Goal: Contribute content: Contribute content

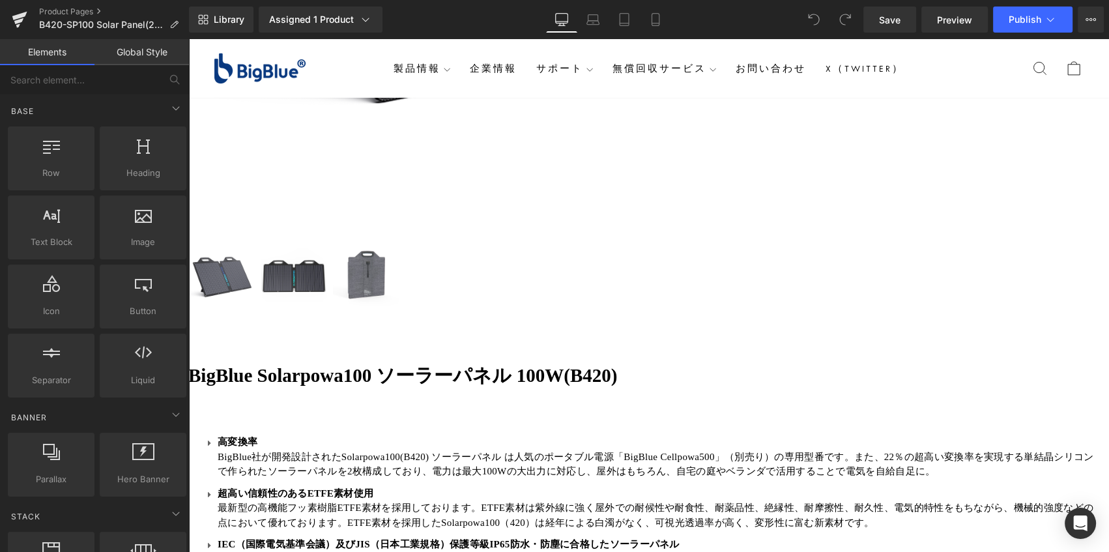
scroll to position [770, 0]
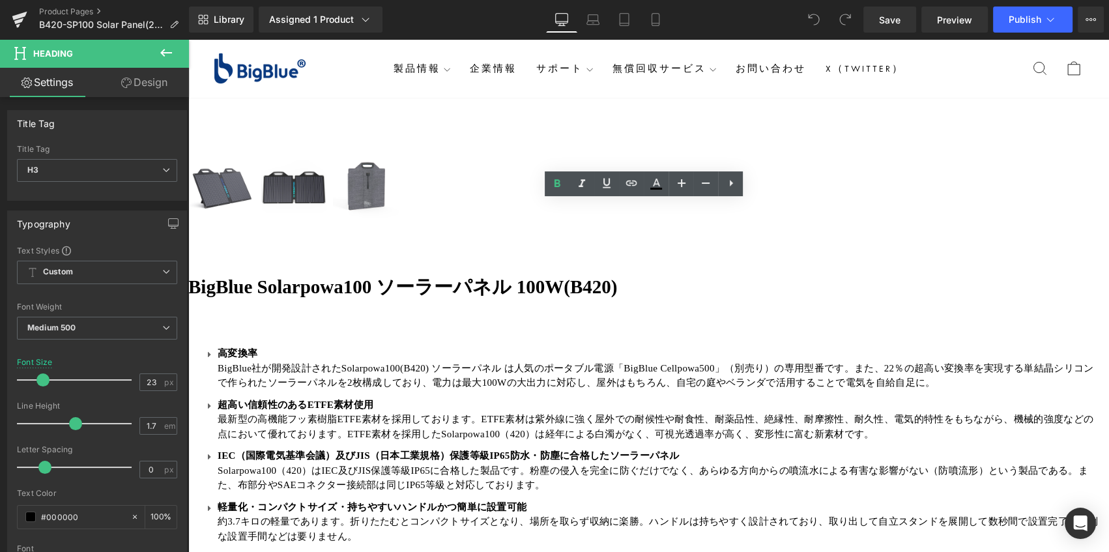
drag, startPoint x: 939, startPoint y: 211, endPoint x: 330, endPoint y: 211, distance: 608.7
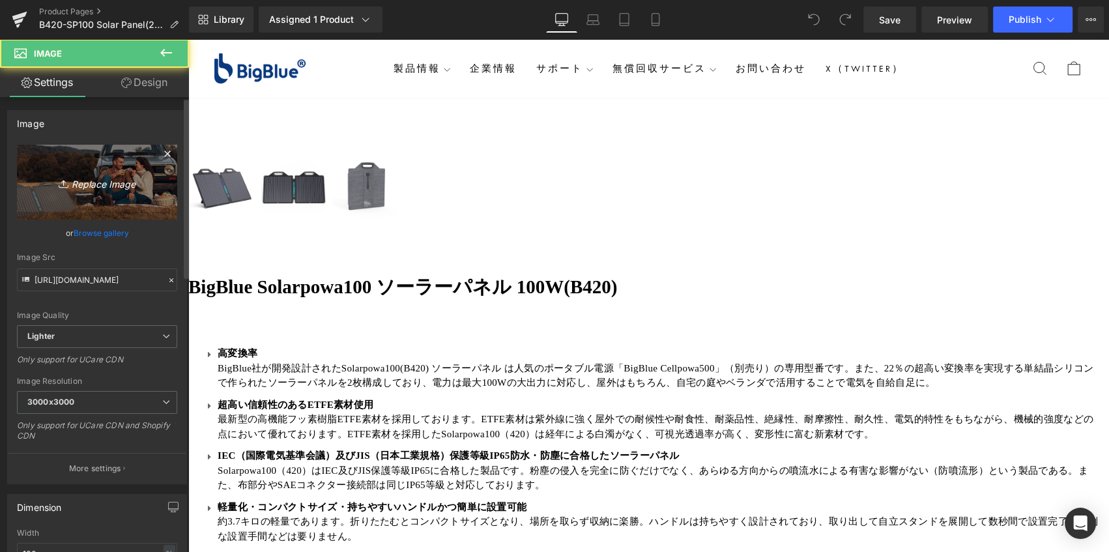
click at [129, 192] on link "Replace Image" at bounding box center [97, 182] width 160 height 75
type input "C:\fakepath\BigBlue SolarPowa F100 solar panel-1.png"
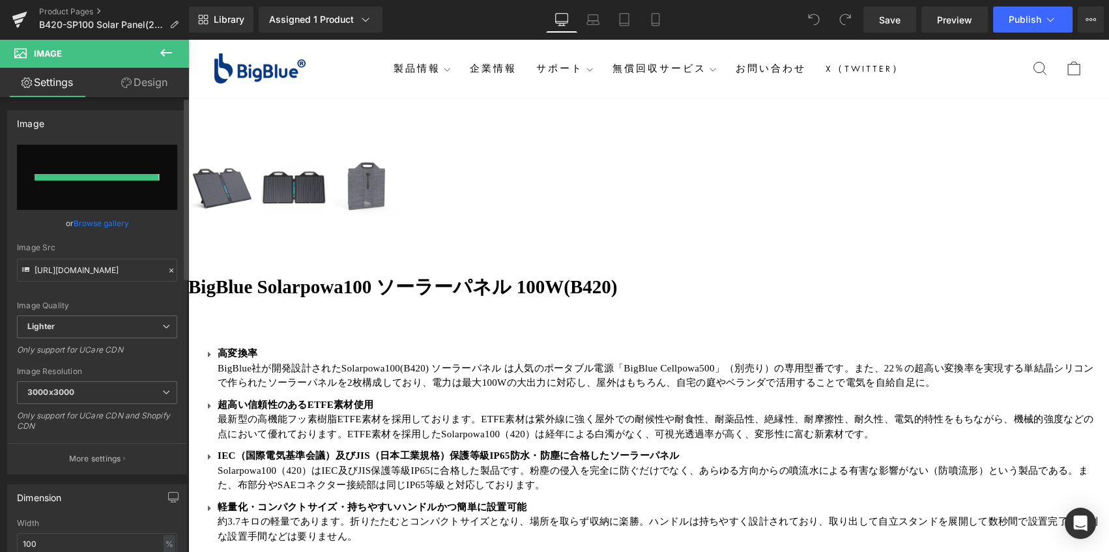
type input "https://ucarecdn.com/bfbe107c-43f6-4479-92cc-d60c163a6eb1/-/format/auto/-/previ…"
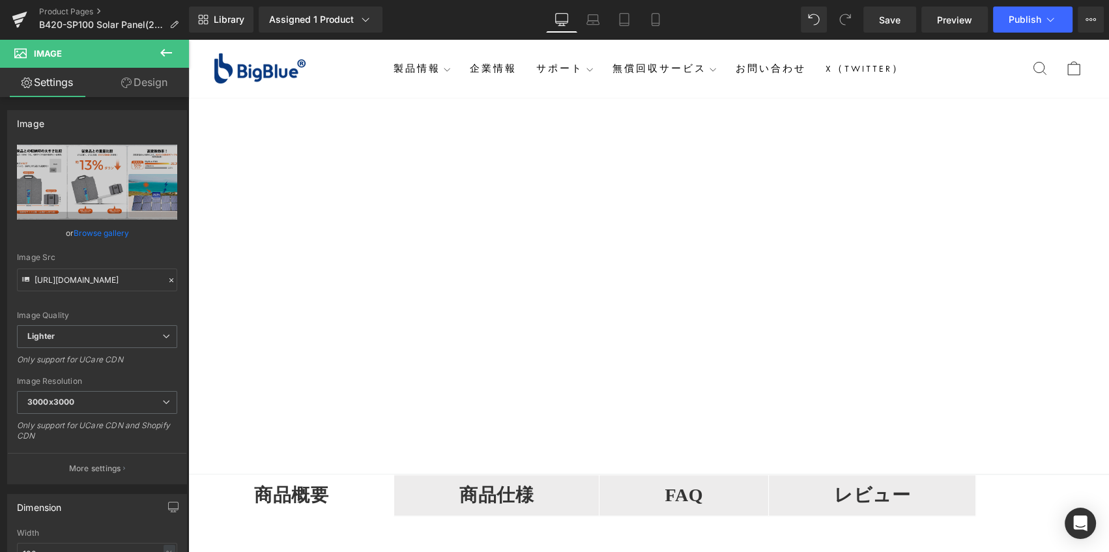
scroll to position [1777, 0]
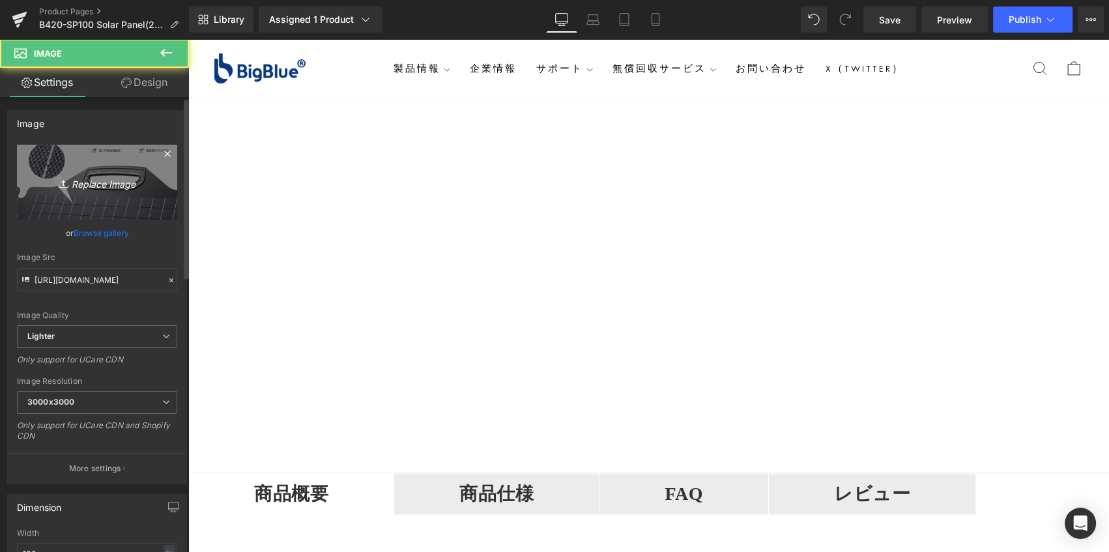
click at [139, 205] on link "Replace Image" at bounding box center [97, 182] width 160 height 75
type input "C:\fakepath\BigBlue SolarPowa F100 solar panel-4.png"
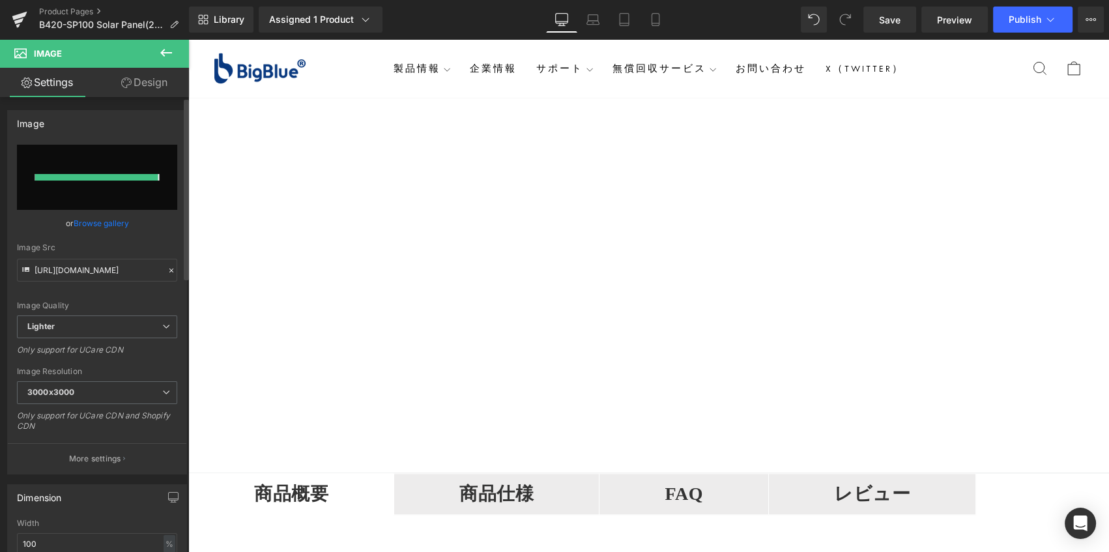
type input "https://ucarecdn.com/eccc8fa2-bf38-4430-b54b-95abf80ed1df/-/format/auto/-/previ…"
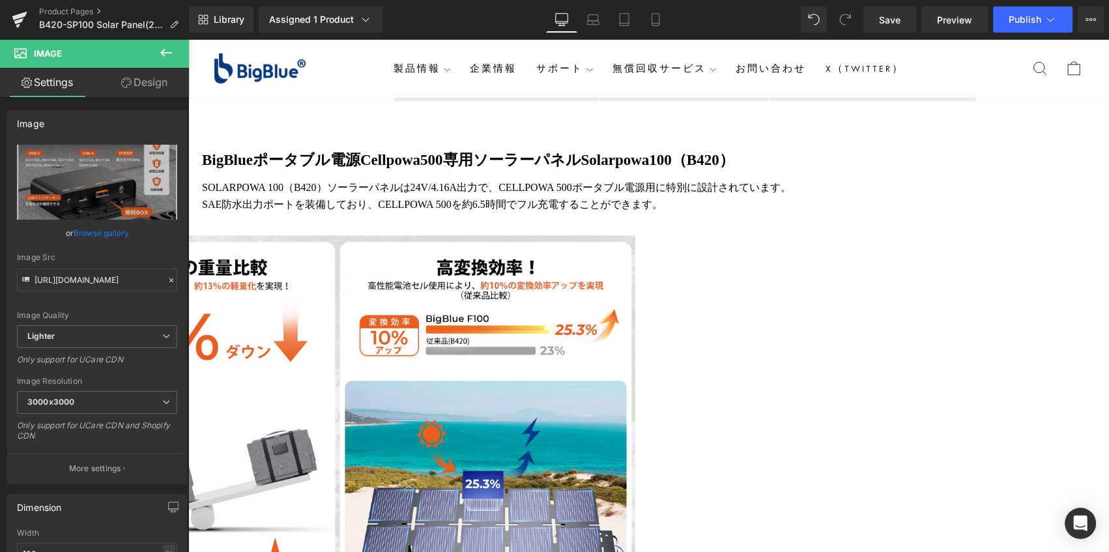
scroll to position [2192, 0]
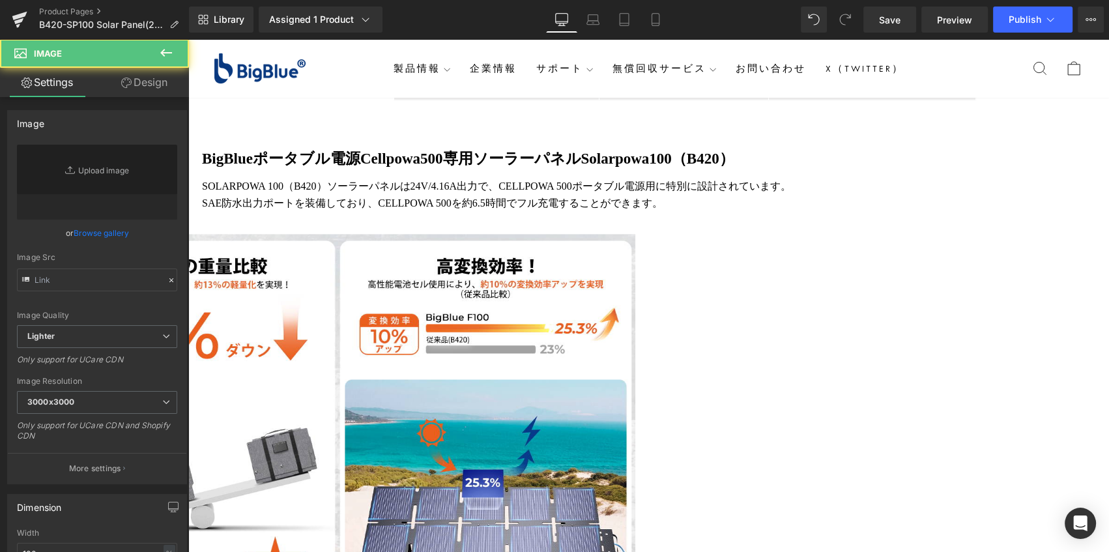
type input "https://ucarecdn.com/ec53f6f2-45fb-4a7c-a748-06293ce12899/-/format/auto/-/previ…"
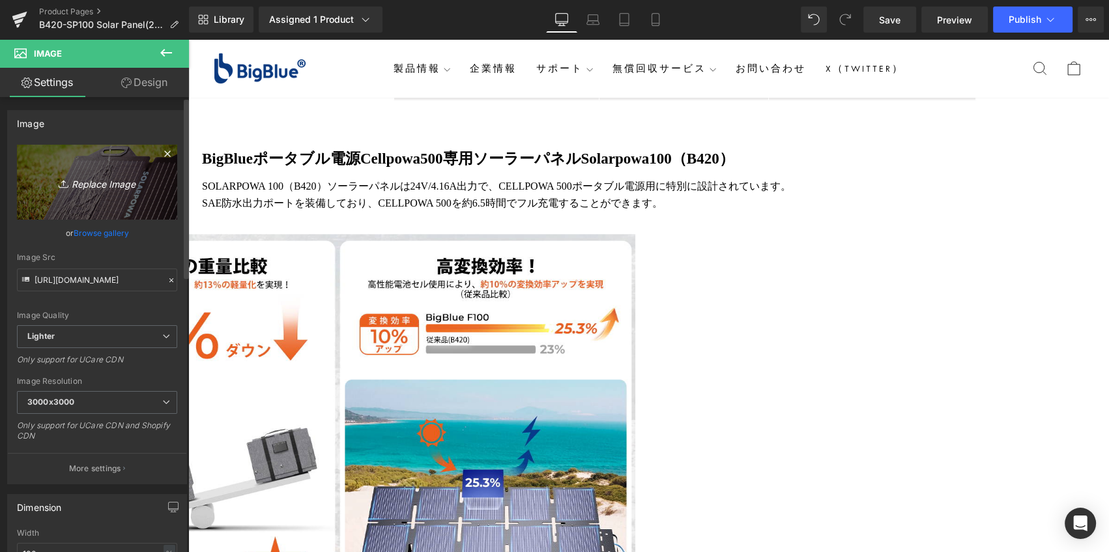
click at [132, 181] on icon "Replace Image" at bounding box center [97, 182] width 104 height 16
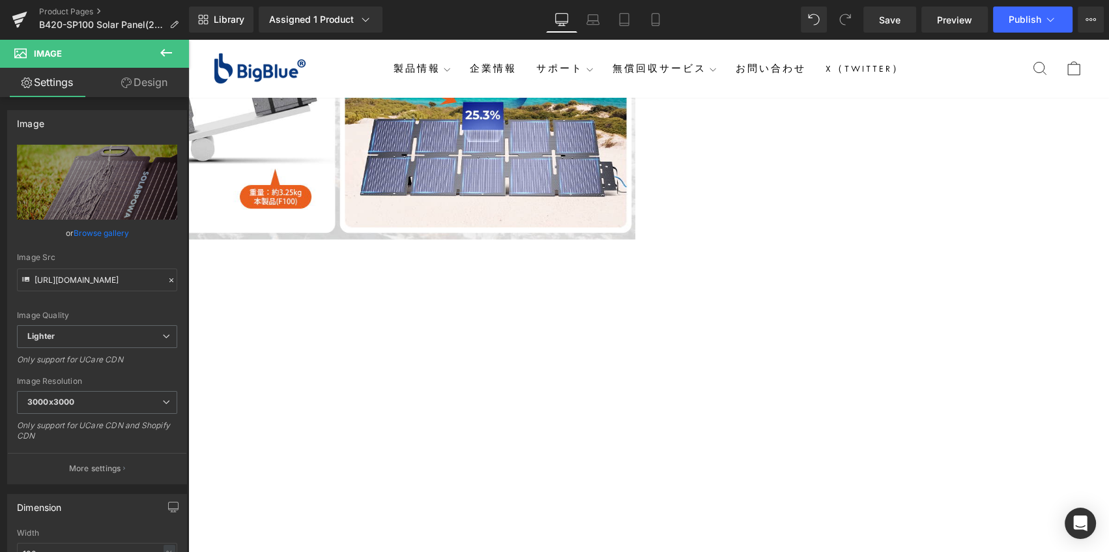
scroll to position [2666, 0]
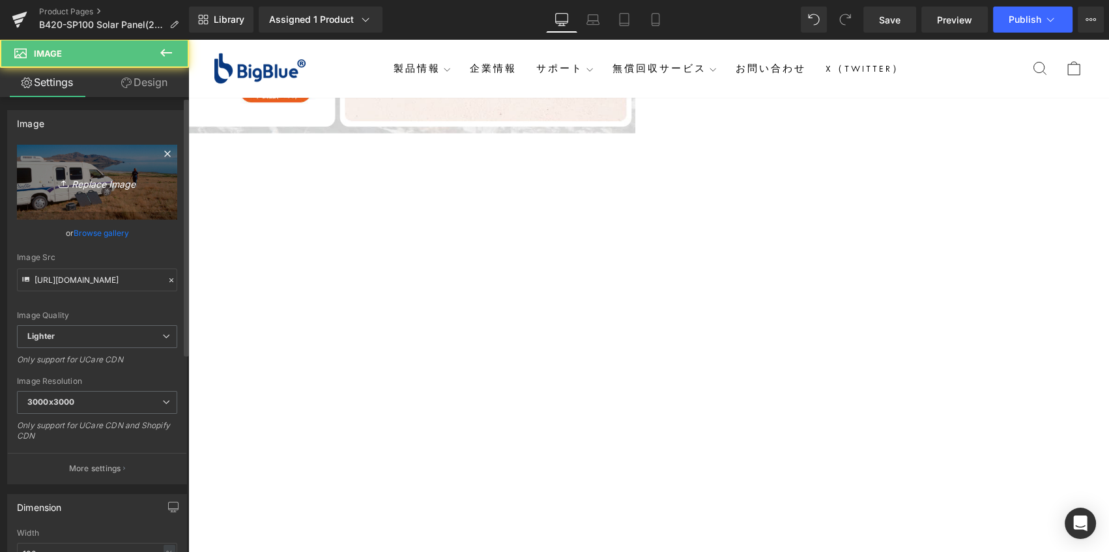
click at [121, 182] on icon "Replace Image" at bounding box center [97, 182] width 104 height 16
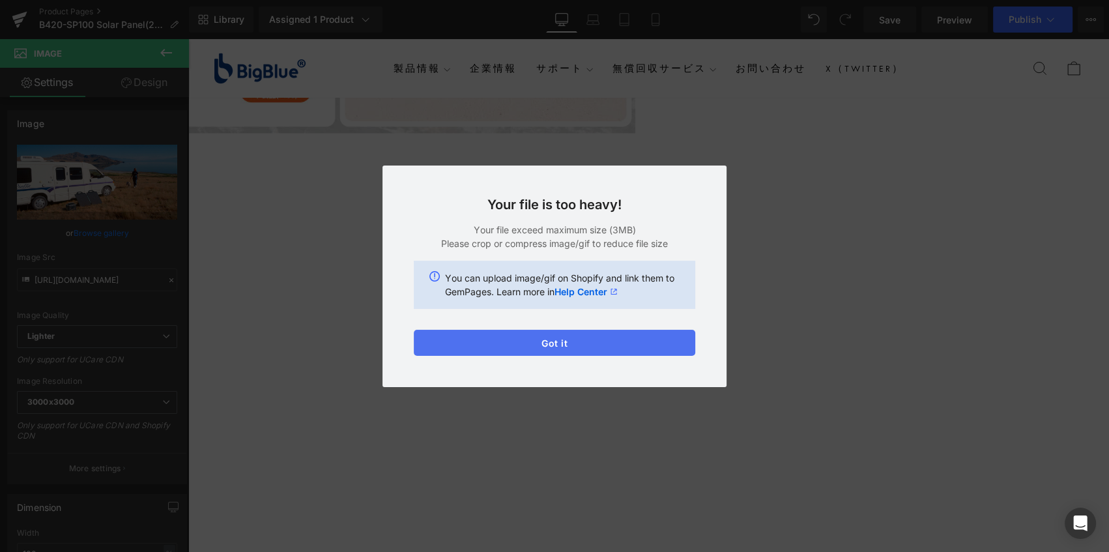
click at [562, 343] on button "Got it" at bounding box center [555, 343] width 282 height 26
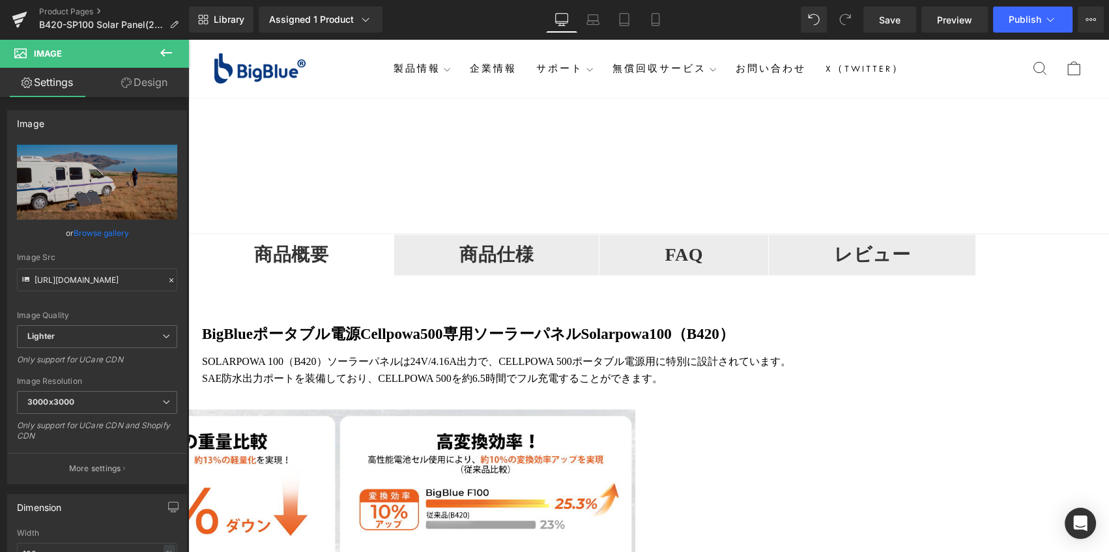
scroll to position [2073, 0]
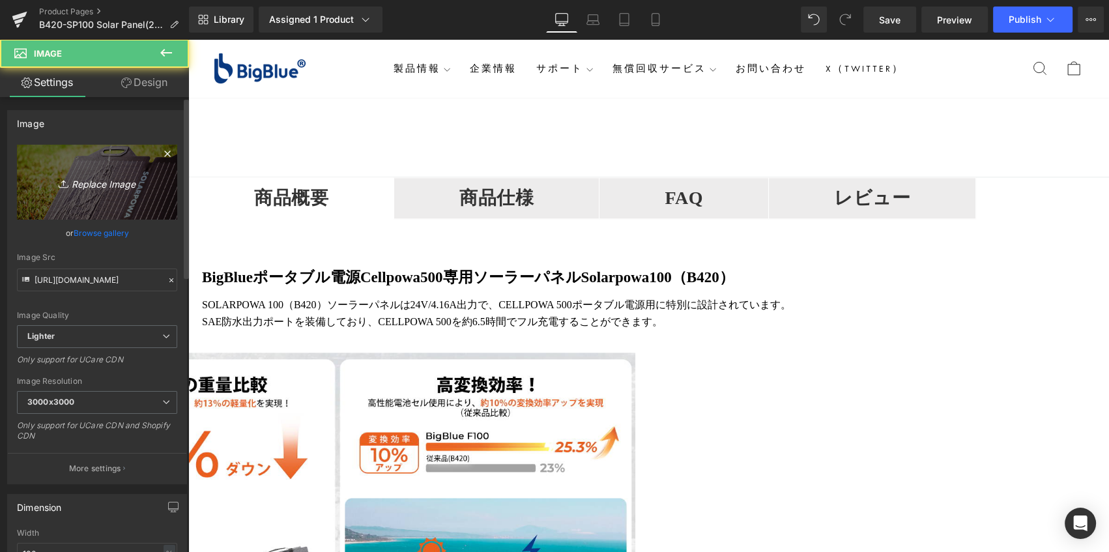
click at [94, 196] on link "Replace Image" at bounding box center [97, 182] width 160 height 75
type input "C:\fakepath\BigBlue SolarPowa F100 solar panel-5.png"
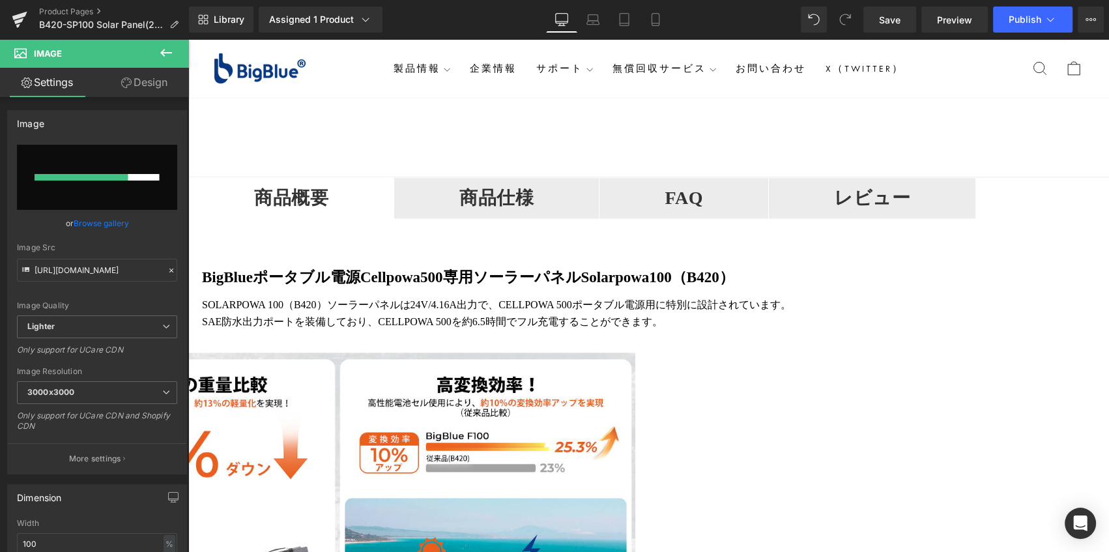
drag, startPoint x: 345, startPoint y: 111, endPoint x: 358, endPoint y: 162, distance: 52.5
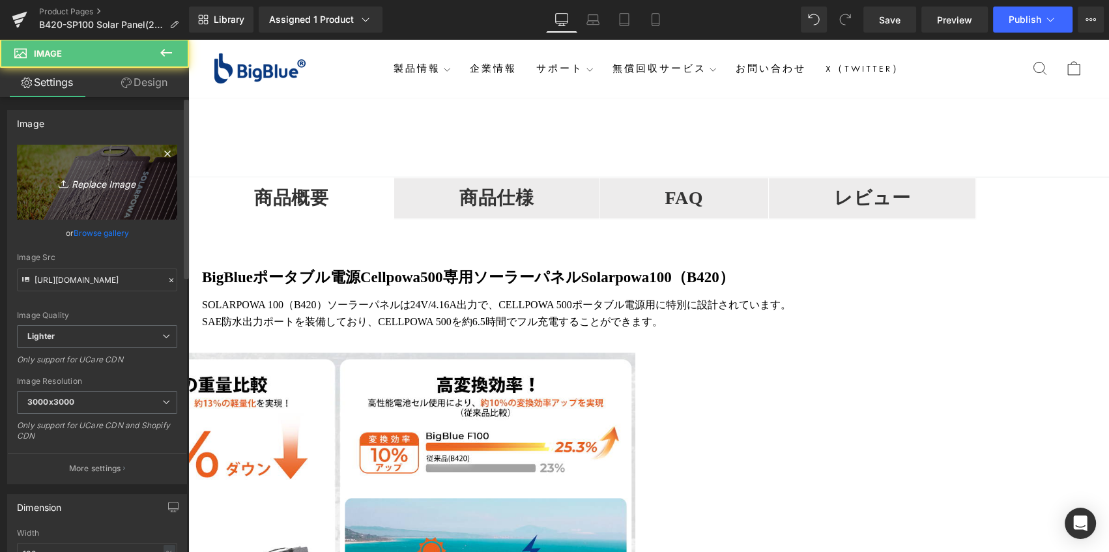
click at [112, 178] on icon "Replace Image" at bounding box center [97, 182] width 104 height 16
type input "C:\fakepath\BigBlue SolarPowa F100 solar panel-5.png"
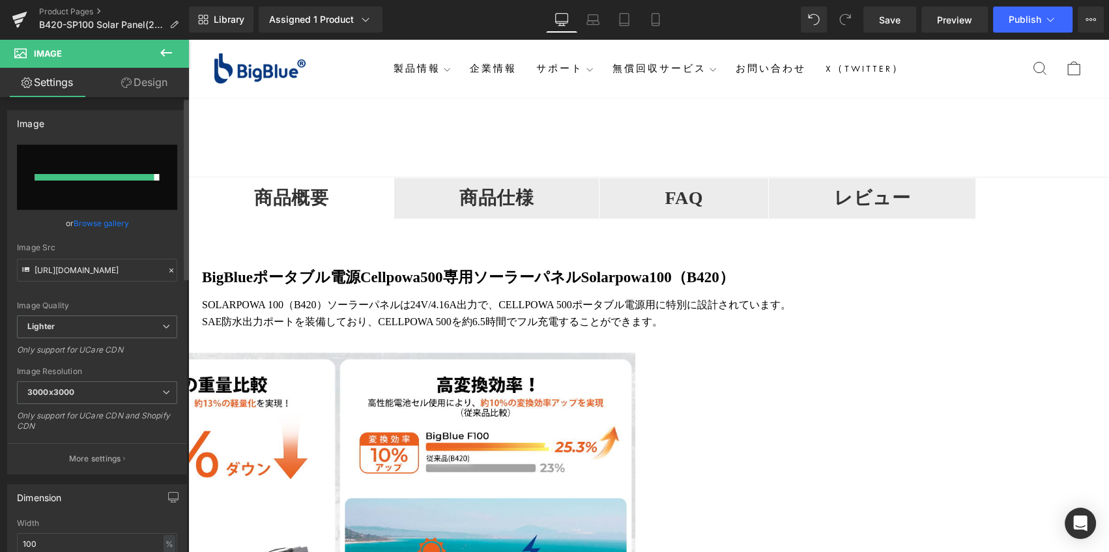
type input "https://ucarecdn.com/bc22d339-0ec9-481a-8bf2-59979a0d041c/-/format/auto/-/previ…"
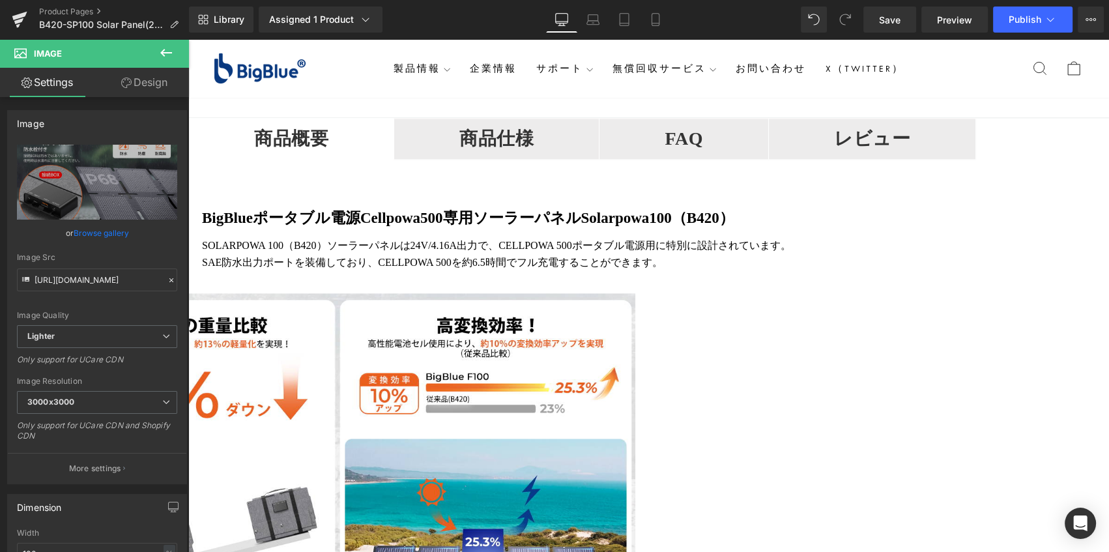
scroll to position [2370, 0]
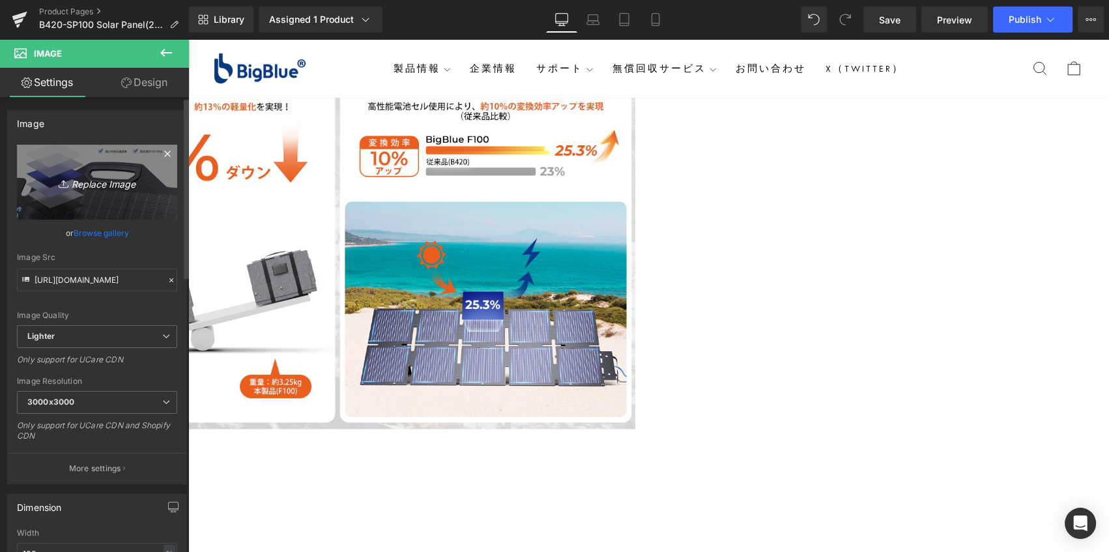
click at [105, 187] on icon "Replace Image" at bounding box center [97, 182] width 104 height 16
type input "C:\fakepath\BigBlue SolarPowa F100 solar panel-6.png"
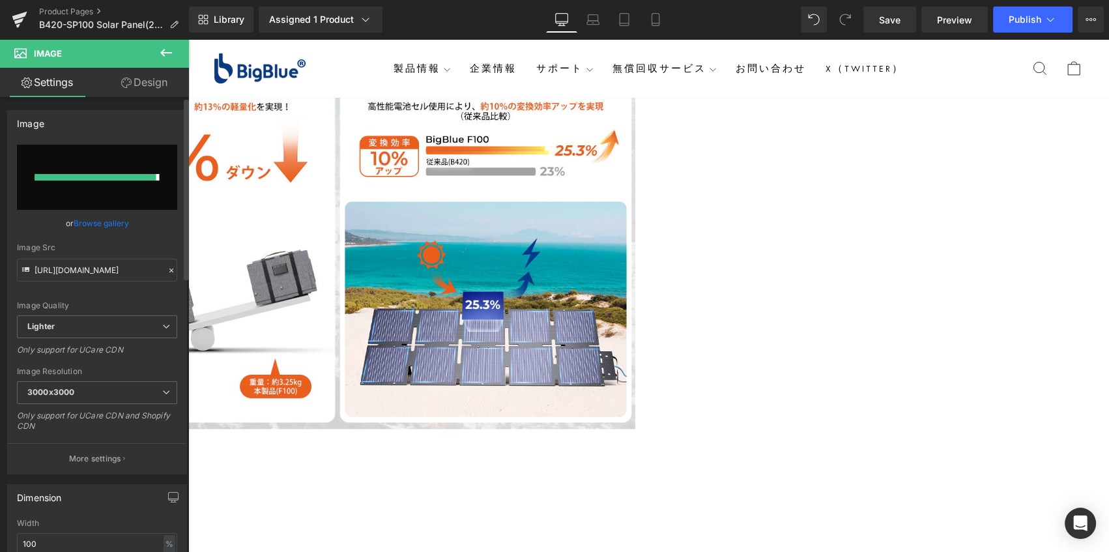
type input "https://ucarecdn.com/ca98a19e-e317-4ad0-9e40-6235c56105af/-/format/auto/-/previ…"
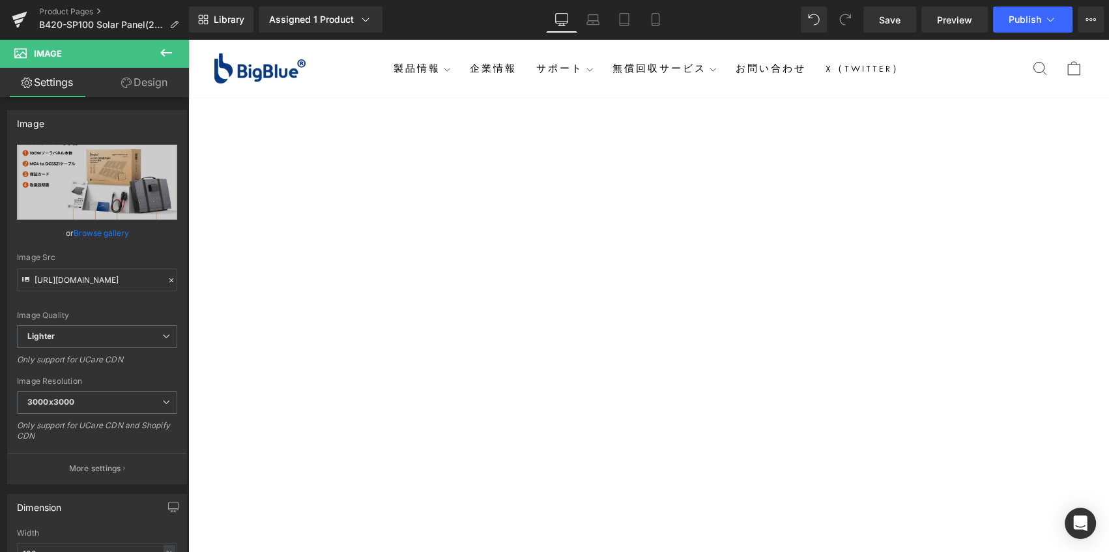
scroll to position [2903, 0]
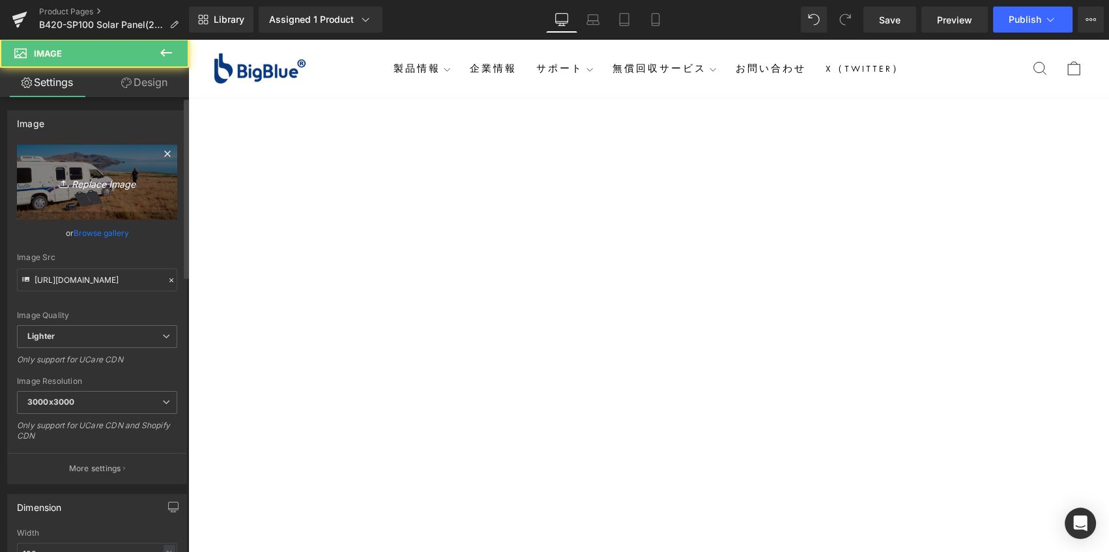
click at [122, 182] on icon "Replace Image" at bounding box center [97, 182] width 104 height 16
type input "C:\fakepath\BigBlue SolarPowa F100 solar panel-3.jpg"
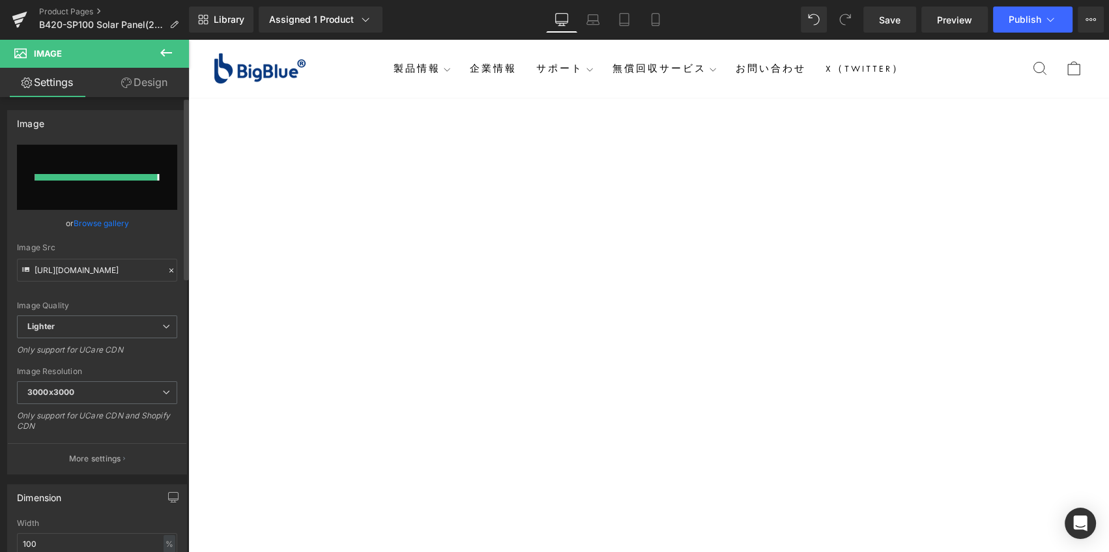
type input "https://ucarecdn.com/f0e2ed06-5bc6-492e-bdf1-32505c185267/-/format/auto/-/previ…"
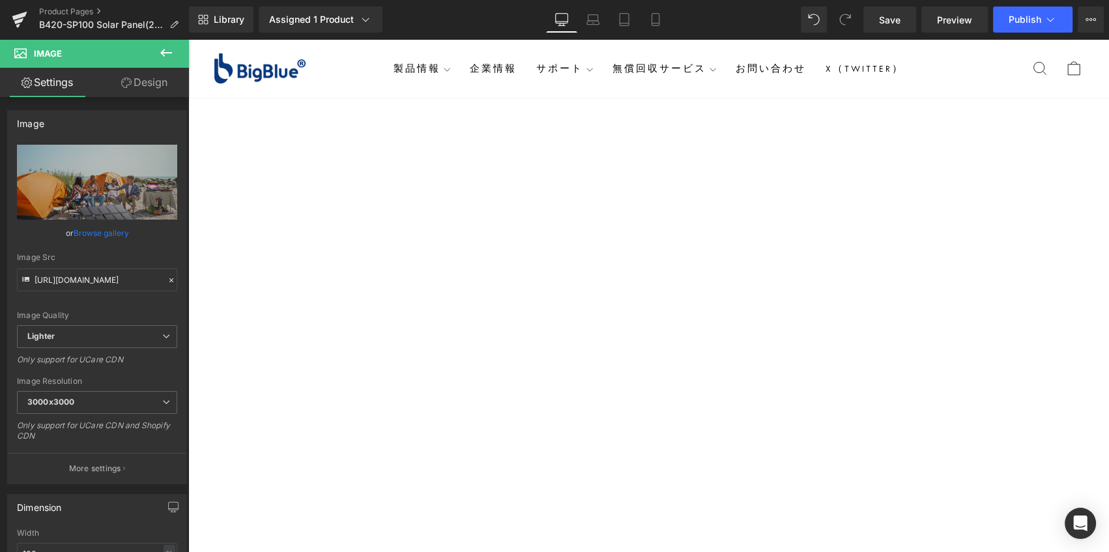
scroll to position [3555, 0]
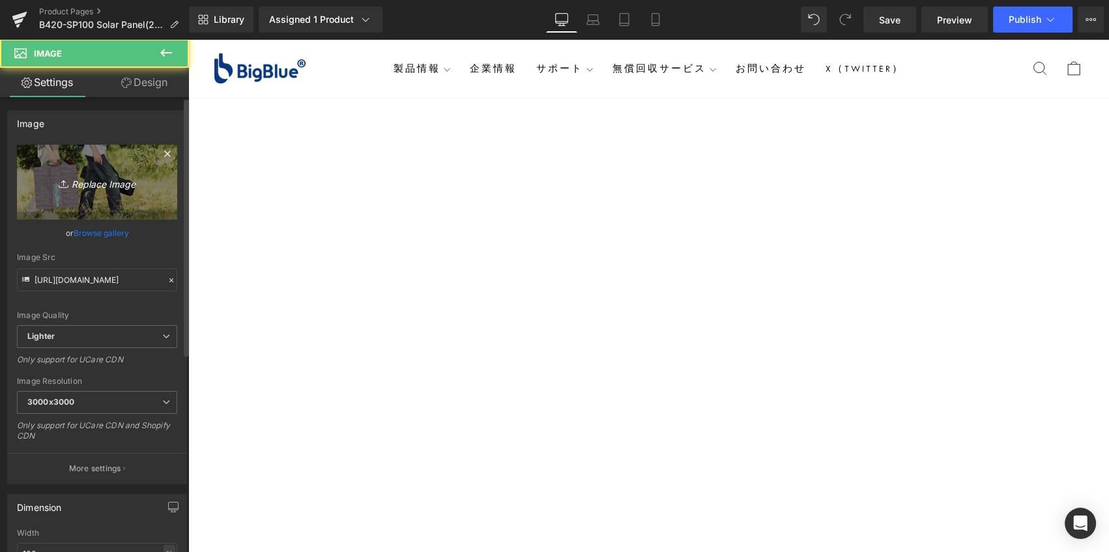
click at [125, 208] on link "Replace Image" at bounding box center [97, 182] width 160 height 75
type input "C:\fakepath\BigBlue SolarPowa F100 solar panel-2.png"
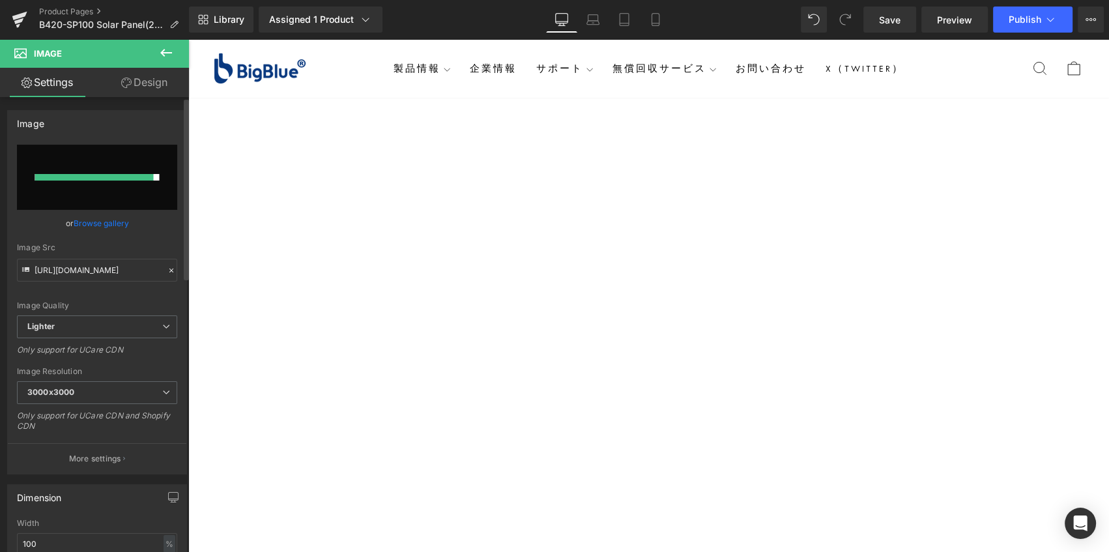
type input "https://ucarecdn.com/12dc74f0-d304-48f5-9502-ce5c56cf1ff1/-/format/auto/-/previ…"
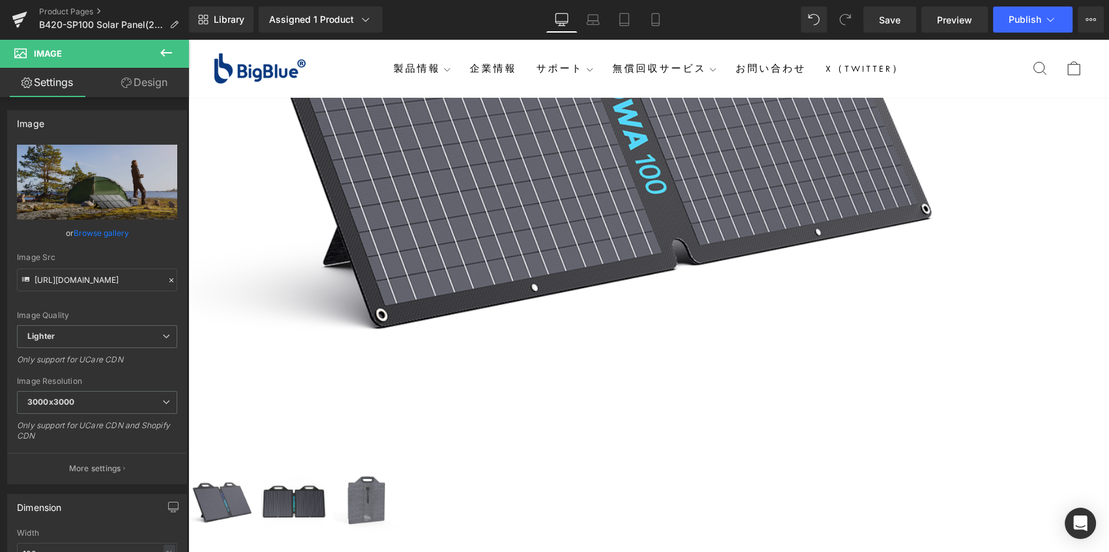
scroll to position [638, 0]
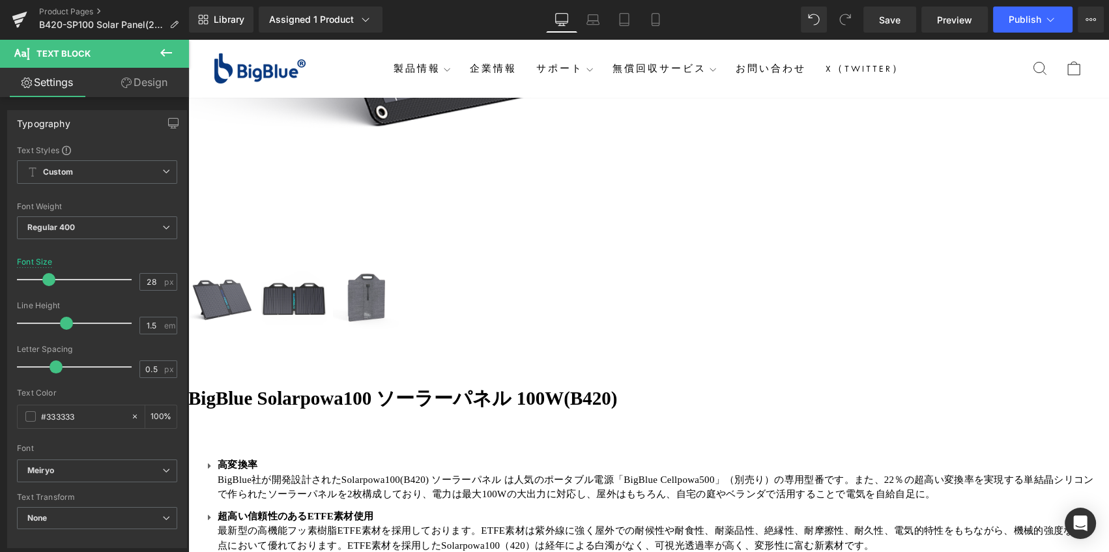
scroll to position [592, 0]
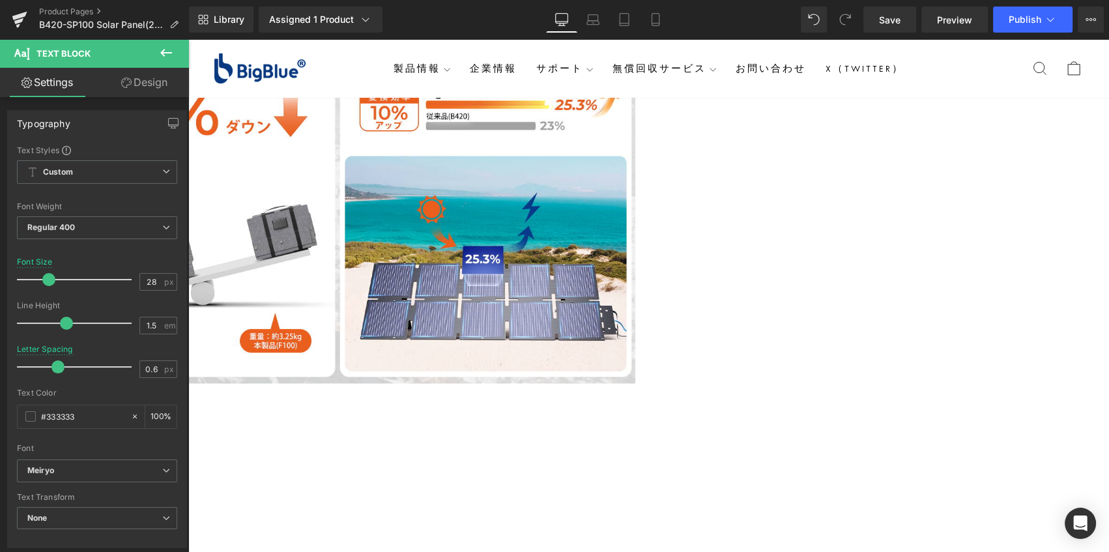
scroll to position [2370, 0]
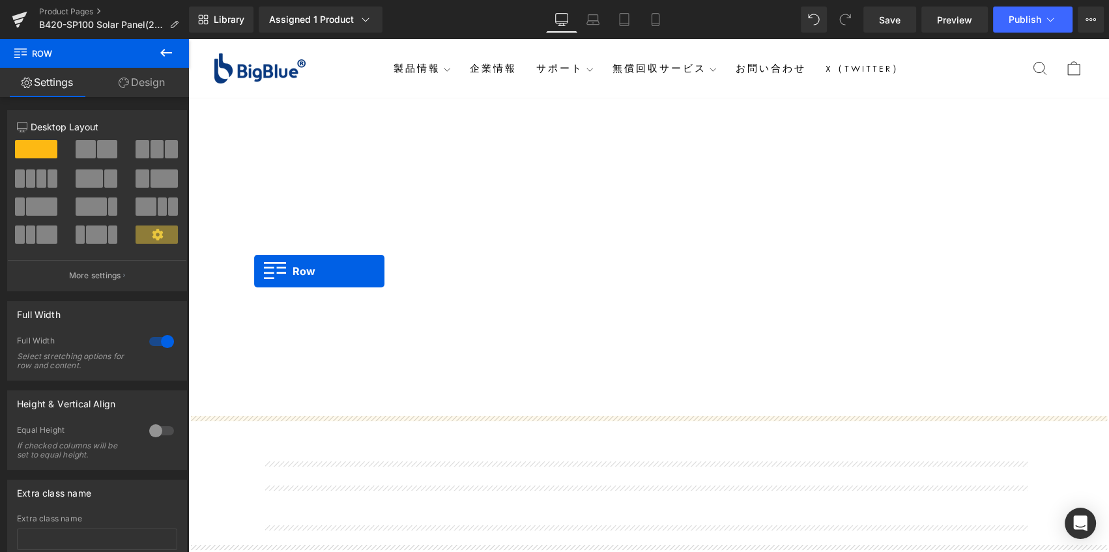
scroll to position [2962, 0]
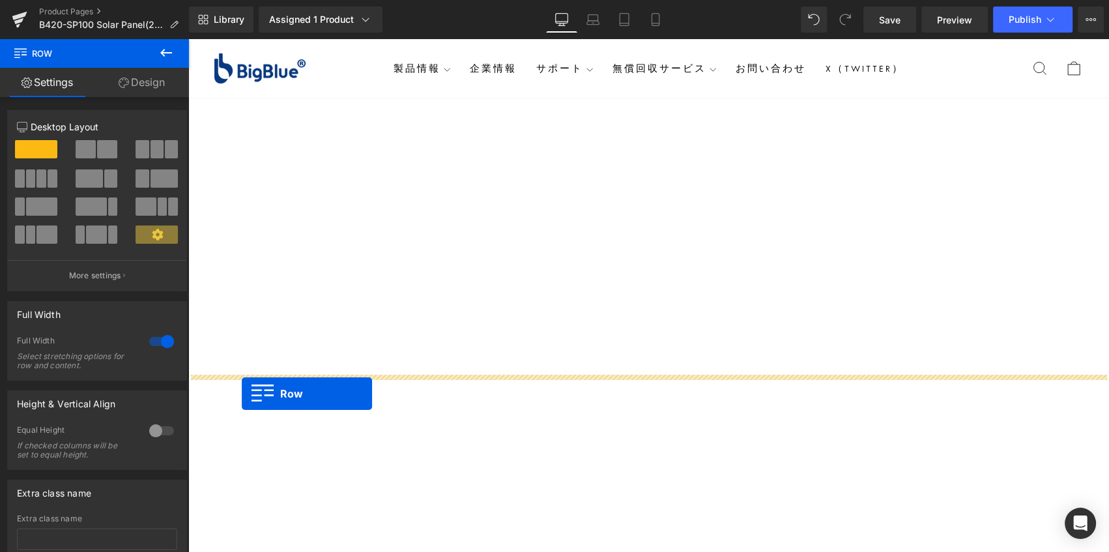
drag, startPoint x: 192, startPoint y: 247, endPoint x: 242, endPoint y: 393, distance: 154.4
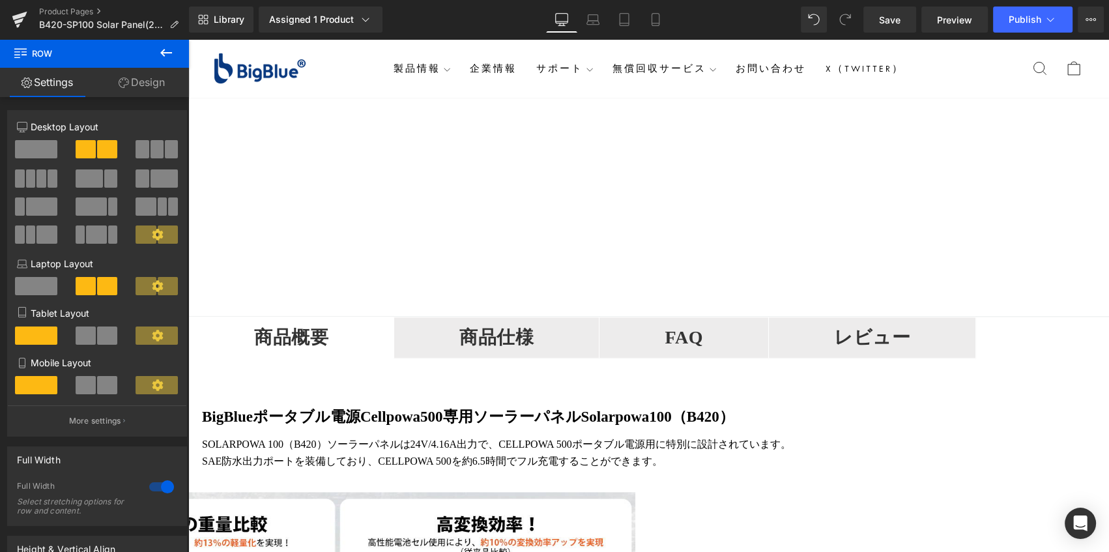
scroll to position [1758, 0]
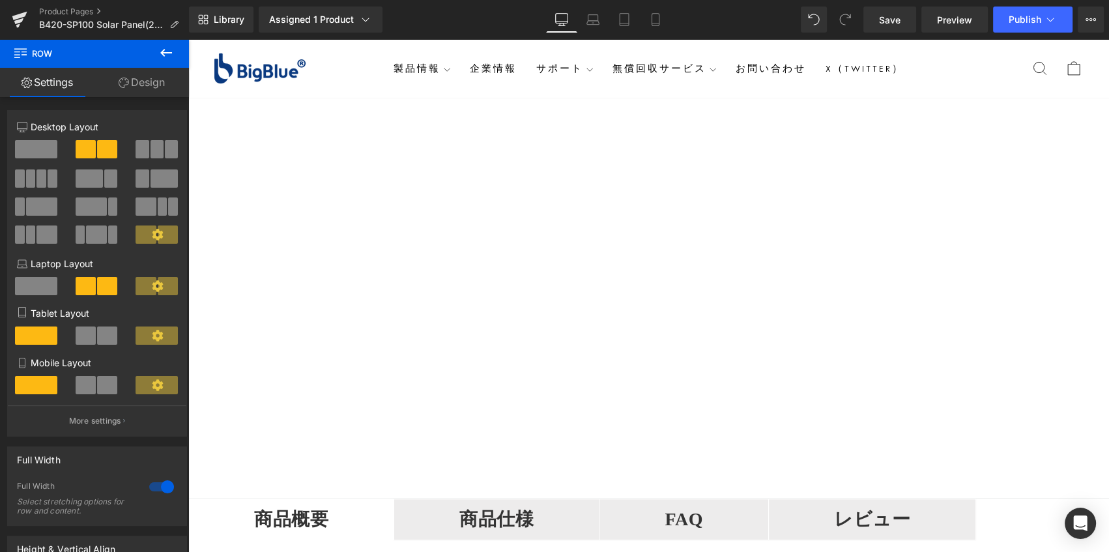
click at [188, 39] on icon at bounding box center [188, 39] width 0 height 0
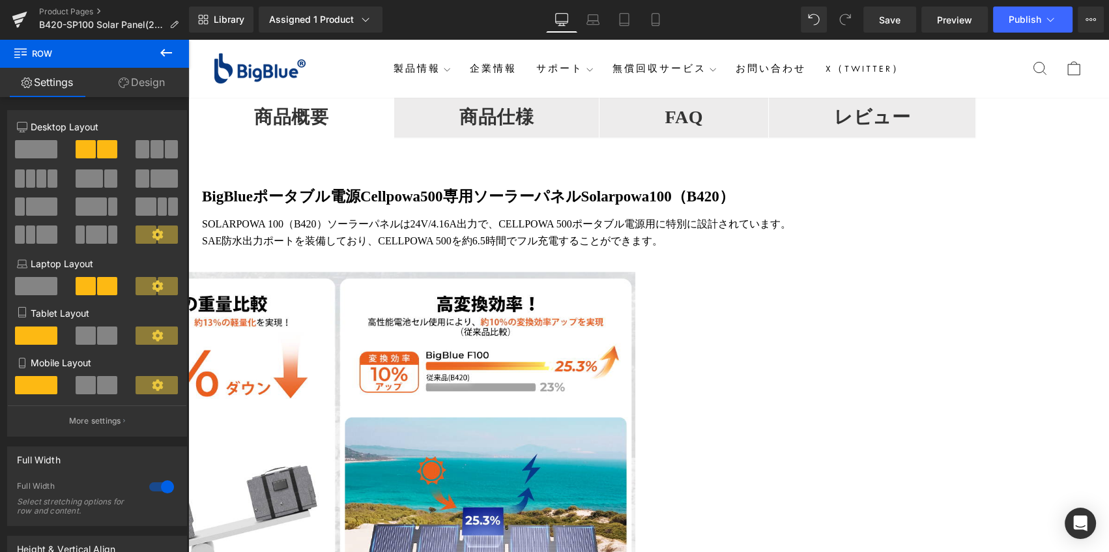
scroll to position [2175, 0]
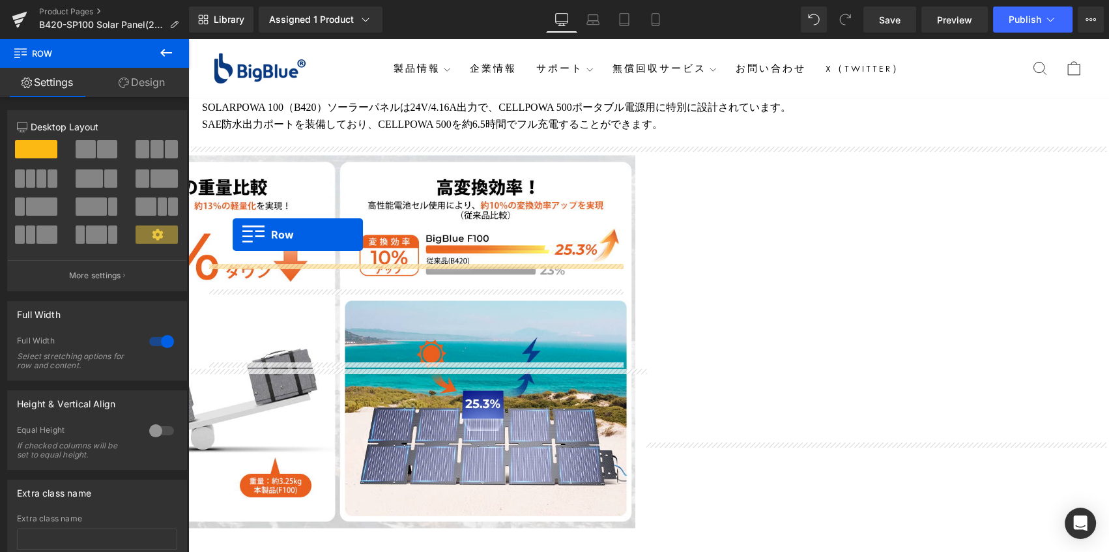
scroll to position [2294, 0]
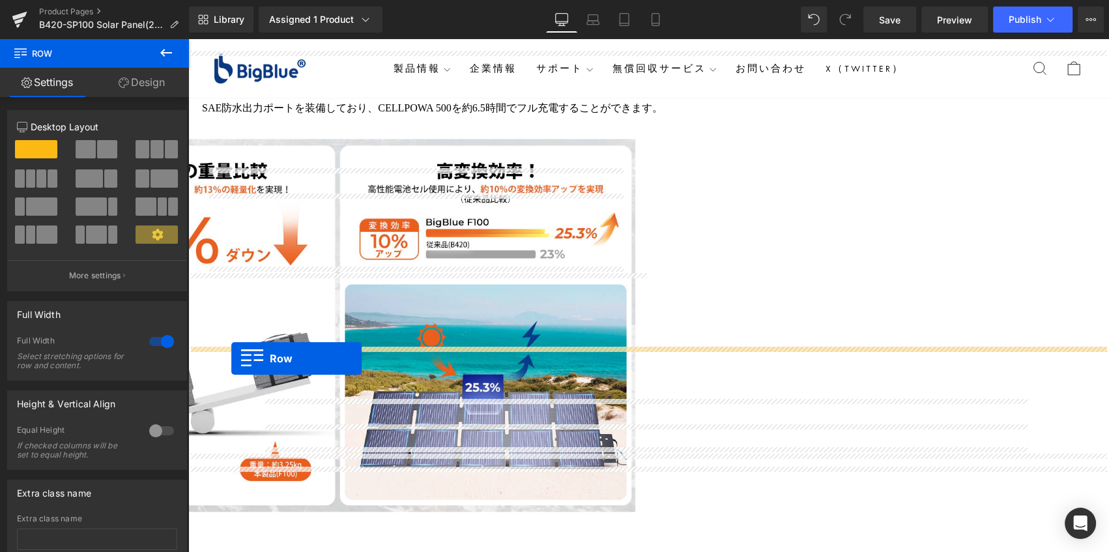
drag, startPoint x: 196, startPoint y: 103, endPoint x: 231, endPoint y: 358, distance: 257.3
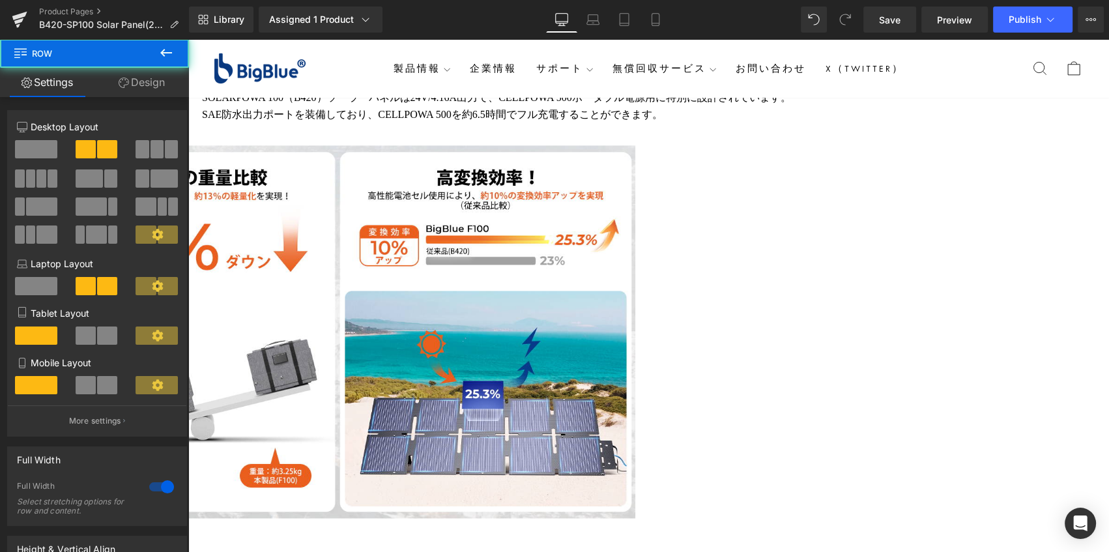
scroll to position [2393, 0]
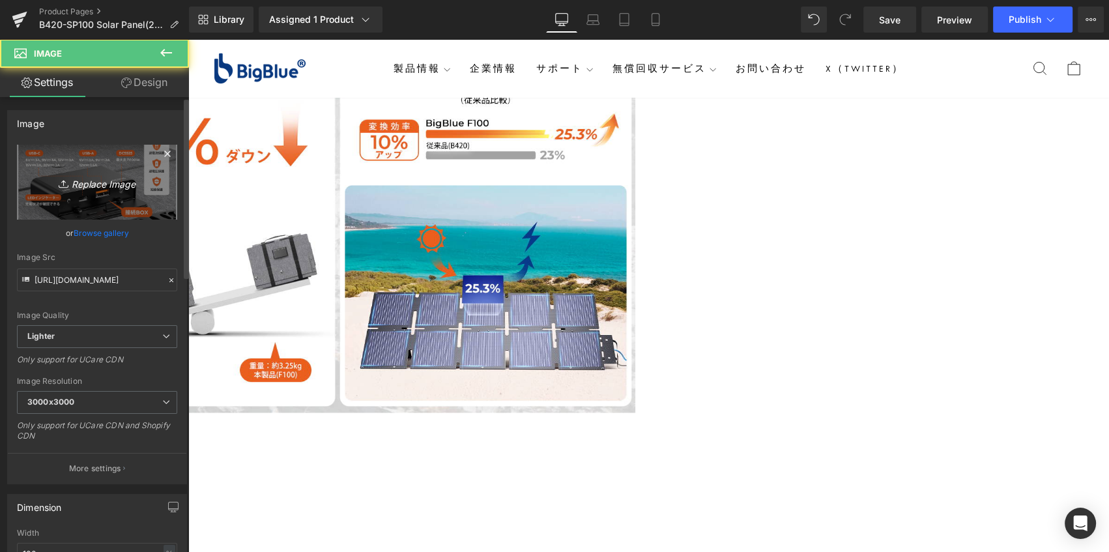
click at [88, 189] on icon "Replace Image" at bounding box center [97, 182] width 104 height 16
type input "C:\fakepath\BigBlue SolarPowa F100 solar panel-3.jpg"
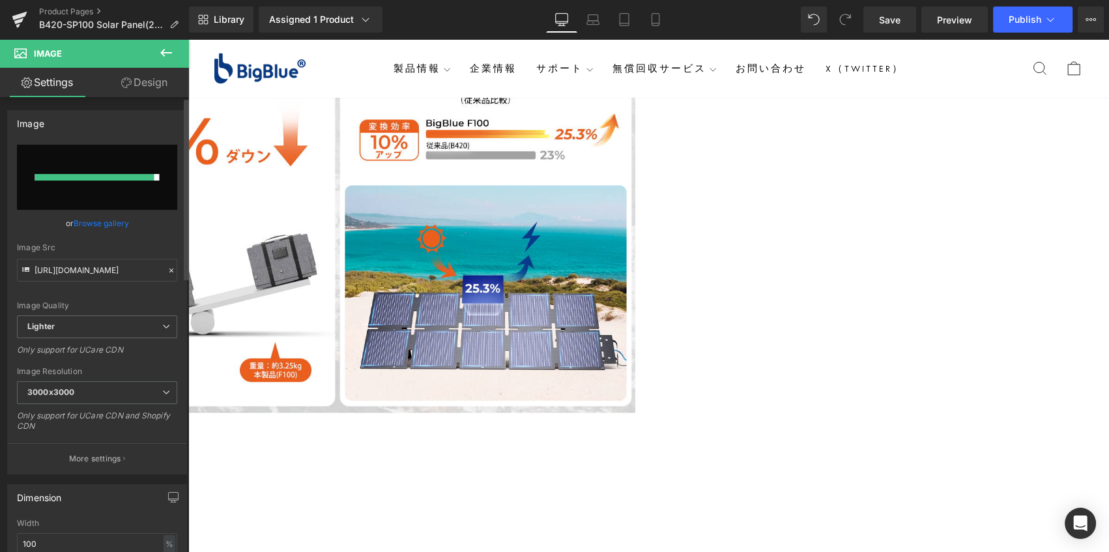
type input "https://ucarecdn.com/ed1bda15-e2eb-428b-84ab-efc28464365d/-/format/auto/-/previ…"
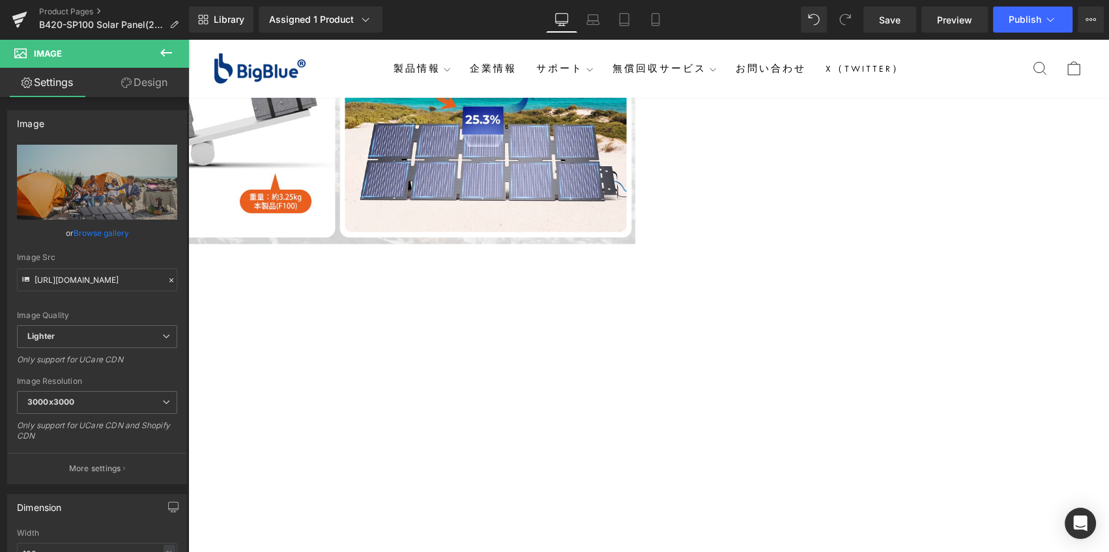
scroll to position [2452, 0]
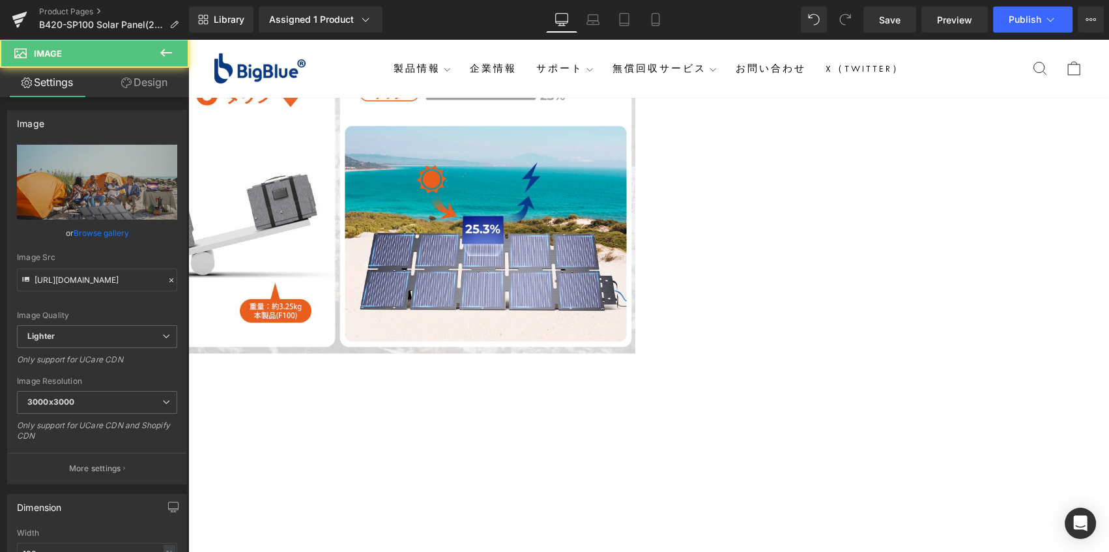
click at [188, 39] on link at bounding box center [188, 39] width 0 height 0
click at [188, 39] on icon at bounding box center [188, 39] width 0 height 0
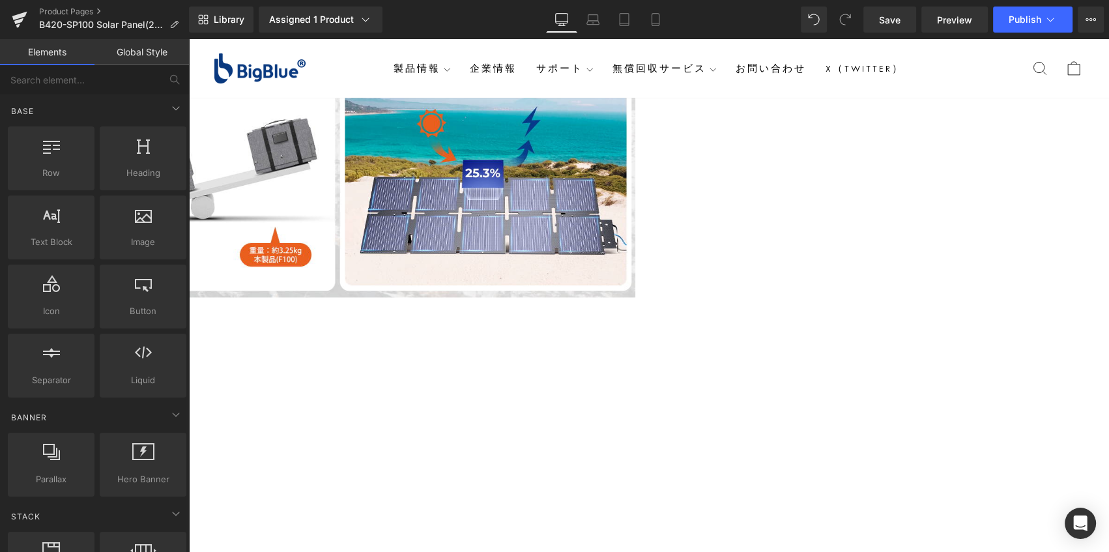
scroll to position [2511, 0]
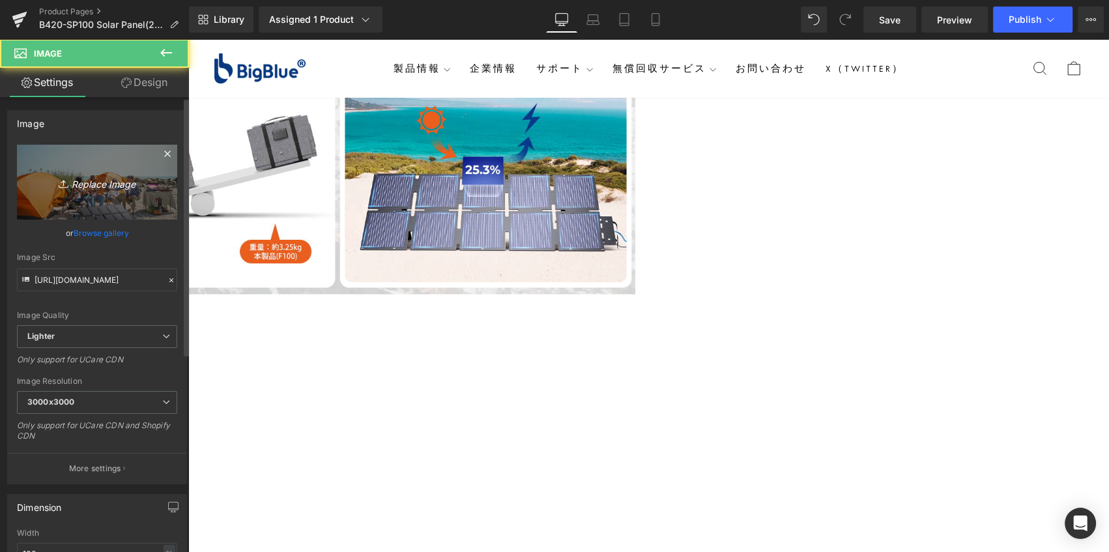
click at [104, 188] on icon "Replace Image" at bounding box center [97, 182] width 104 height 16
type input "C:\fakepath\BigBlue SolarPowa F100 solar panel-3.jpg"
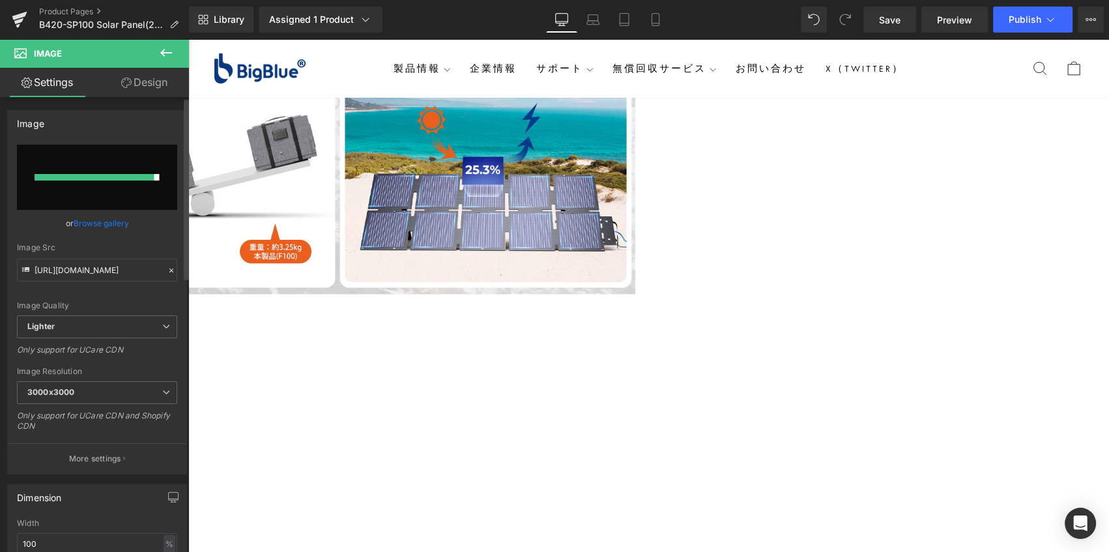
type input "https://ucarecdn.com/8ce68948-2200-447d-a149-5466c2fd682f/-/format/auto/-/previ…"
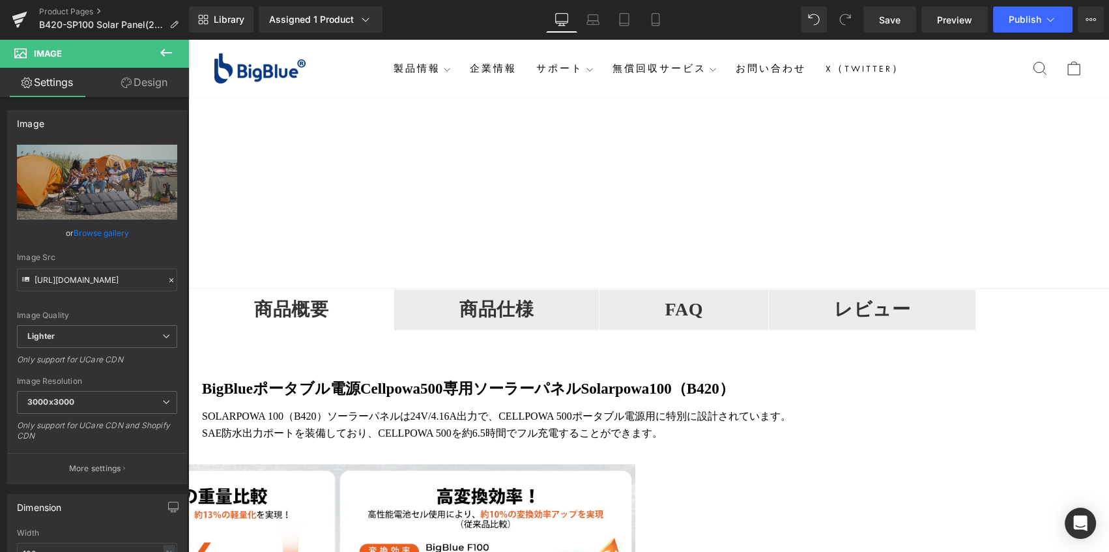
scroll to position [2097, 0]
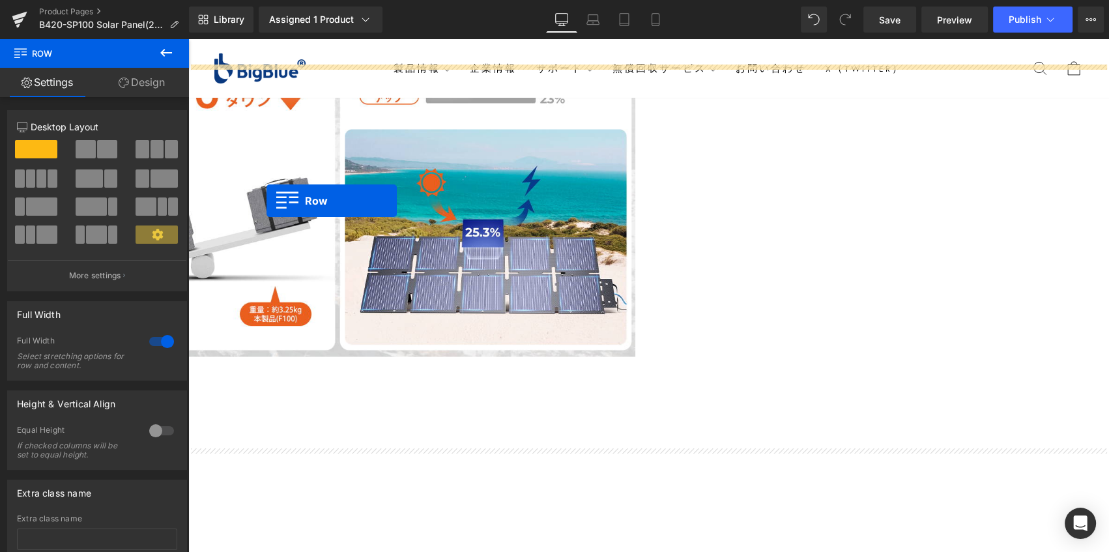
scroll to position [2452, 0]
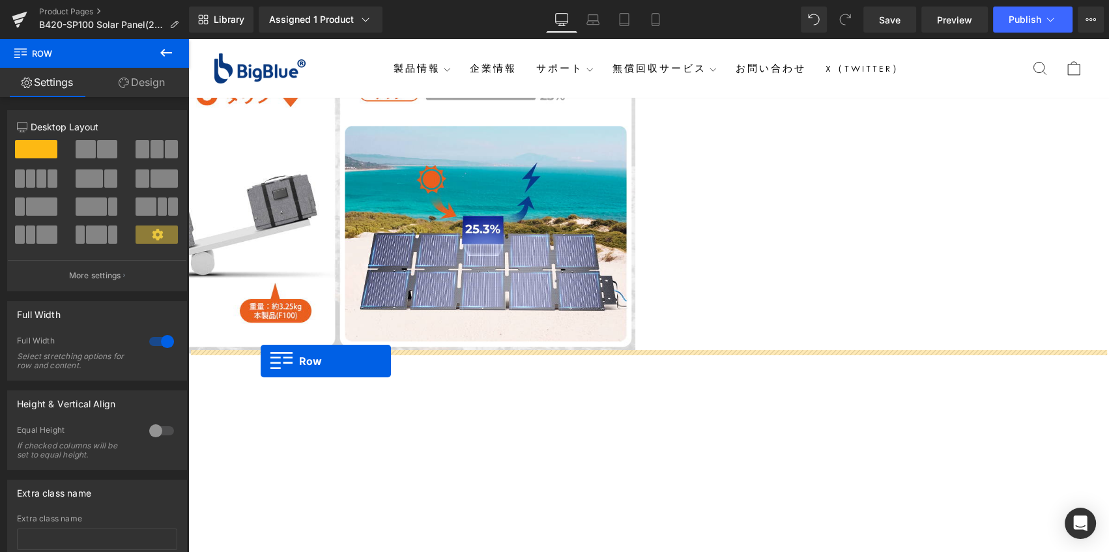
drag, startPoint x: 193, startPoint y: 177, endPoint x: 261, endPoint y: 361, distance: 195.9
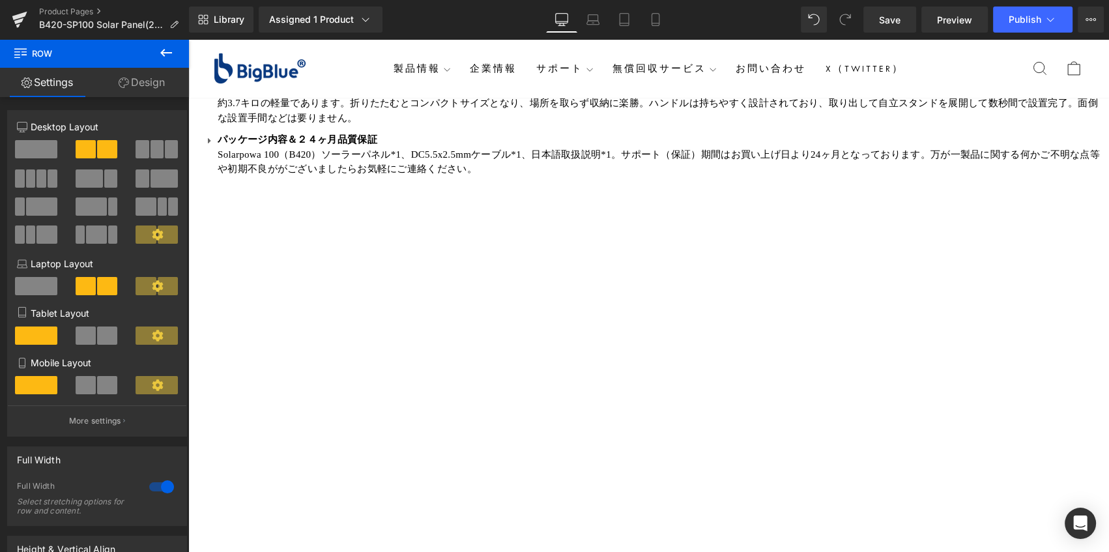
scroll to position [1189, 0]
click at [188, 39] on link at bounding box center [188, 39] width 0 height 0
click at [188, 39] on icon at bounding box center [188, 39] width 0 height 0
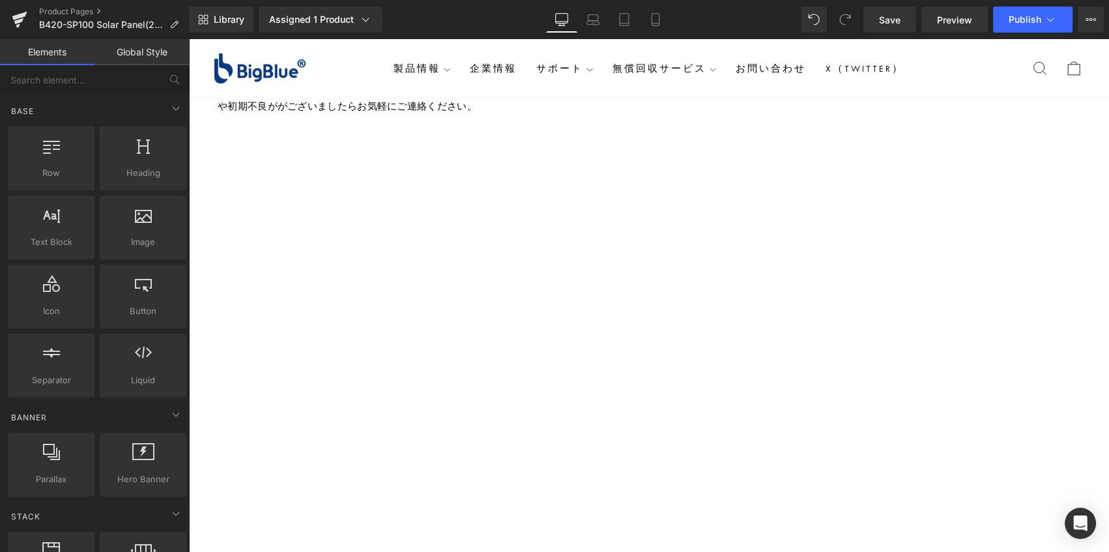
scroll to position [1307, 0]
drag, startPoint x: 1039, startPoint y: 300, endPoint x: 1025, endPoint y: 300, distance: 14.4
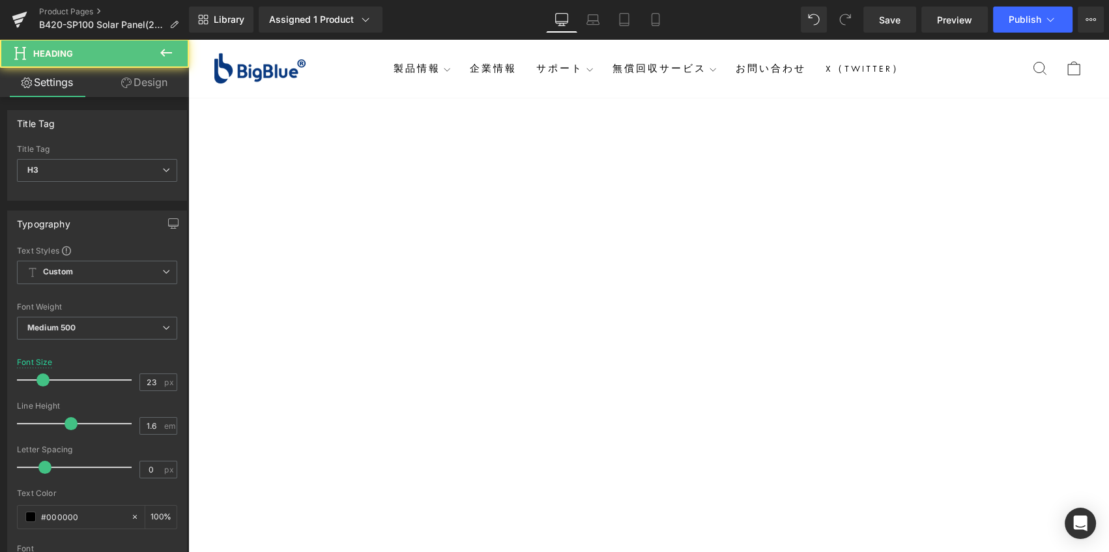
drag, startPoint x: 975, startPoint y: 303, endPoint x: 617, endPoint y: 304, distance: 357.8
drag, startPoint x: 1032, startPoint y: 344, endPoint x: 1025, endPoint y: 345, distance: 7.3
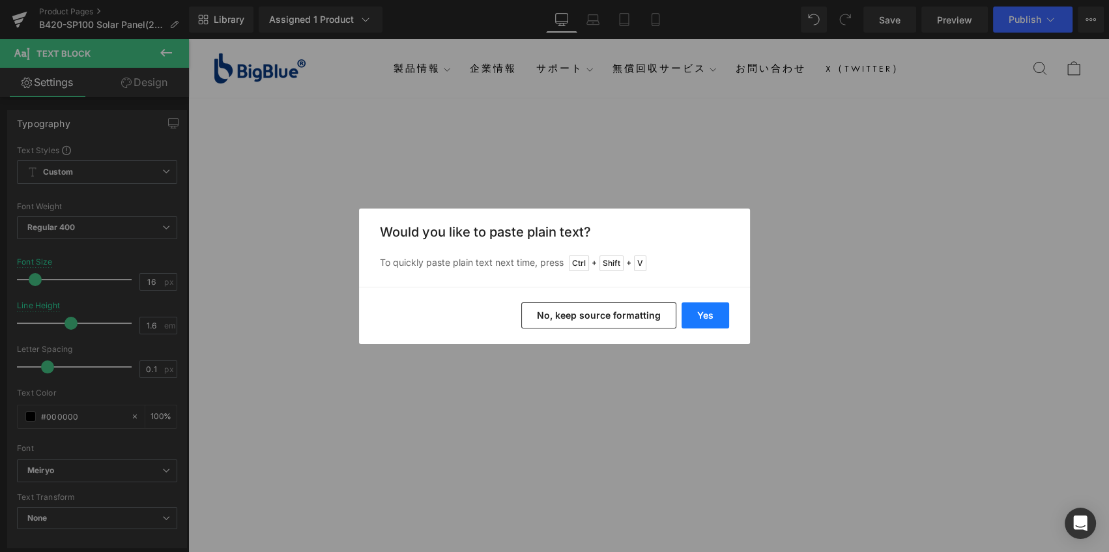
drag, startPoint x: 706, startPoint y: 309, endPoint x: 633, endPoint y: 306, distance: 73.7
click at [706, 309] on button "Yes" at bounding box center [706, 315] width 48 height 26
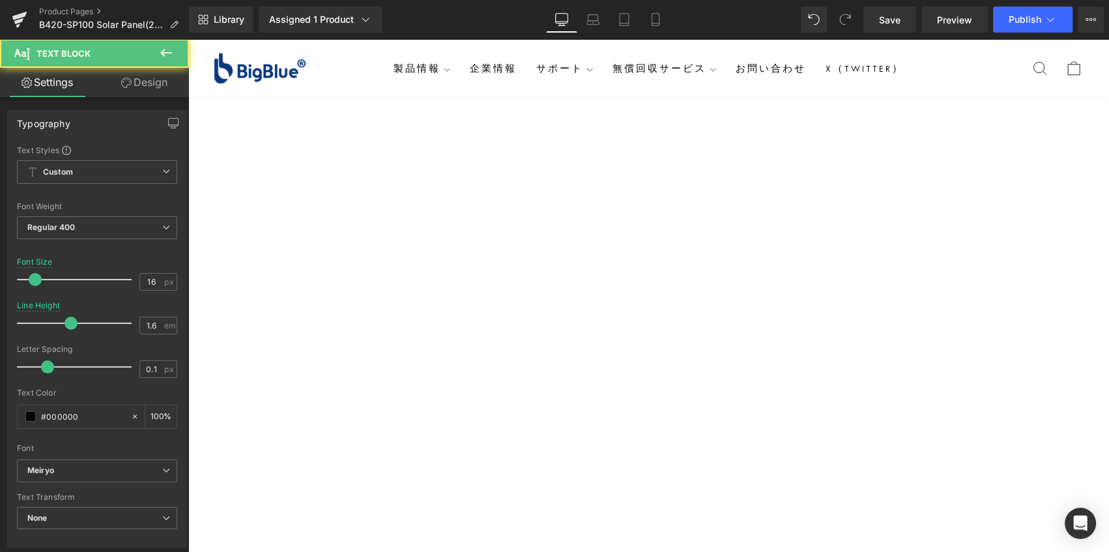
drag, startPoint x: 817, startPoint y: 365, endPoint x: 704, endPoint y: 325, distance: 119.6
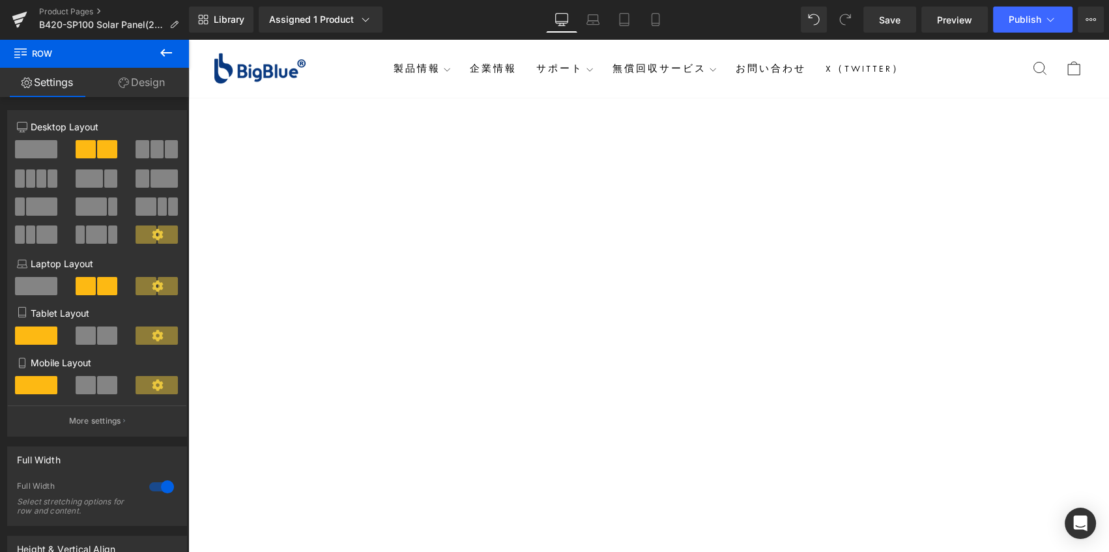
click at [188, 39] on span "Row" at bounding box center [188, 39] width 0 height 0
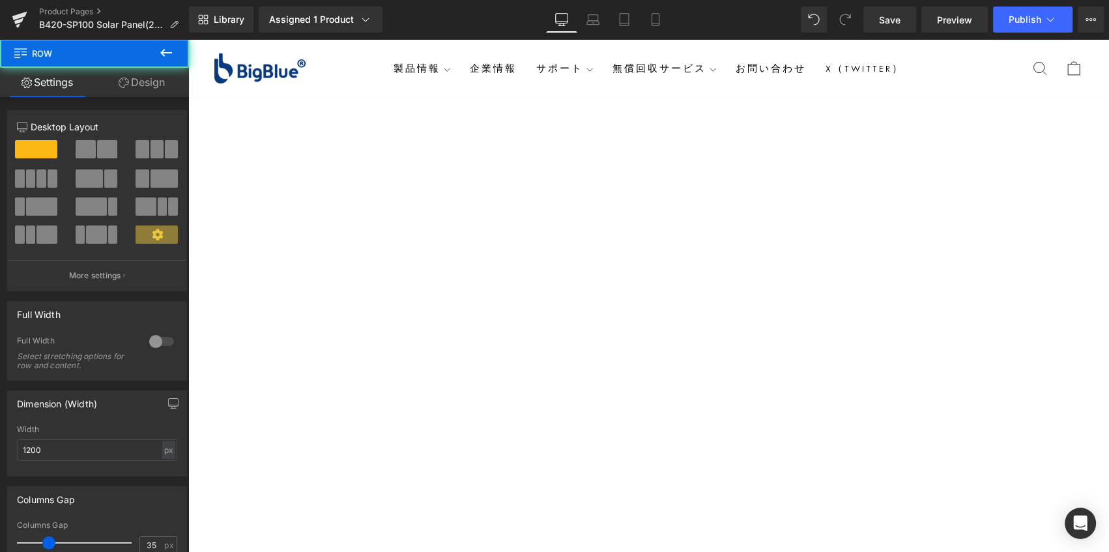
click at [132, 86] on link "Design" at bounding box center [142, 82] width 95 height 29
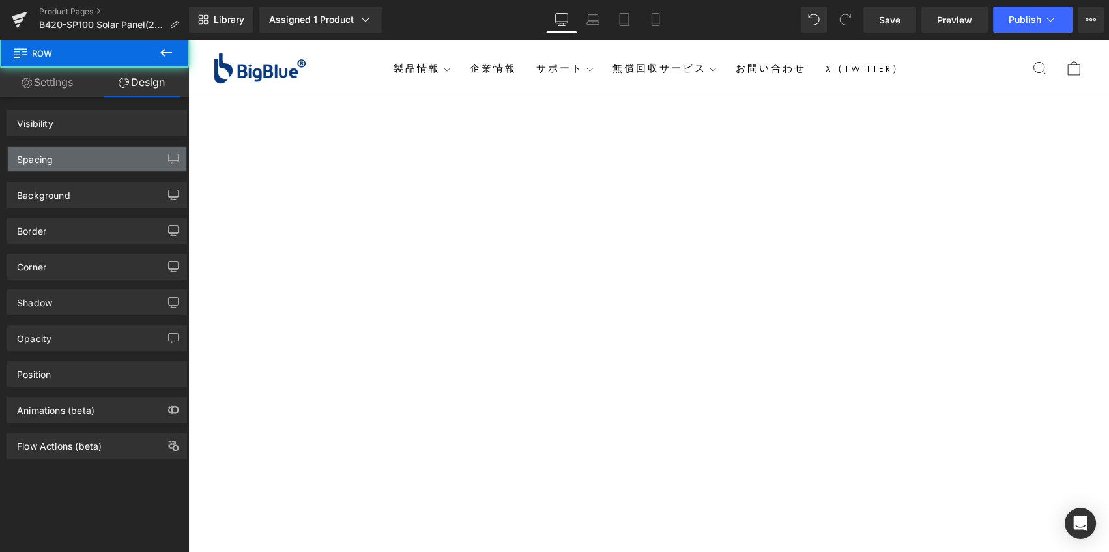
click at [78, 164] on div "Spacing" at bounding box center [97, 159] width 179 height 25
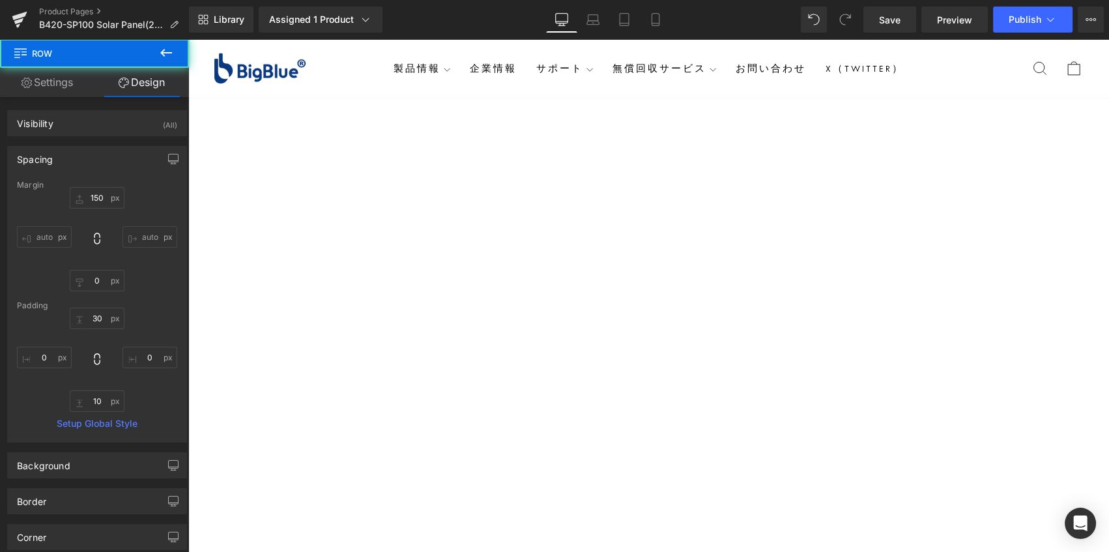
type input "150"
type input "0"
type input "30"
type input "0"
type input "10"
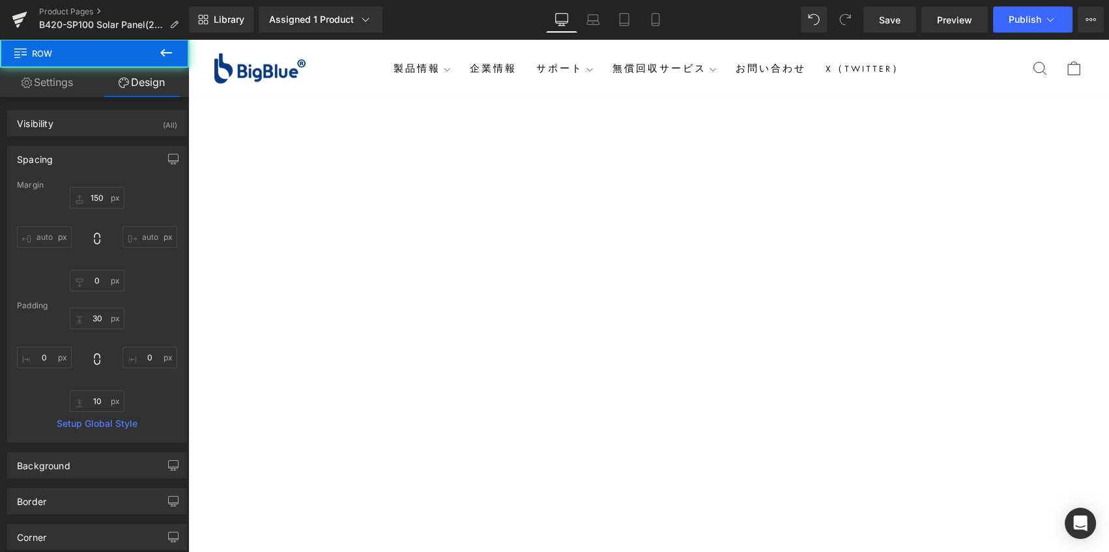
type input "0"
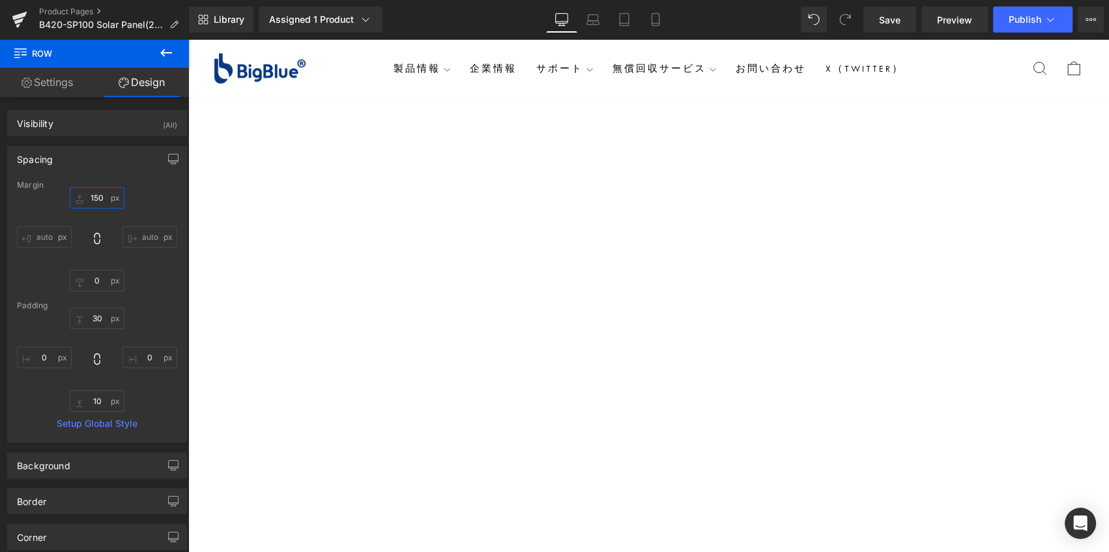
click at [91, 196] on input "150" at bounding box center [97, 198] width 55 height 22
type input "130"
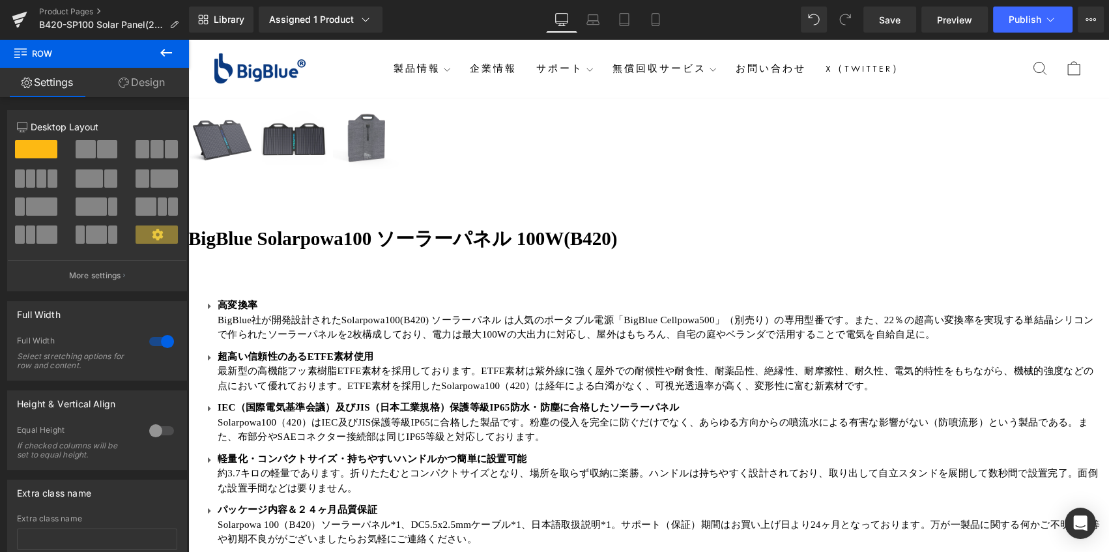
scroll to position [774, 0]
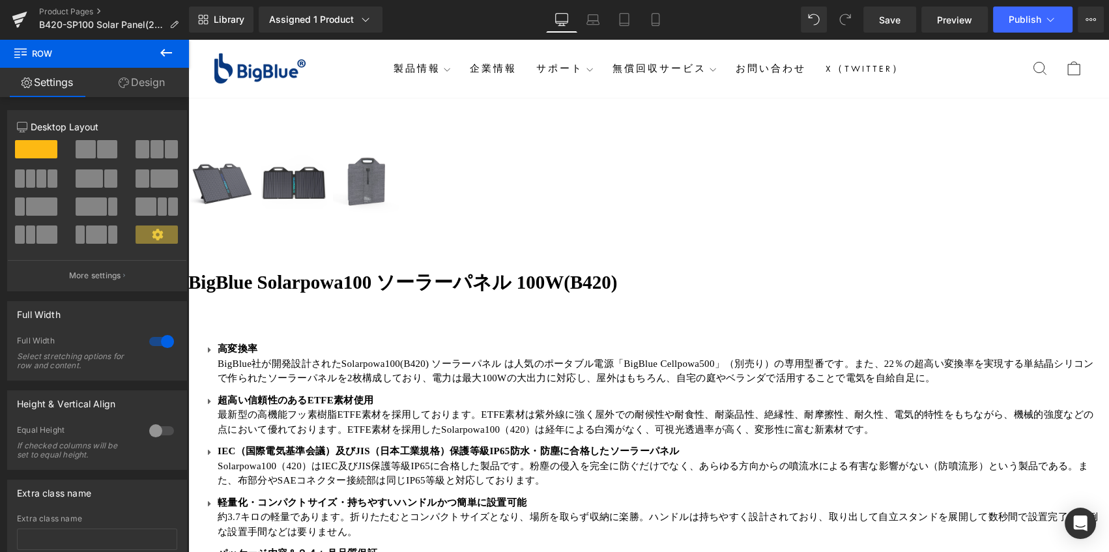
drag, startPoint x: 921, startPoint y: 206, endPoint x: 938, endPoint y: 209, distance: 17.1
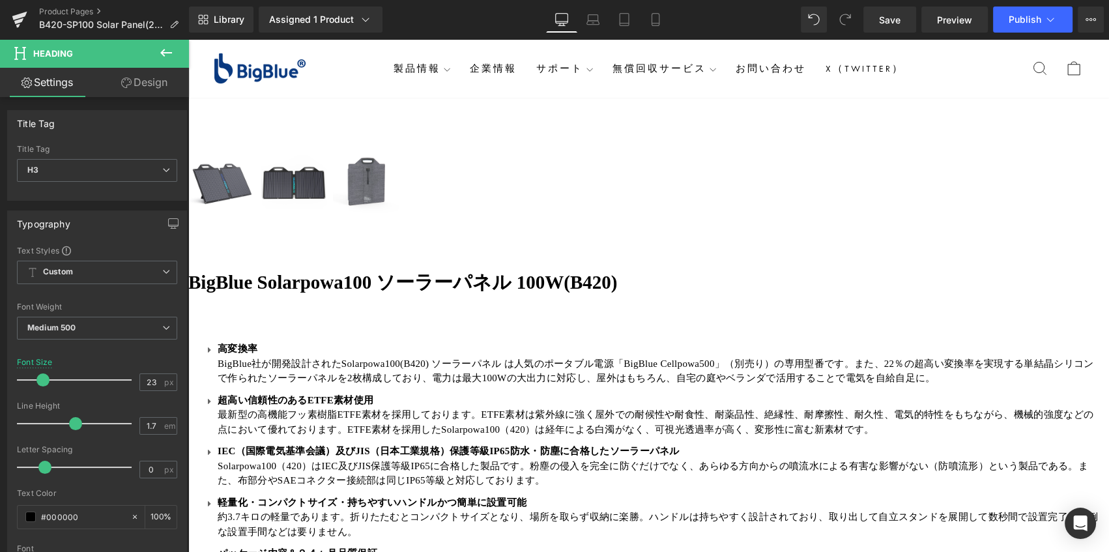
drag, startPoint x: 808, startPoint y: 208, endPoint x: 214, endPoint y: 209, distance: 594.4
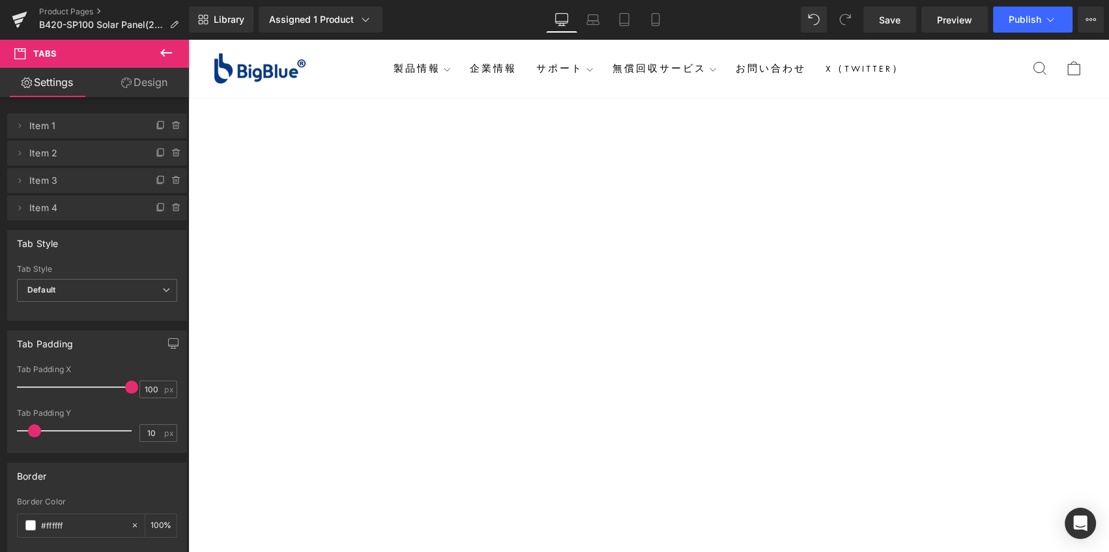
scroll to position [1545, 0]
drag, startPoint x: 837, startPoint y: 298, endPoint x: 859, endPoint y: 298, distance: 21.5
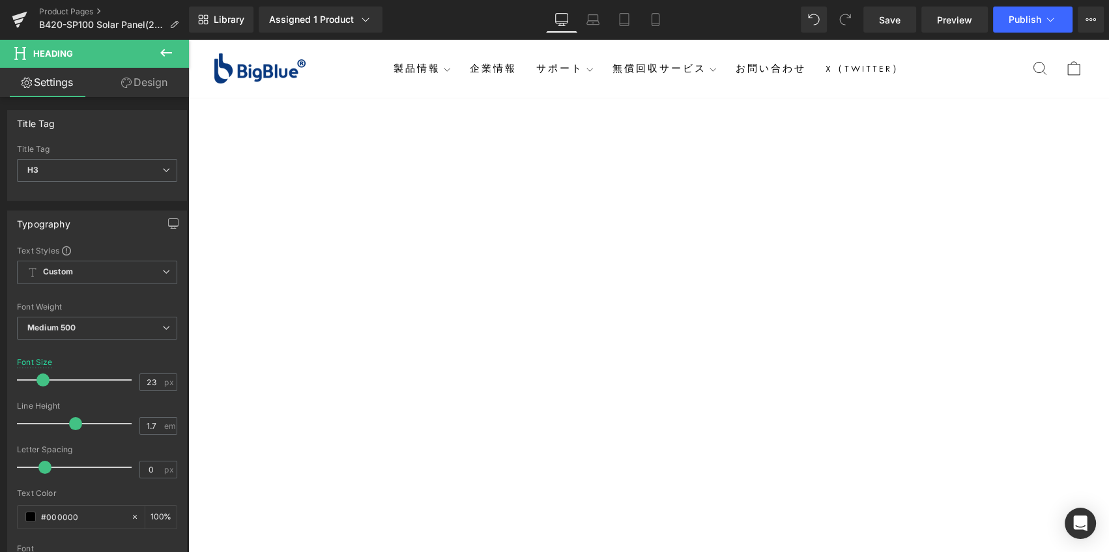
drag, startPoint x: 693, startPoint y: 295, endPoint x: 253, endPoint y: 297, distance: 440.6
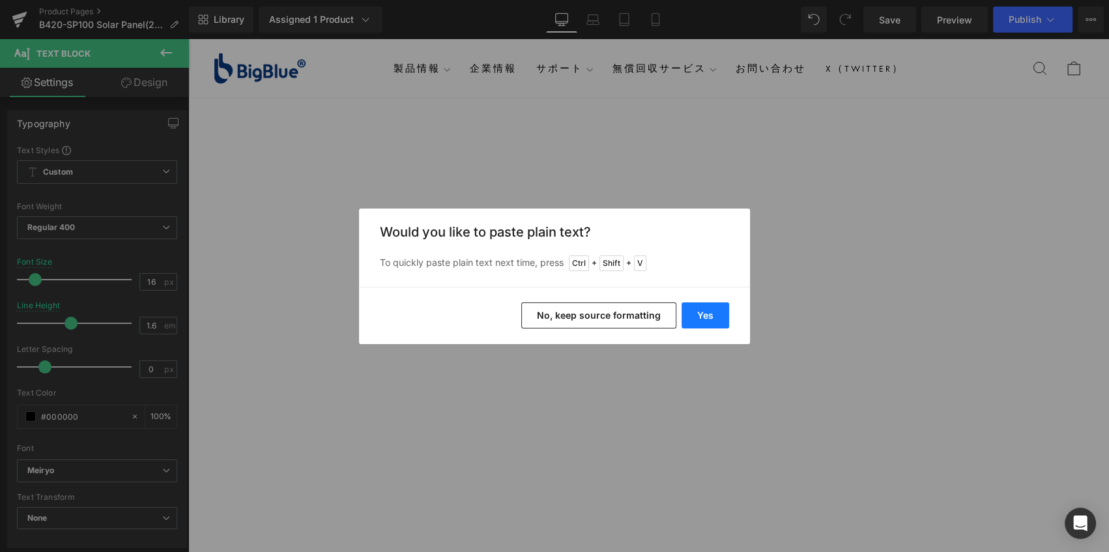
drag, startPoint x: 710, startPoint y: 314, endPoint x: 701, endPoint y: 274, distance: 40.8
click at [710, 314] on button "Yes" at bounding box center [706, 315] width 48 height 26
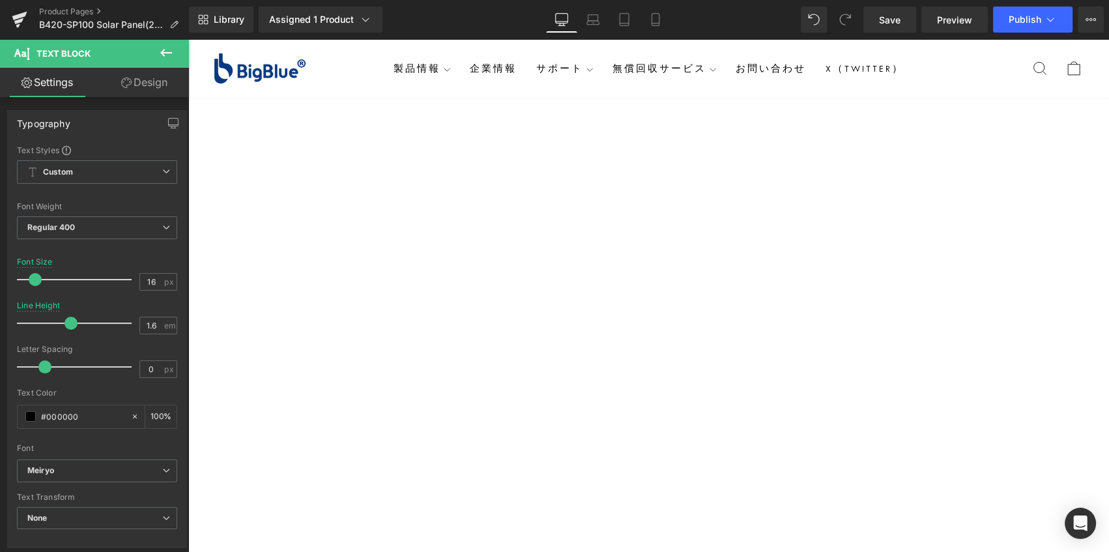
drag, startPoint x: 972, startPoint y: 328, endPoint x: 231, endPoint y: 325, distance: 741.7
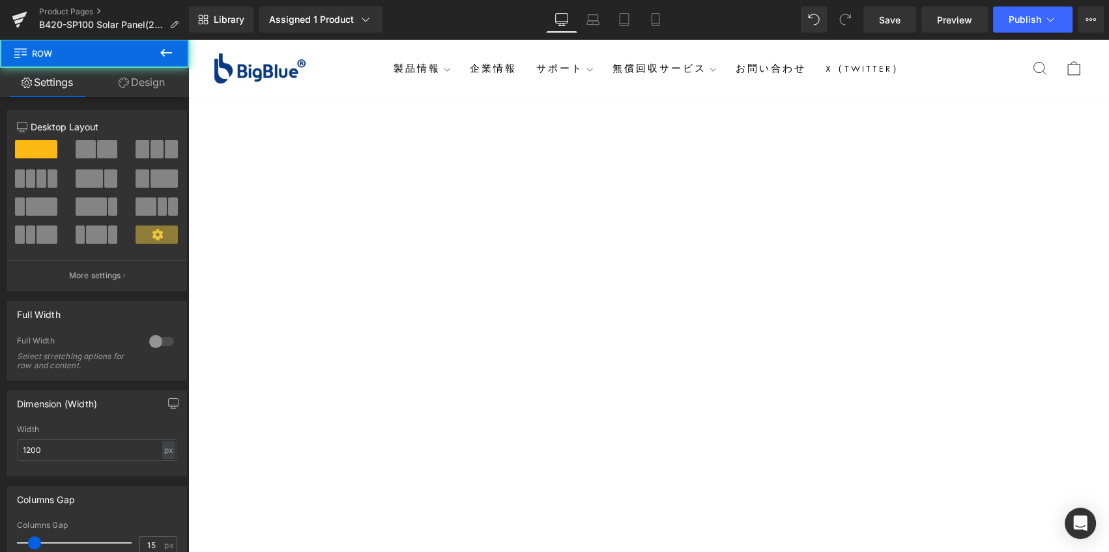
scroll to position [1781, 0]
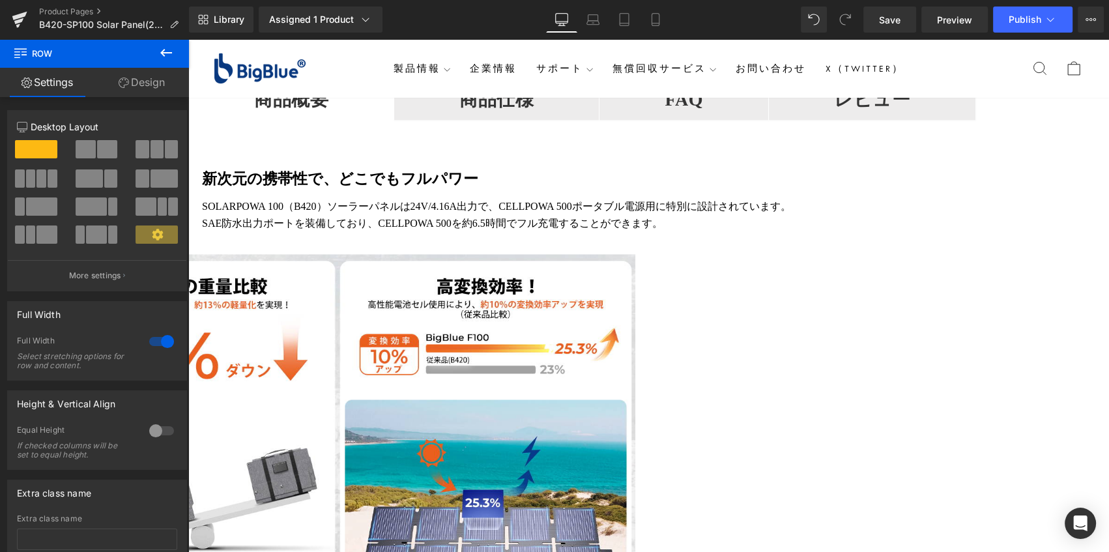
scroll to position [2255, 0]
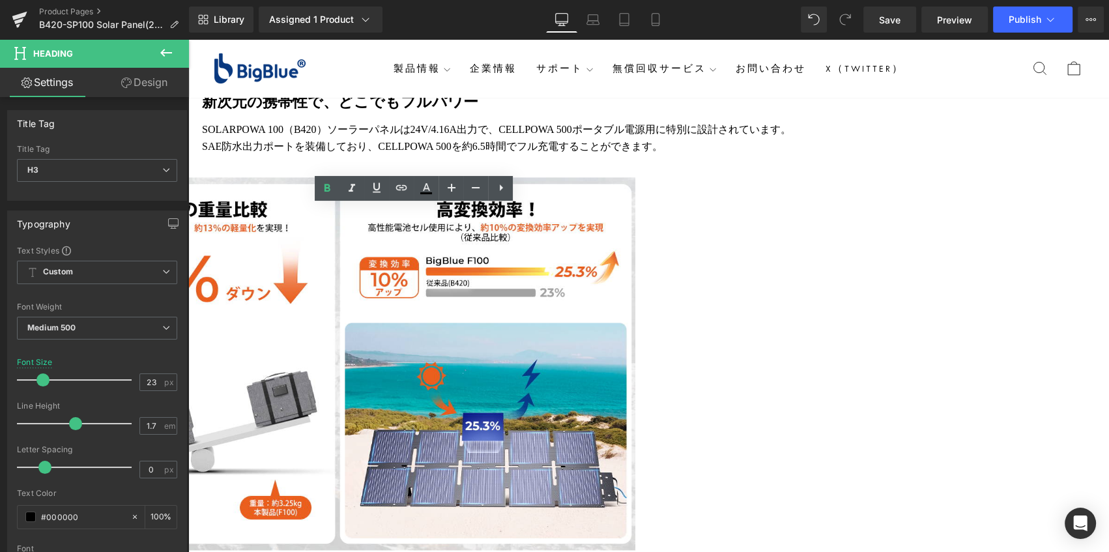
paste div
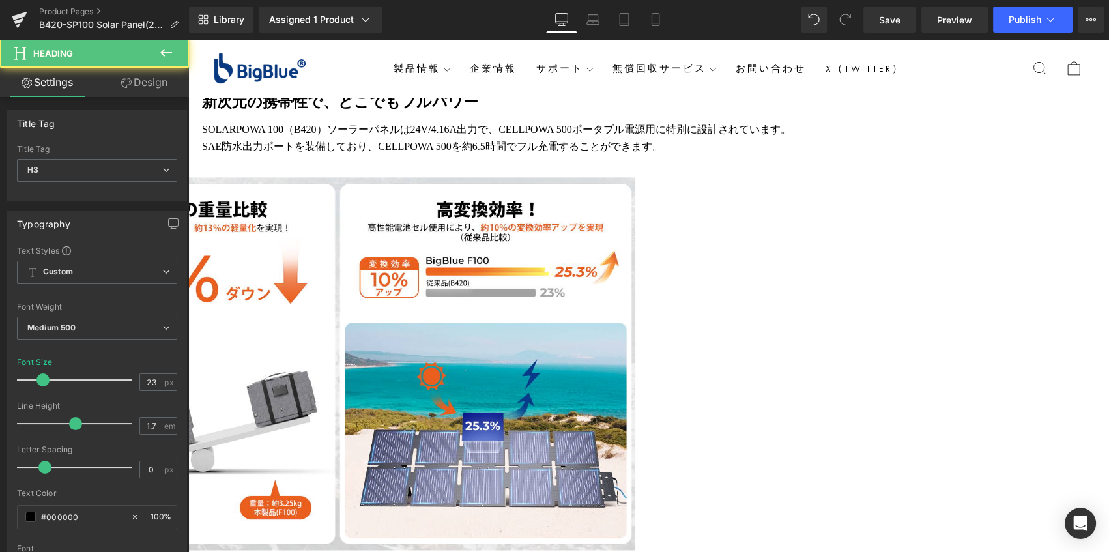
drag, startPoint x: 355, startPoint y: 216, endPoint x: 186, endPoint y: 214, distance: 168.8
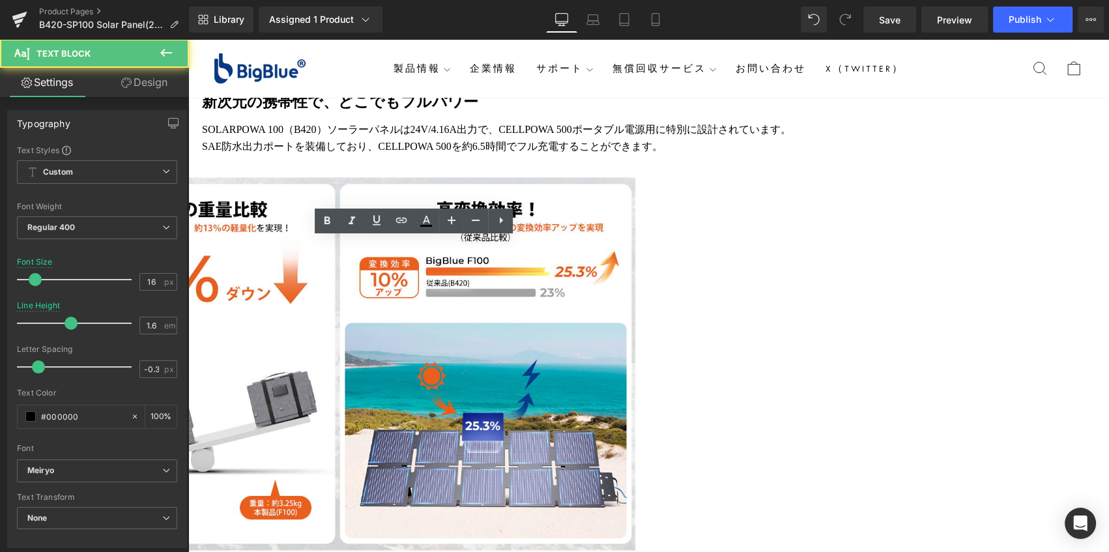
drag, startPoint x: 472, startPoint y: 299, endPoint x: 239, endPoint y: 244, distance: 239.5
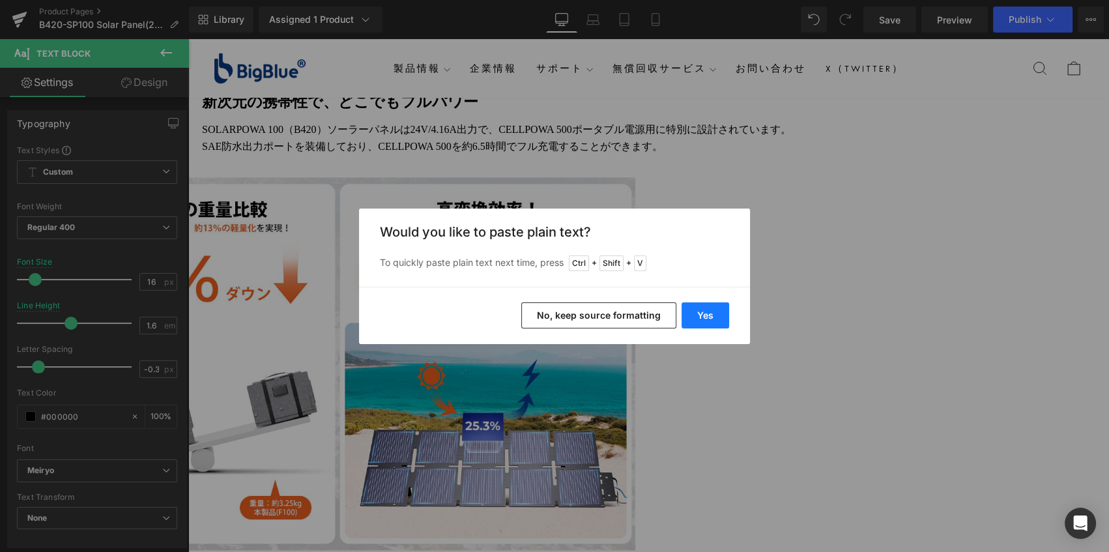
drag, startPoint x: 708, startPoint y: 316, endPoint x: 519, endPoint y: 277, distance: 193.6
click at [708, 316] on button "Yes" at bounding box center [706, 315] width 48 height 26
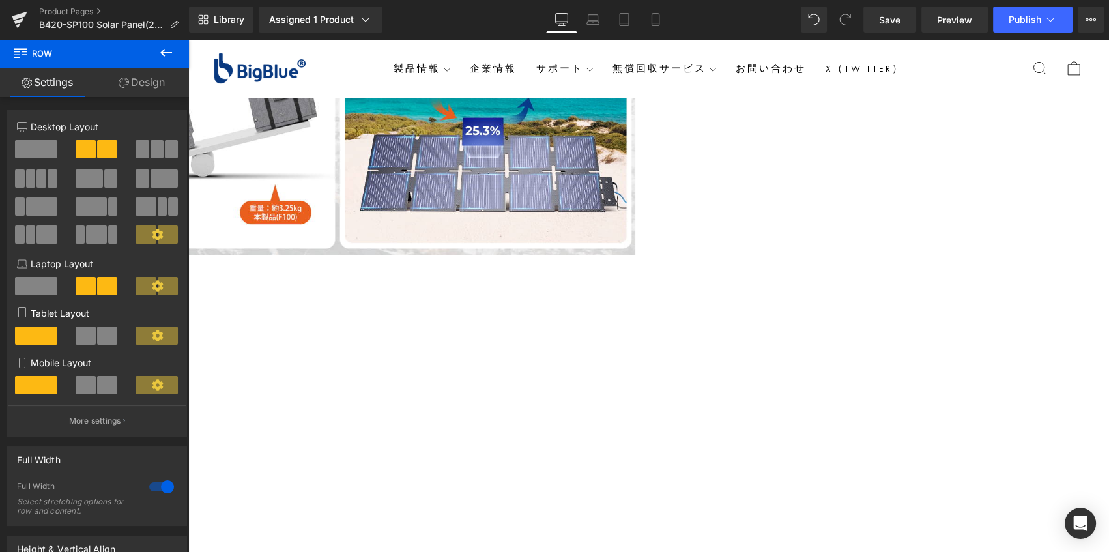
scroll to position [2552, 0]
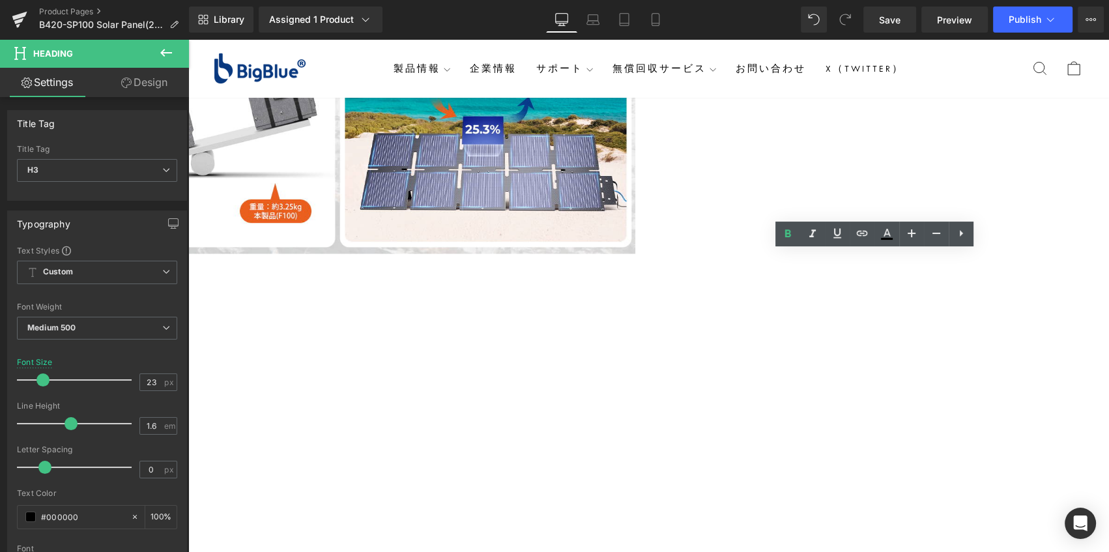
drag, startPoint x: 991, startPoint y: 263, endPoint x: 759, endPoint y: 259, distance: 231.4
paste div
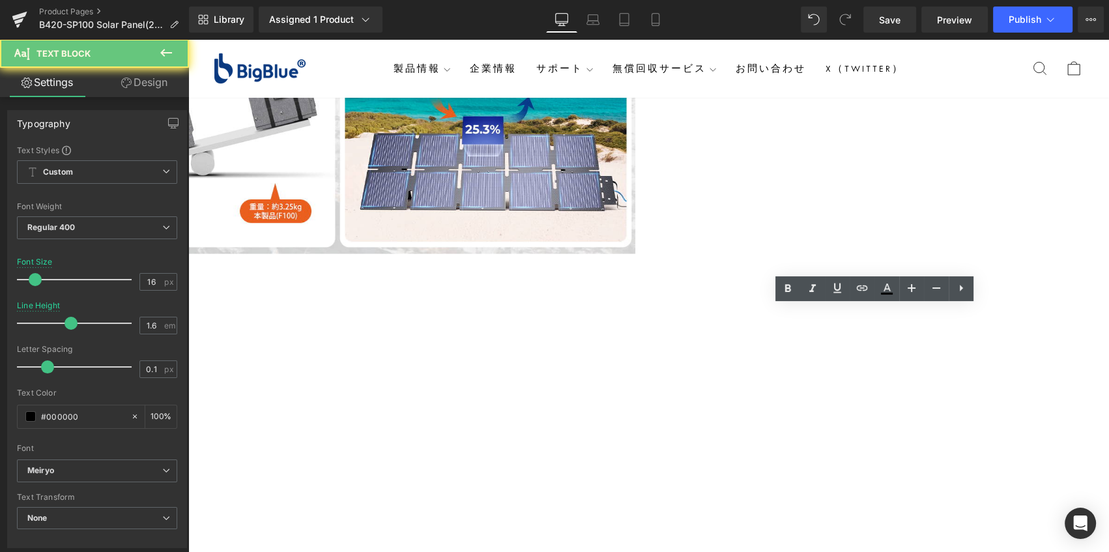
drag, startPoint x: 1017, startPoint y: 383, endPoint x: 687, endPoint y: 310, distance: 338.3
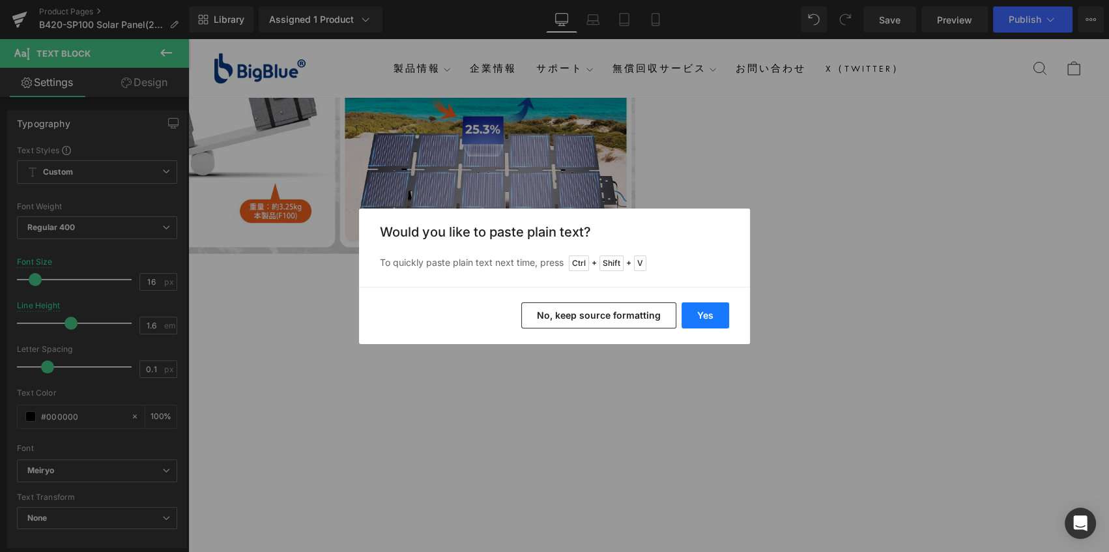
click at [710, 319] on button "Yes" at bounding box center [706, 315] width 48 height 26
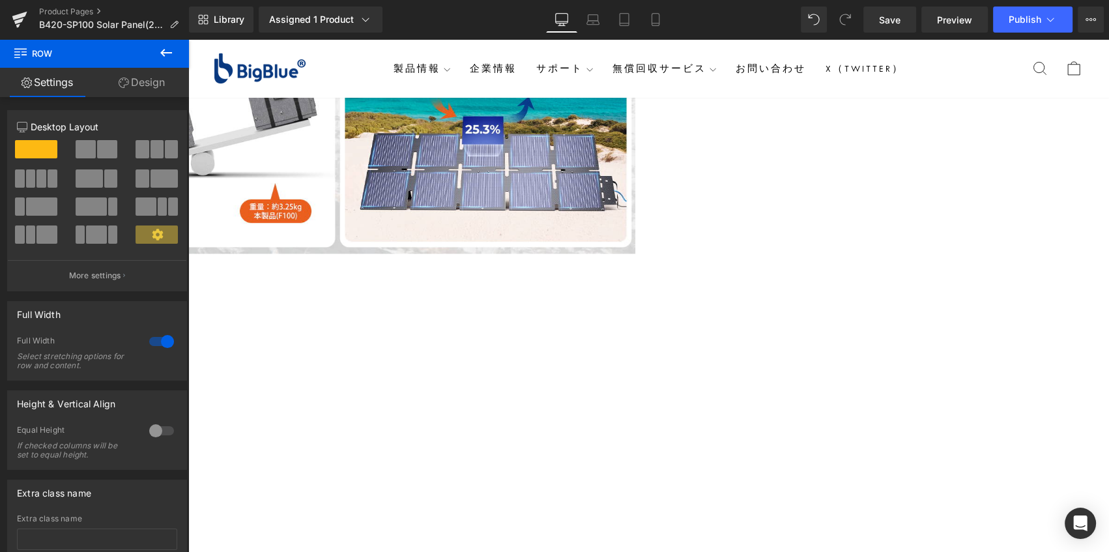
click at [188, 39] on span "Row" at bounding box center [188, 39] width 0 height 0
click at [147, 87] on link "Design" at bounding box center [142, 82] width 95 height 29
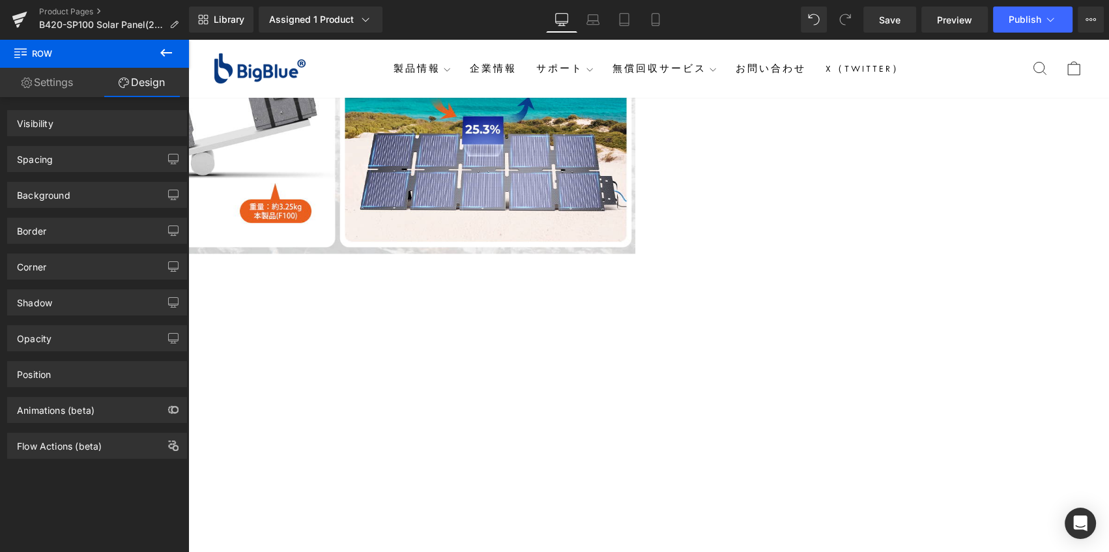
click at [104, 162] on div "Spacing" at bounding box center [97, 159] width 179 height 25
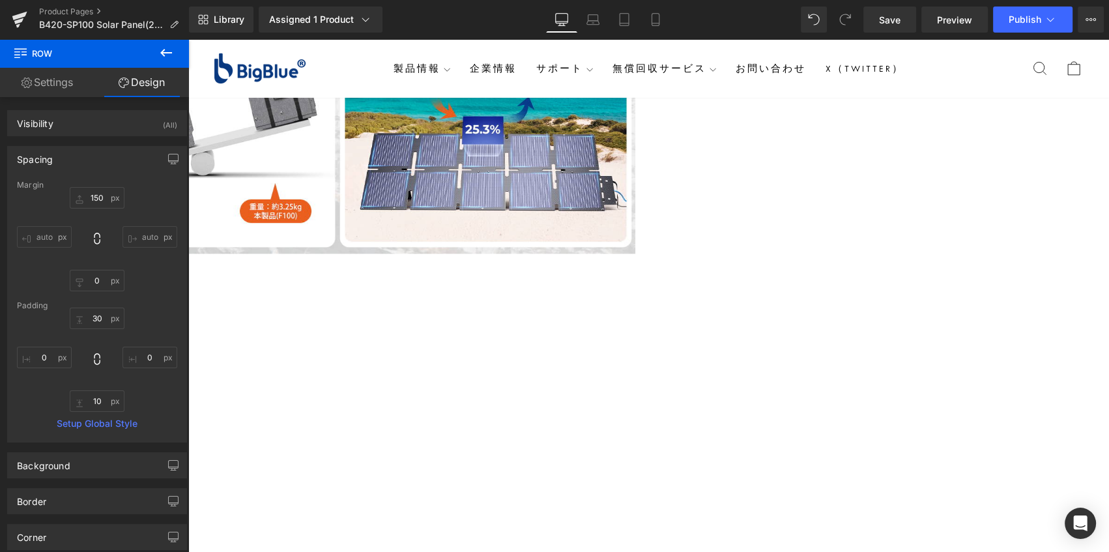
type input "150"
type input "0"
type input "30"
type input "0"
type input "10"
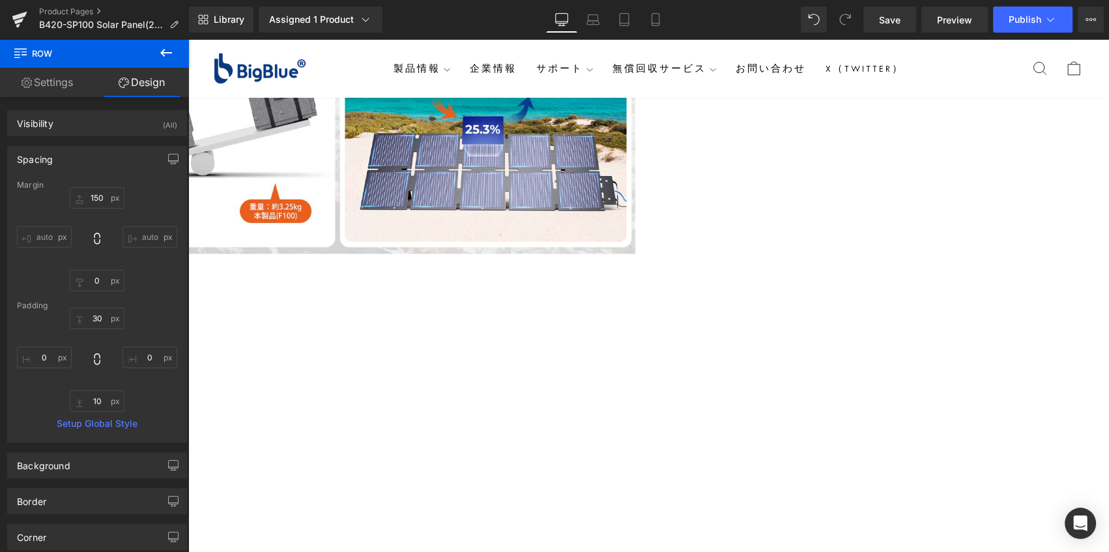
type input "0"
click at [93, 190] on input "150" at bounding box center [97, 198] width 55 height 22
type input "120"
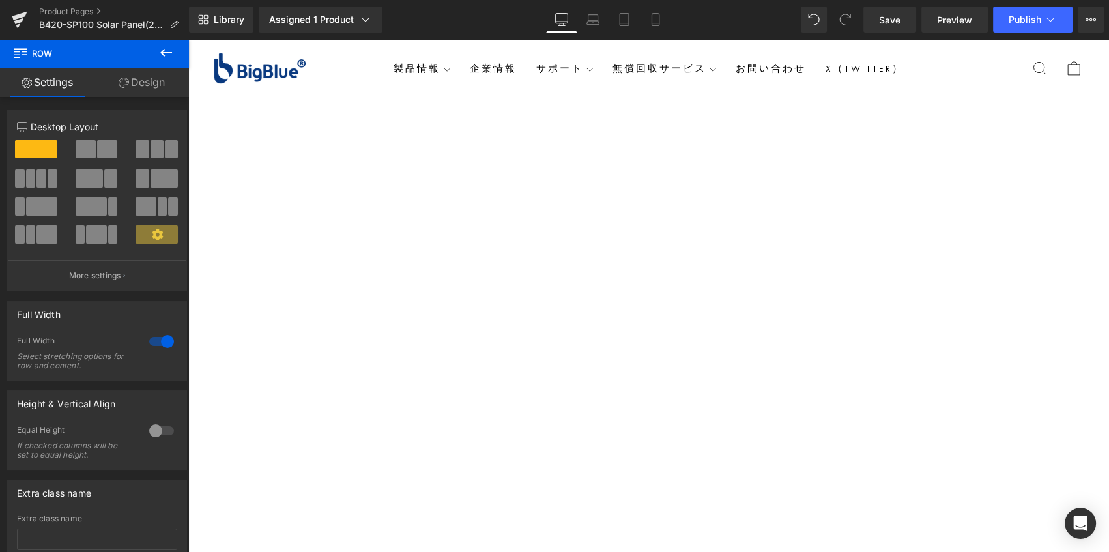
scroll to position [2848, 0]
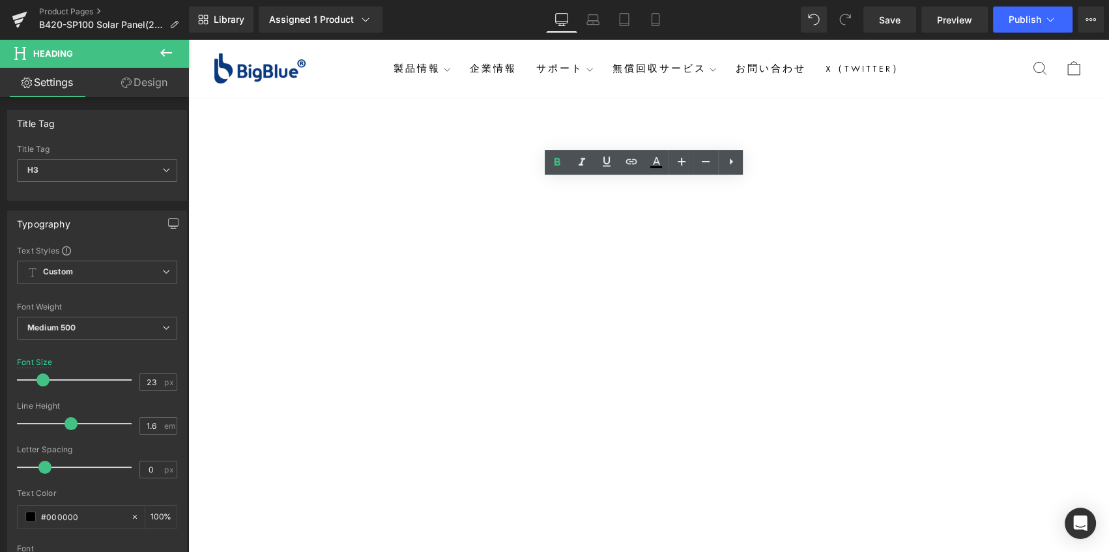
drag, startPoint x: 704, startPoint y: 195, endPoint x: 592, endPoint y: 194, distance: 111.5
paste div
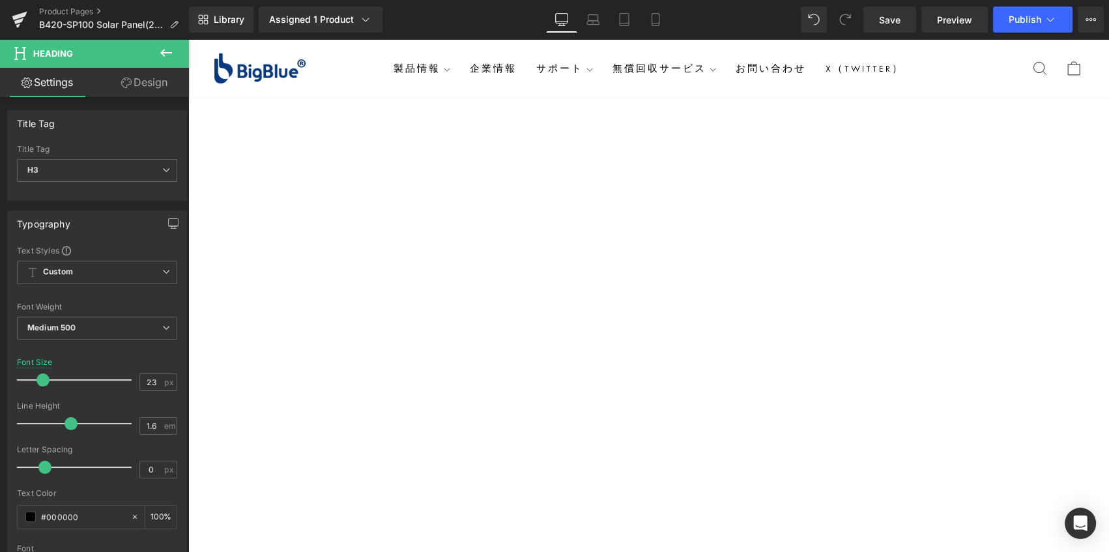
drag, startPoint x: 803, startPoint y: 227, endPoint x: 802, endPoint y: 234, distance: 6.5
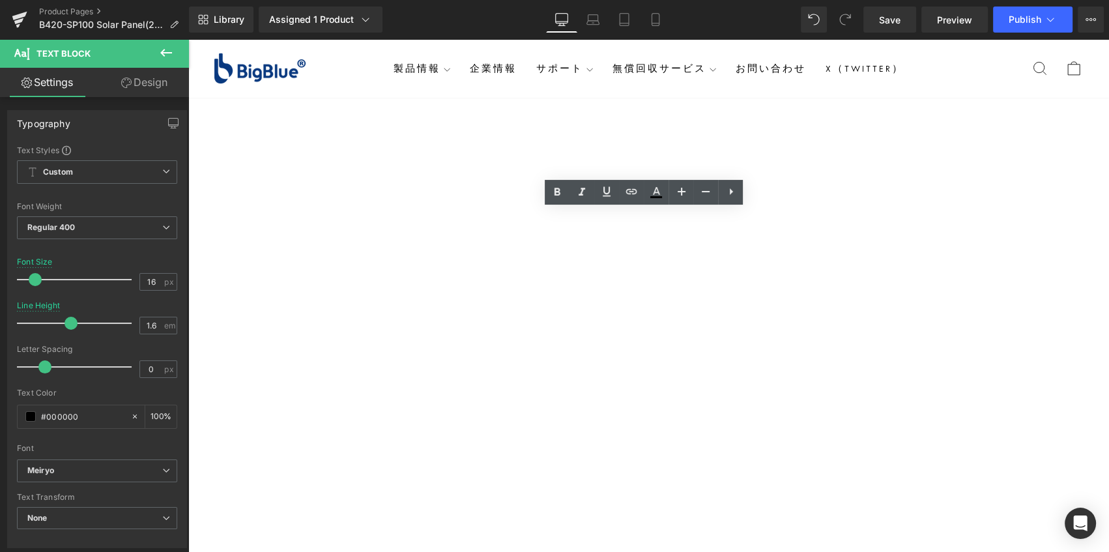
drag, startPoint x: 802, startPoint y: 234, endPoint x: 482, endPoint y: 209, distance: 321.6
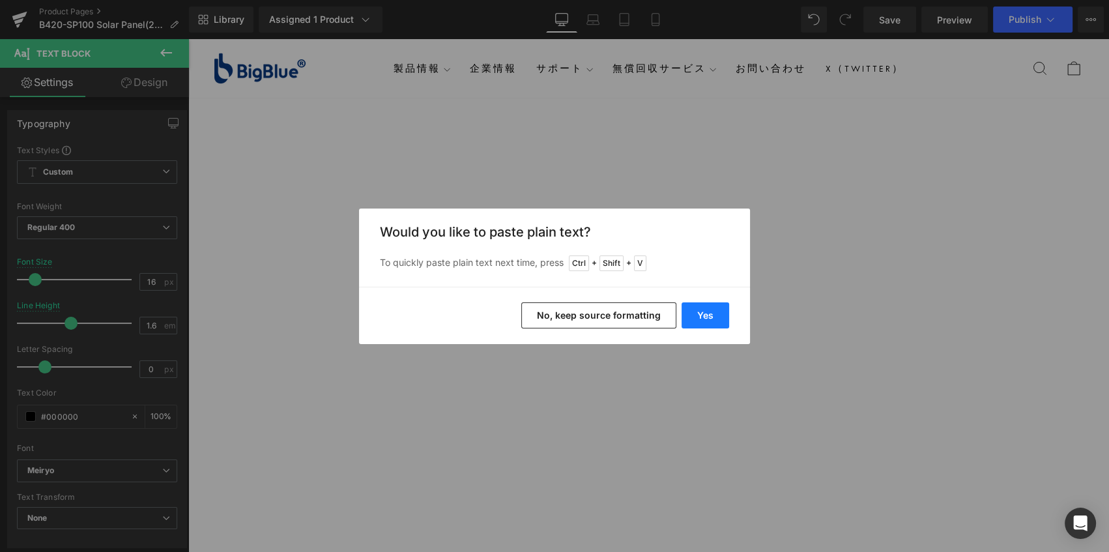
click at [704, 315] on button "Yes" at bounding box center [706, 315] width 48 height 26
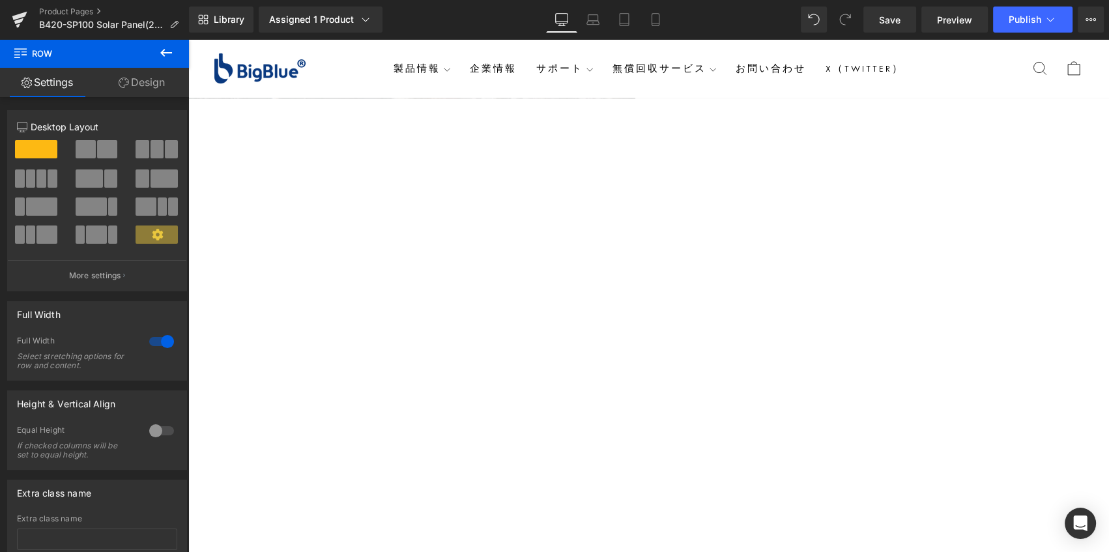
scroll to position [2607, 0]
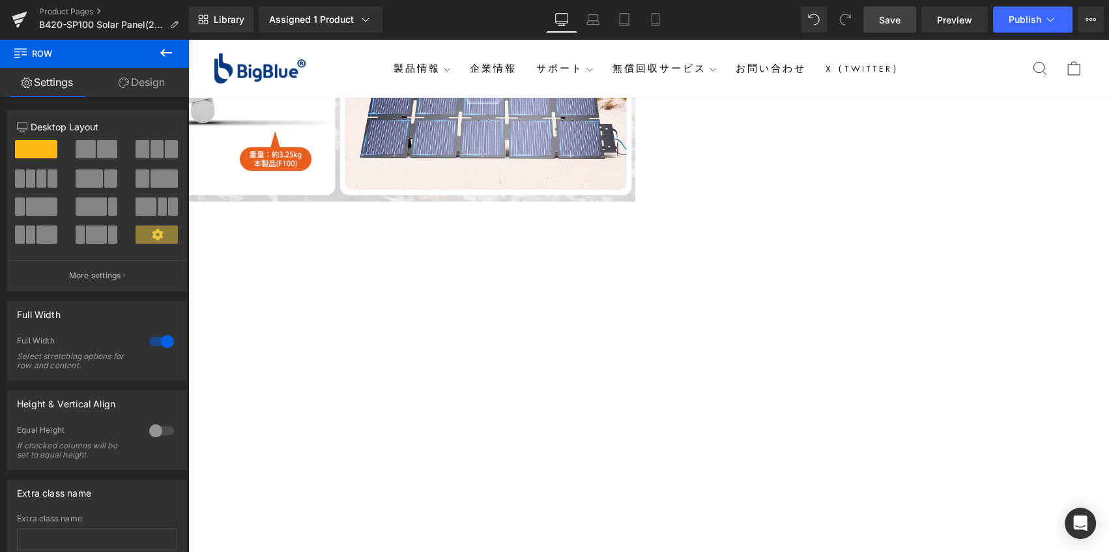
click at [886, 22] on span "Save" at bounding box center [890, 20] width 22 height 14
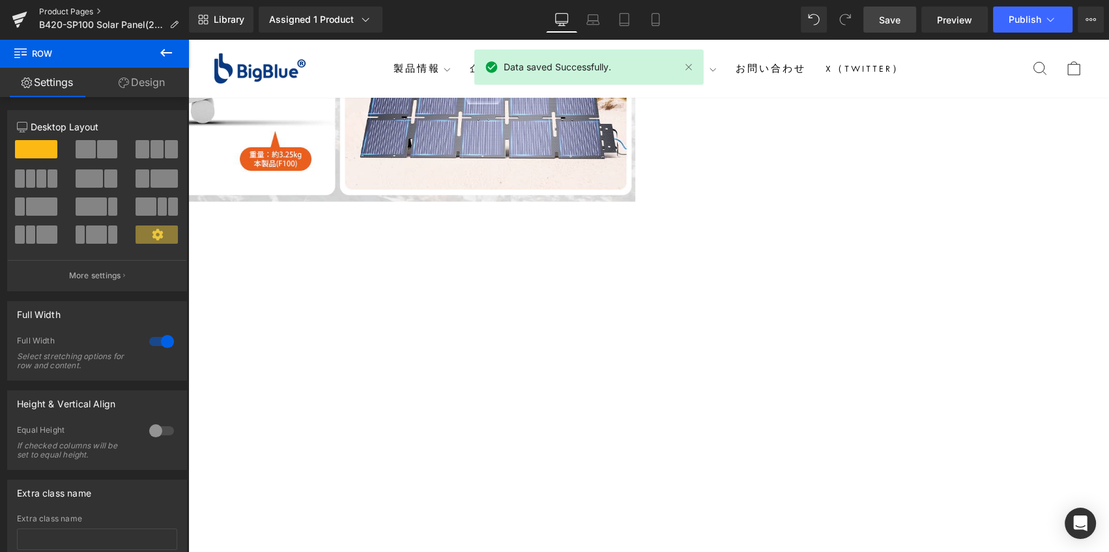
click at [72, 11] on link "Product Pages" at bounding box center [114, 12] width 150 height 10
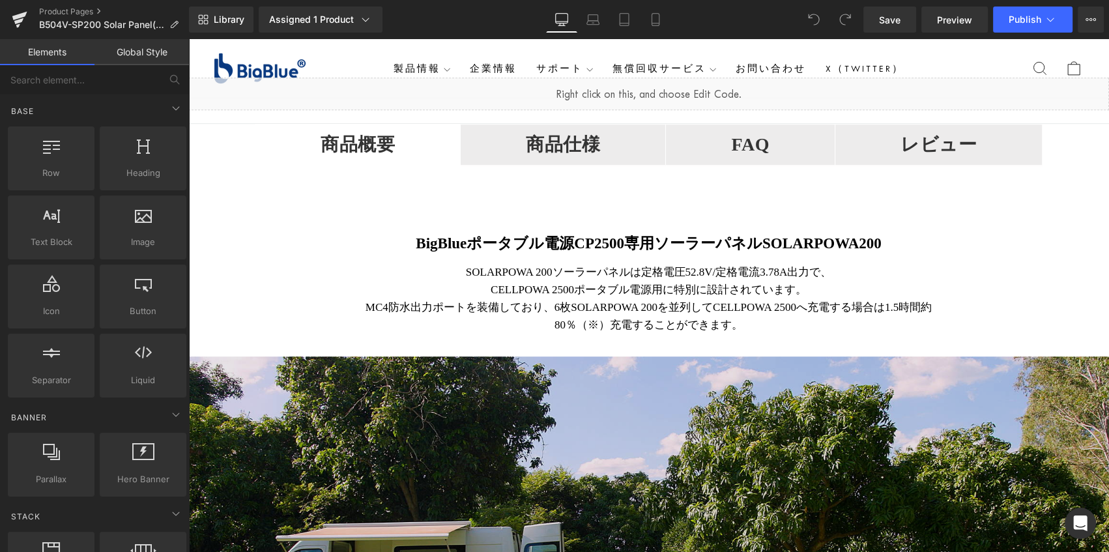
scroll to position [888, 0]
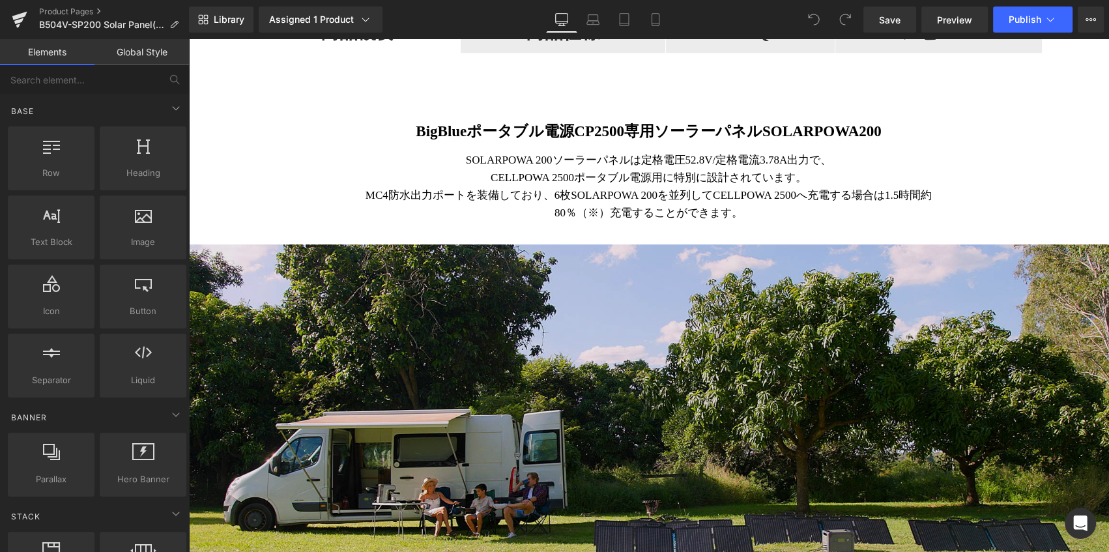
drag, startPoint x: 461, startPoint y: 332, endPoint x: 433, endPoint y: 345, distance: 30.0
click at [461, 332] on img at bounding box center [648, 436] width 921 height 384
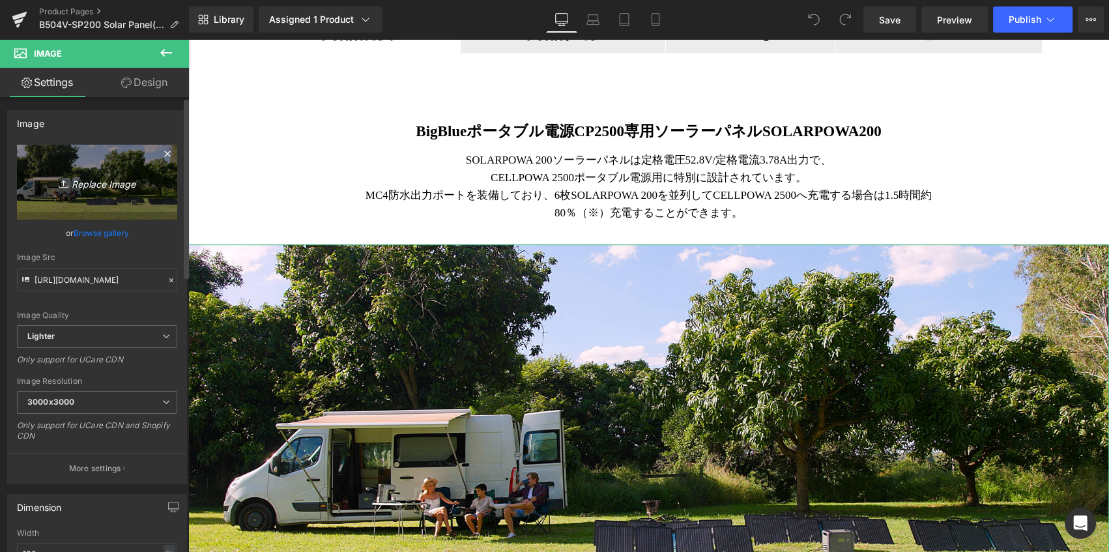
click at [59, 160] on link "Replace Image" at bounding box center [97, 182] width 160 height 75
type input "C:\fakepath\BigBlue SolarPowa B504N solar panel-5.png"
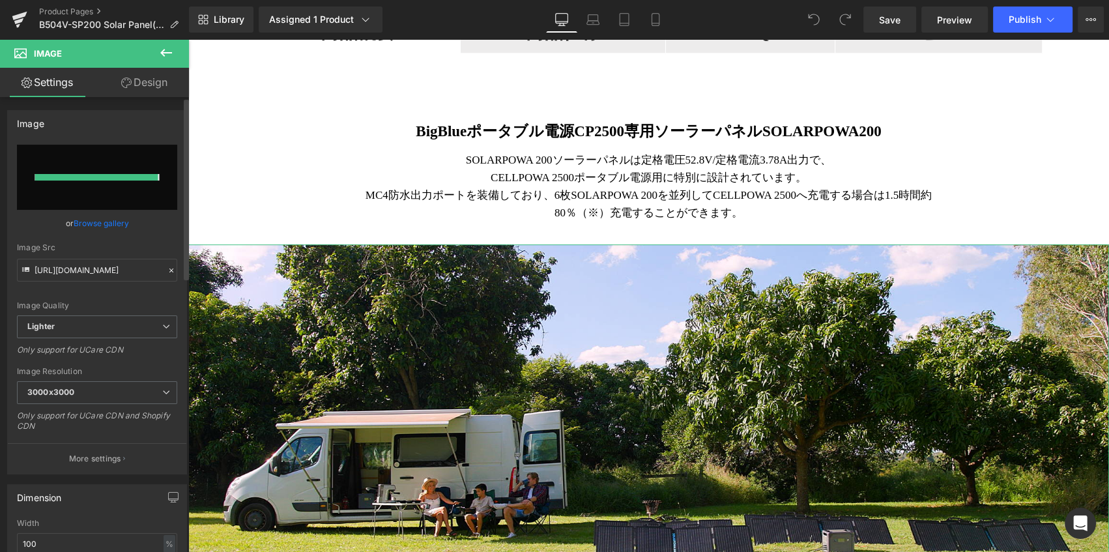
type input "[URL][DOMAIN_NAME]"
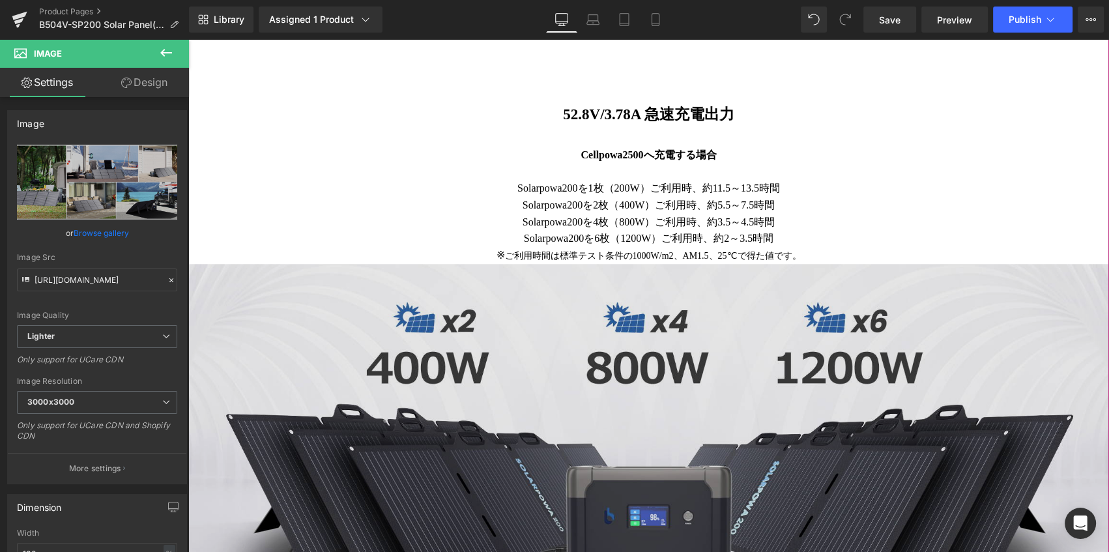
scroll to position [1481, 0]
click at [532, 335] on img at bounding box center [648, 455] width 921 height 384
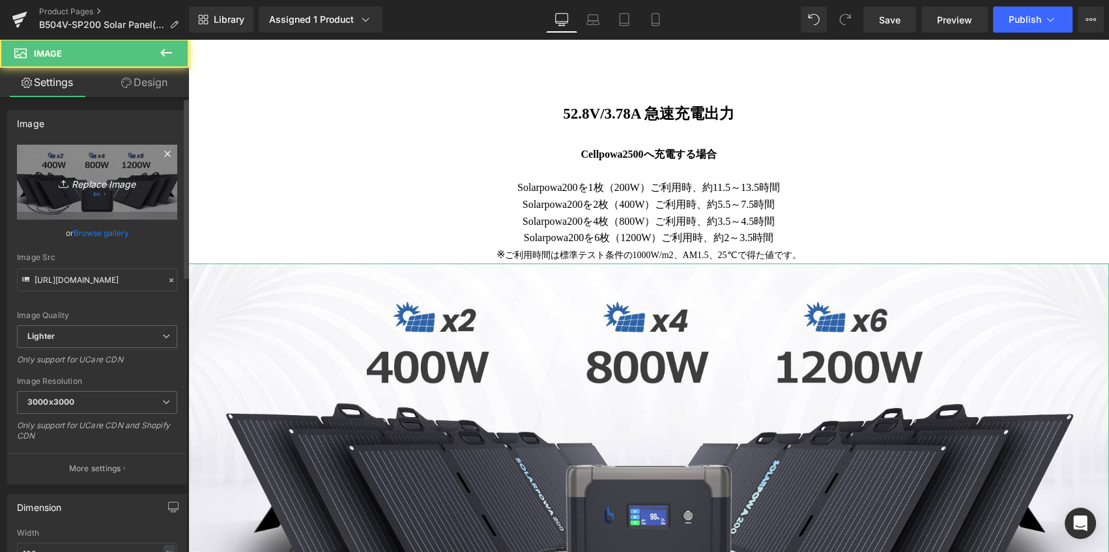
click at [91, 179] on icon "Replace Image" at bounding box center [97, 182] width 104 height 16
type input "C:\fakepath\BigBlue SolarPowa B504N solar panel-3.png"
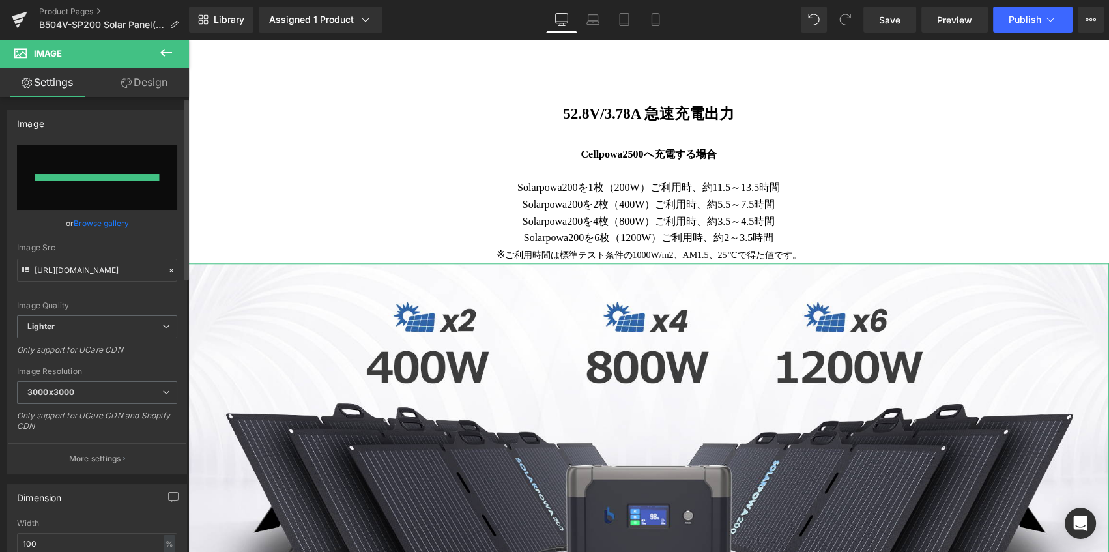
type input "[URL][DOMAIN_NAME]"
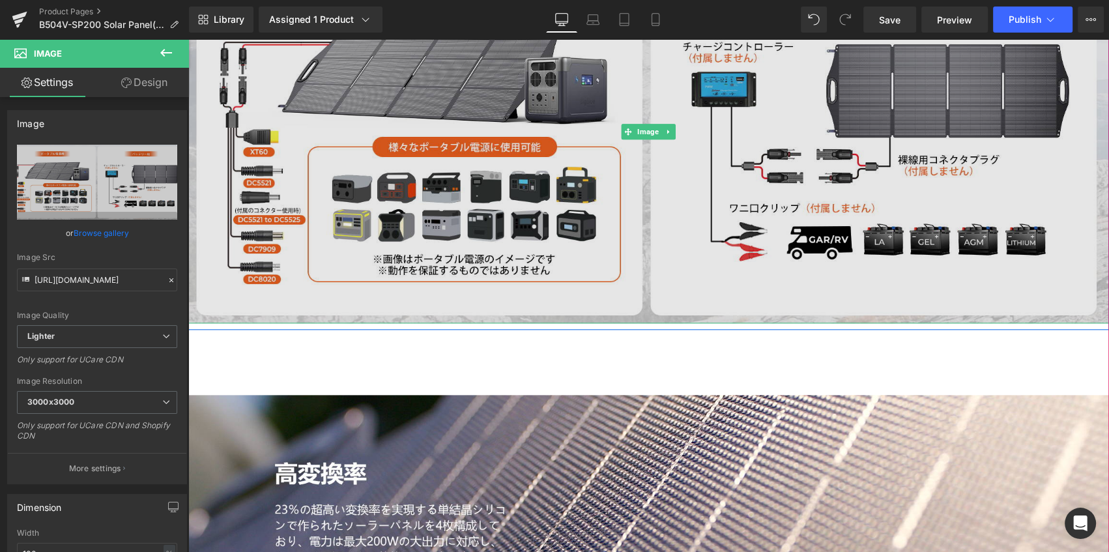
scroll to position [1896, 0]
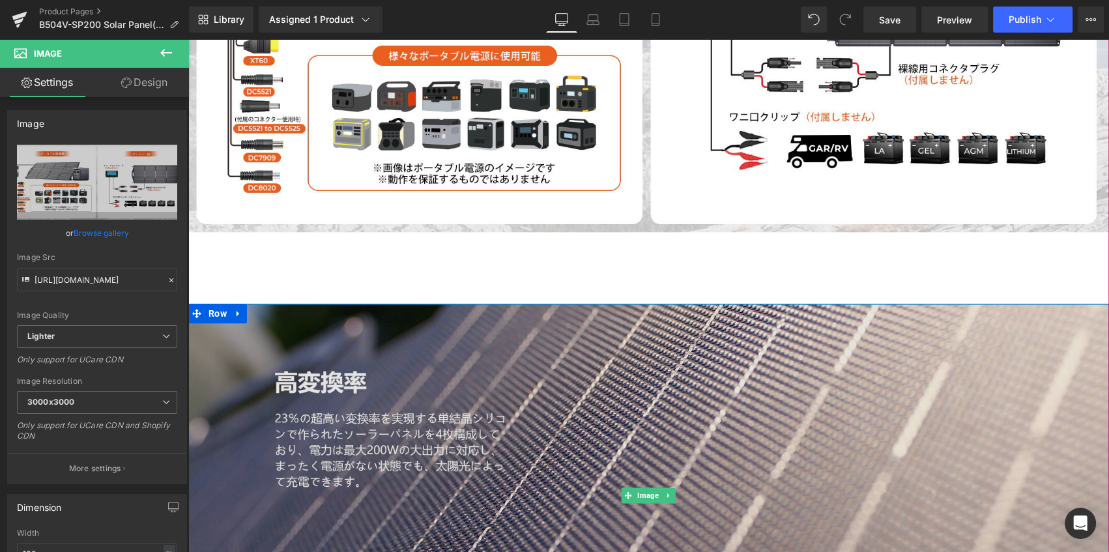
click at [377, 347] on img at bounding box center [648, 496] width 921 height 384
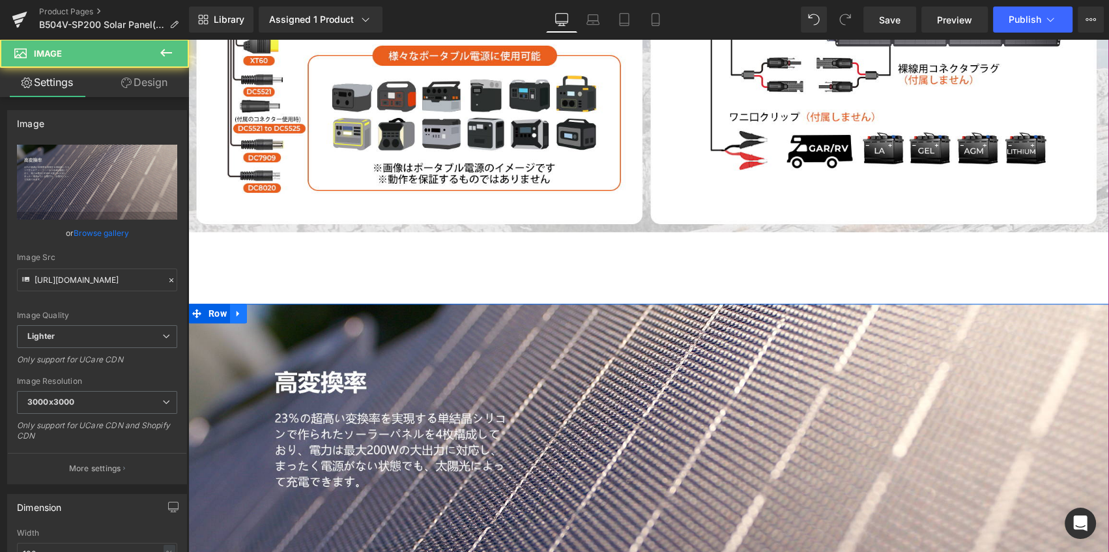
click at [240, 305] on link at bounding box center [238, 314] width 17 height 20
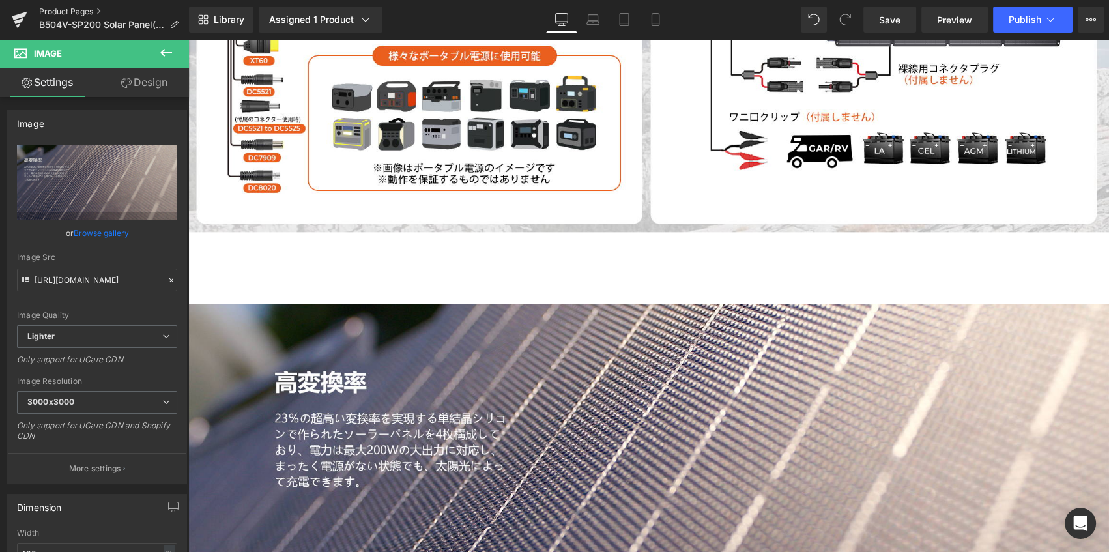
click at [70, 10] on link "Product Pages" at bounding box center [114, 12] width 150 height 10
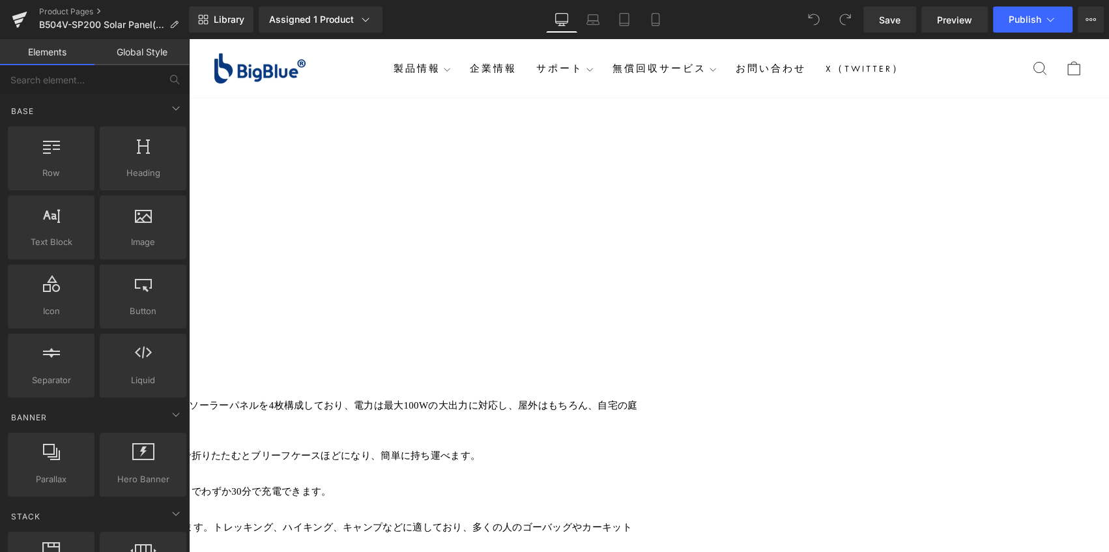
scroll to position [888, 0]
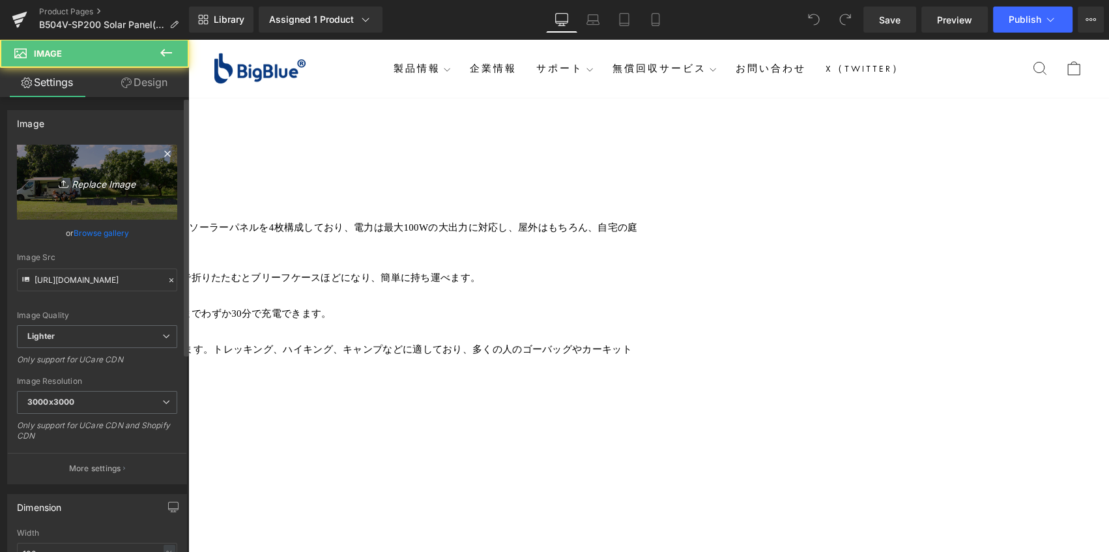
click at [117, 204] on link "Replace Image" at bounding box center [97, 182] width 160 height 75
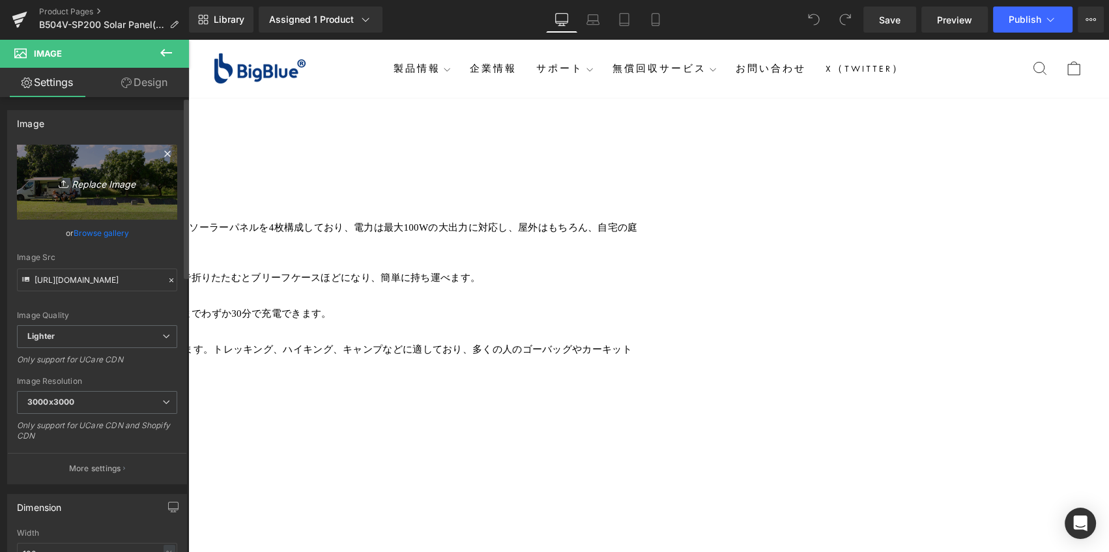
type input "C:\fakepath\BigBlue SolarPowa B504N solar panel-5.png"
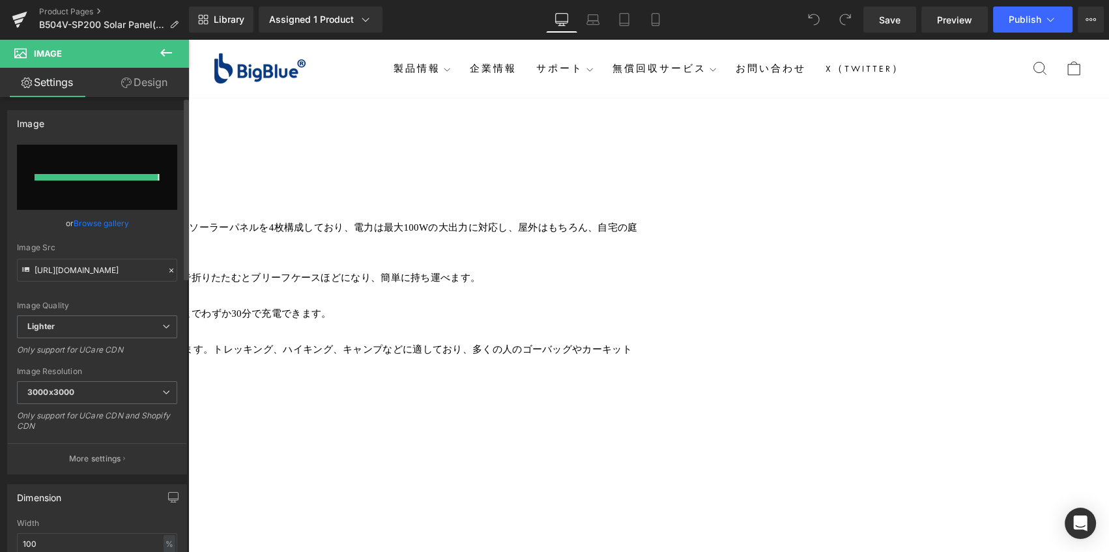
type input "https://ucarecdn.com/49677140-212d-410d-84b0-2d3a07f4a4fd/-/format/auto/-/previ…"
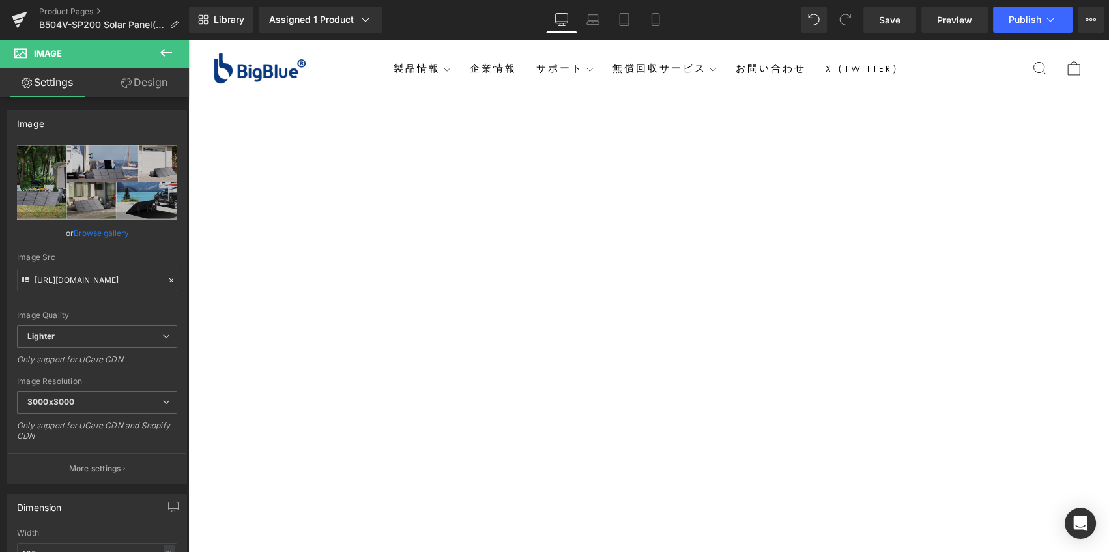
scroll to position [1599, 0]
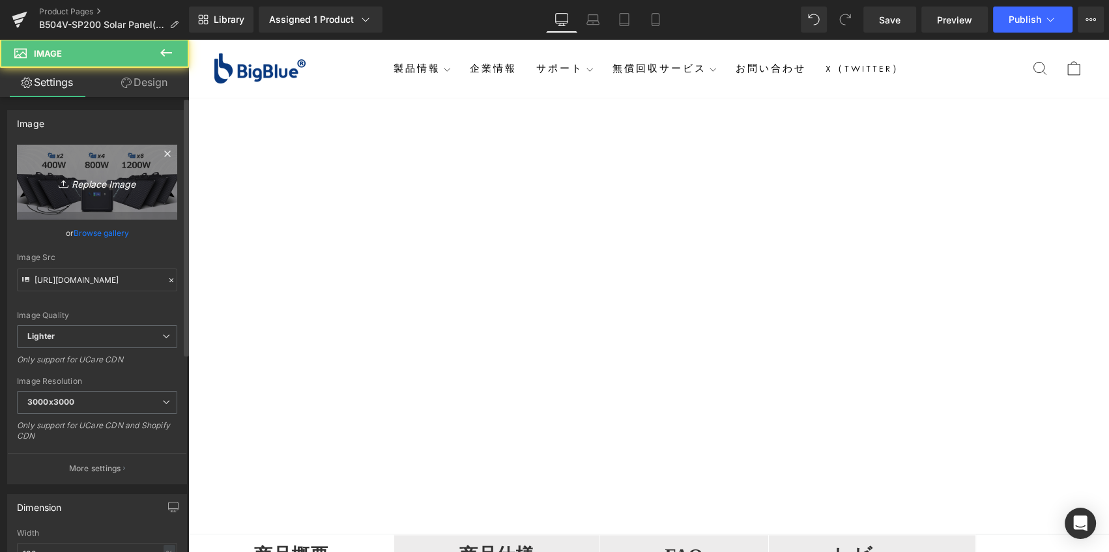
click at [145, 196] on link "Replace Image" at bounding box center [97, 182] width 160 height 75
type input "C:\fakepath\BigBlue SolarPowa B504N solar panel-3.png"
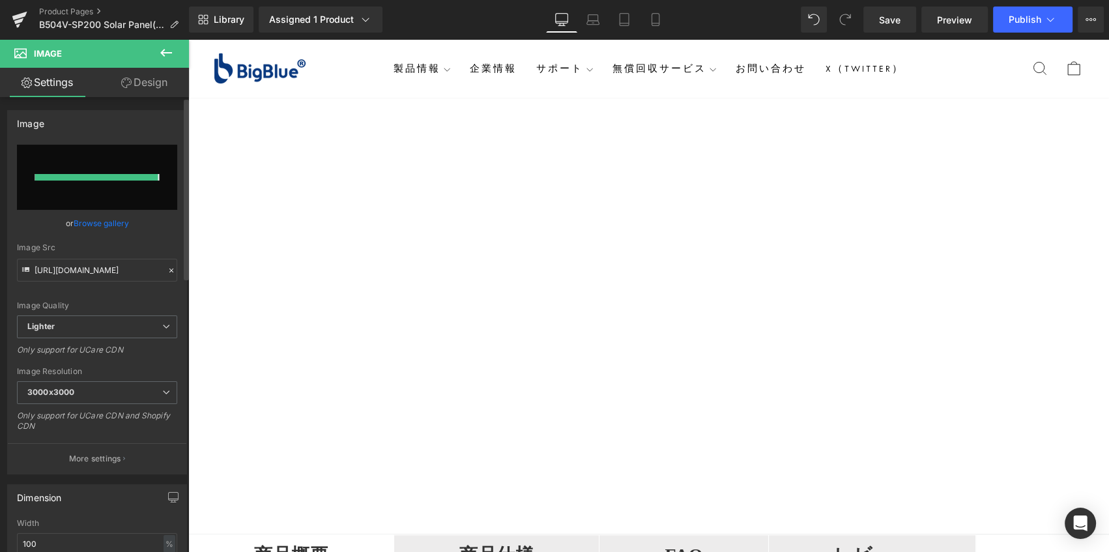
type input "https://ucarecdn.com/1a4077dc-512c-4760-b87f-05050816fc5e/-/format/auto/-/previ…"
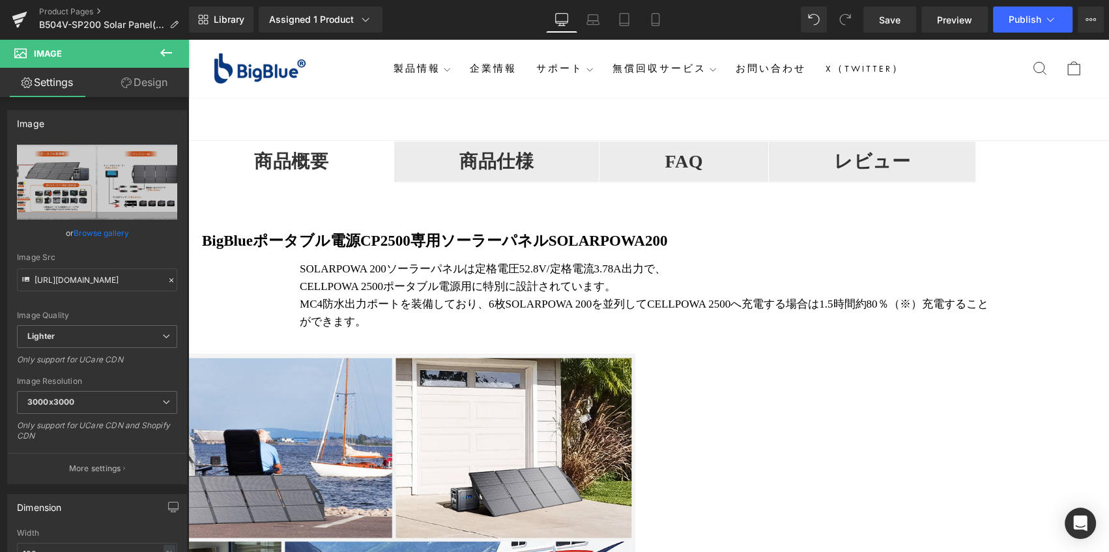
scroll to position [2014, 0]
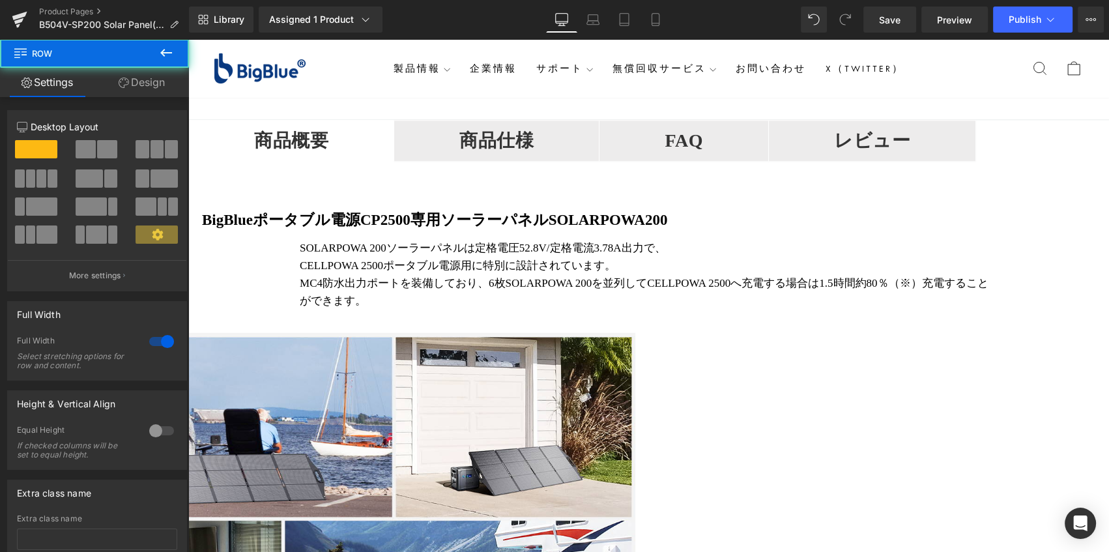
click at [188, 39] on icon at bounding box center [188, 39] width 0 height 0
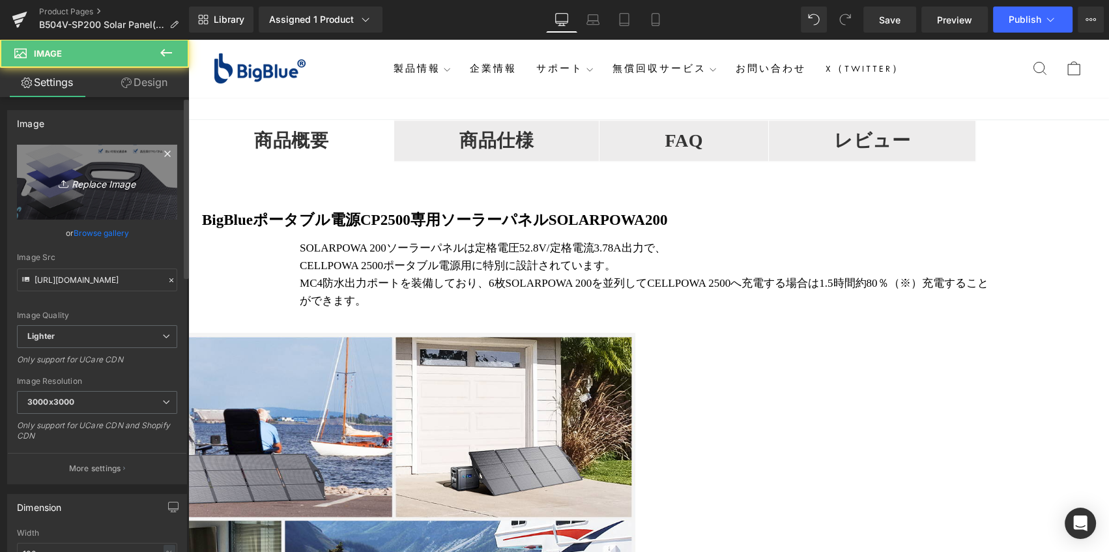
click at [85, 190] on icon "Replace Image" at bounding box center [97, 182] width 104 height 16
type input "C:\fakepath\BigBlue SolarPowa B504N solar panel-6.png"
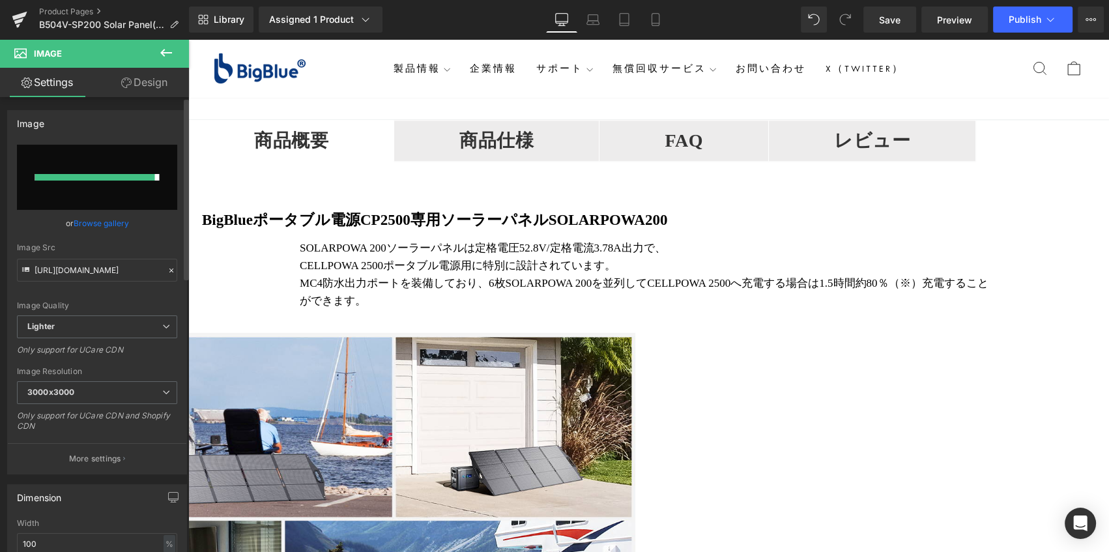
type input "https://ucarecdn.com/acea015d-96e3-49b1-bd60-0860c1fa416e/-/format/auto/-/previ…"
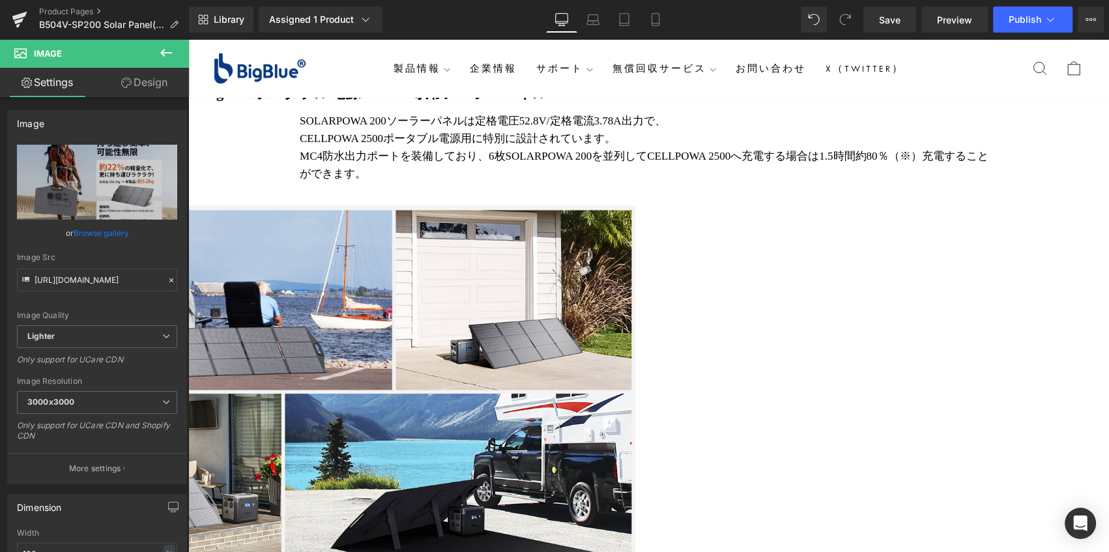
scroll to position [2073, 0]
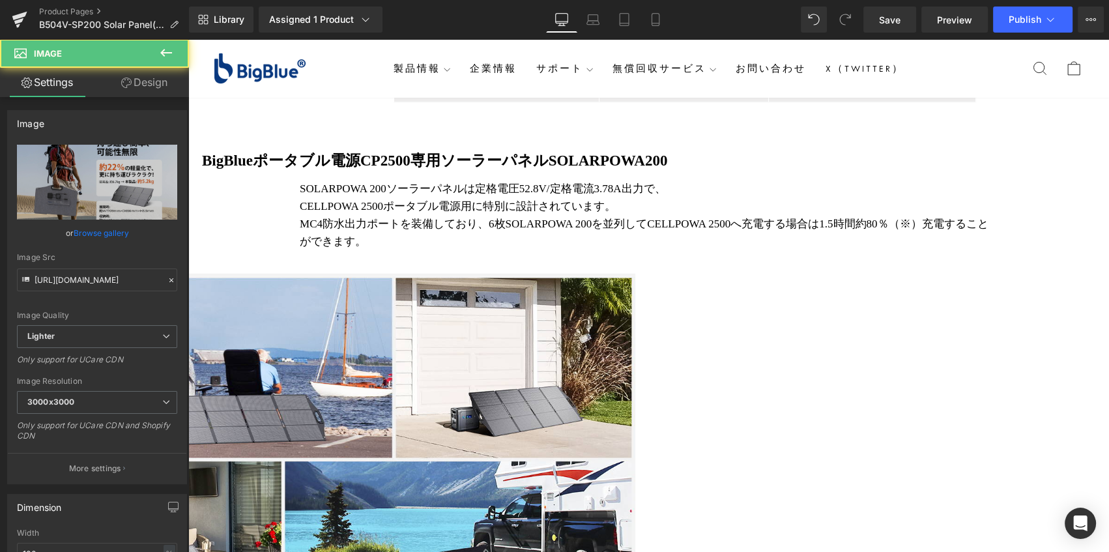
click at [188, 39] on icon at bounding box center [188, 39] width 0 height 0
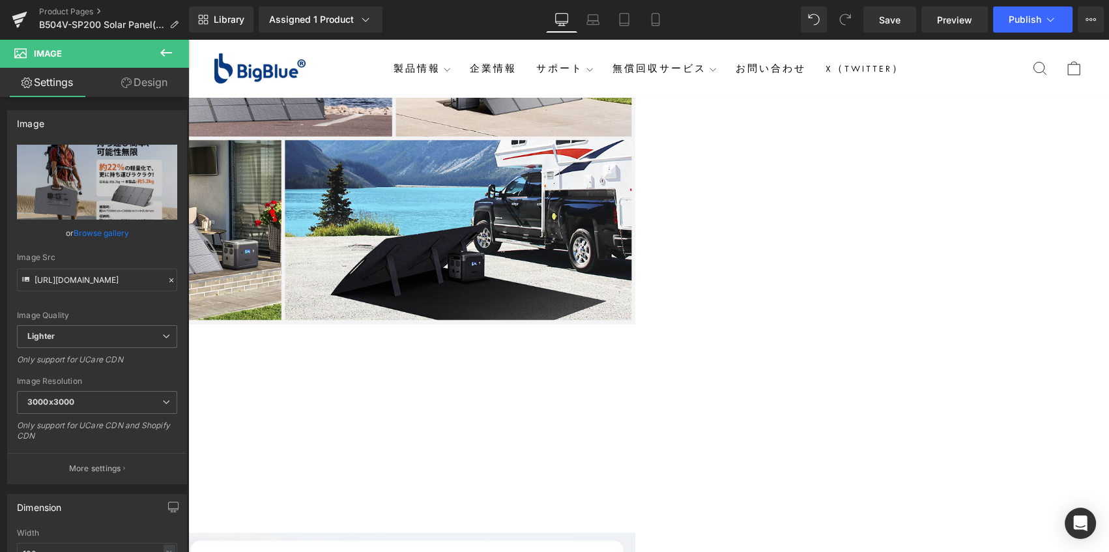
scroll to position [2459, 0]
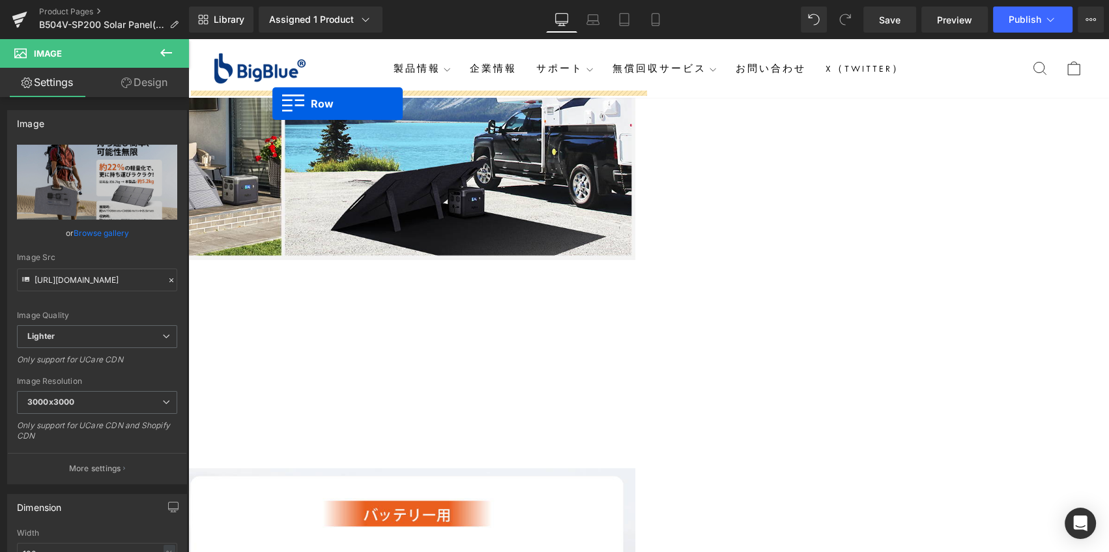
drag, startPoint x: 652, startPoint y: 194, endPoint x: 272, endPoint y: 104, distance: 390.3
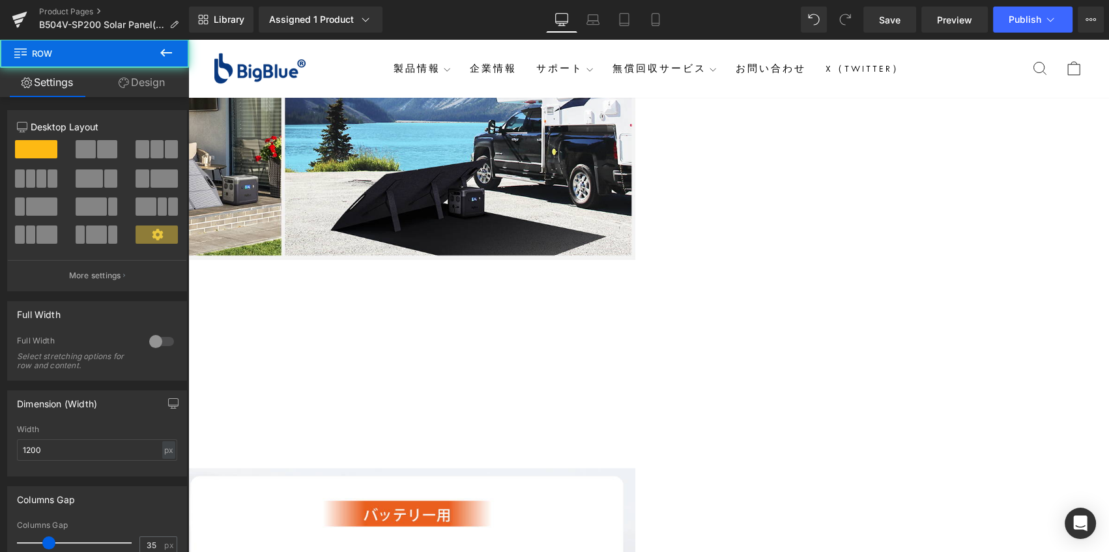
scroll to position [2649, 0]
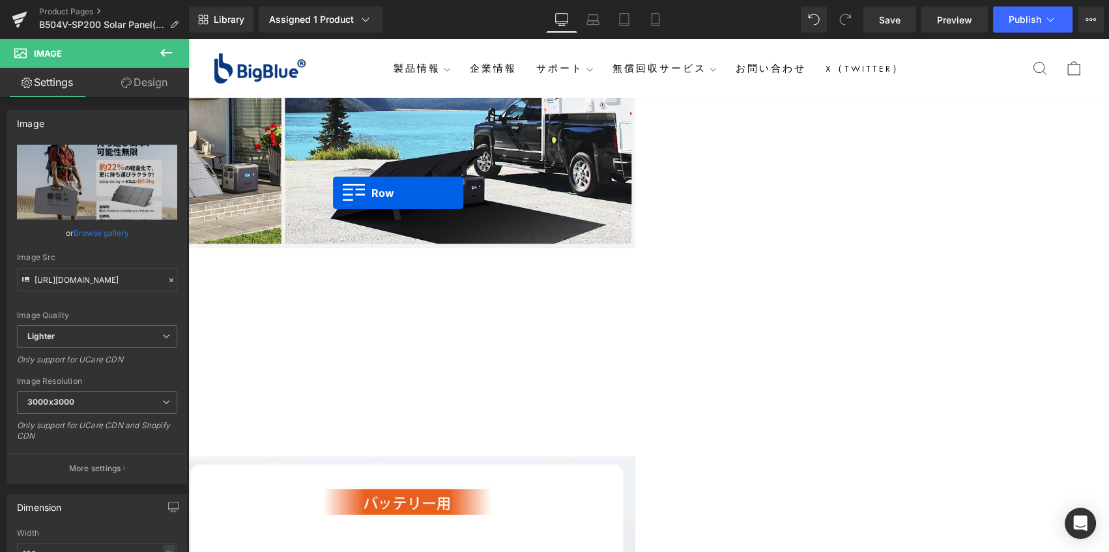
scroll to position [2411, 0]
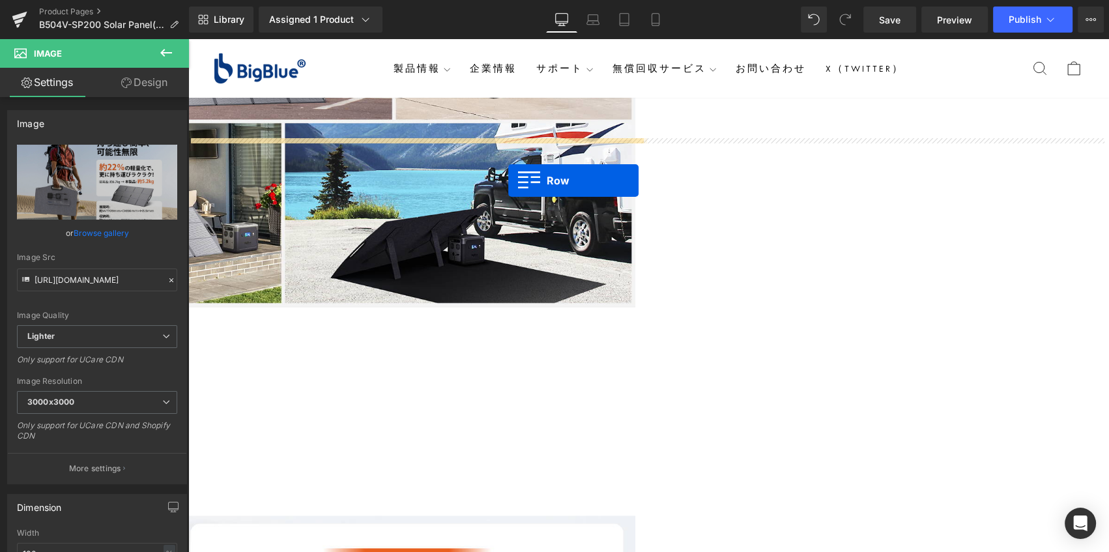
drag, startPoint x: 194, startPoint y: 186, endPoint x: 352, endPoint y: 181, distance: 158.5
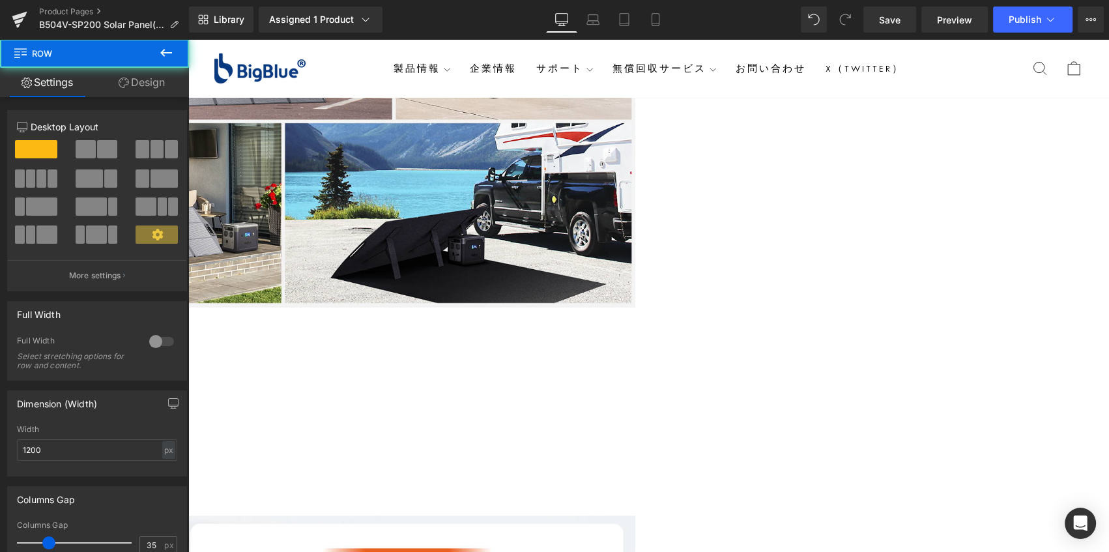
scroll to position [2471, 0]
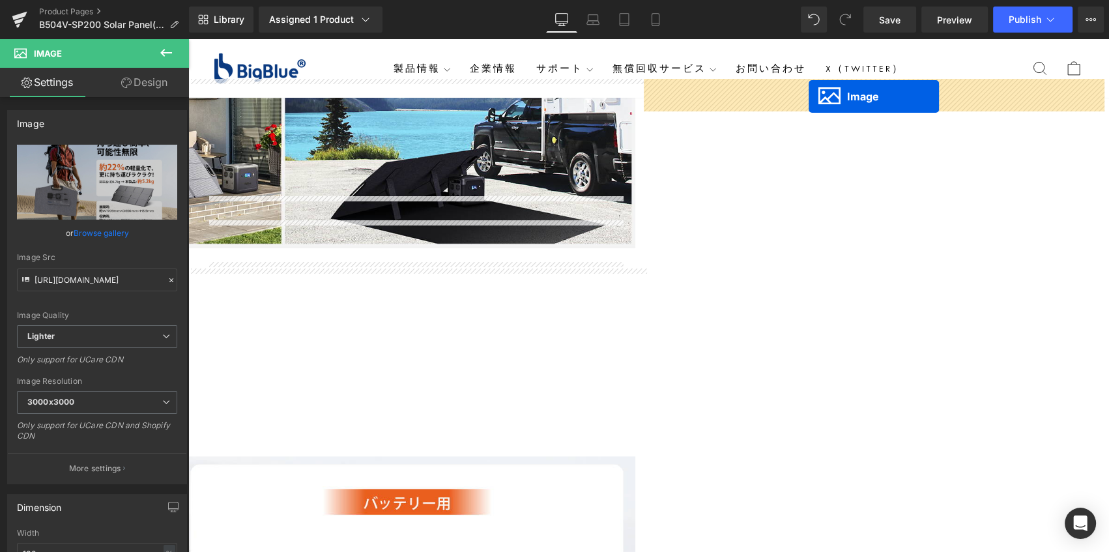
drag, startPoint x: 397, startPoint y: 417, endPoint x: 809, endPoint y: 97, distance: 521.6
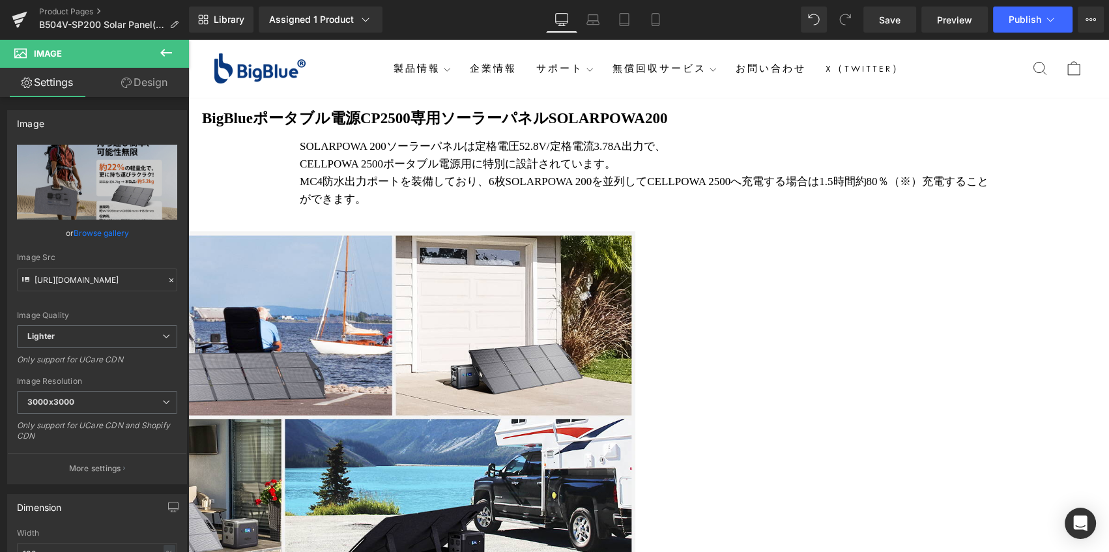
scroll to position [1997, 0]
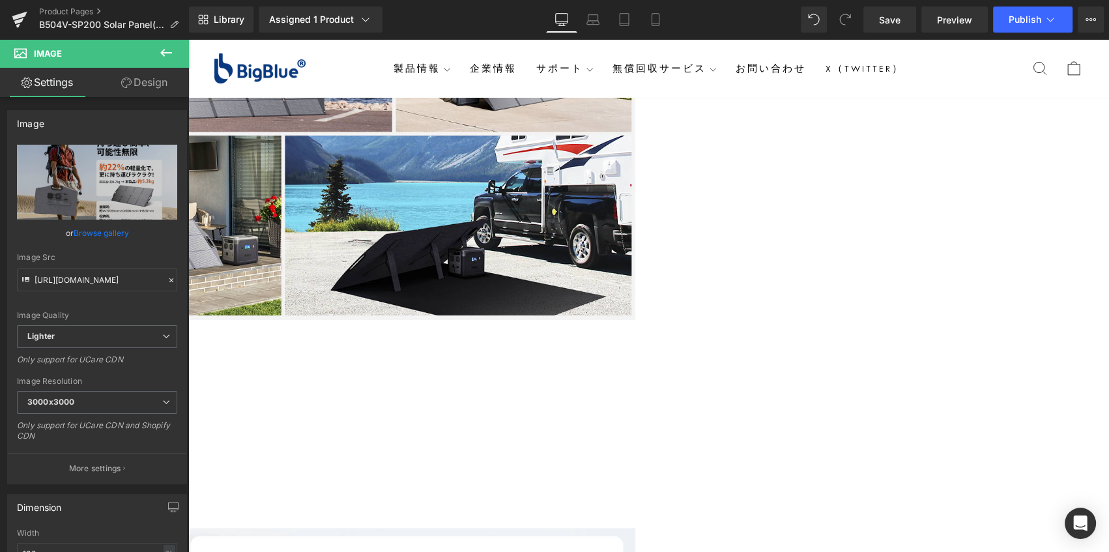
scroll to position [2530, 0]
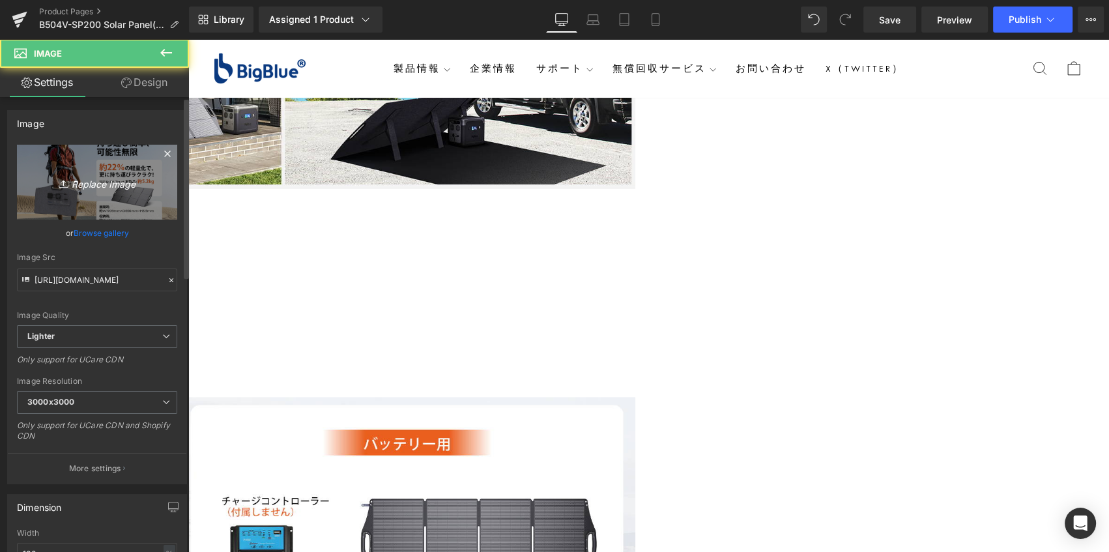
click at [133, 177] on icon "Replace Image" at bounding box center [97, 182] width 104 height 16
type input "C:\fakepath\BigBlue SolarPowa B504N solar panel-7.png"
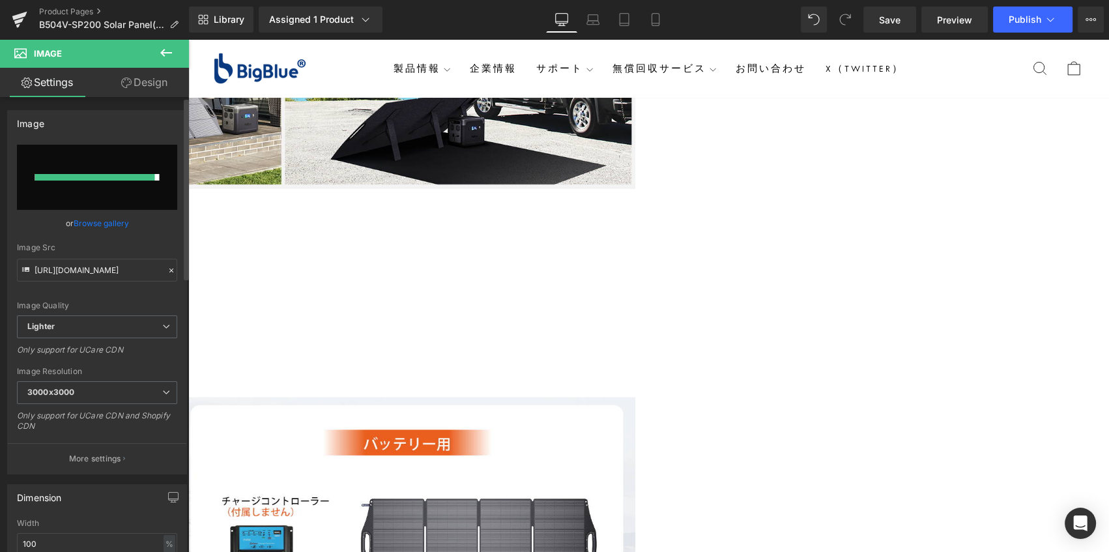
type input "https://ucarecdn.com/ed7852e6-2fbb-4f19-a441-6f4532adfe1f/-/format/auto/-/previ…"
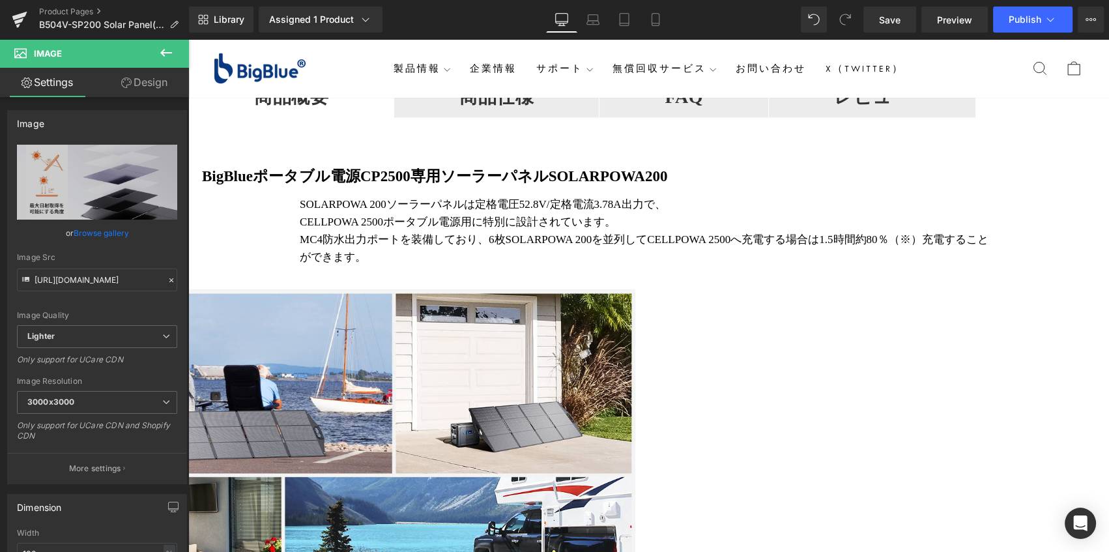
scroll to position [2056, 0]
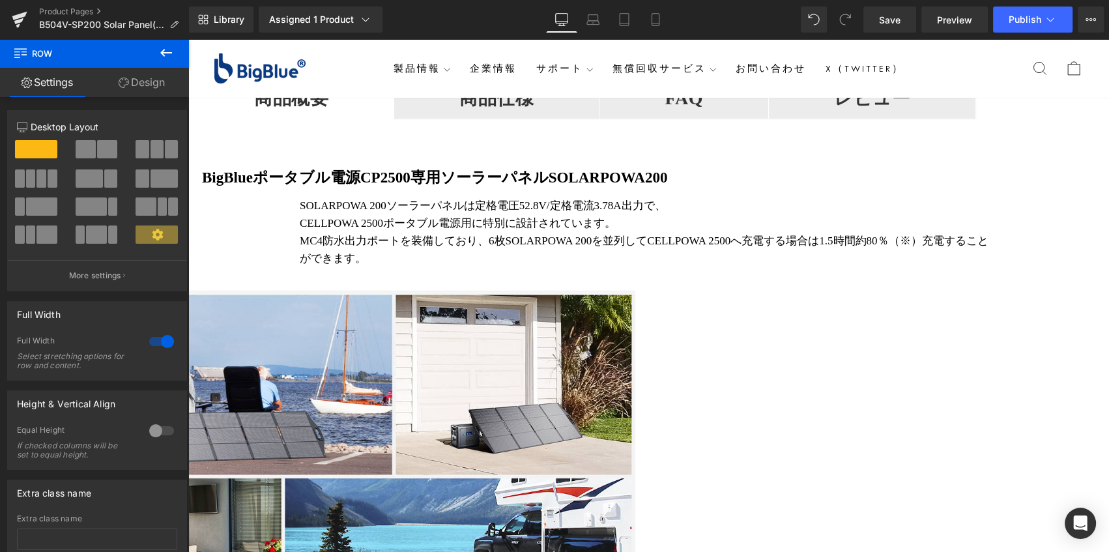
click at [188, 39] on icon at bounding box center [188, 39] width 0 height 0
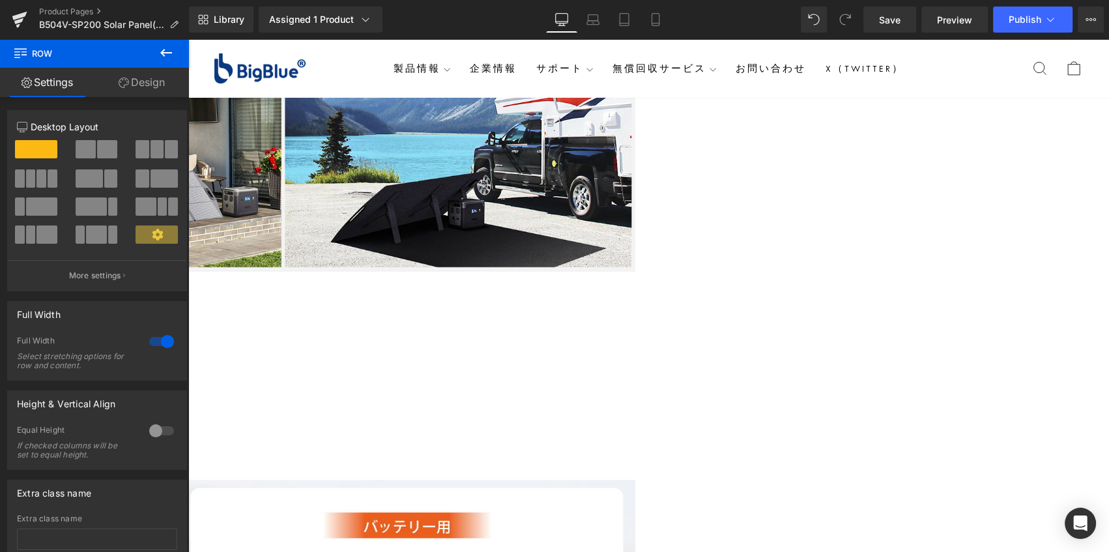
scroll to position [2459, 0]
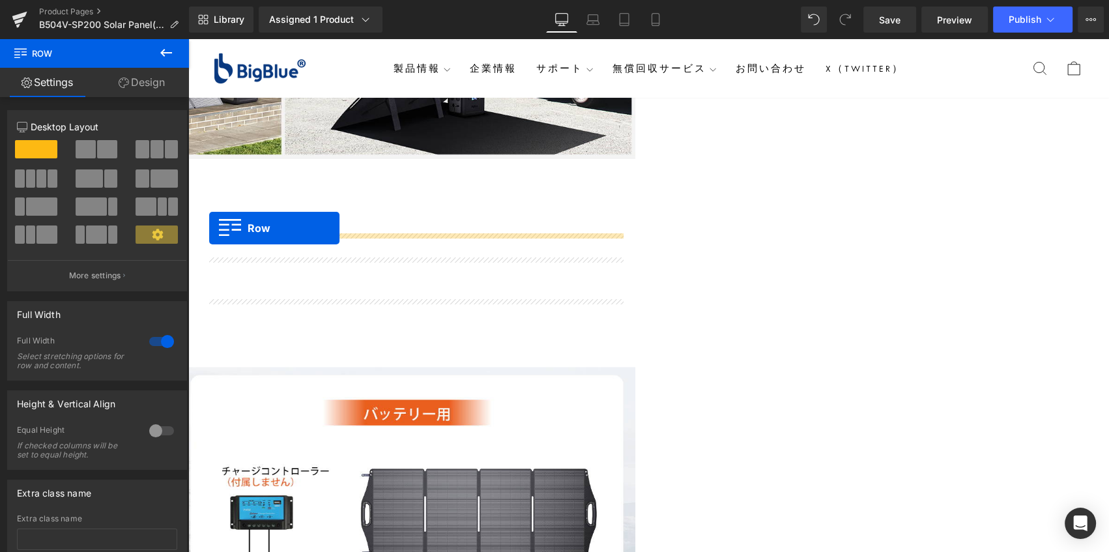
scroll to position [2578, 0]
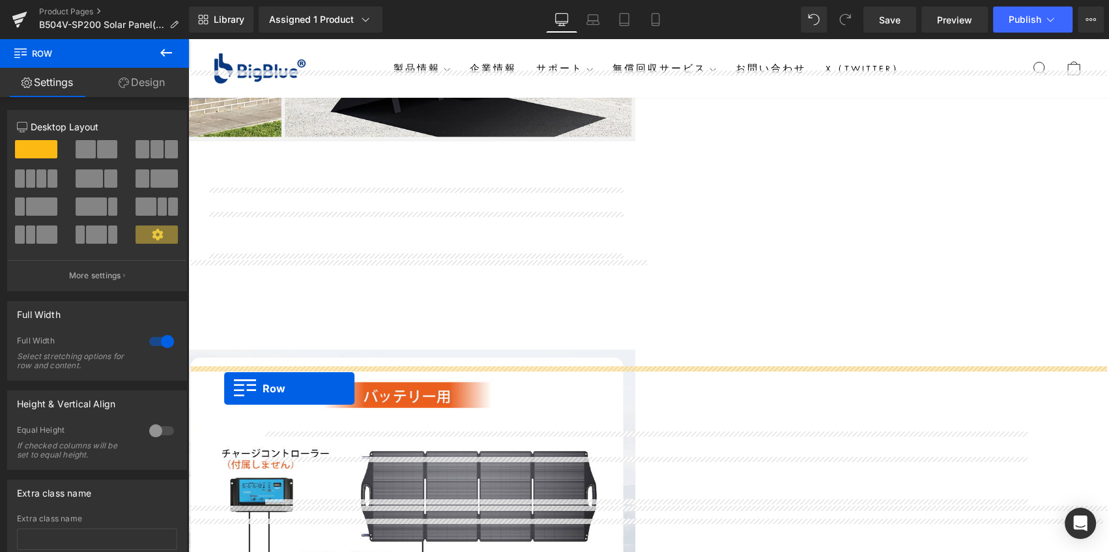
drag, startPoint x: 196, startPoint y: 100, endPoint x: 224, endPoint y: 388, distance: 290.1
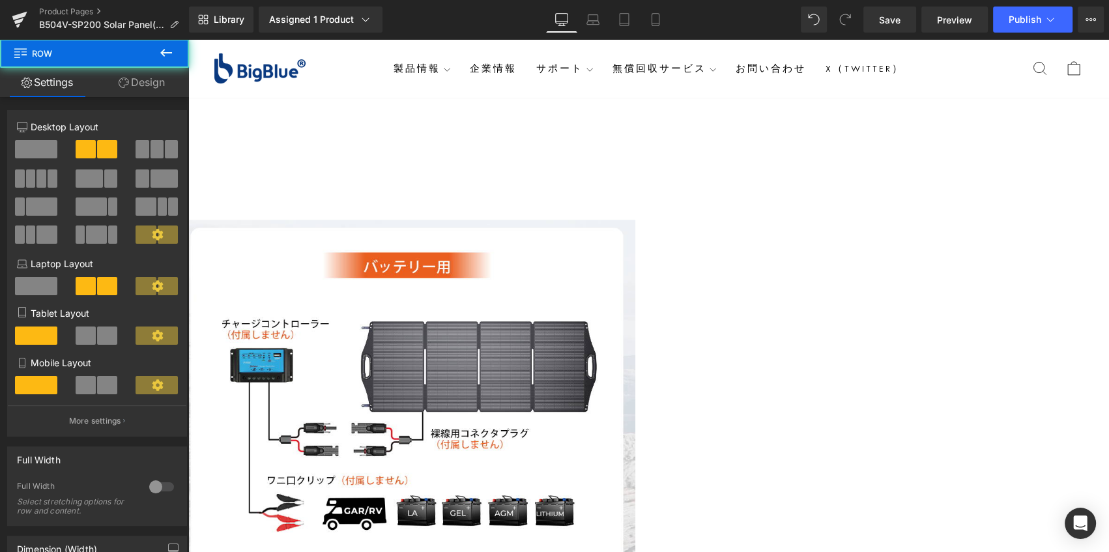
scroll to position [2717, 0]
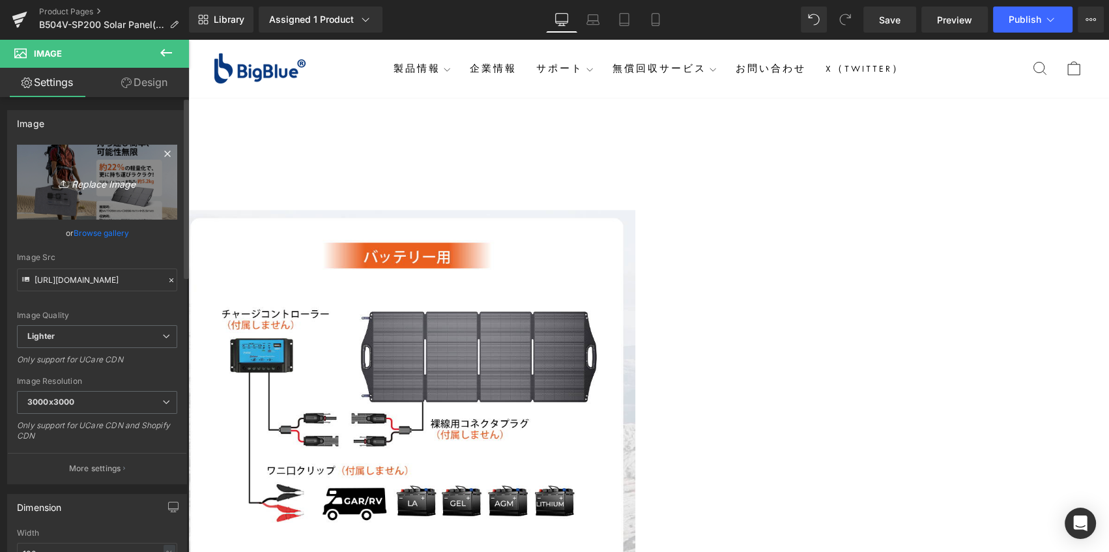
click at [122, 167] on link "Replace Image" at bounding box center [97, 182] width 160 height 75
type input "C:\fakepath\BigBlue SolarPowa B504N solar panel-8.png"
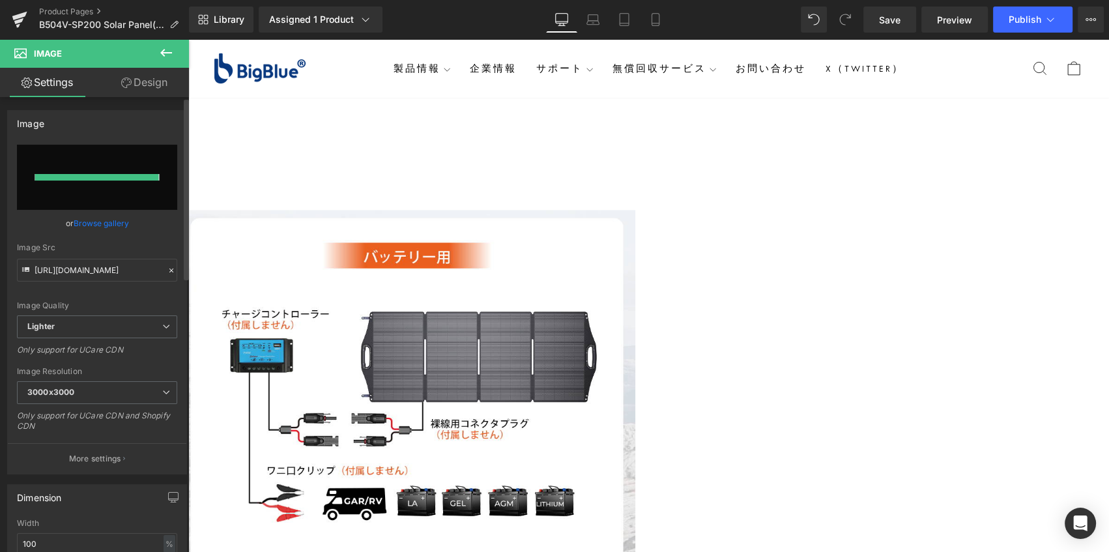
type input "https://ucarecdn.com/1225dc78-e34d-4d78-917f-739312a59720/-/format/auto/-/previ…"
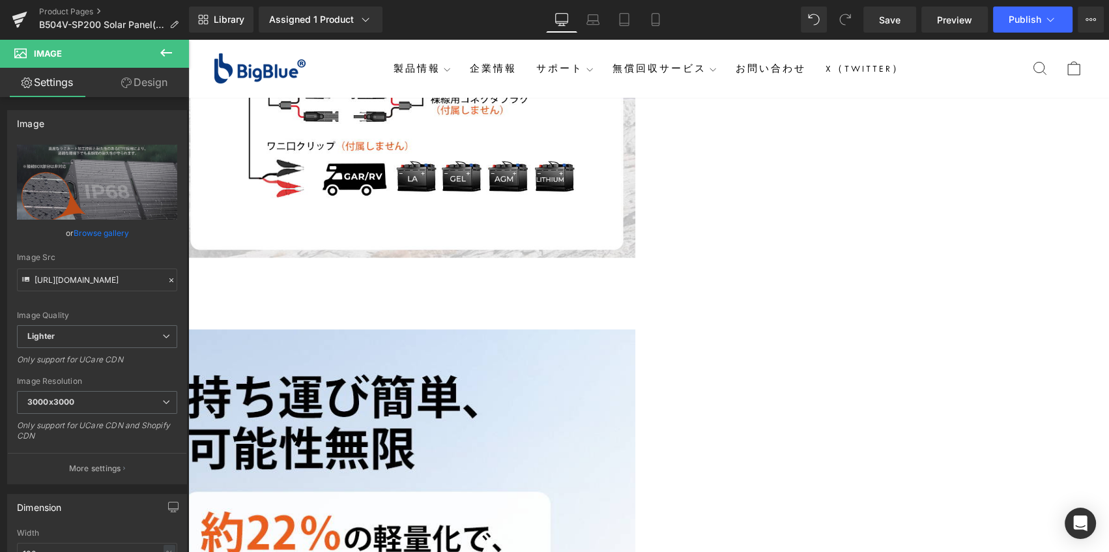
scroll to position [3072, 0]
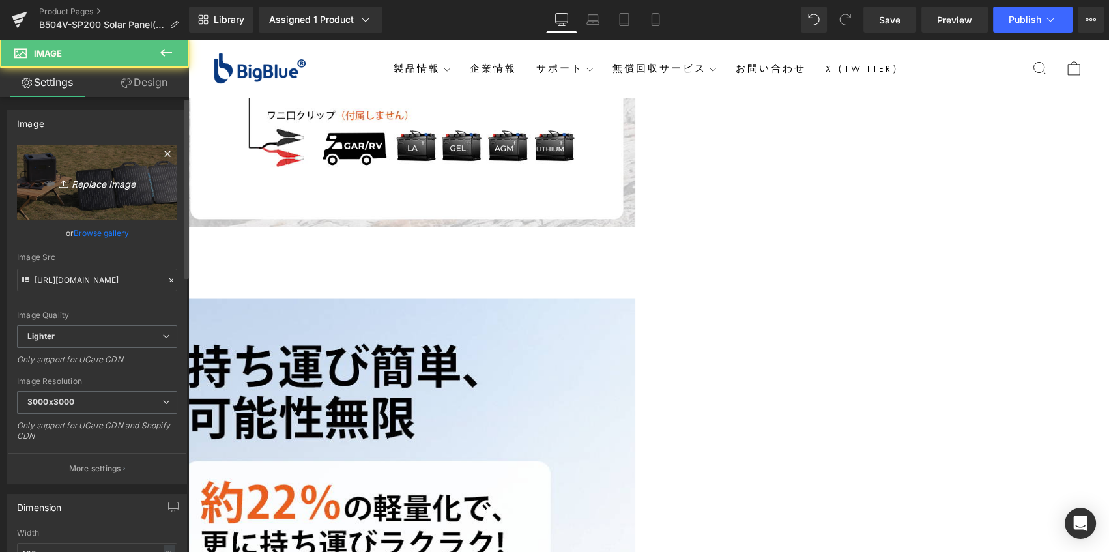
click at [130, 197] on link "Replace Image" at bounding box center [97, 182] width 160 height 75
type input "C:\fakepath\BigBlue SolarPowa B504N solar panel-4.png"
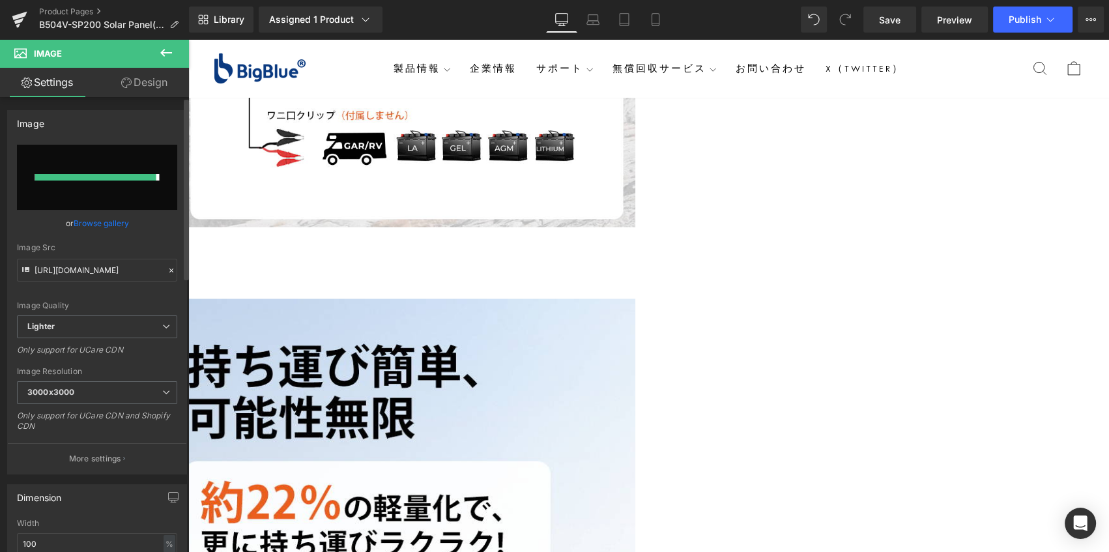
type input "https://ucarecdn.com/1b0132d5-2792-4bbb-b72b-edb9282296c4/-/format/auto/-/previ…"
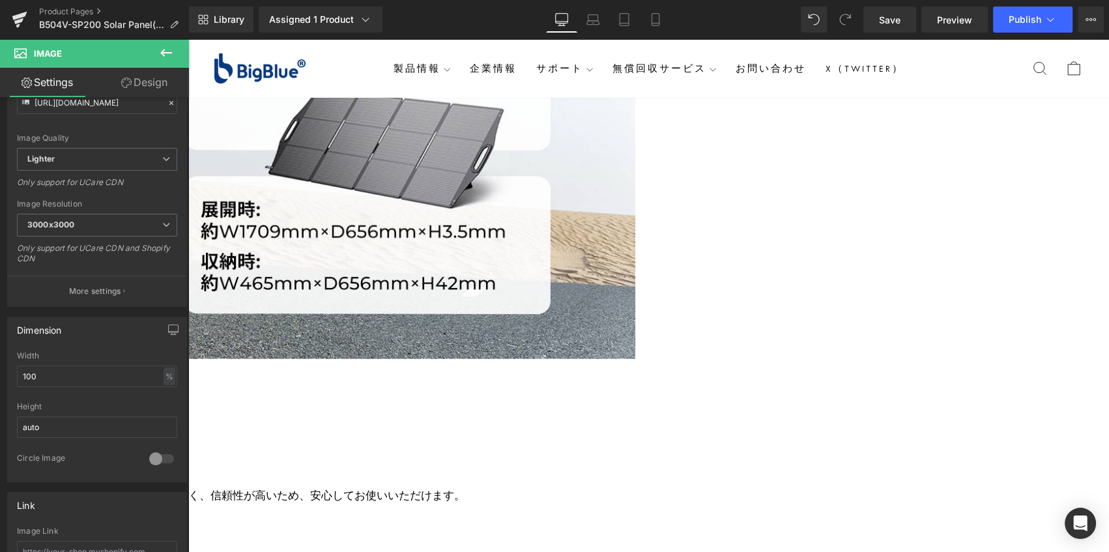
scroll to position [3605, 0]
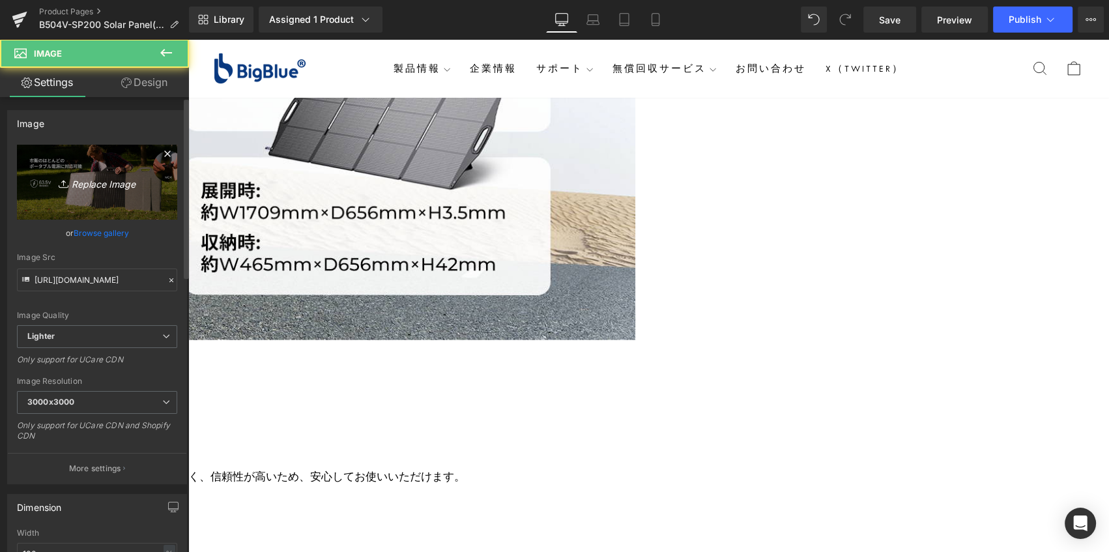
click at [115, 194] on link "Replace Image" at bounding box center [97, 182] width 160 height 75
type input "C:\fakepath\BigBlue SolarPowa B504N solar panel-2.png"
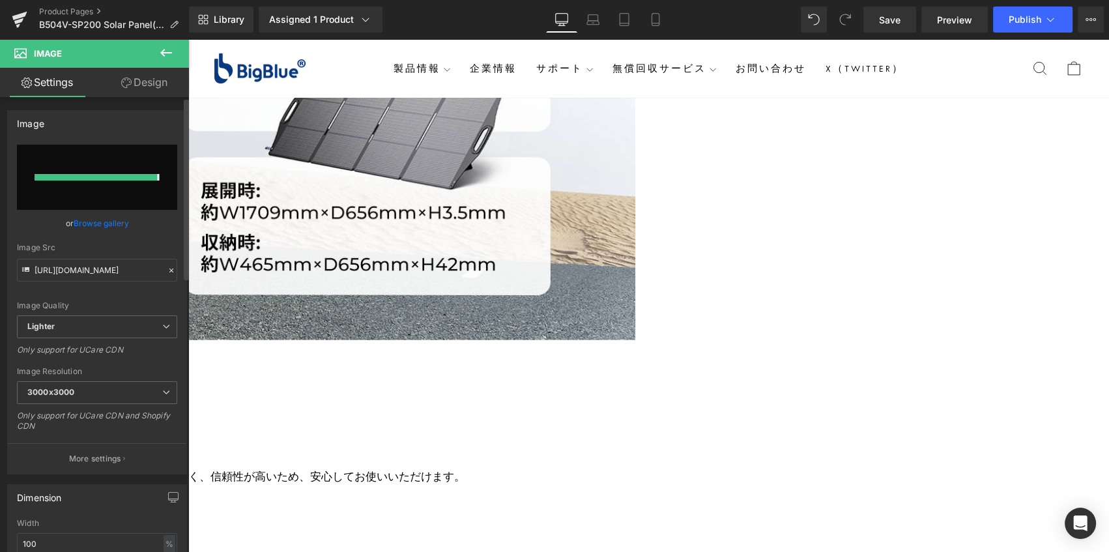
type input "https://ucarecdn.com/876ae7e1-f449-4cc2-9def-794e736aaedd/-/format/auto/-/previ…"
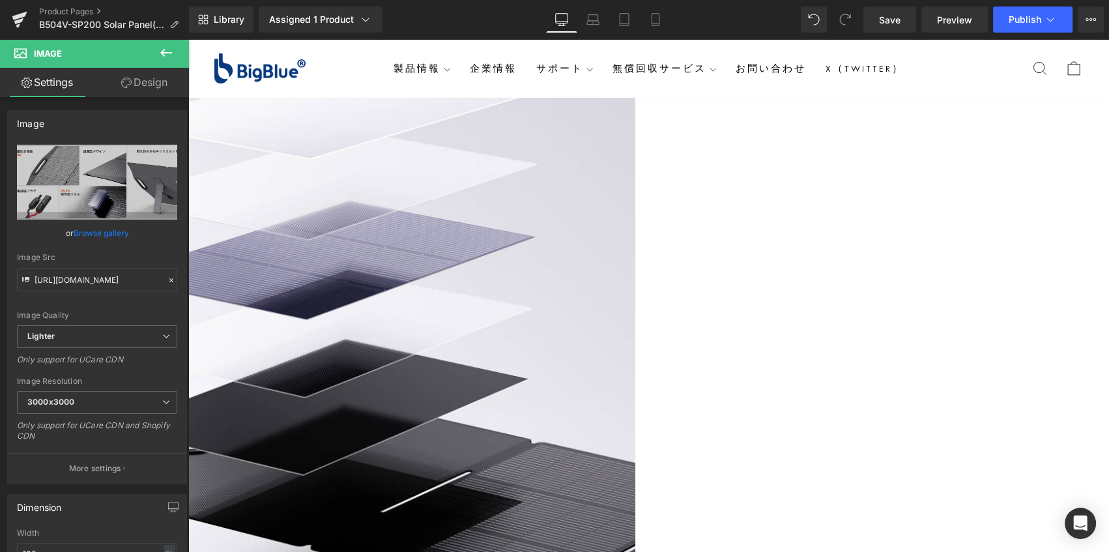
scroll to position [4257, 0]
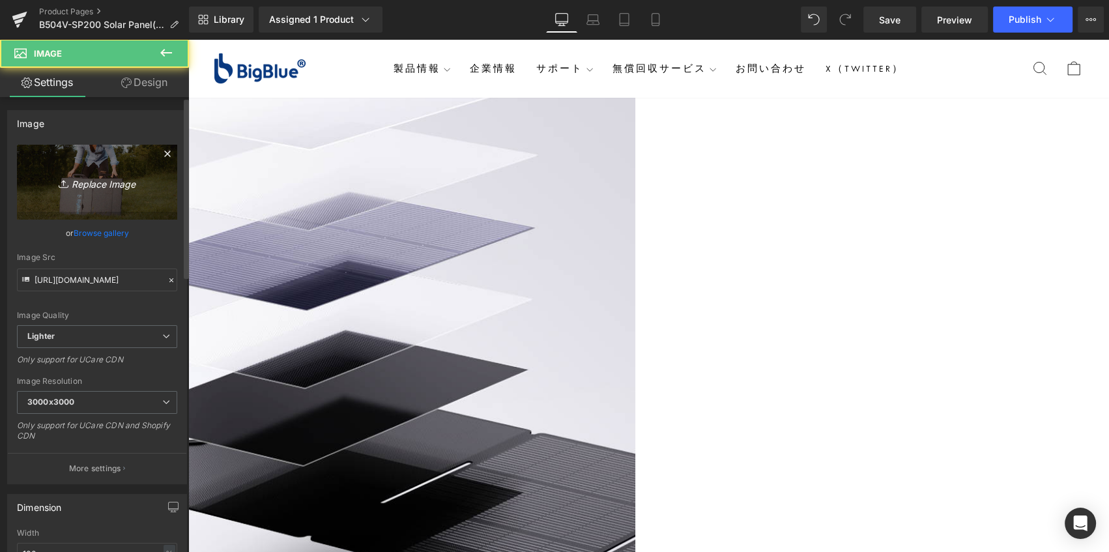
click at [89, 185] on icon "Replace Image" at bounding box center [97, 182] width 104 height 16
type input "C:\fakepath\BigBlue SolarPowa B504N solar panel-1.png"
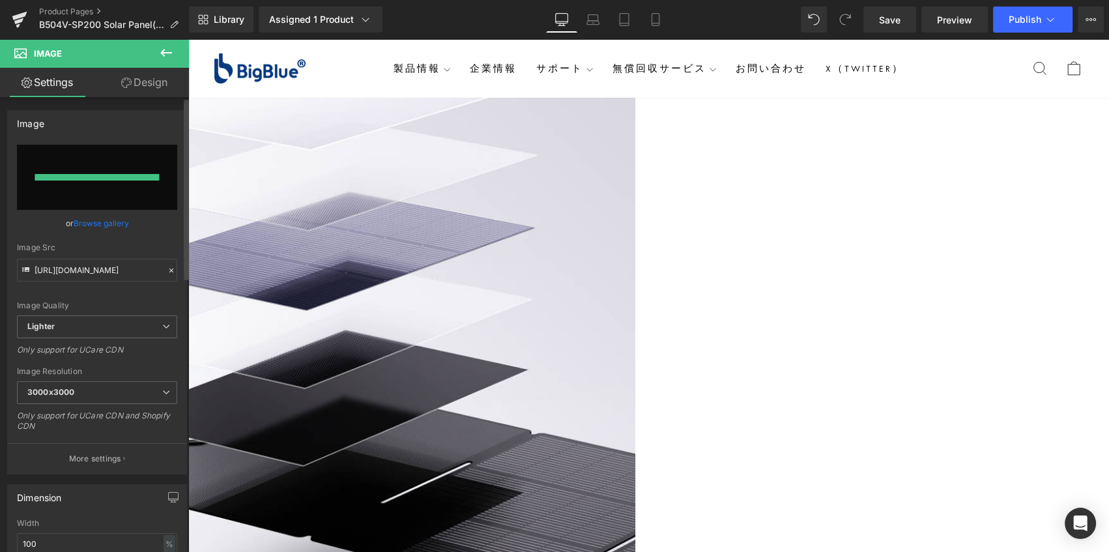
type input "https://ucarecdn.com/c1247b29-a241-4de6-bbe7-b545d116d689/-/format/auto/-/previ…"
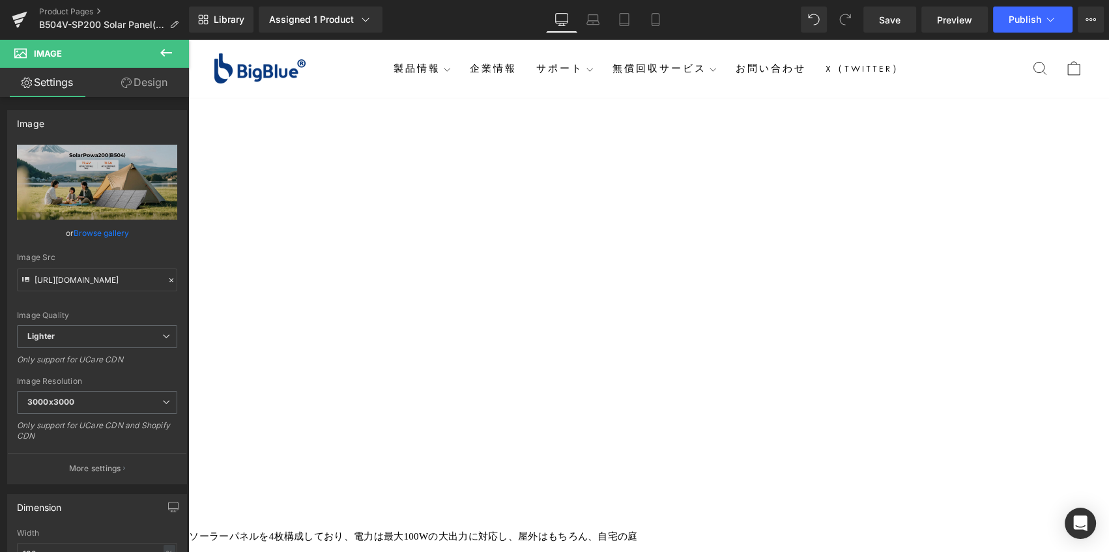
scroll to position [808, 0]
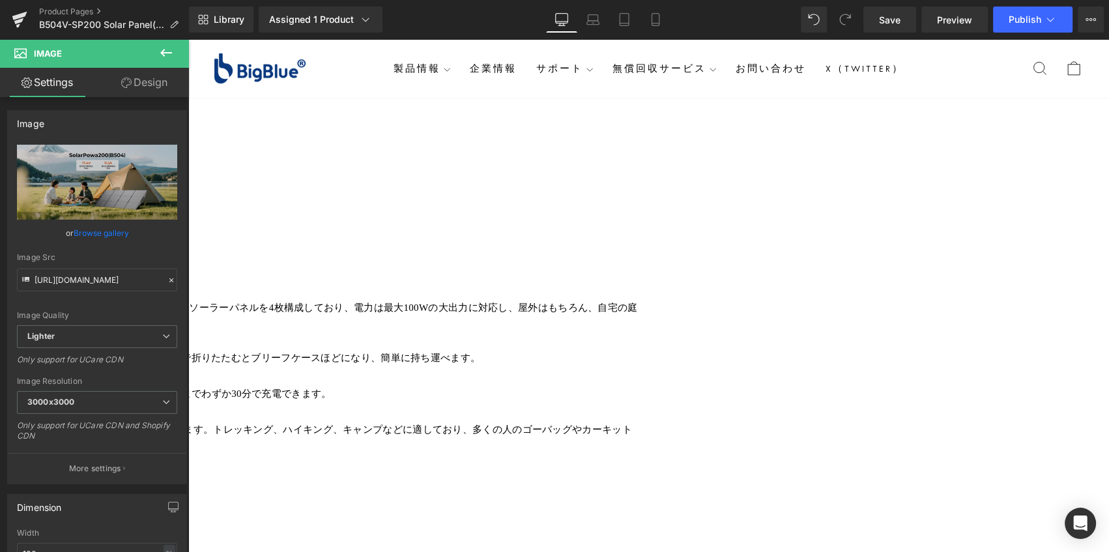
drag, startPoint x: 885, startPoint y: 196, endPoint x: 899, endPoint y: 203, distance: 15.8
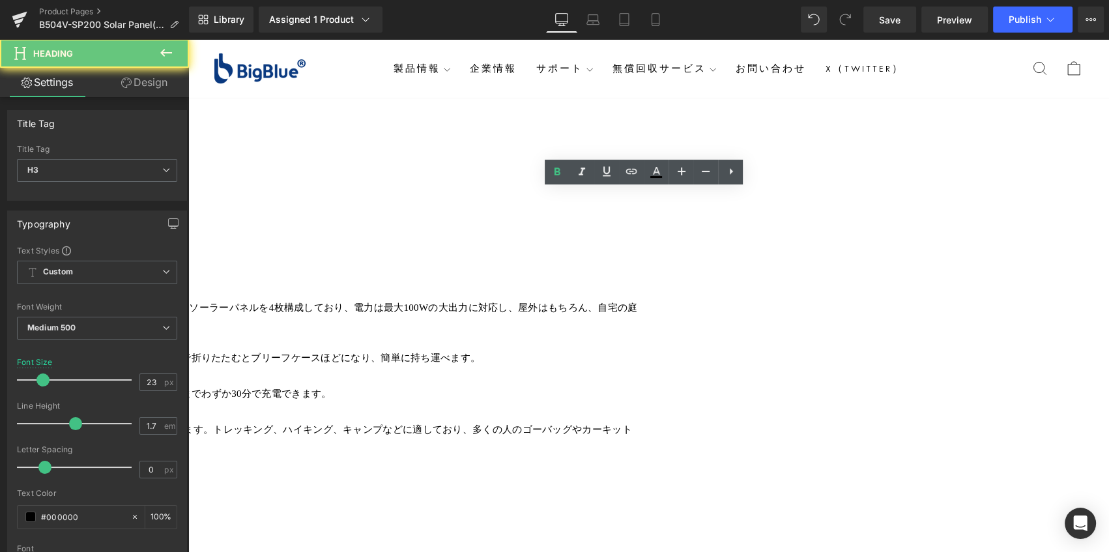
drag, startPoint x: 910, startPoint y: 201, endPoint x: 390, endPoint y: 197, distance: 519.5
paste div
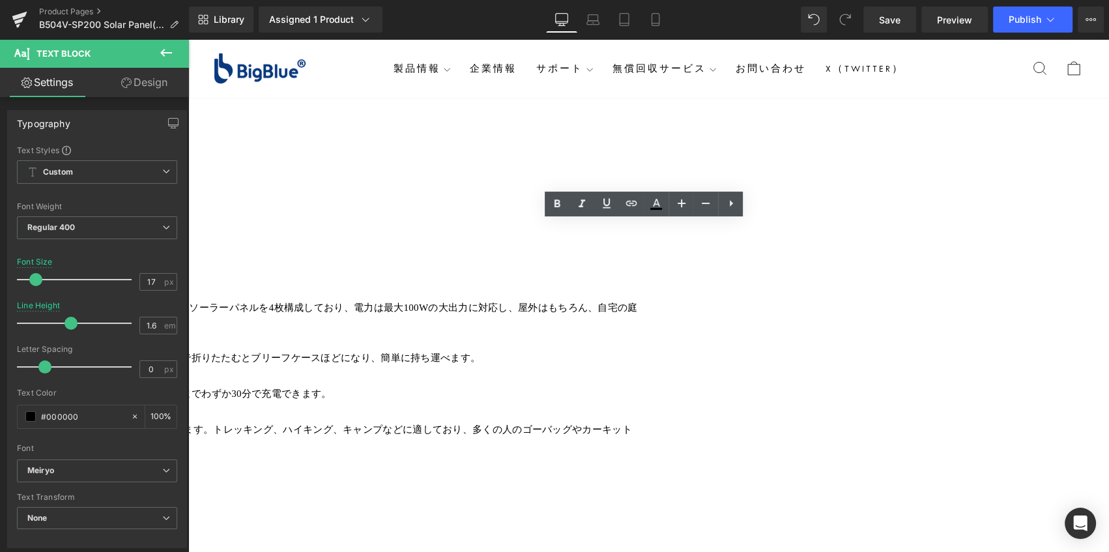
drag, startPoint x: 761, startPoint y: 282, endPoint x: 450, endPoint y: 231, distance: 314.4
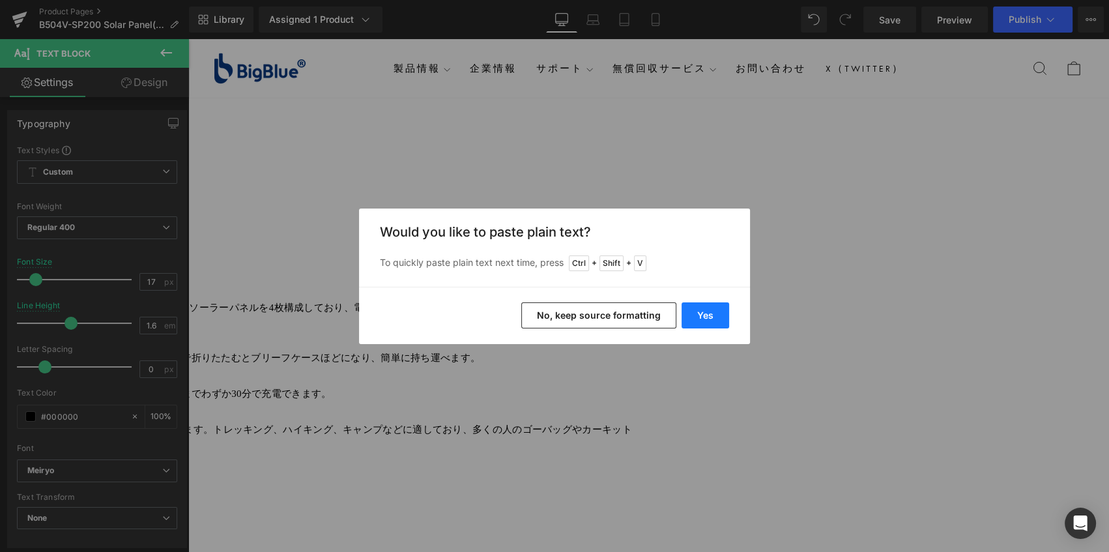
click at [708, 312] on button "Yes" at bounding box center [706, 315] width 48 height 26
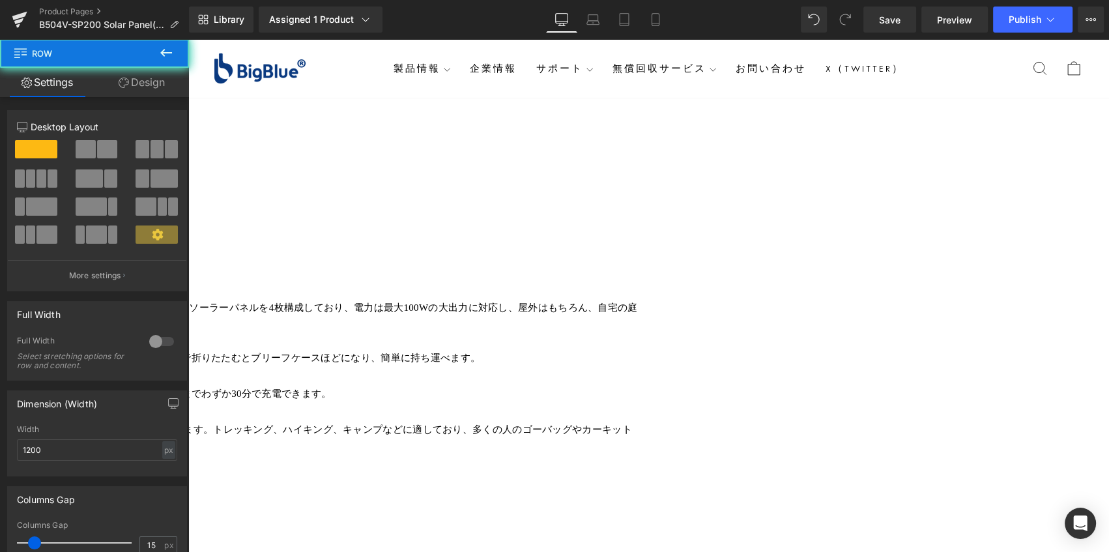
drag, startPoint x: 652, startPoint y: 257, endPoint x: 638, endPoint y: 257, distance: 13.7
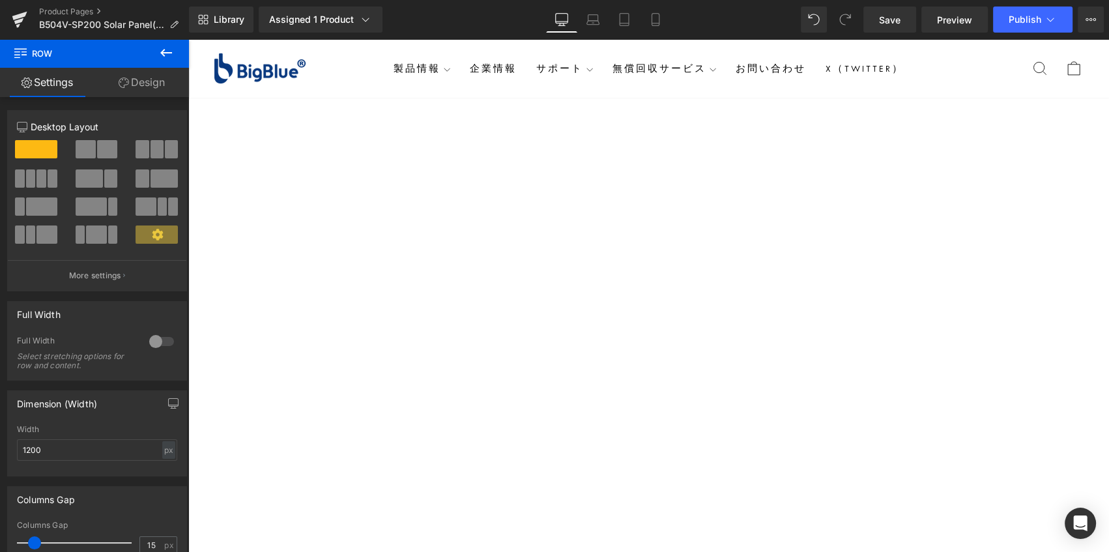
scroll to position [1401, 0]
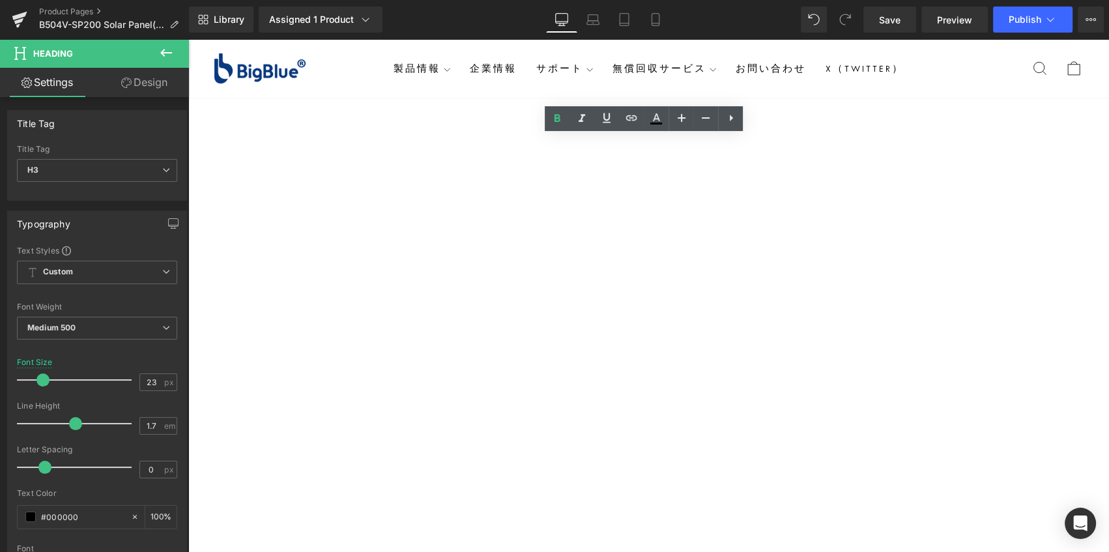
drag, startPoint x: 770, startPoint y: 149, endPoint x: 549, endPoint y: 146, distance: 221.0
paste div
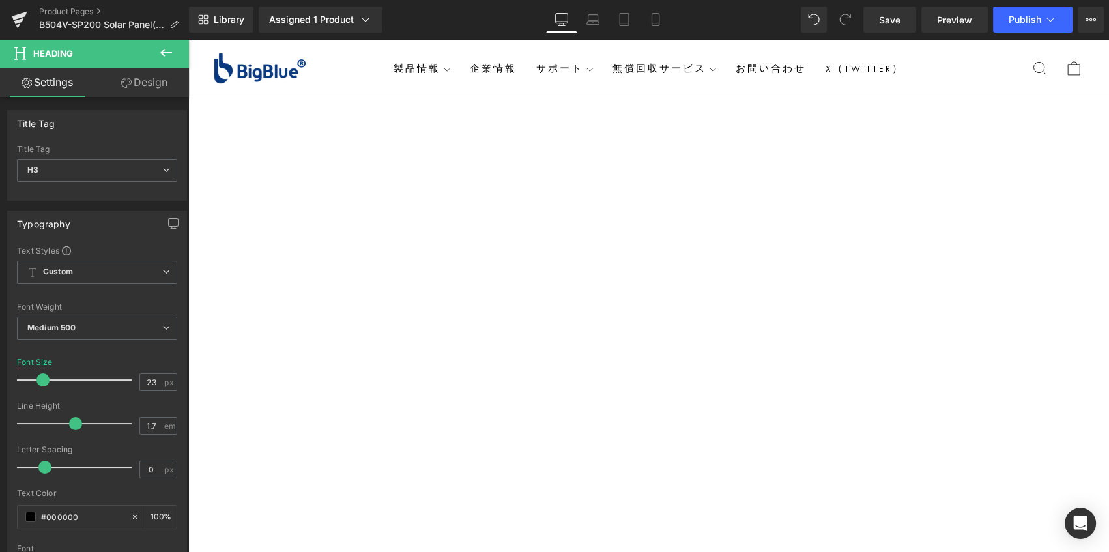
drag, startPoint x: 793, startPoint y: 270, endPoint x: 797, endPoint y: 279, distance: 9.9
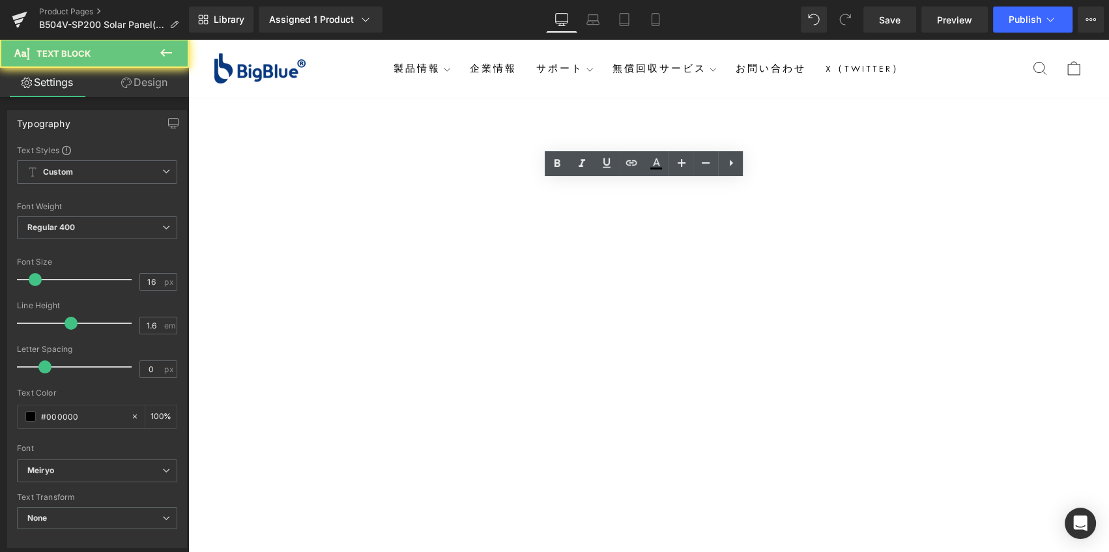
drag, startPoint x: 781, startPoint y: 274, endPoint x: 494, endPoint y: 219, distance: 292.7
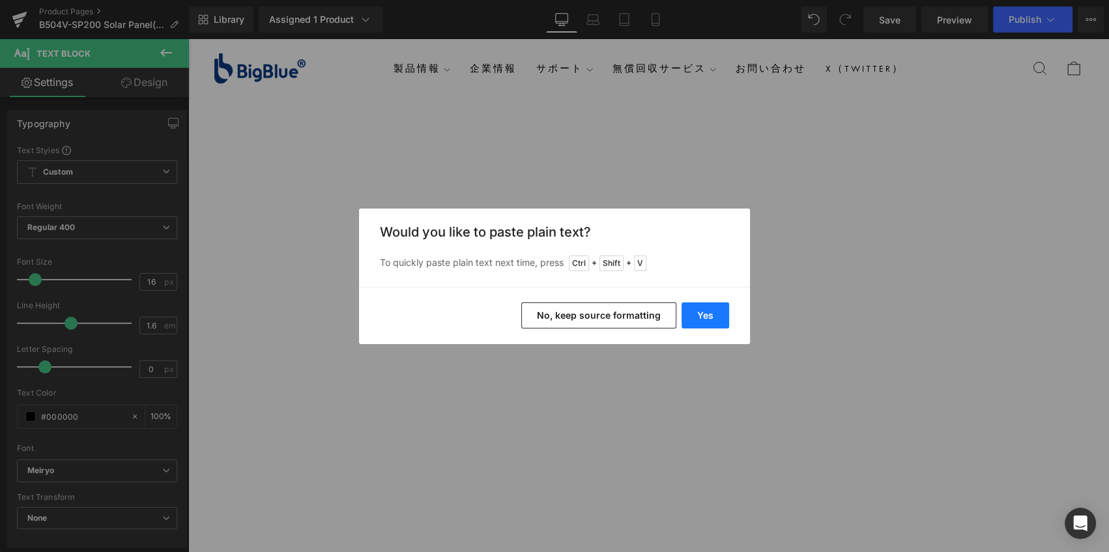
drag, startPoint x: 703, startPoint y: 312, endPoint x: 511, endPoint y: 259, distance: 199.4
click at [703, 312] on button "Yes" at bounding box center [706, 315] width 48 height 26
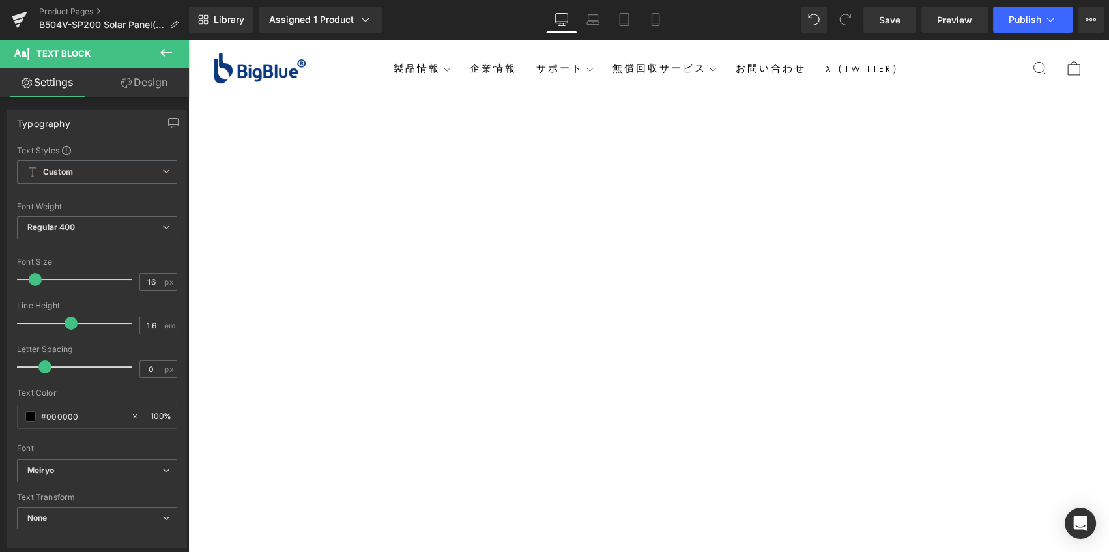
drag, startPoint x: 802, startPoint y: 267, endPoint x: 467, endPoint y: 255, distance: 335.2
drag, startPoint x: 523, startPoint y: 201, endPoint x: 459, endPoint y: 206, distance: 64.0
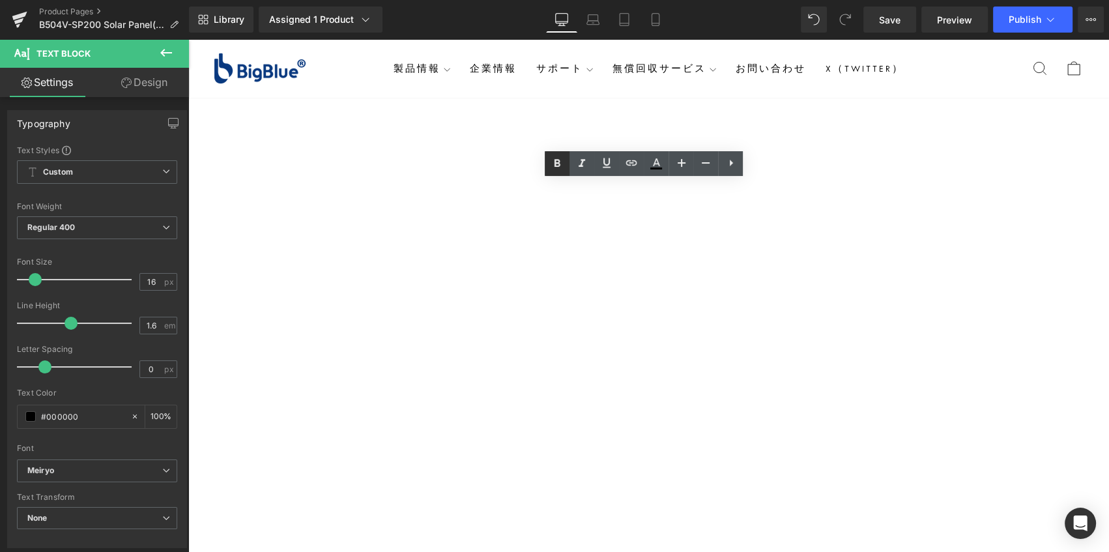
drag, startPoint x: 557, startPoint y: 163, endPoint x: 364, endPoint y: 139, distance: 194.4
click at [557, 163] on icon at bounding box center [558, 163] width 6 height 8
drag, startPoint x: 496, startPoint y: 223, endPoint x: 418, endPoint y: 222, distance: 78.2
click at [556, 161] on icon at bounding box center [558, 163] width 6 height 8
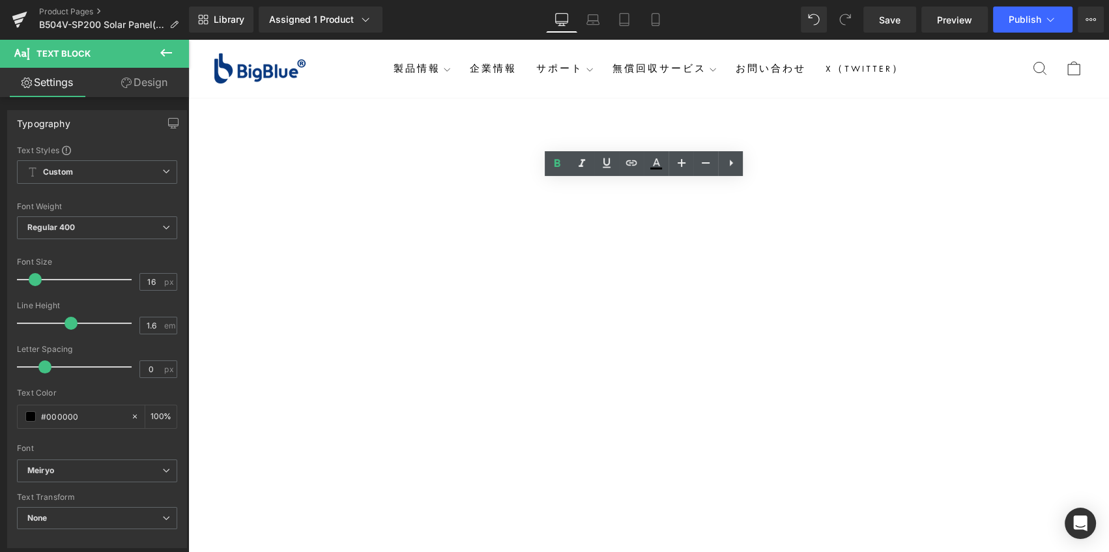
drag, startPoint x: 554, startPoint y: 238, endPoint x: 486, endPoint y: 240, distance: 67.8
click at [554, 162] on icon at bounding box center [557, 164] width 16 height 16
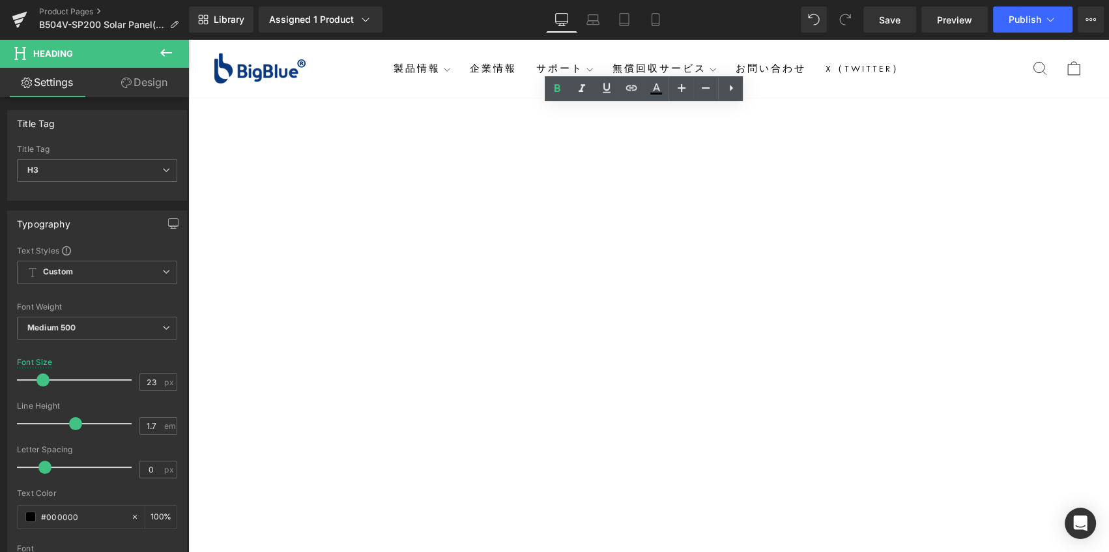
scroll to position [1460, 0]
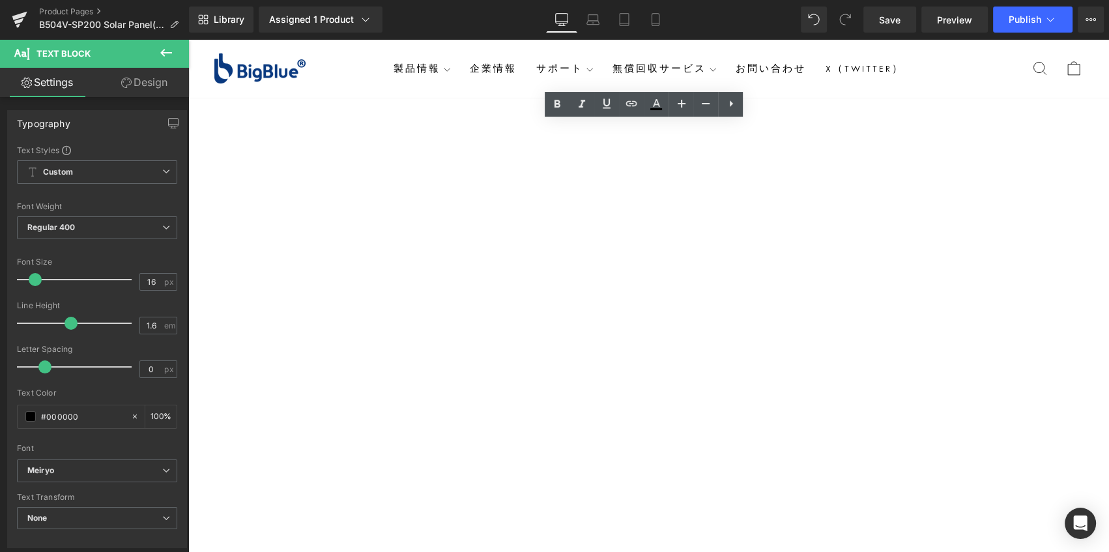
drag, startPoint x: 704, startPoint y: 127, endPoint x: 594, endPoint y: 124, distance: 109.5
drag, startPoint x: 695, startPoint y: 130, endPoint x: 579, endPoint y: 117, distance: 116.7
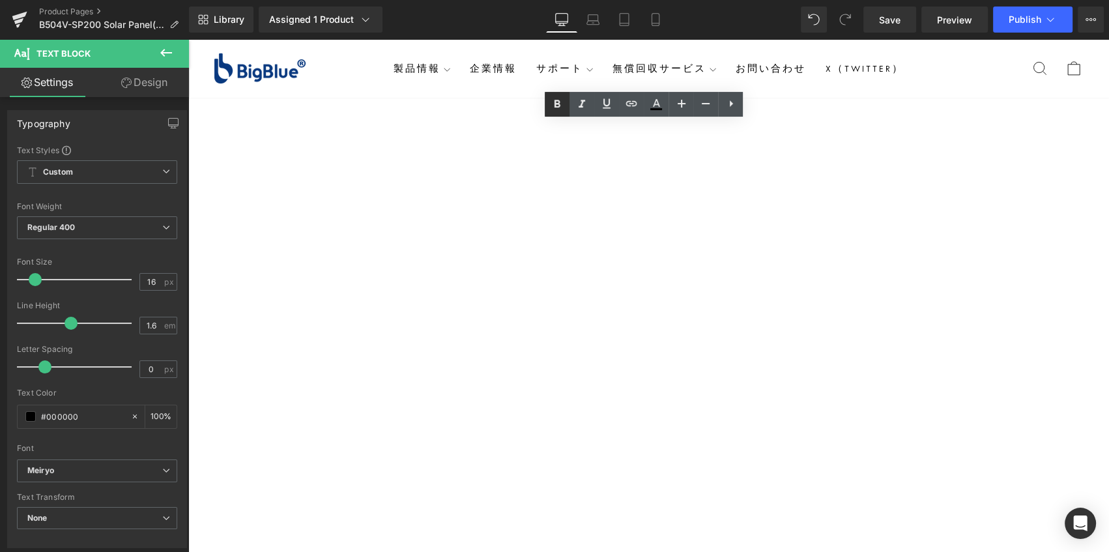
click at [560, 113] on link at bounding box center [557, 104] width 25 height 25
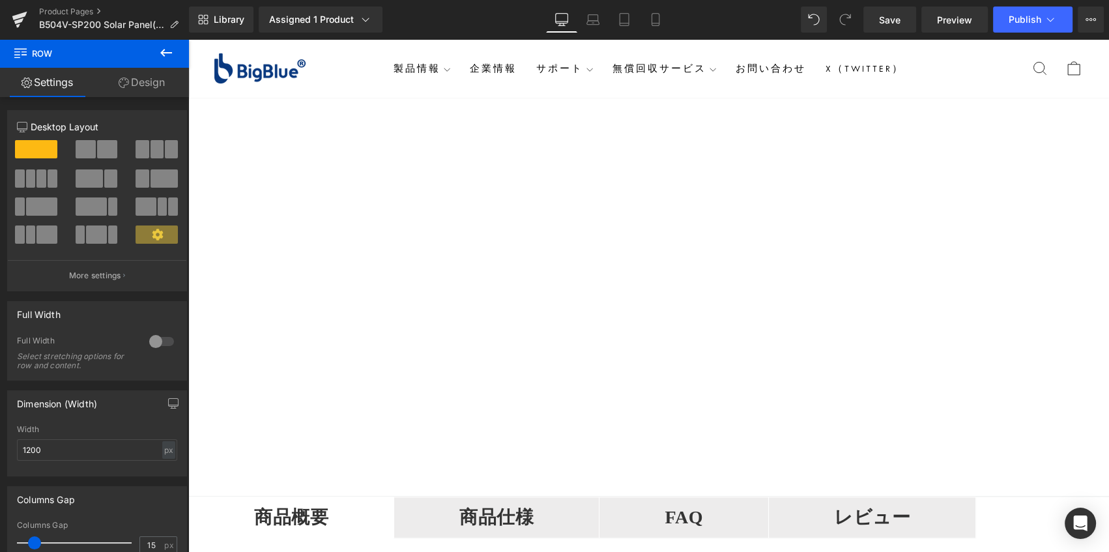
scroll to position [1934, 0]
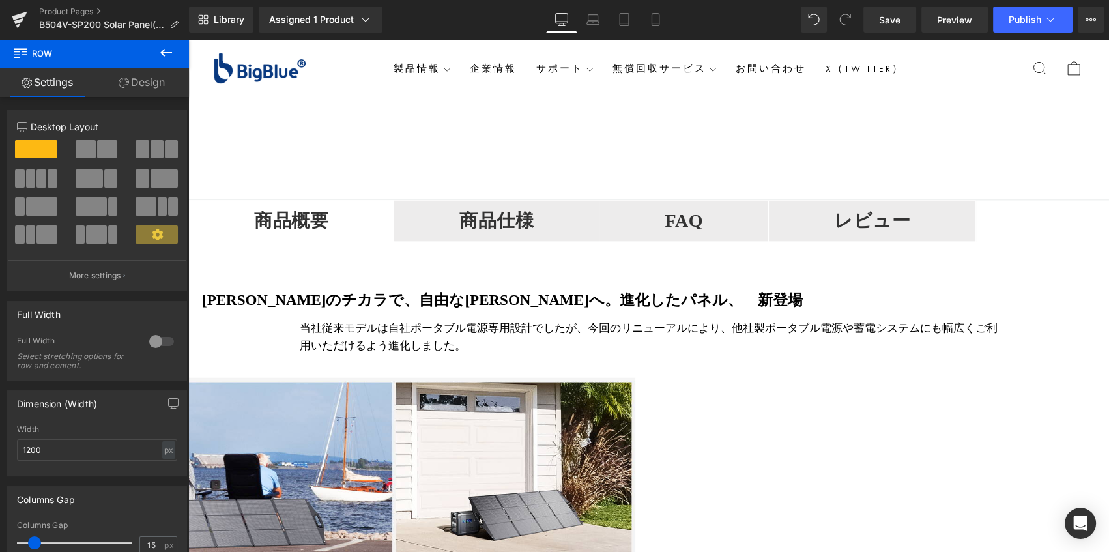
drag, startPoint x: 1015, startPoint y: 293, endPoint x: 1023, endPoint y: 294, distance: 7.9
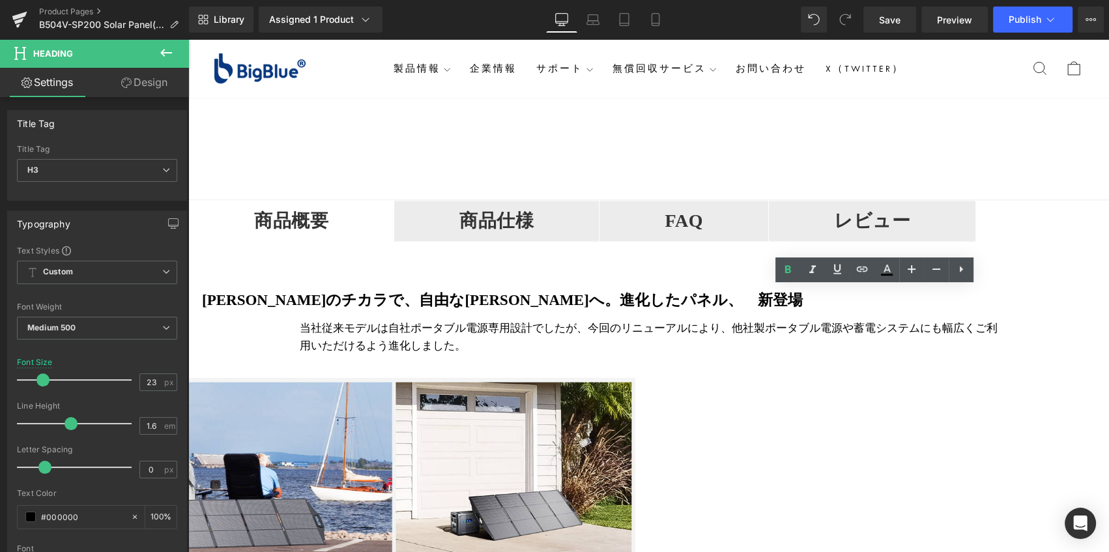
drag, startPoint x: 1023, startPoint y: 294, endPoint x: 724, endPoint y: 300, distance: 299.2
paste div
drag, startPoint x: 1051, startPoint y: 355, endPoint x: 1043, endPoint y: 360, distance: 9.8
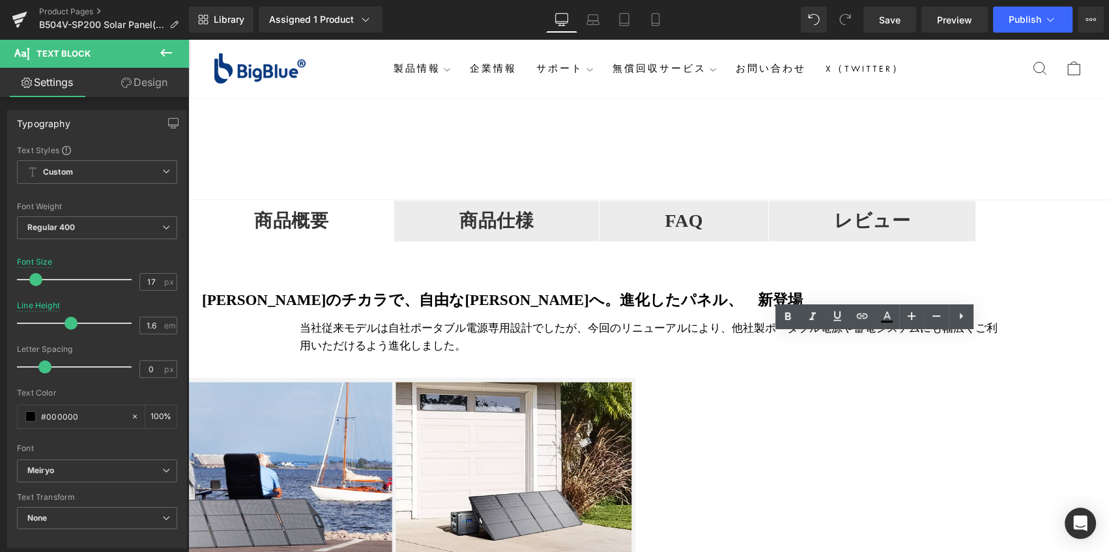
drag, startPoint x: 1042, startPoint y: 360, endPoint x: 684, endPoint y: 341, distance: 359.0
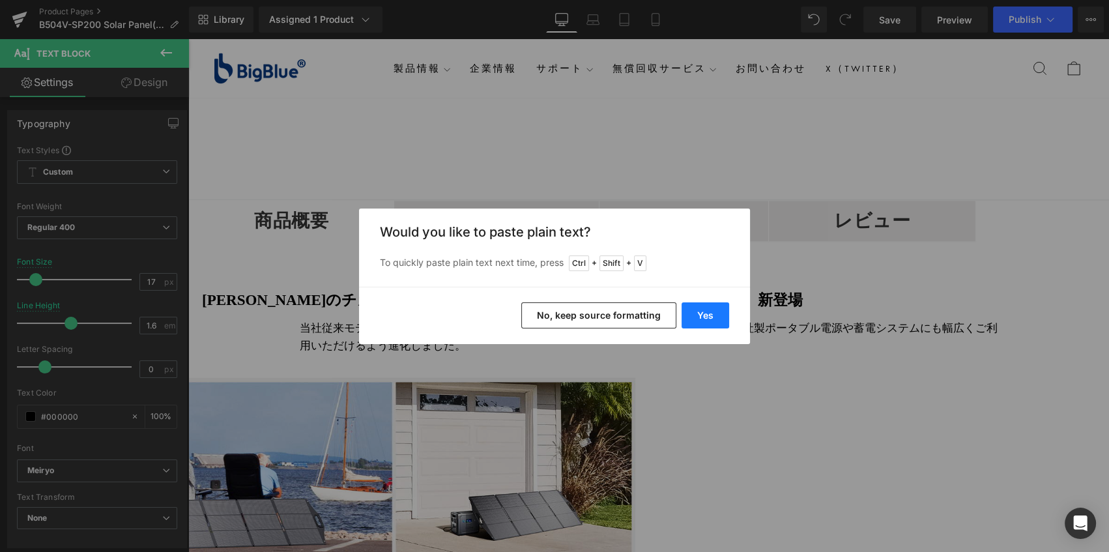
click at [711, 319] on button "Yes" at bounding box center [706, 315] width 48 height 26
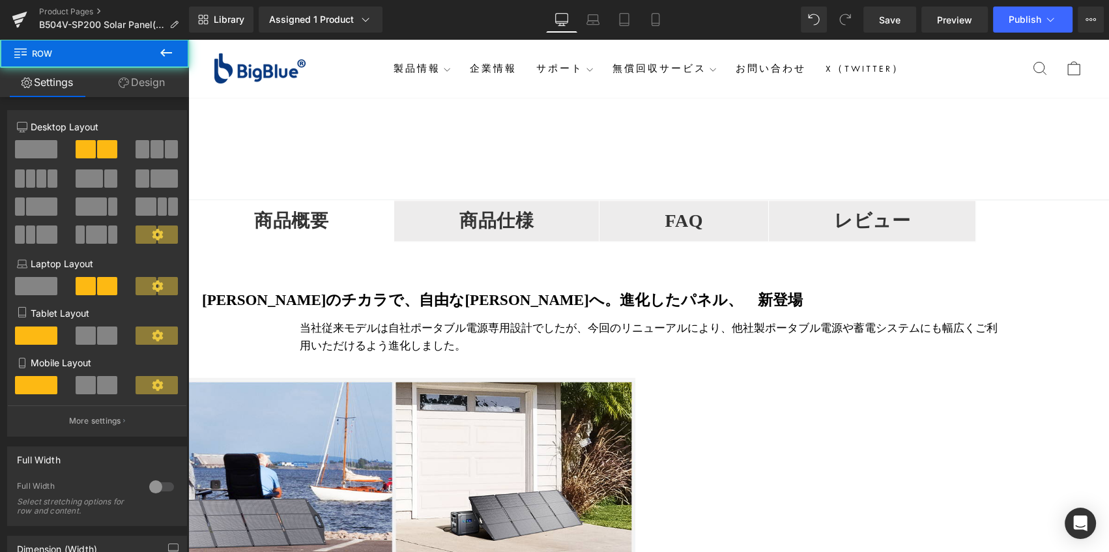
click at [188, 39] on span "Row" at bounding box center [188, 39] width 0 height 0
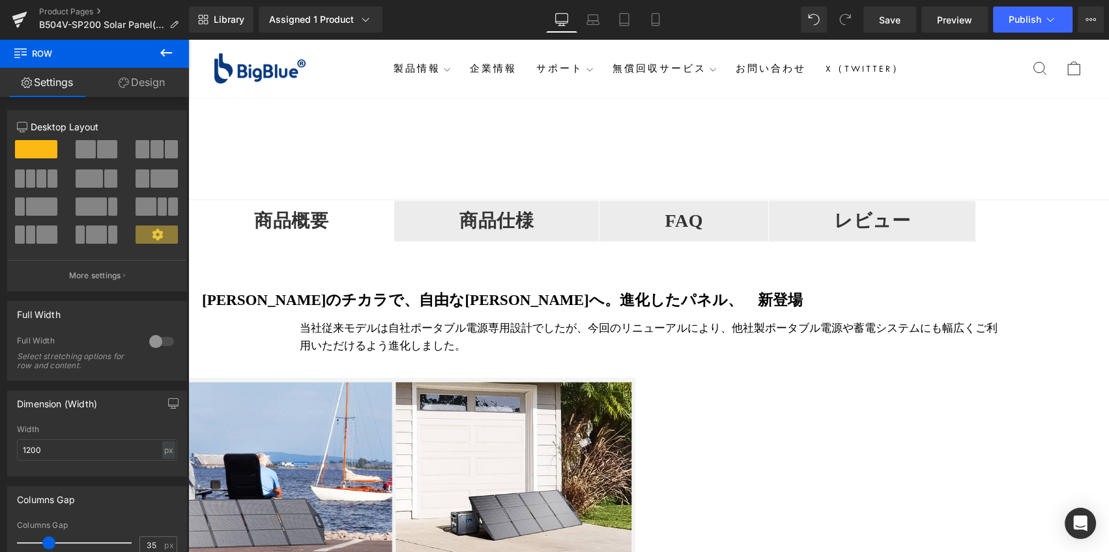
click at [138, 93] on link "Design" at bounding box center [142, 82] width 95 height 29
click at [0, 0] on div "Spacing" at bounding box center [0, 0] width 0 height 0
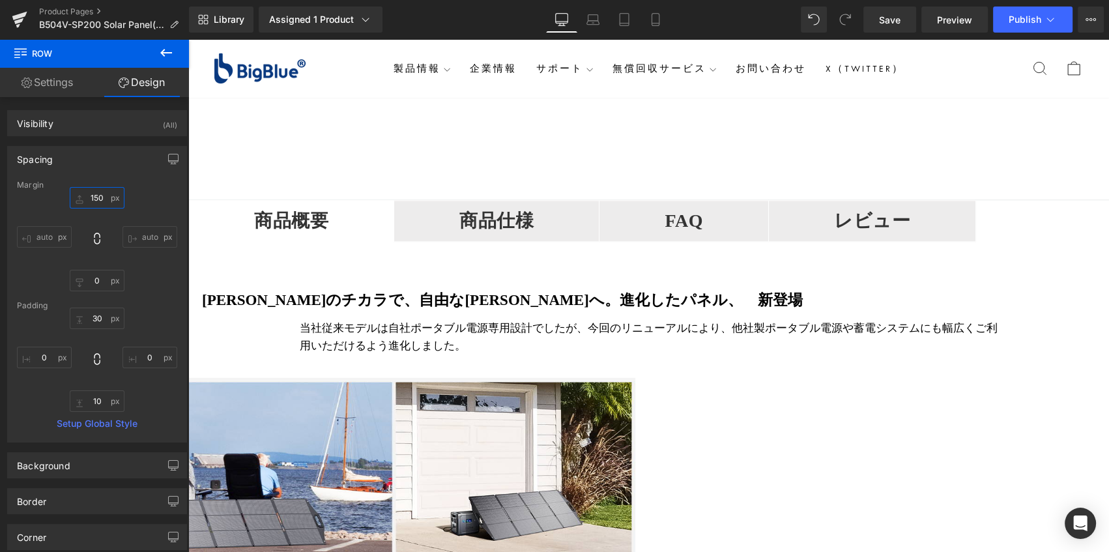
click at [97, 196] on input "150" at bounding box center [97, 198] width 55 height 22
type input "120"
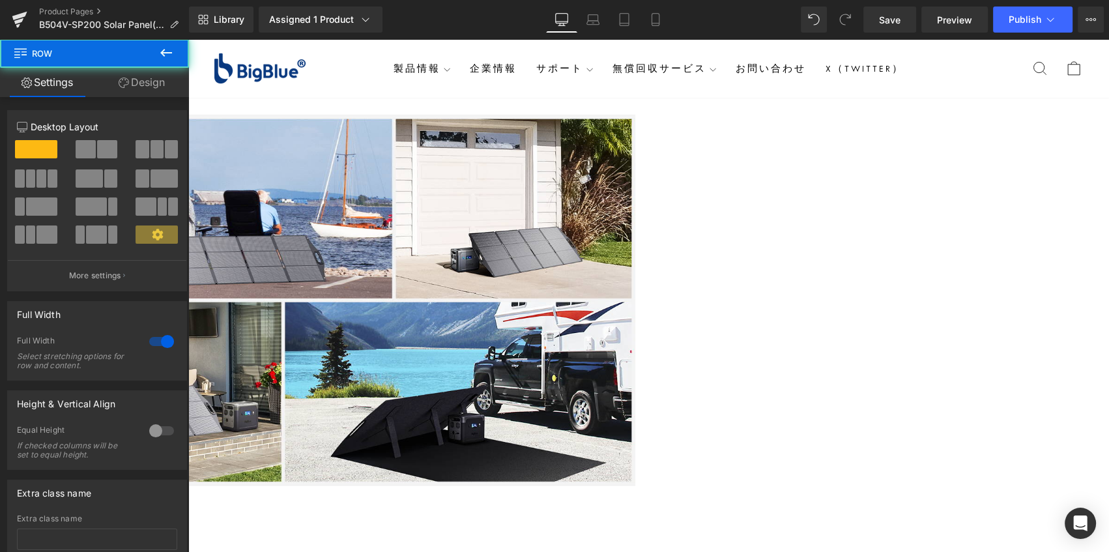
scroll to position [2408, 0]
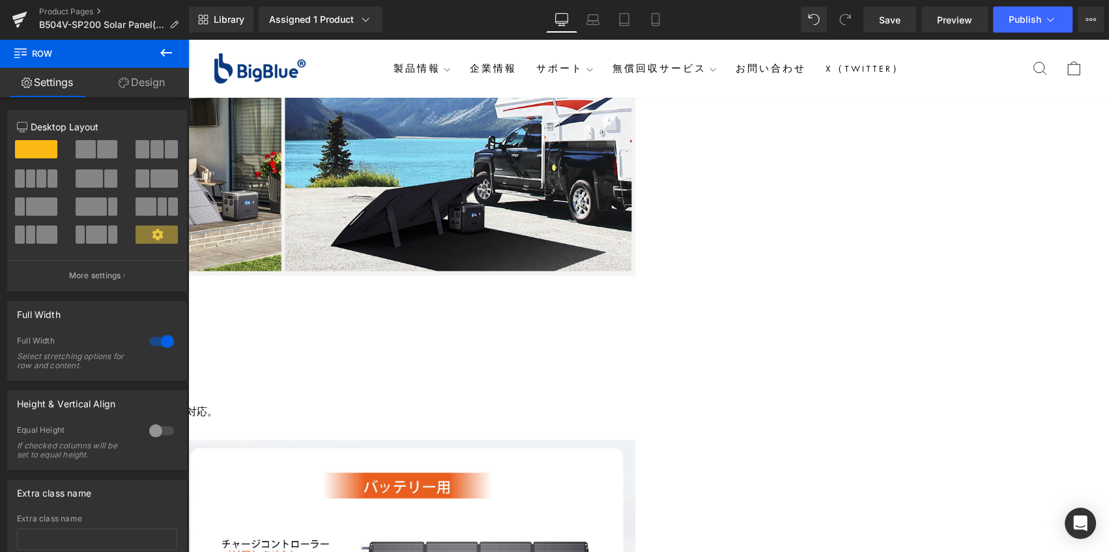
drag, startPoint x: 532, startPoint y: 185, endPoint x: 562, endPoint y: 183, distance: 30.0
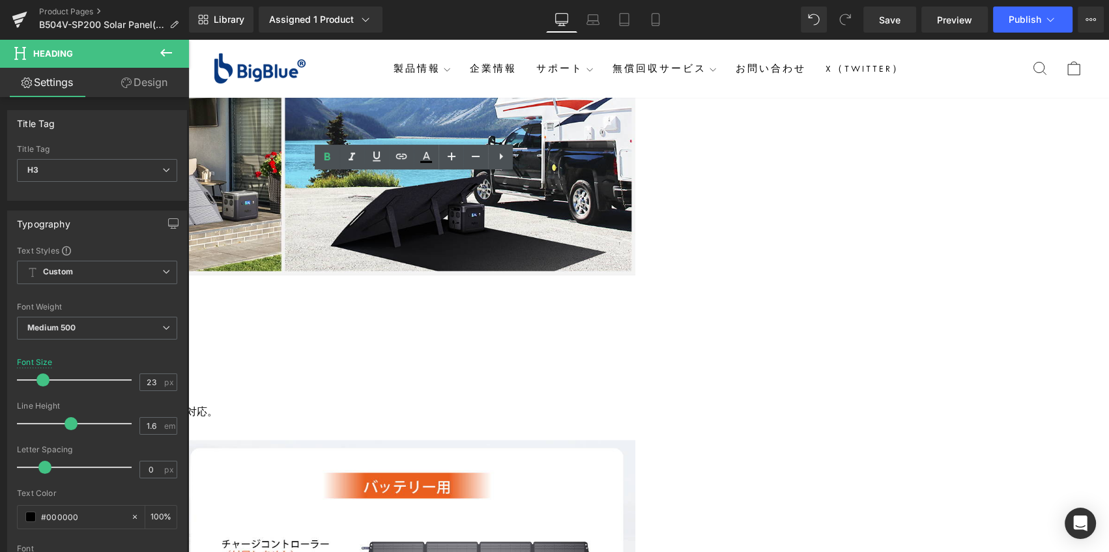
drag, startPoint x: 562, startPoint y: 183, endPoint x: 258, endPoint y: 182, distance: 304.4
paste div
drag, startPoint x: 574, startPoint y: 227, endPoint x: 581, endPoint y: 233, distance: 8.8
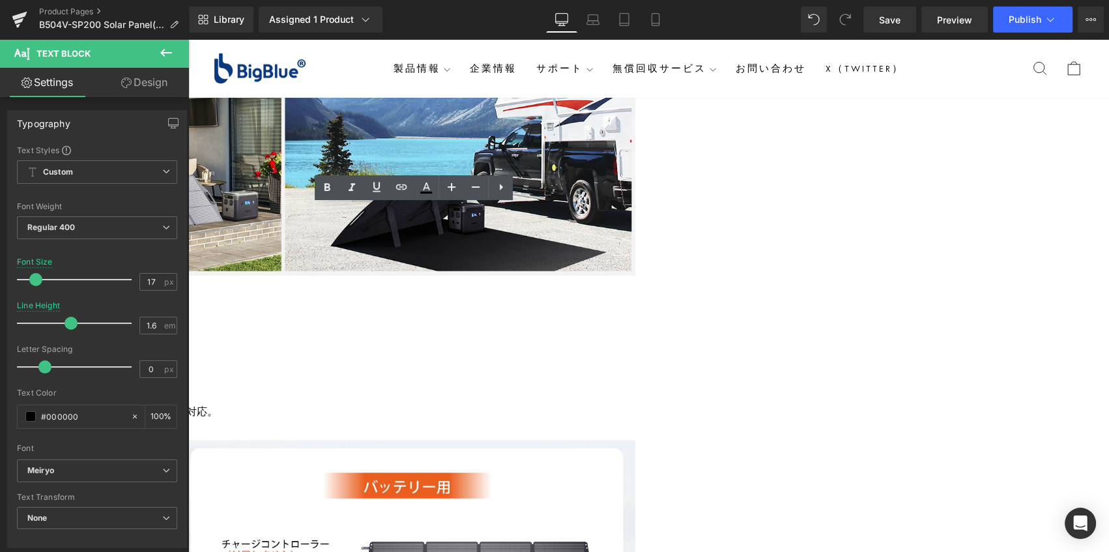
drag, startPoint x: 581, startPoint y: 233, endPoint x: 230, endPoint y: 214, distance: 351.1
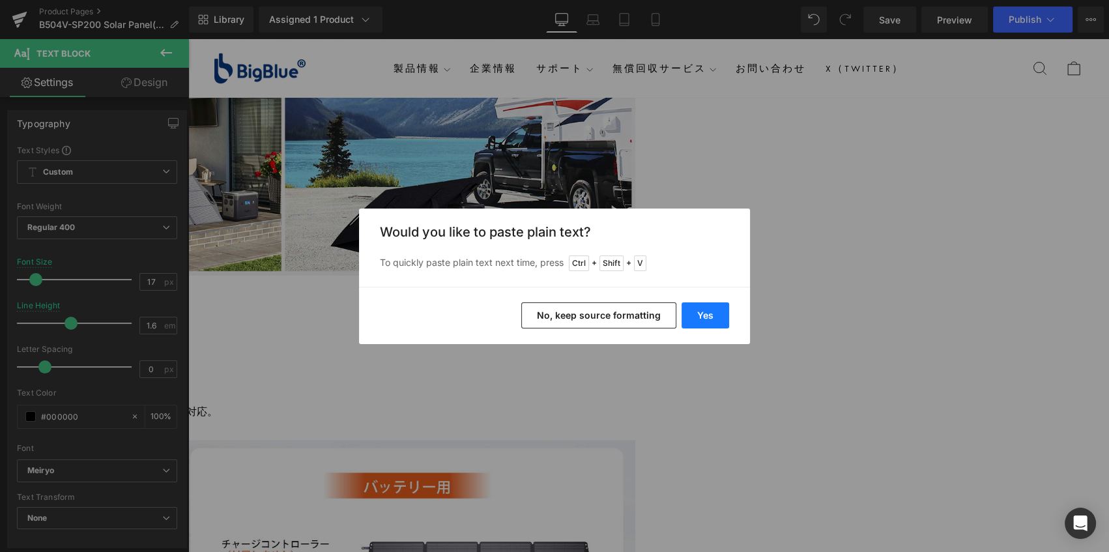
drag, startPoint x: 703, startPoint y: 312, endPoint x: 389, endPoint y: 269, distance: 317.2
click at [703, 312] on button "Yes" at bounding box center [706, 315] width 48 height 26
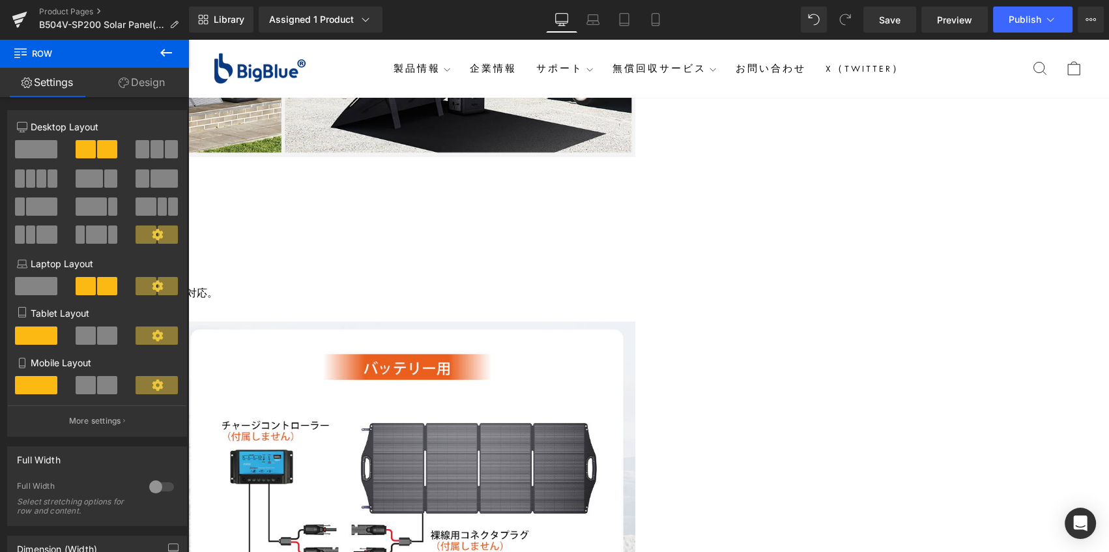
scroll to position [2763, 0]
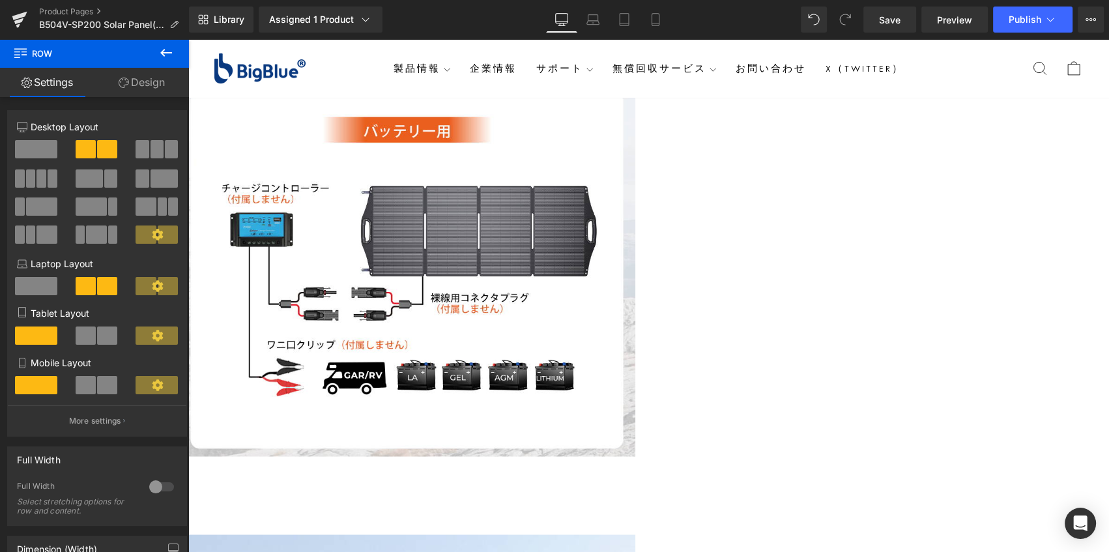
drag, startPoint x: 1020, startPoint y: 184, endPoint x: 1025, endPoint y: 190, distance: 6.9
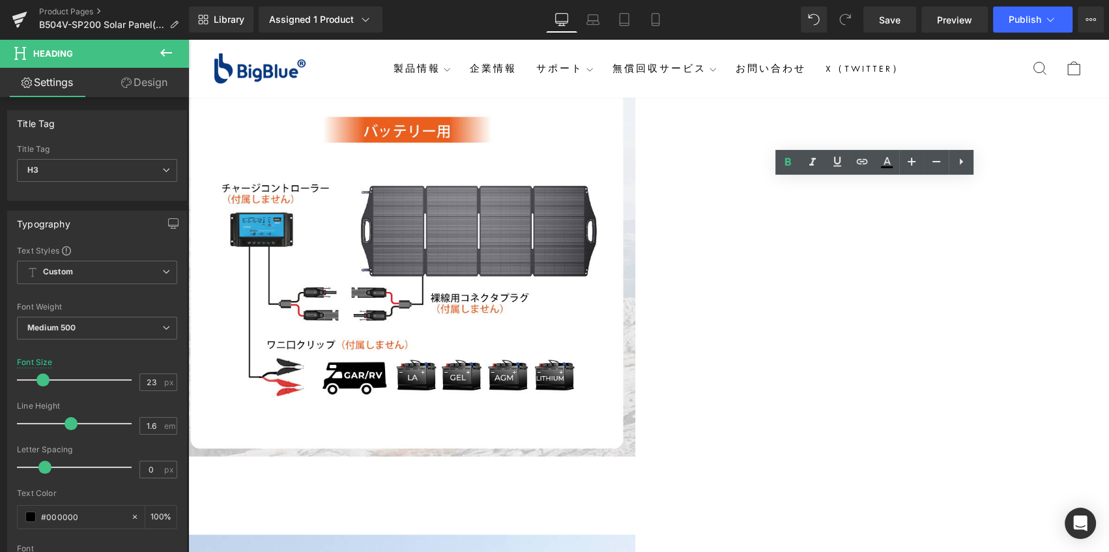
drag, startPoint x: 1025, startPoint y: 190, endPoint x: 724, endPoint y: 190, distance: 300.5
paste div
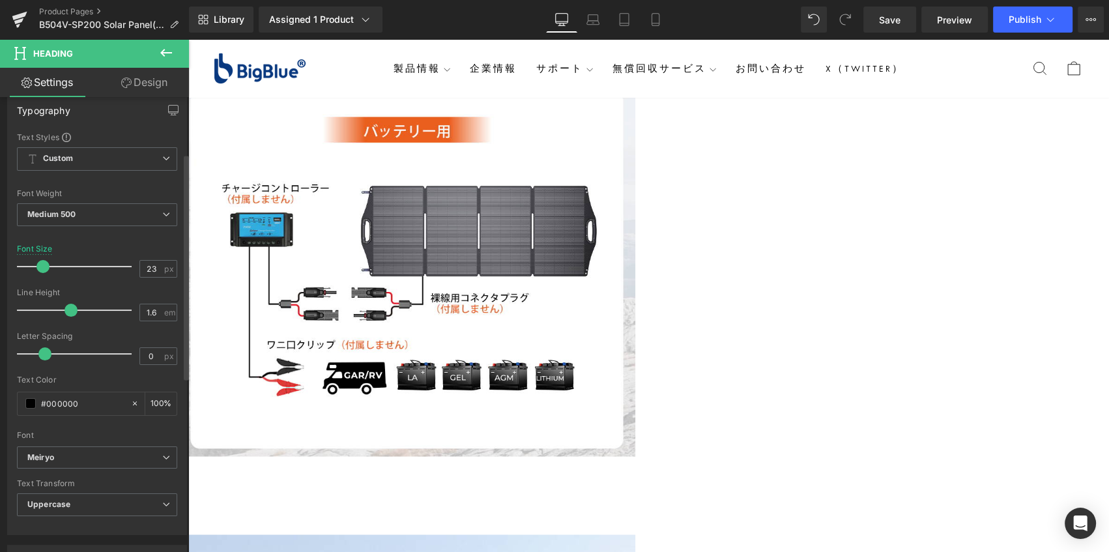
scroll to position [118, 0]
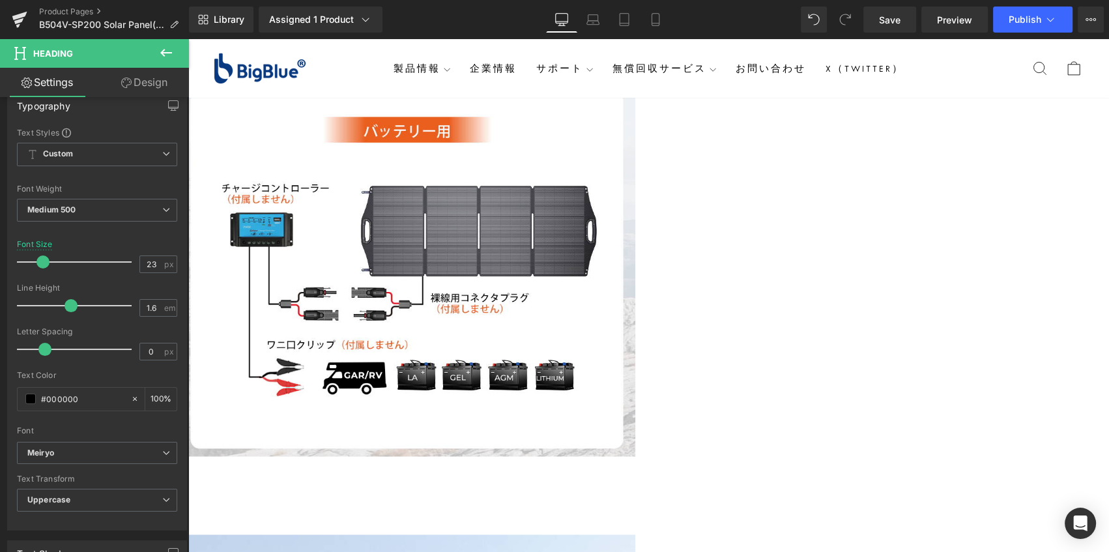
click at [188, 39] on span "Text Block" at bounding box center [188, 39] width 0 height 0
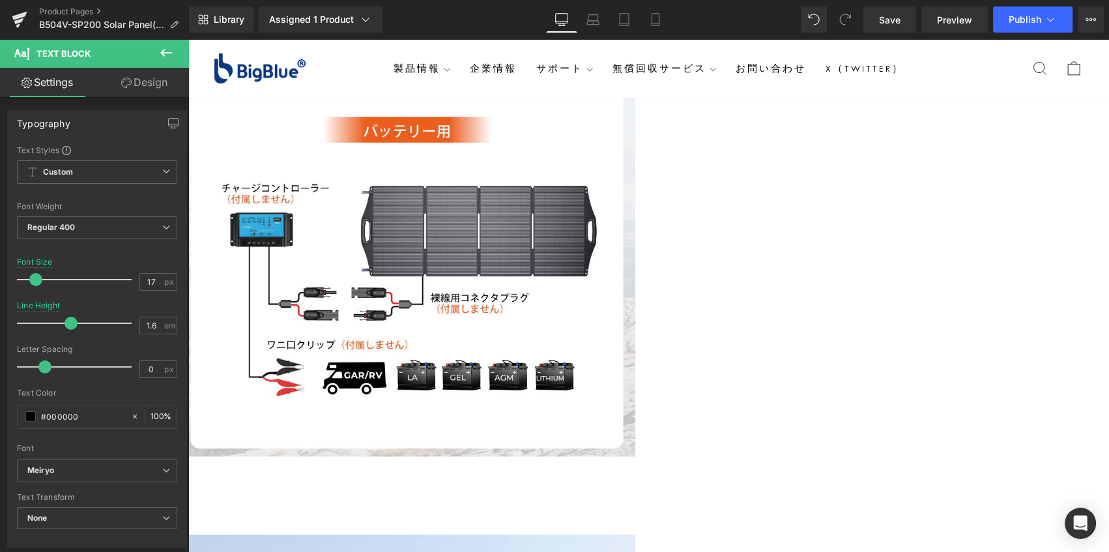
drag, startPoint x: 1009, startPoint y: 222, endPoint x: 1031, endPoint y: 227, distance: 22.9
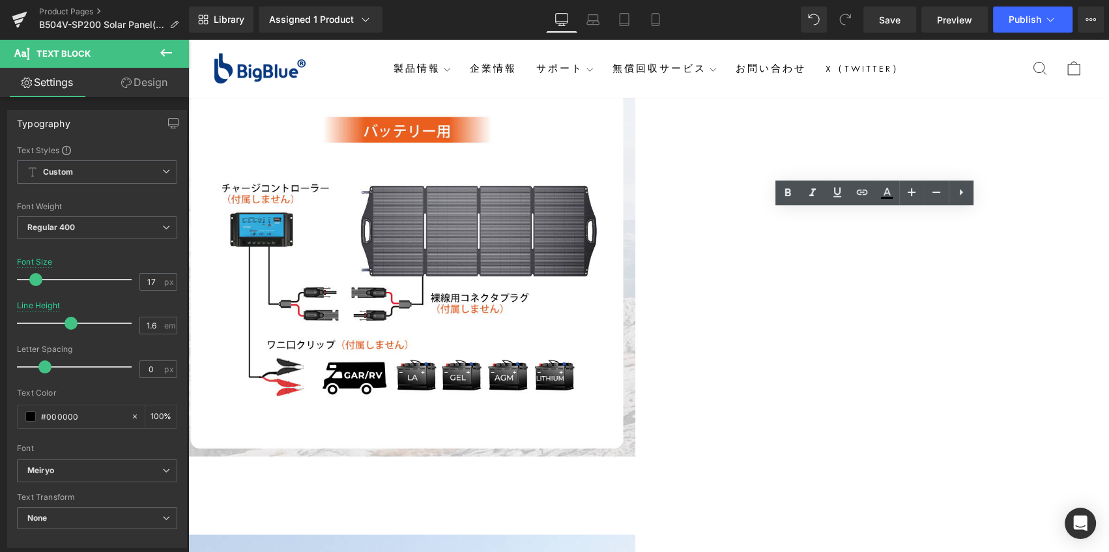
drag, startPoint x: 1045, startPoint y: 235, endPoint x: 701, endPoint y: 220, distance: 344.4
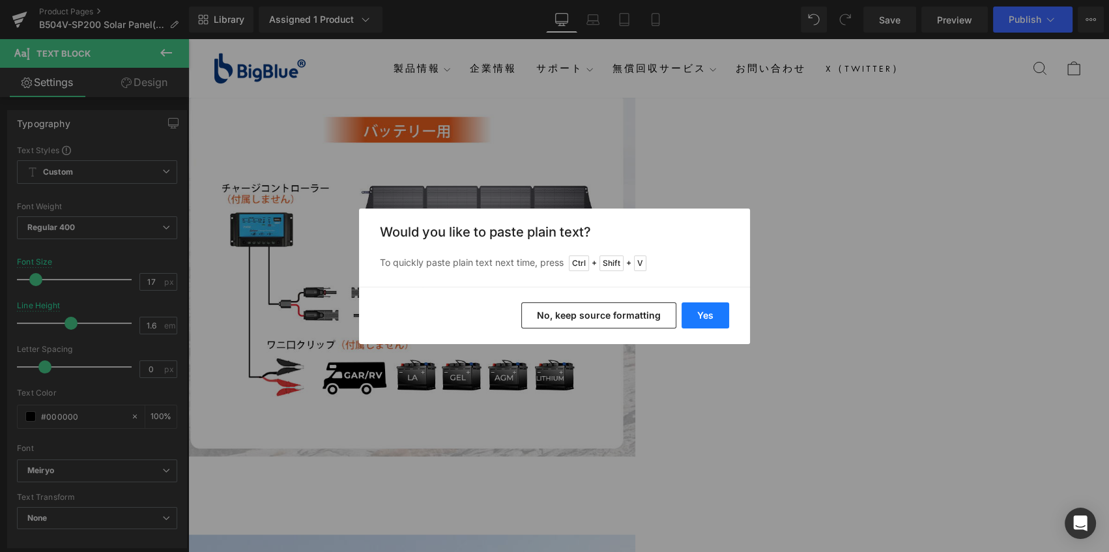
click at [709, 314] on button "Yes" at bounding box center [706, 315] width 48 height 26
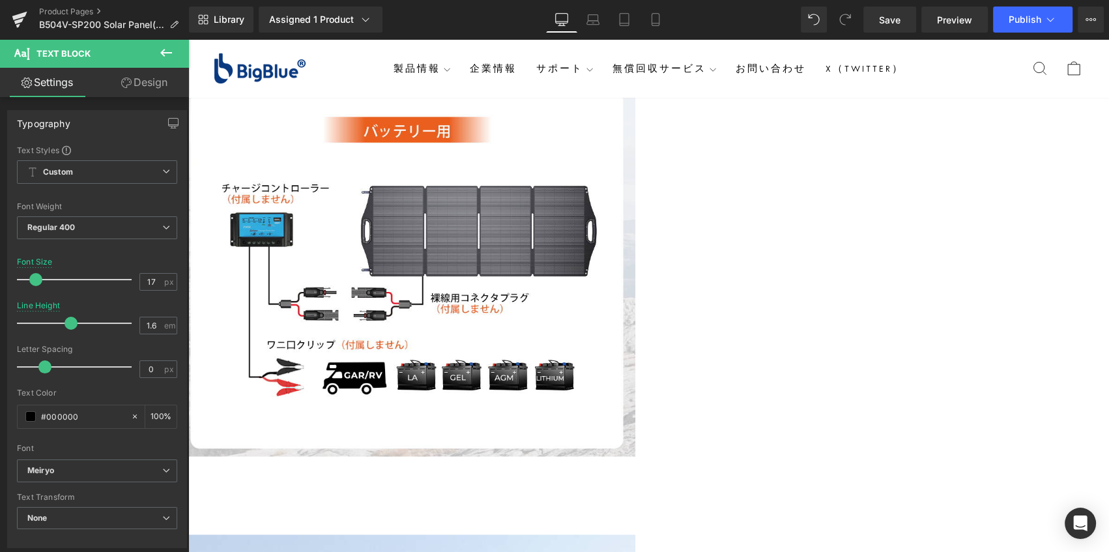
click at [188, 39] on span "Row" at bounding box center [188, 39] width 0 height 0
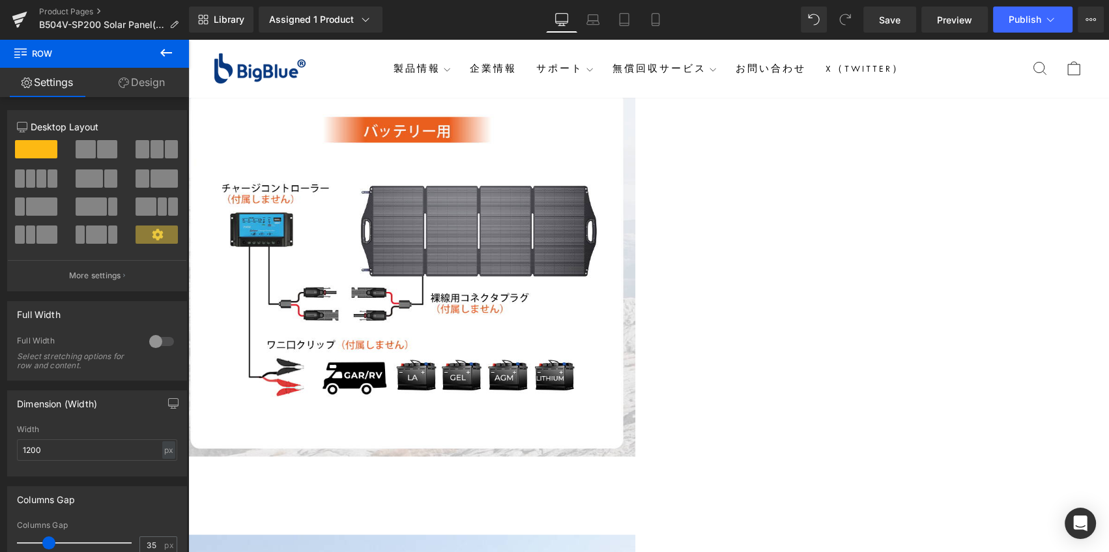
drag, startPoint x: 132, startPoint y: 95, endPoint x: 92, endPoint y: 153, distance: 70.7
click at [132, 95] on link "Design" at bounding box center [142, 82] width 95 height 29
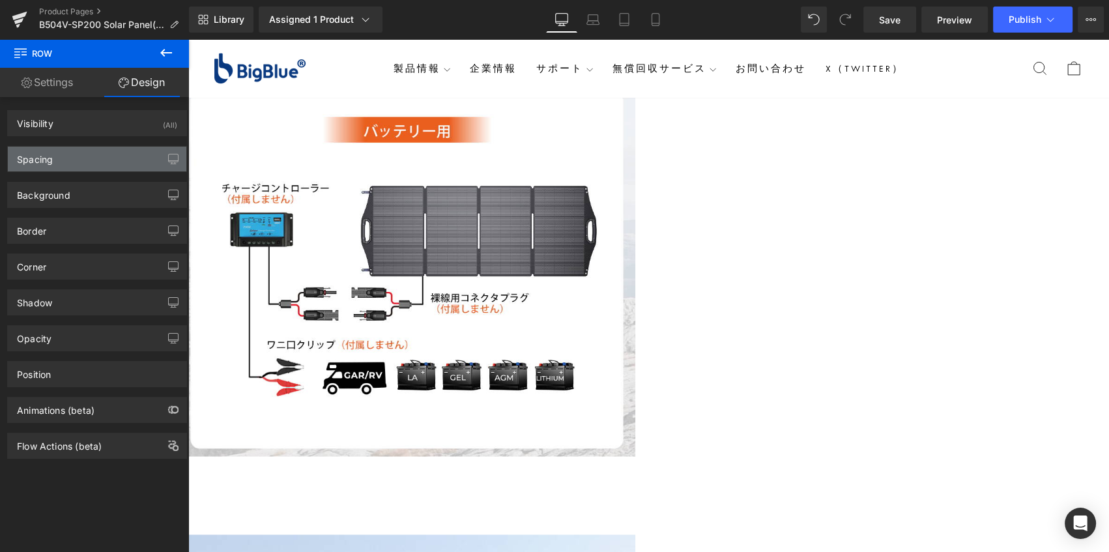
type input "150"
type input "0"
type input "30"
type input "0"
type input "10"
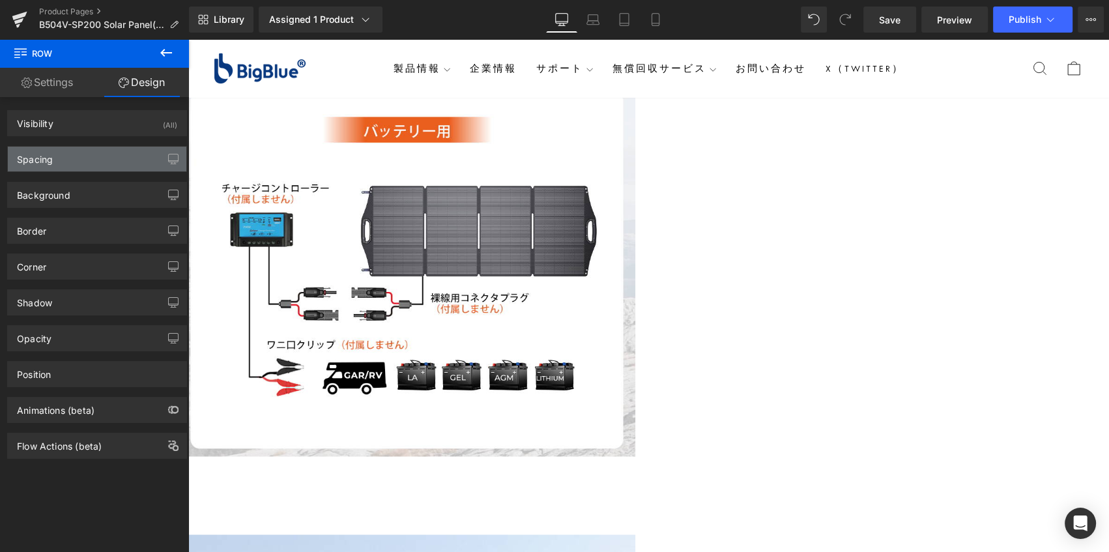
type input "0"
click at [92, 153] on div "Spacing" at bounding box center [97, 159] width 179 height 25
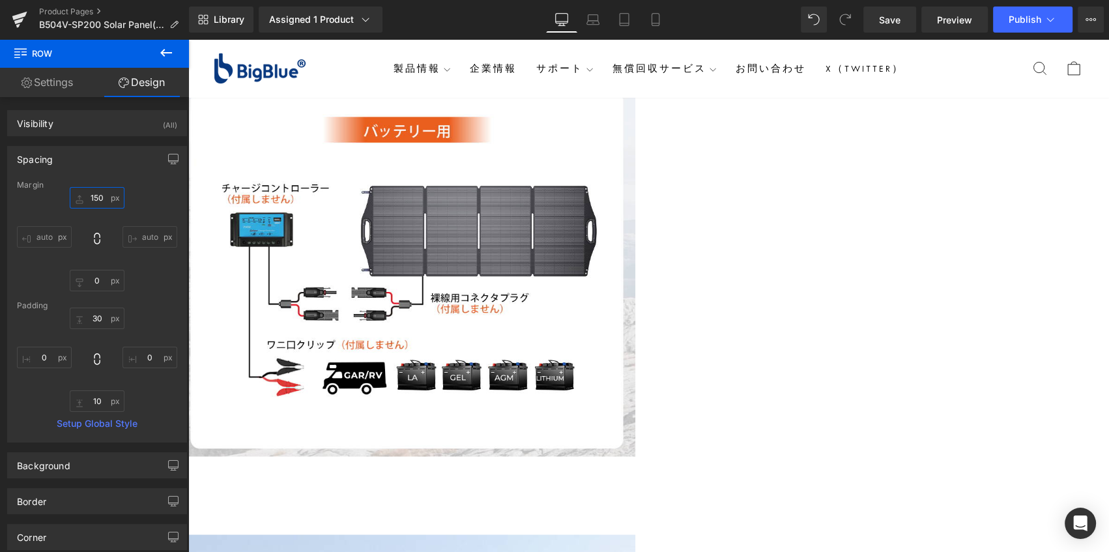
click at [81, 197] on input "150" at bounding box center [97, 198] width 55 height 22
type input "120"
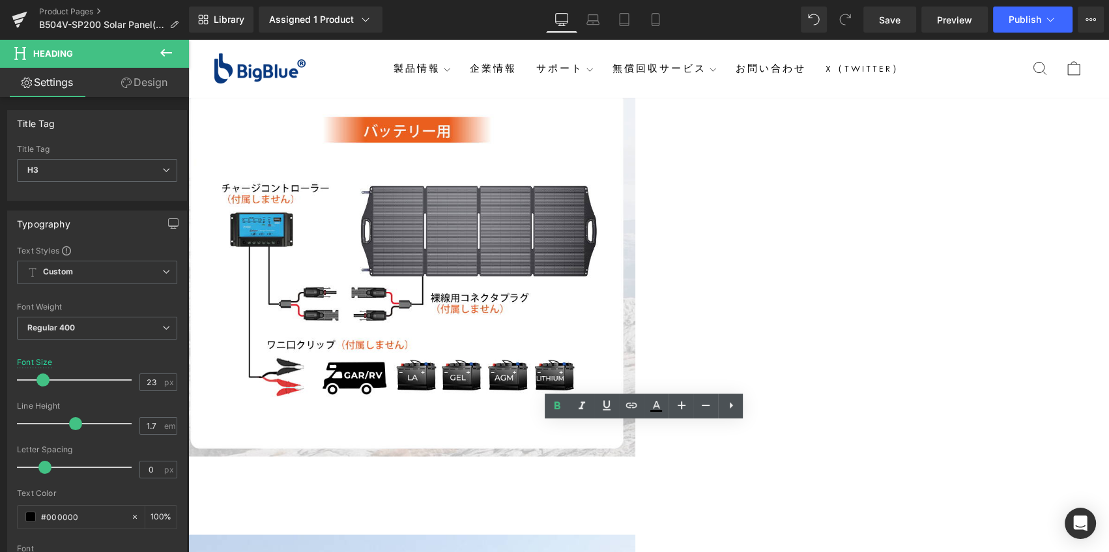
drag, startPoint x: 723, startPoint y: 433, endPoint x: 566, endPoint y: 433, distance: 157.1
paste div
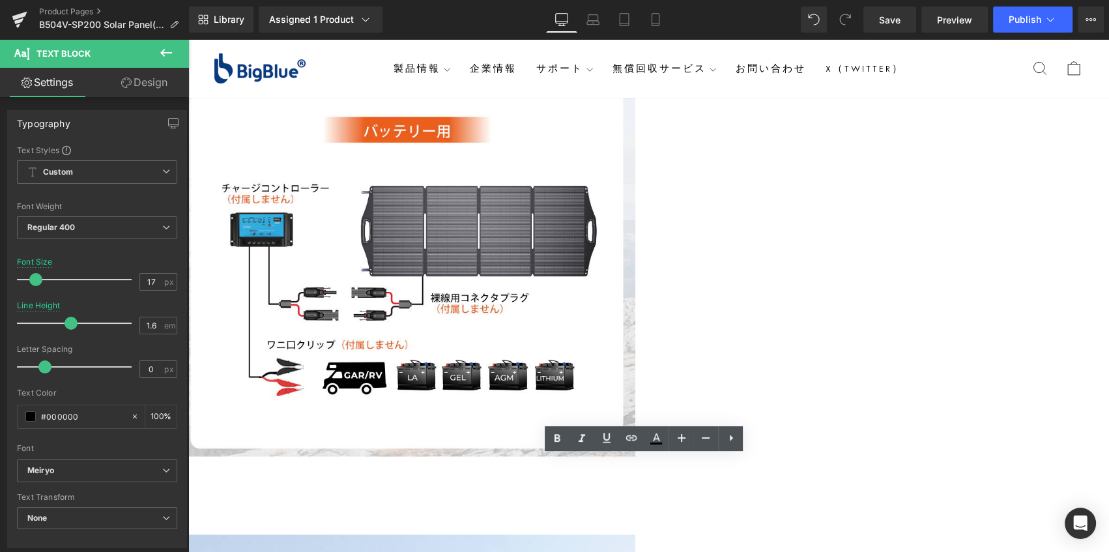
drag, startPoint x: 890, startPoint y: 479, endPoint x: 297, endPoint y: 464, distance: 593.3
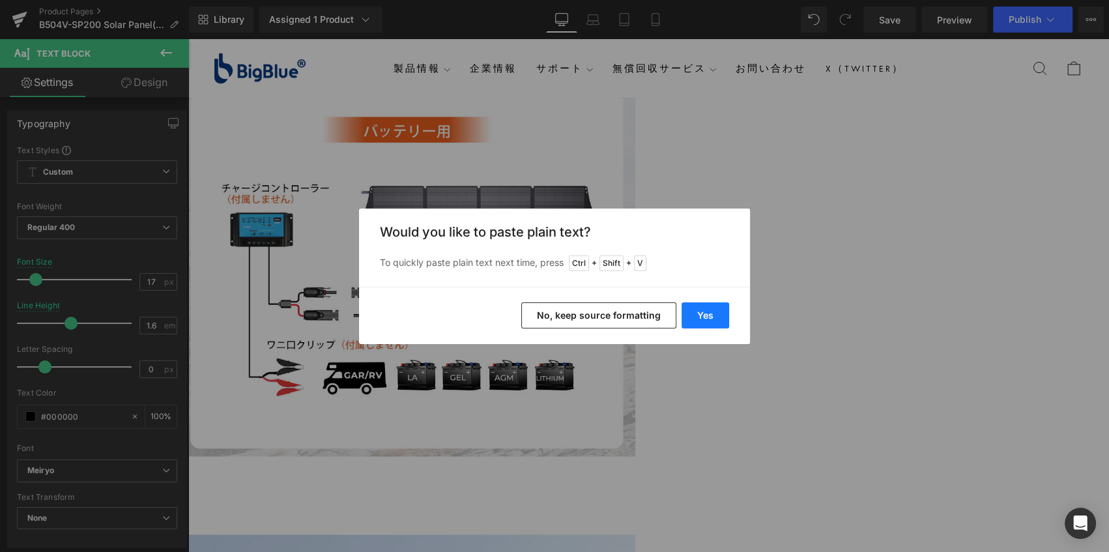
click at [707, 319] on button "Yes" at bounding box center [706, 315] width 48 height 26
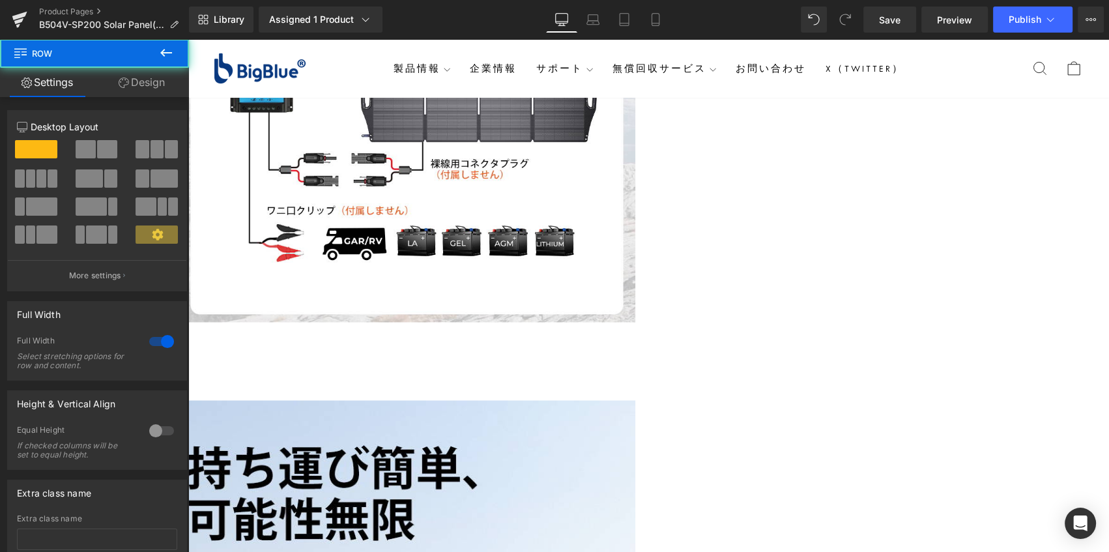
scroll to position [2941, 0]
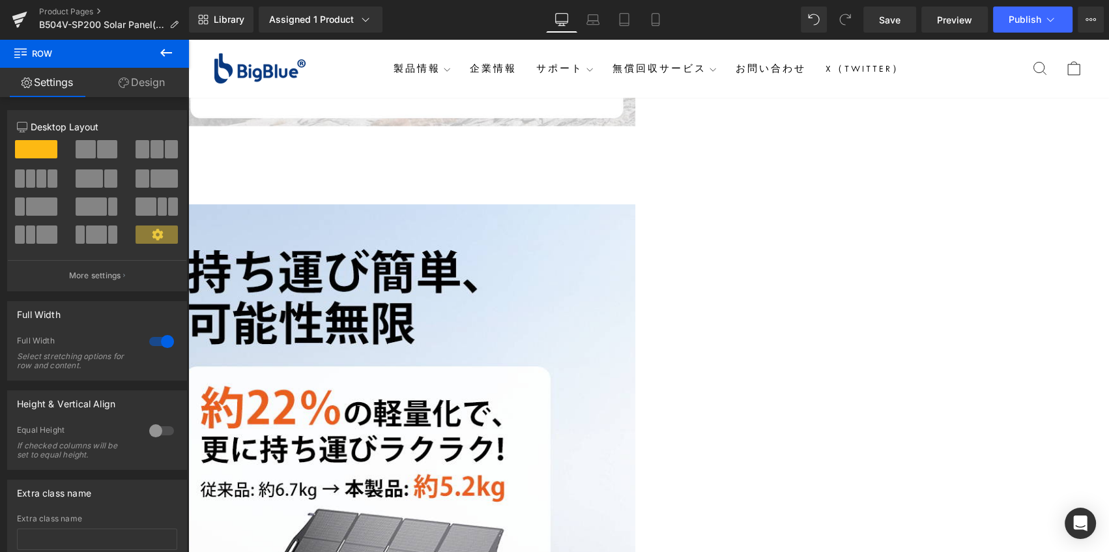
scroll to position [3119, 0]
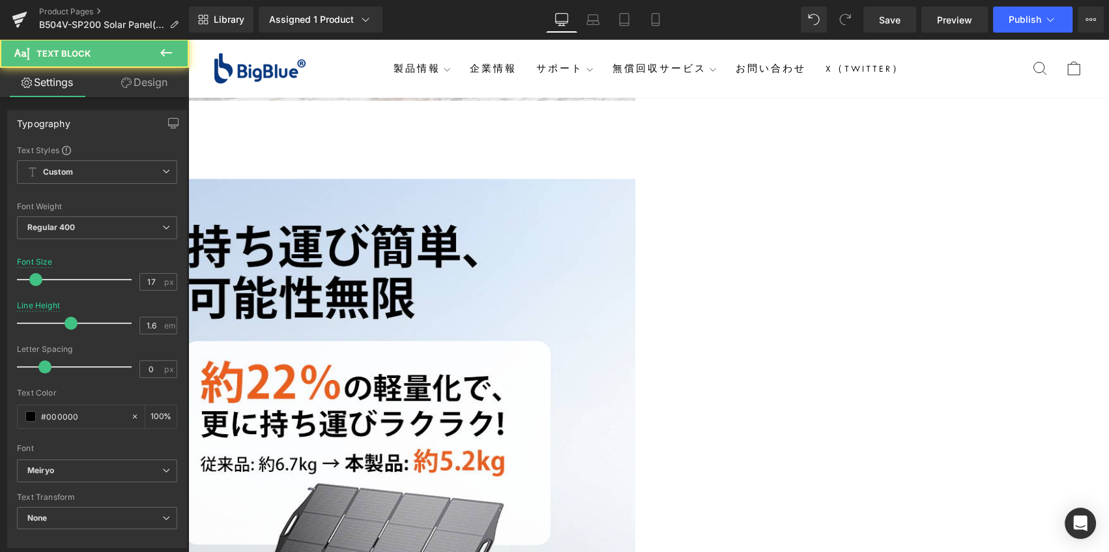
drag, startPoint x: 944, startPoint y: 181, endPoint x: 579, endPoint y: 150, distance: 366.9
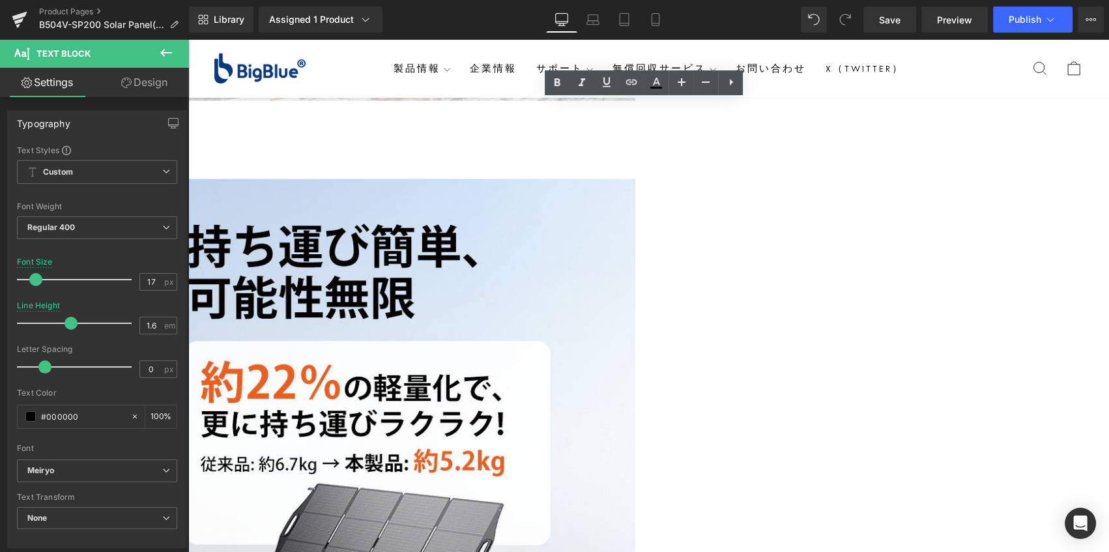
drag, startPoint x: 941, startPoint y: 179, endPoint x: 603, endPoint y: 160, distance: 338.7
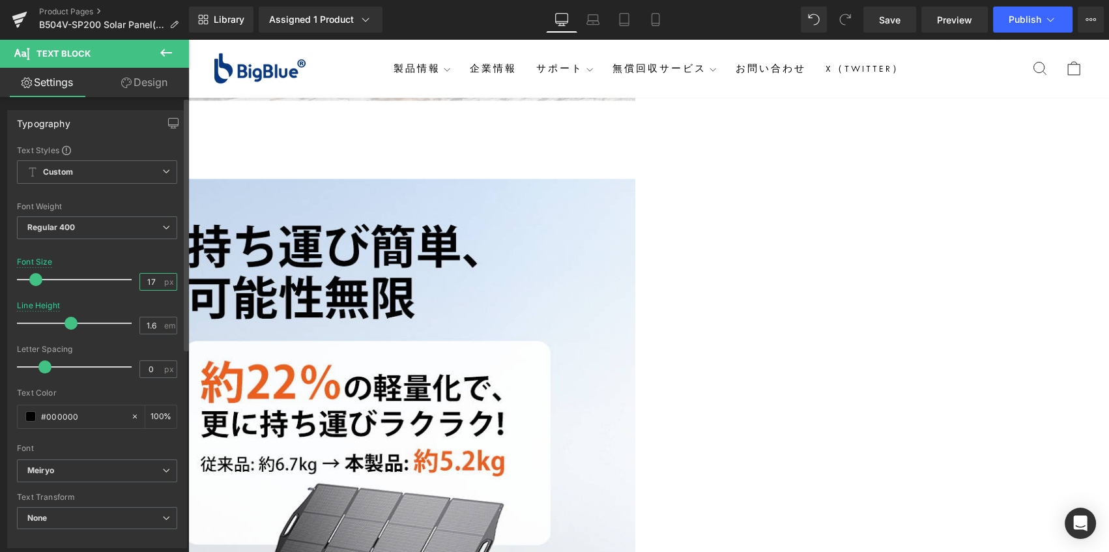
click at [153, 282] on input "17" at bounding box center [151, 282] width 23 height 16
click at [148, 285] on input "67" at bounding box center [151, 282] width 23 height 16
type input "17"
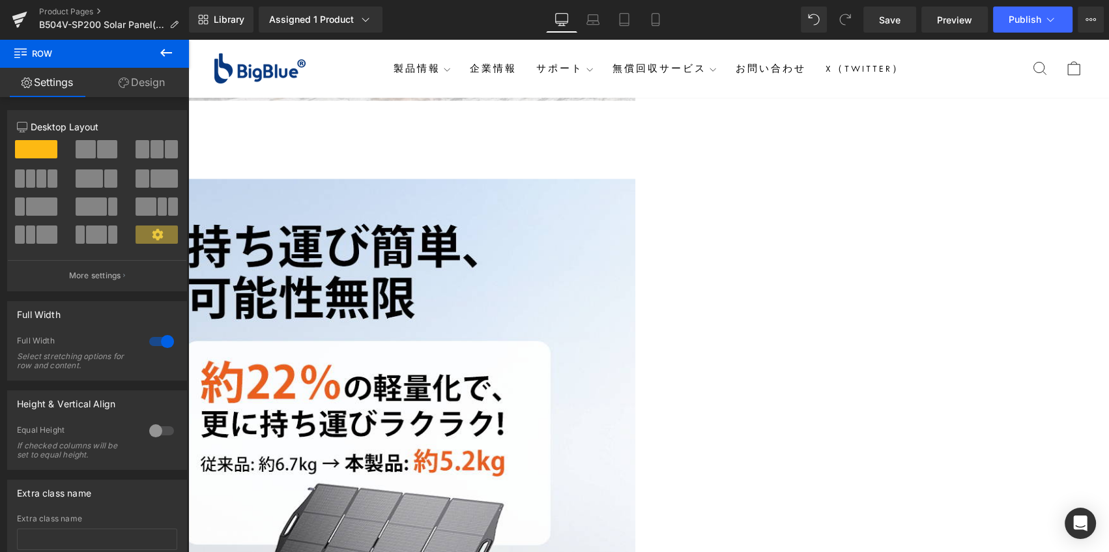
click at [188, 39] on icon at bounding box center [188, 39] width 0 height 0
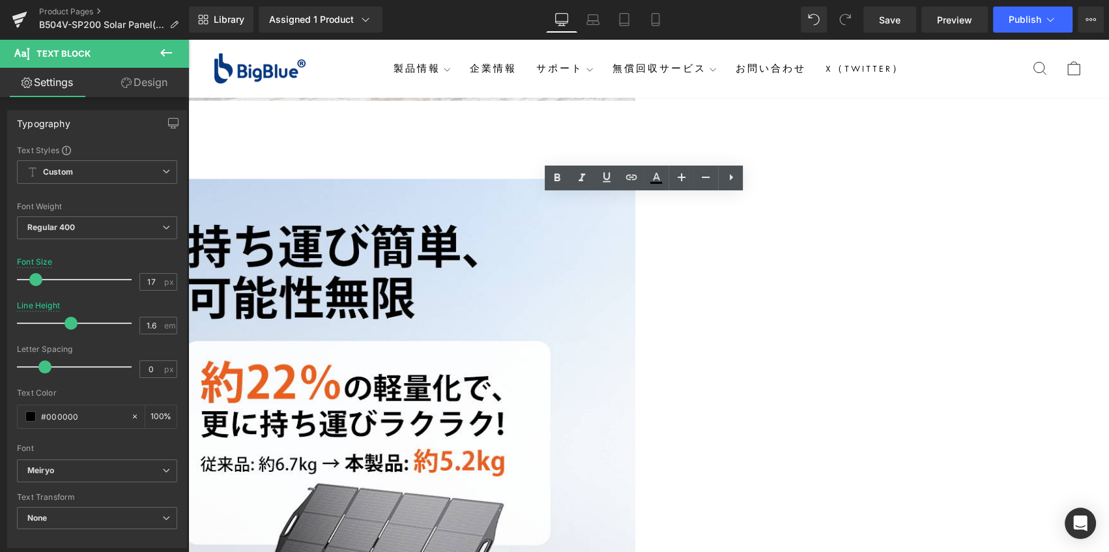
drag, startPoint x: 602, startPoint y: 258, endPoint x: 473, endPoint y: 186, distance: 147.6
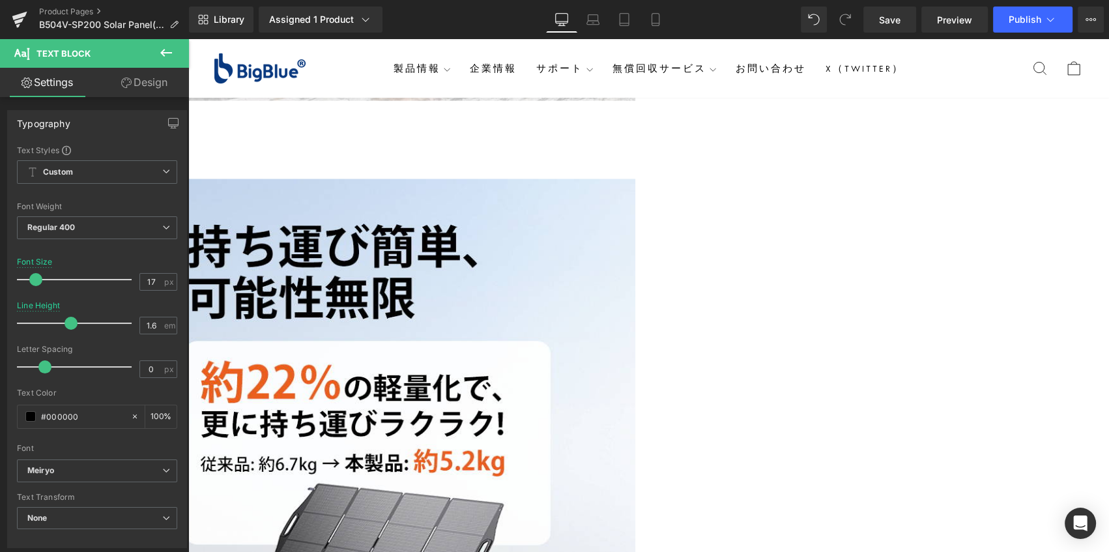
click at [188, 39] on span "Text Block" at bounding box center [188, 39] width 0 height 0
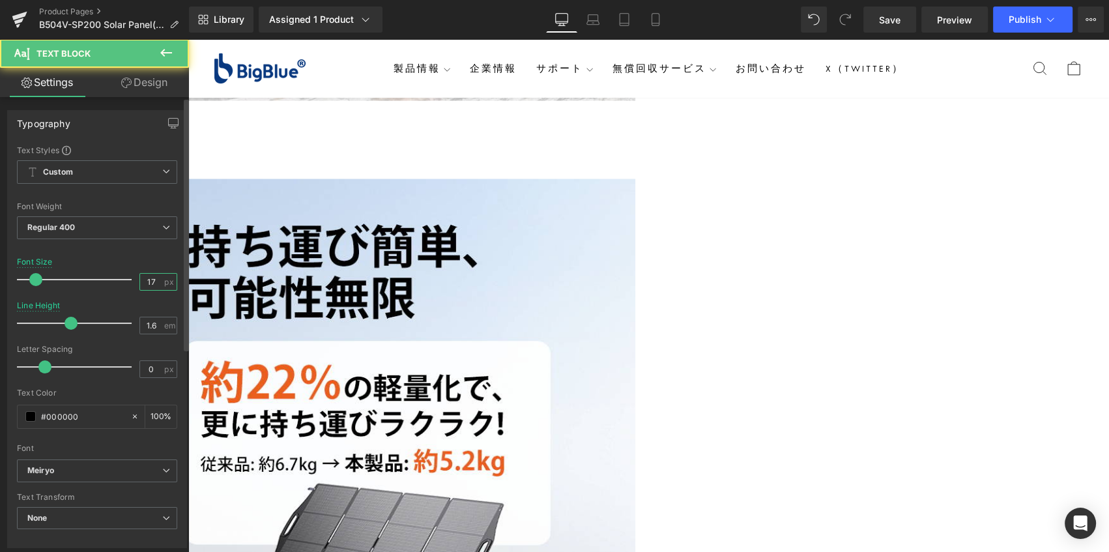
click at [154, 280] on input "17" at bounding box center [151, 282] width 23 height 16
type input "13"
drag, startPoint x: 676, startPoint y: 171, endPoint x: 527, endPoint y: 149, distance: 150.2
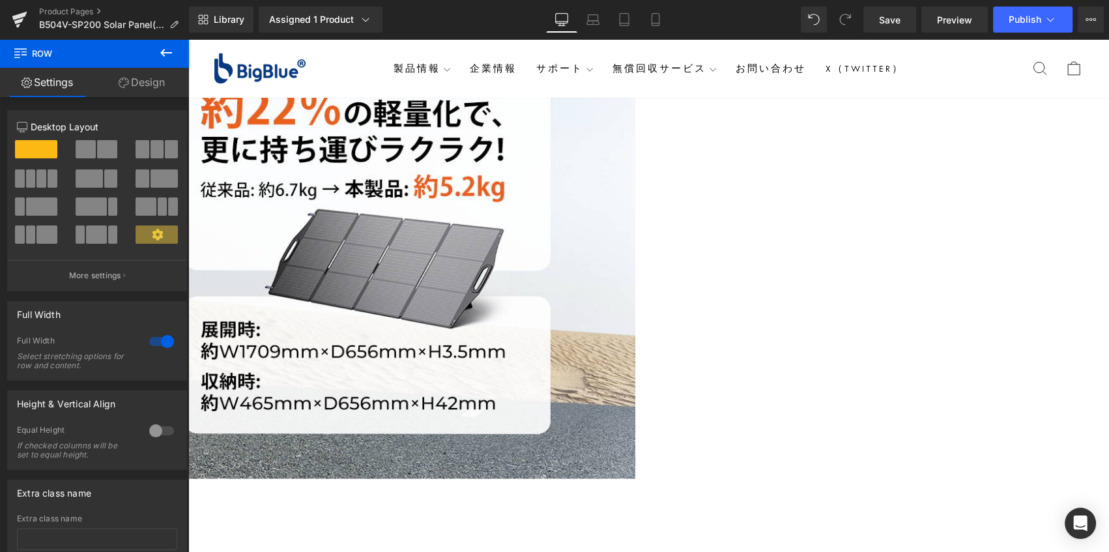
scroll to position [3474, 0]
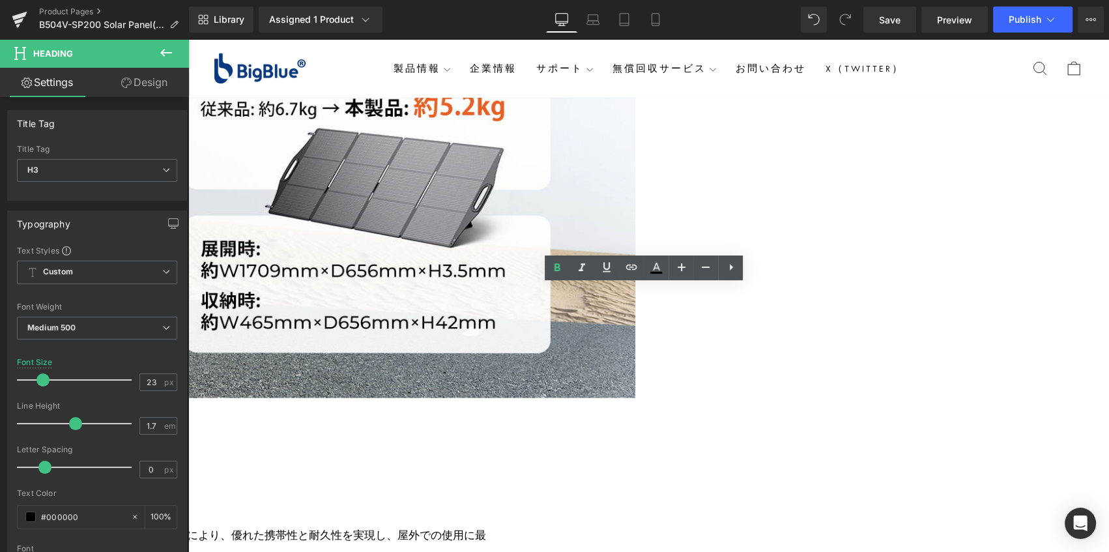
drag, startPoint x: 694, startPoint y: 297, endPoint x: 579, endPoint y: 297, distance: 114.7
paste div
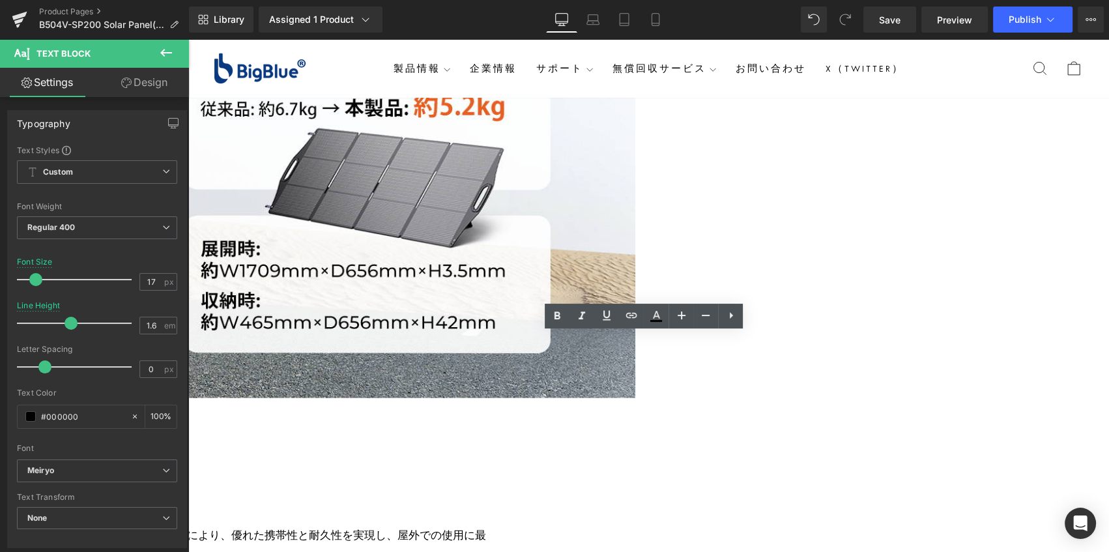
drag, startPoint x: 917, startPoint y: 342, endPoint x: 342, endPoint y: 342, distance: 574.8
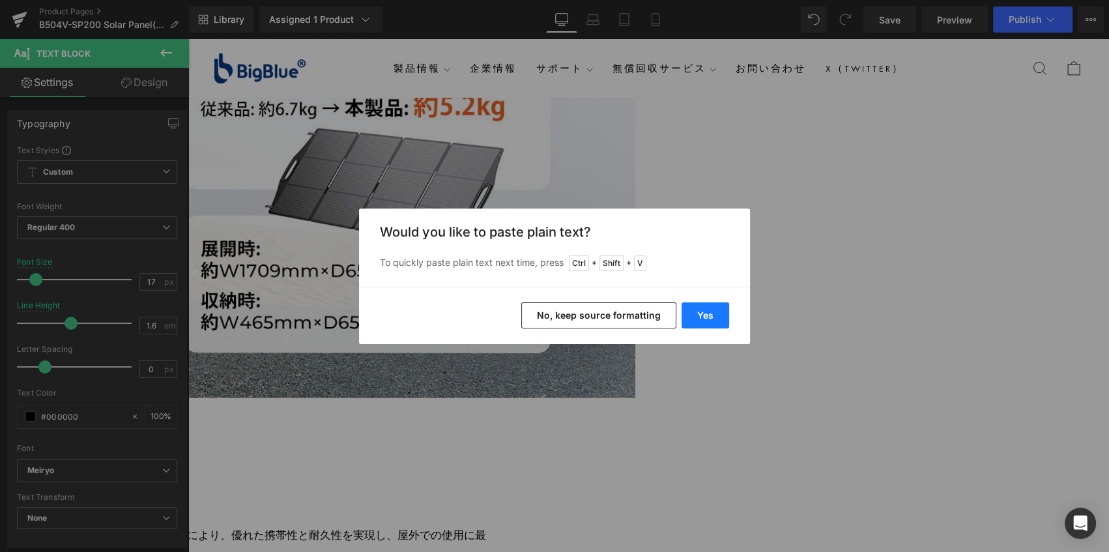
click at [715, 317] on button "Yes" at bounding box center [706, 315] width 48 height 26
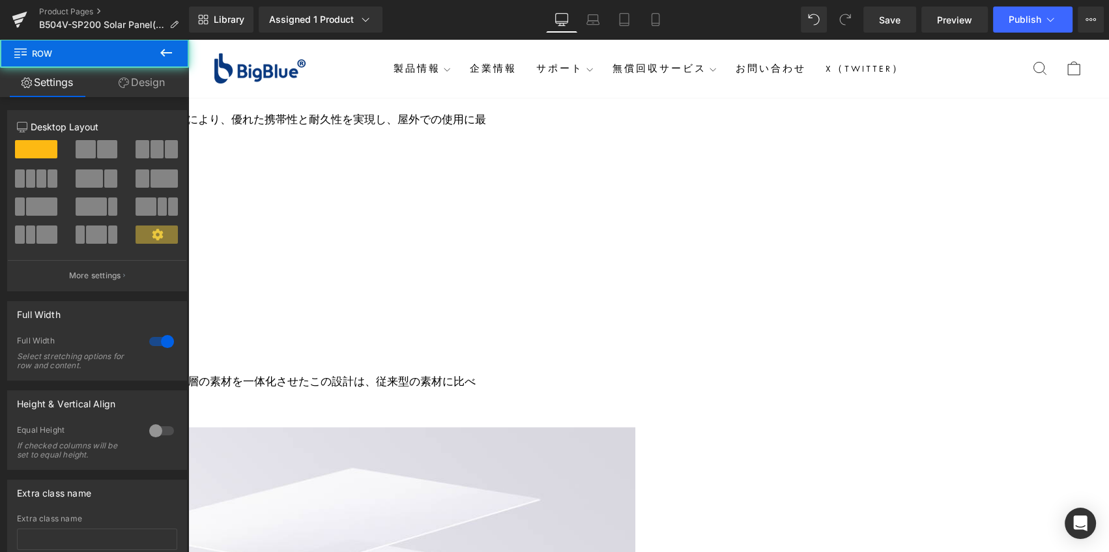
scroll to position [4008, 0]
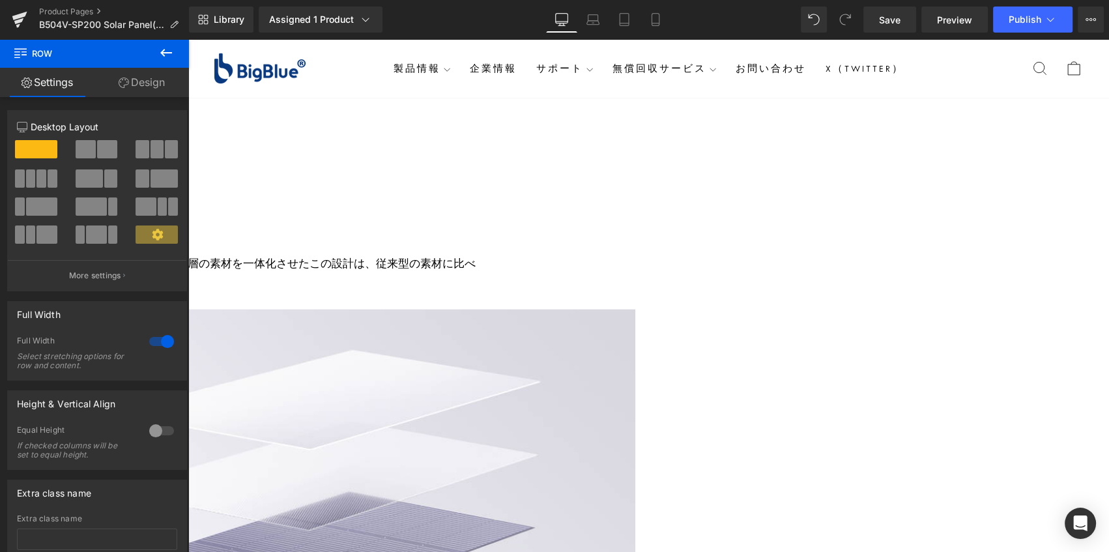
drag, startPoint x: 772, startPoint y: 326, endPoint x: 745, endPoint y: 313, distance: 30.3
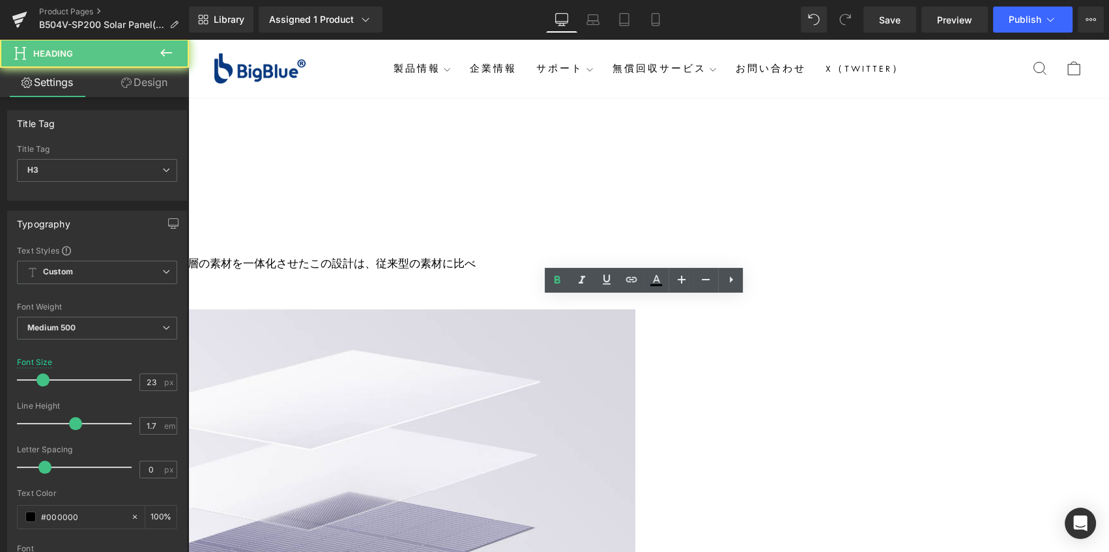
drag, startPoint x: 748, startPoint y: 306, endPoint x: 531, endPoint y: 306, distance: 217.7
paste div
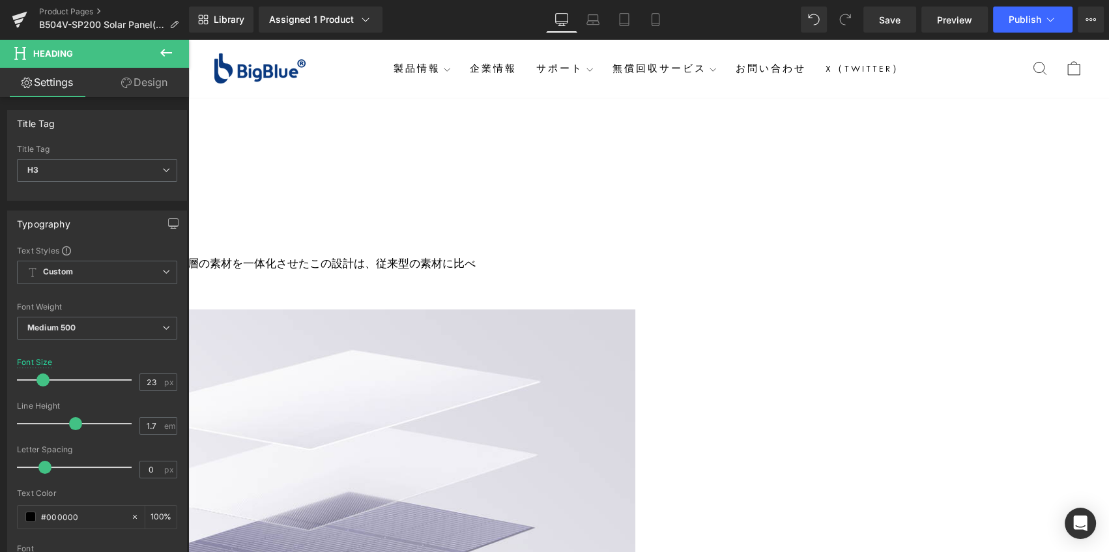
drag, startPoint x: 697, startPoint y: 263, endPoint x: 691, endPoint y: 298, distance: 35.8
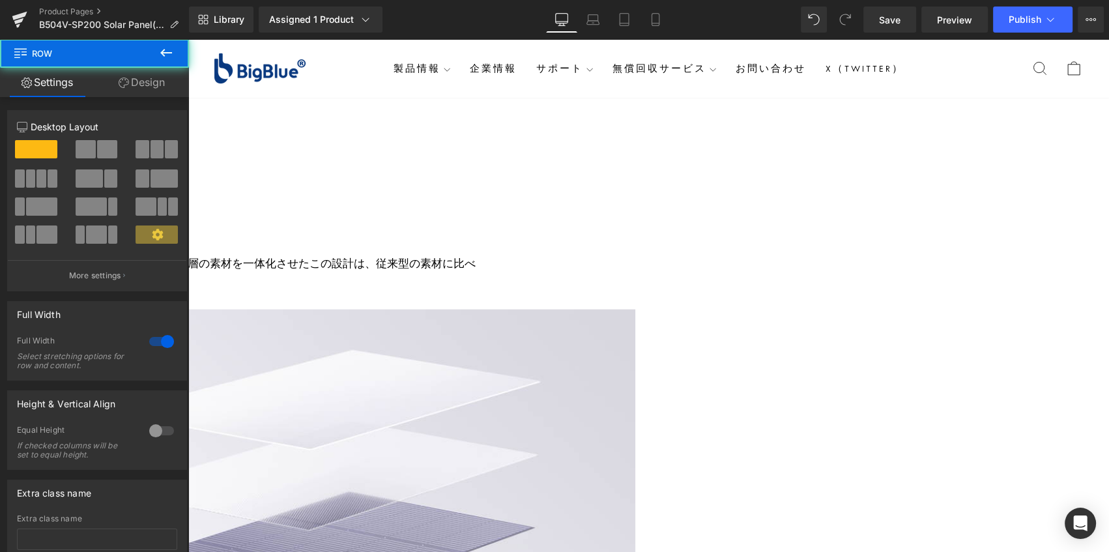
click at [188, 39] on span "Heading" at bounding box center [188, 39] width 0 height 0
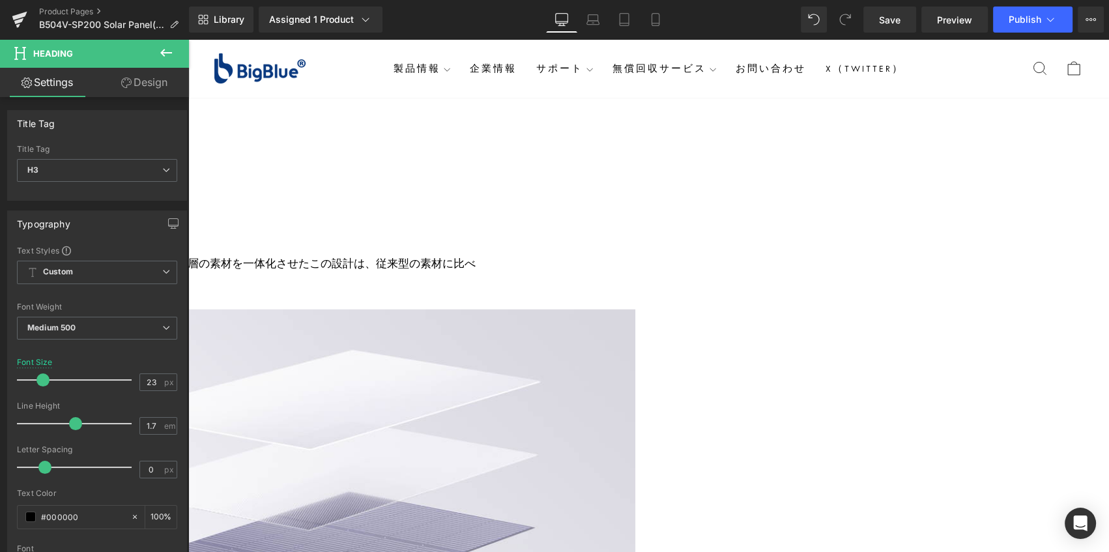
click at [188, 39] on span "Heading" at bounding box center [188, 39] width 0 height 0
drag, startPoint x: 36, startPoint y: 379, endPoint x: 48, endPoint y: 375, distance: 12.2
click at [48, 375] on div at bounding box center [77, 380] width 108 height 26
type input "23"
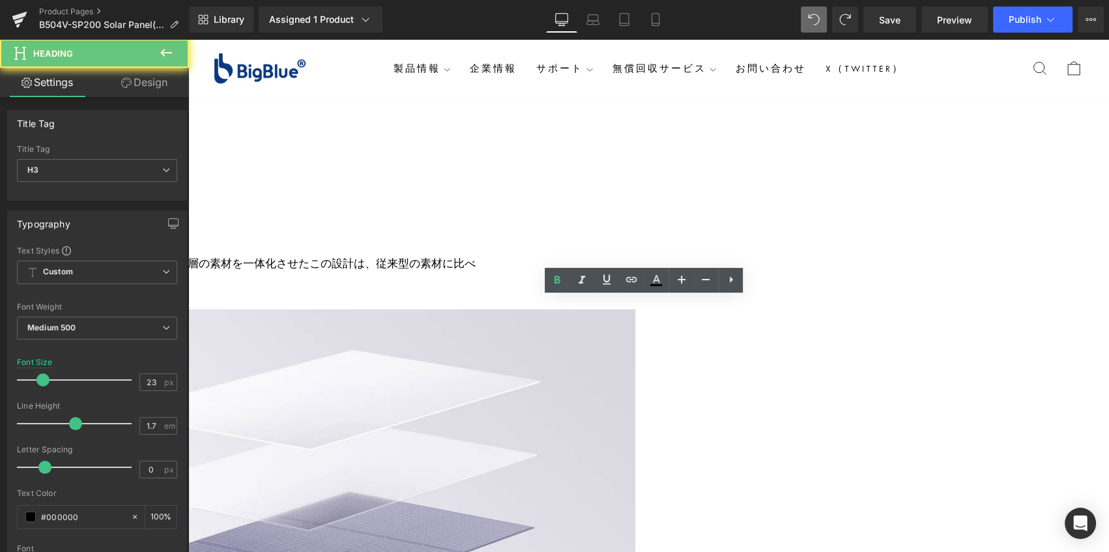
drag, startPoint x: 764, startPoint y: 330, endPoint x: 507, endPoint y: 326, distance: 256.8
copy b "デザインまでこだわった次世代ソーラー"
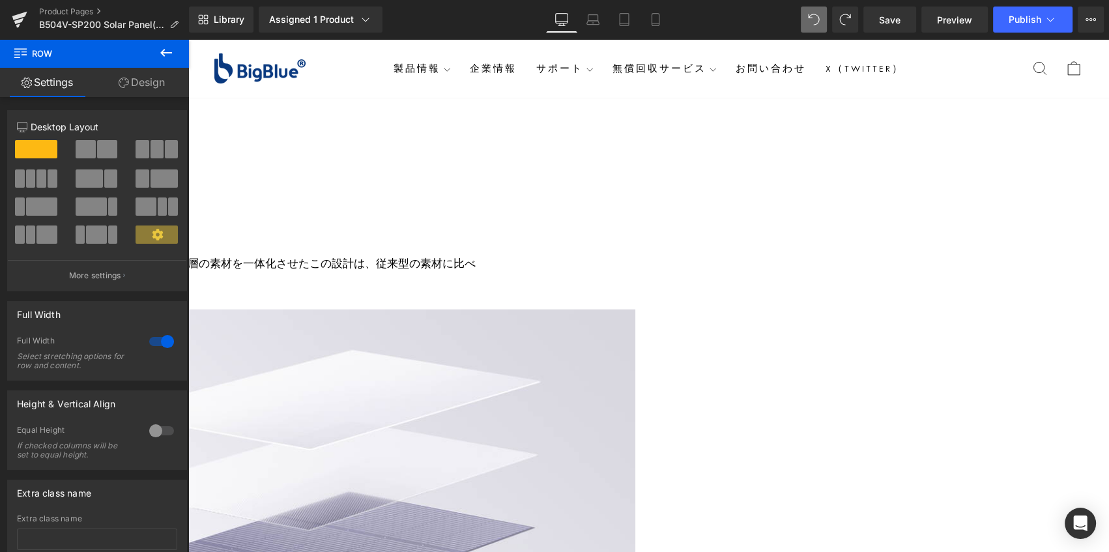
click at [188, 39] on icon at bounding box center [188, 39] width 0 height 0
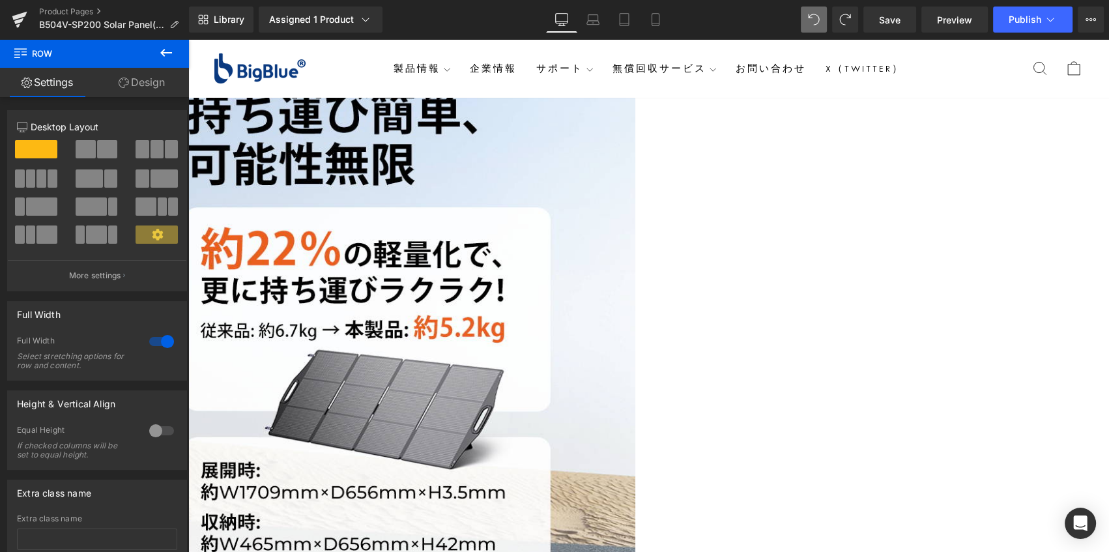
scroll to position [3237, 0]
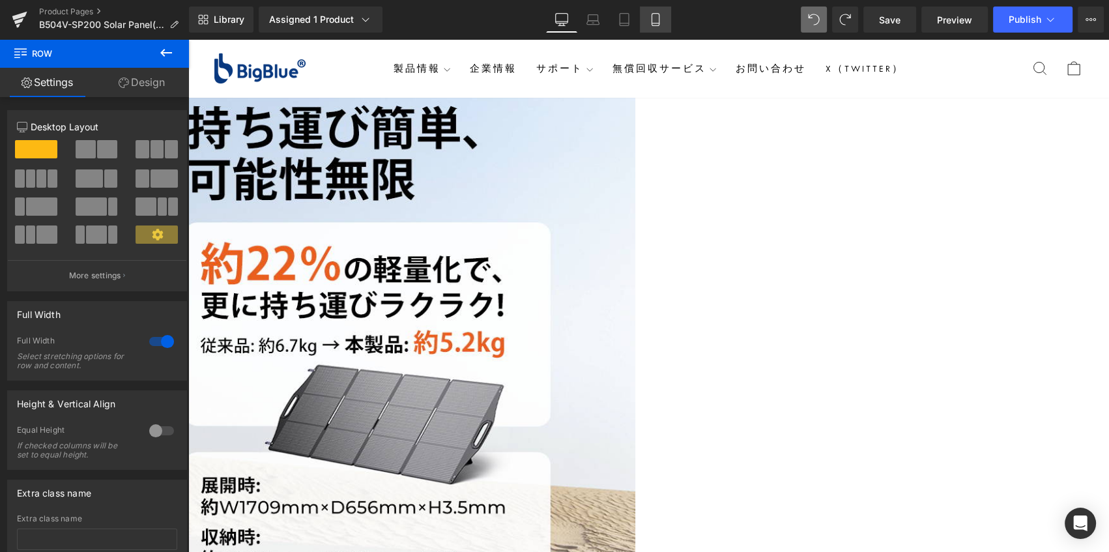
click at [662, 19] on icon at bounding box center [655, 19] width 13 height 13
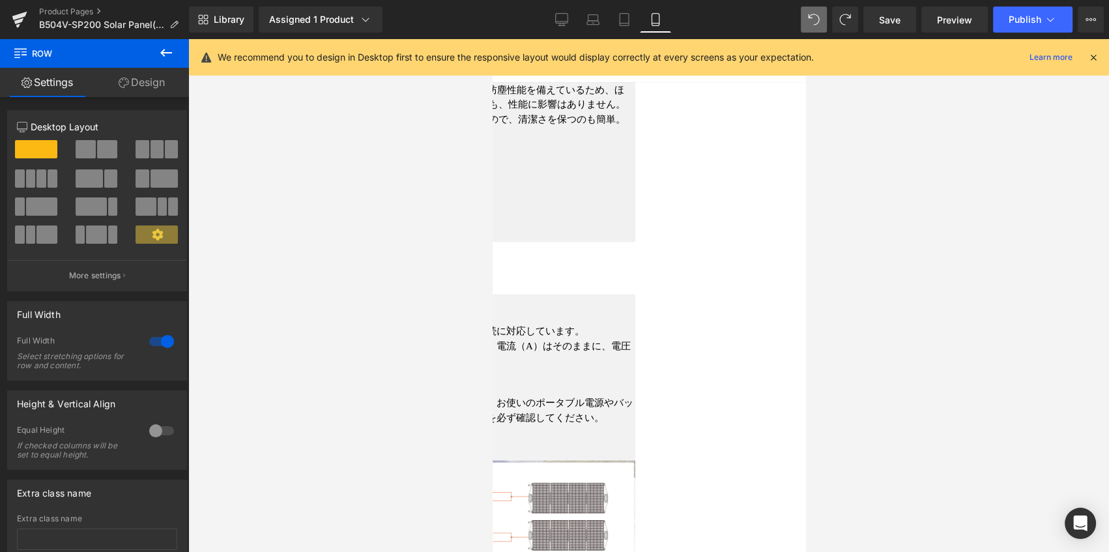
scroll to position [3057, 0]
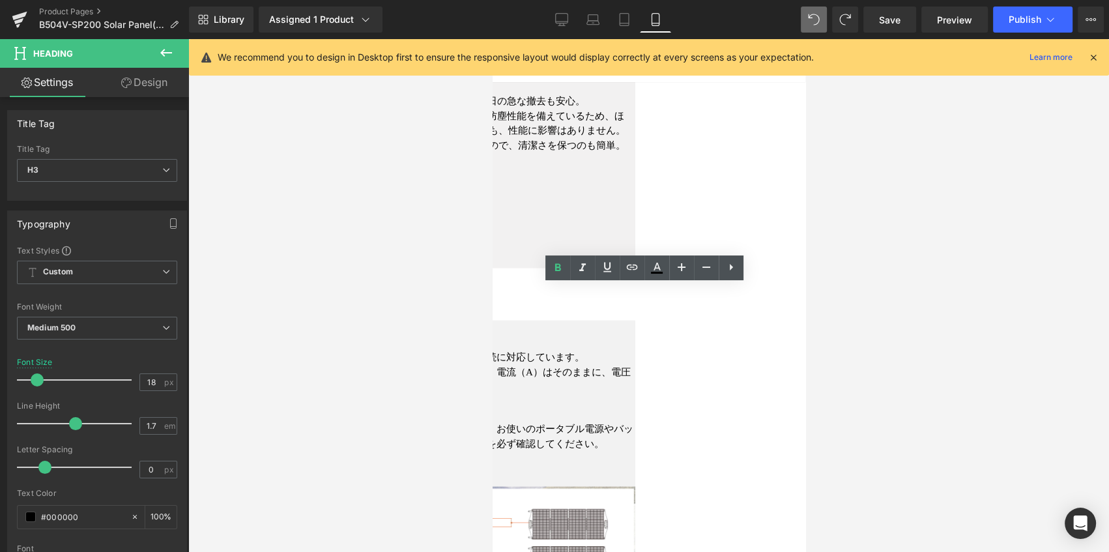
click at [443, 370] on div at bounding box center [648, 295] width 921 height 513
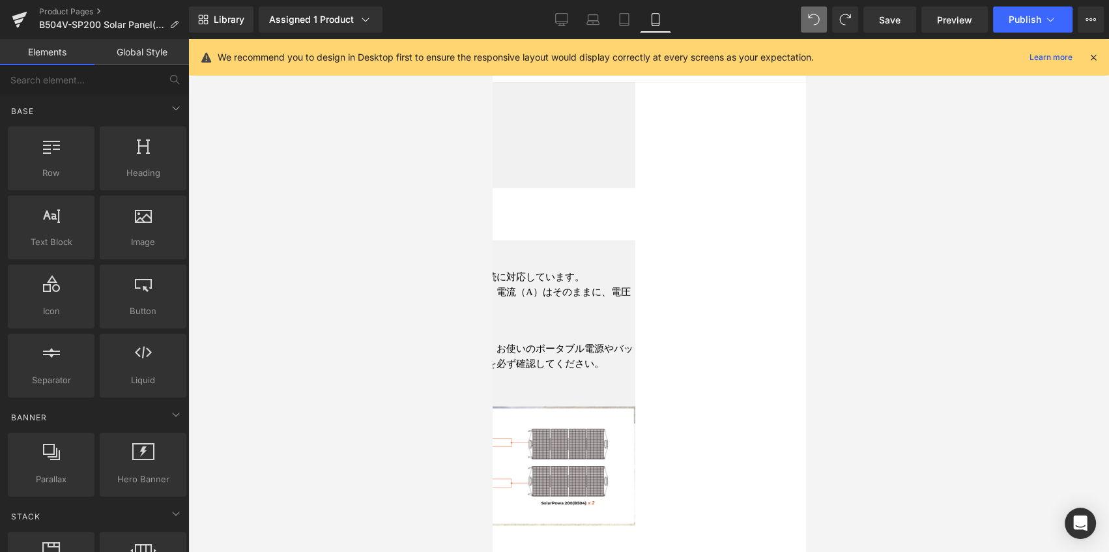
scroll to position [3235, 0]
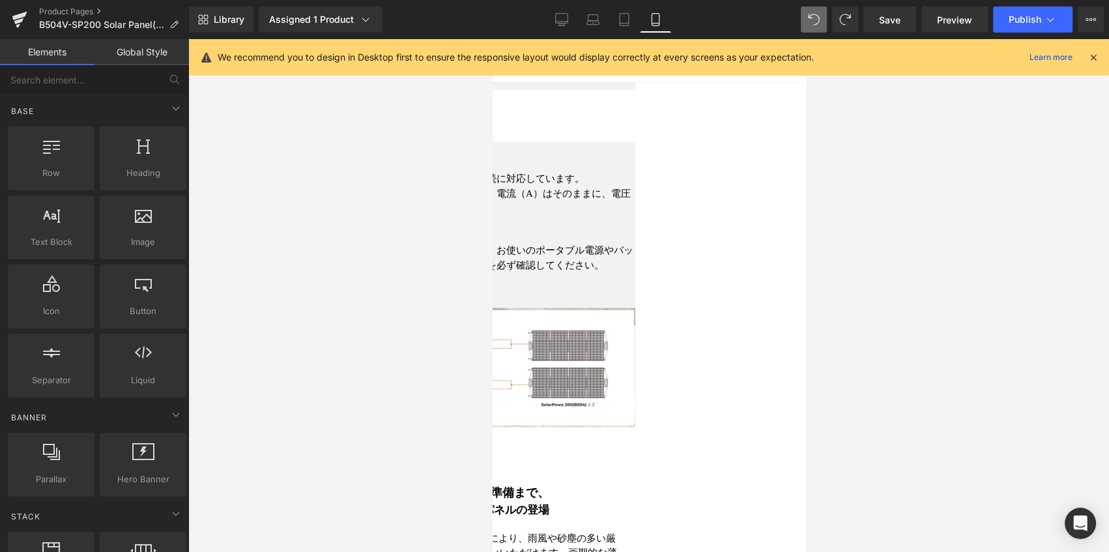
click at [492, 39] on link at bounding box center [492, 39] width 0 height 0
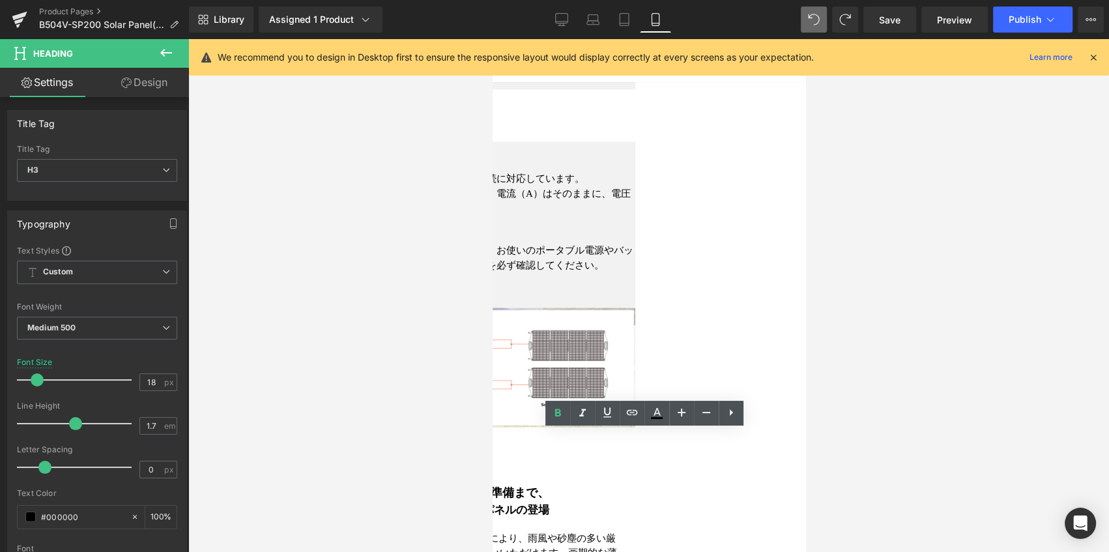
click at [405, 390] on div at bounding box center [648, 295] width 921 height 513
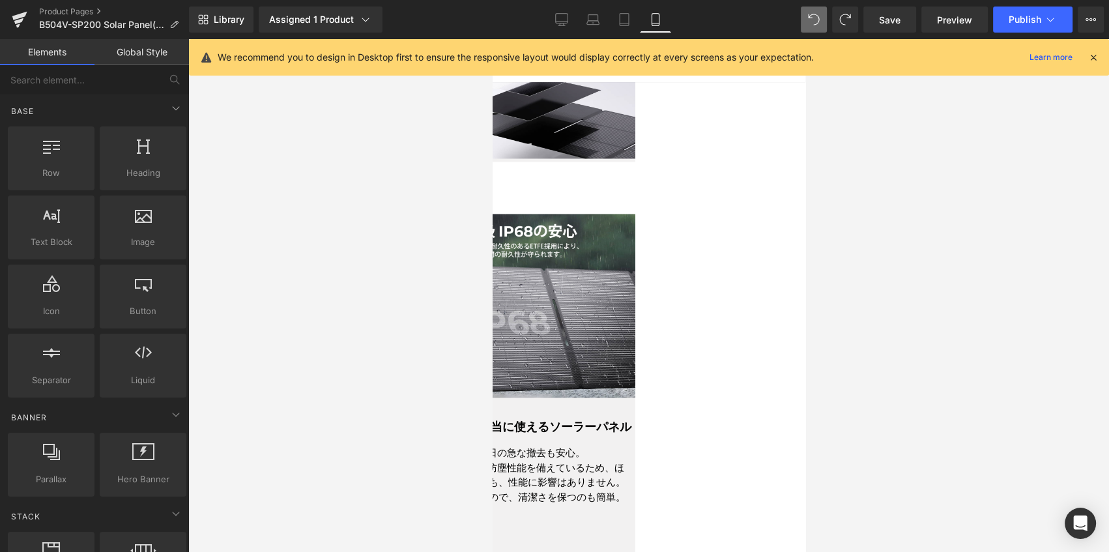
scroll to position [2821, 0]
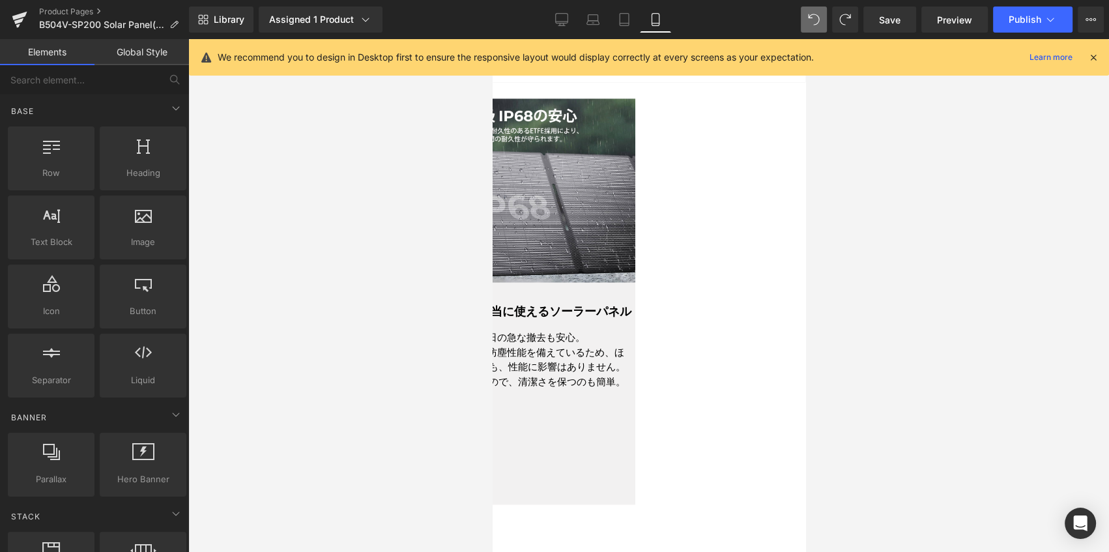
click at [492, 39] on span "Text Block" at bounding box center [492, 39] width 0 height 0
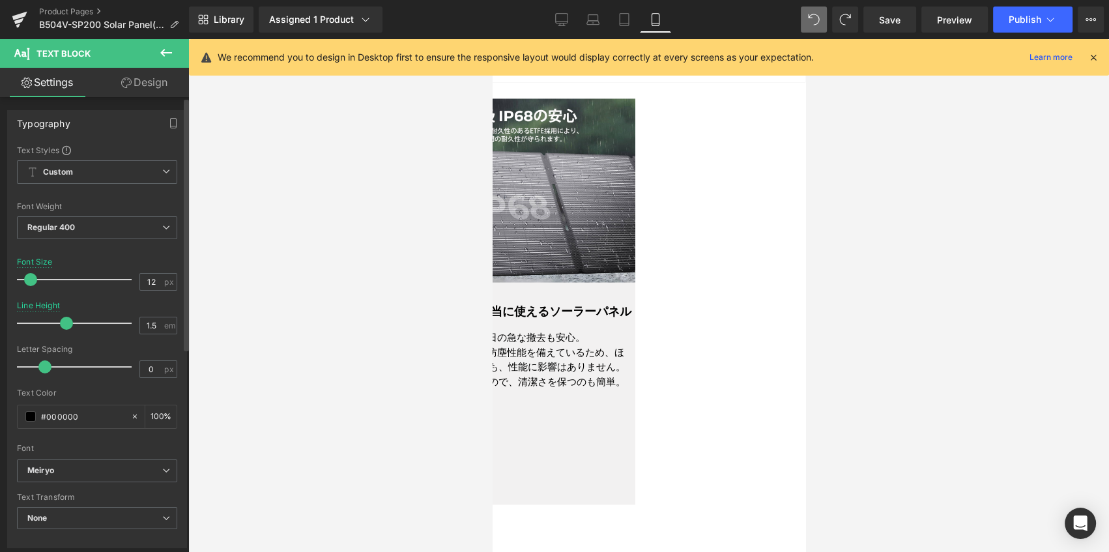
type input "11"
click at [26, 282] on span at bounding box center [29, 279] width 13 height 13
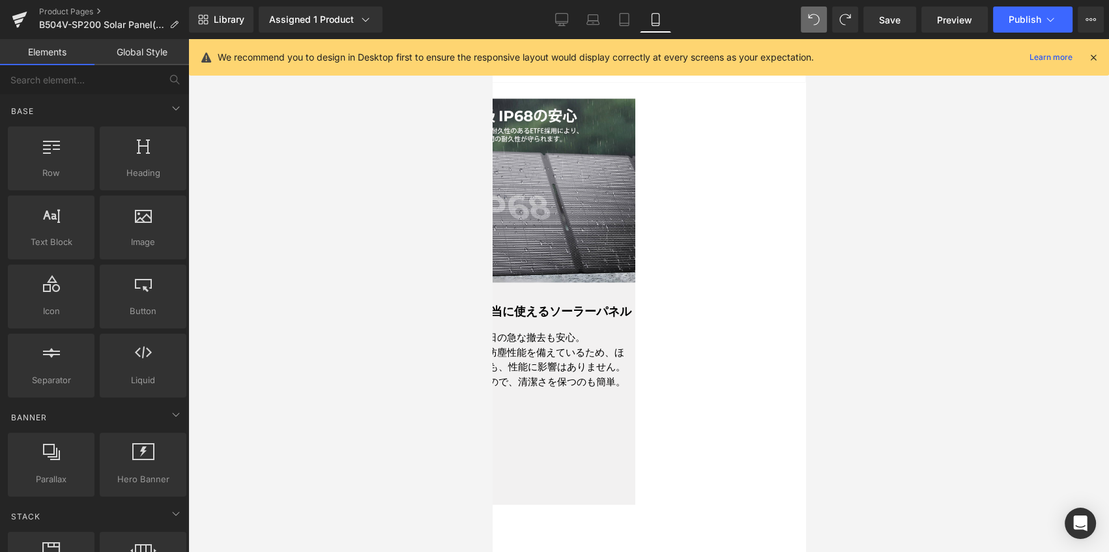
click at [866, 285] on div at bounding box center [648, 295] width 921 height 513
click at [556, 16] on icon at bounding box center [562, 19] width 12 height 10
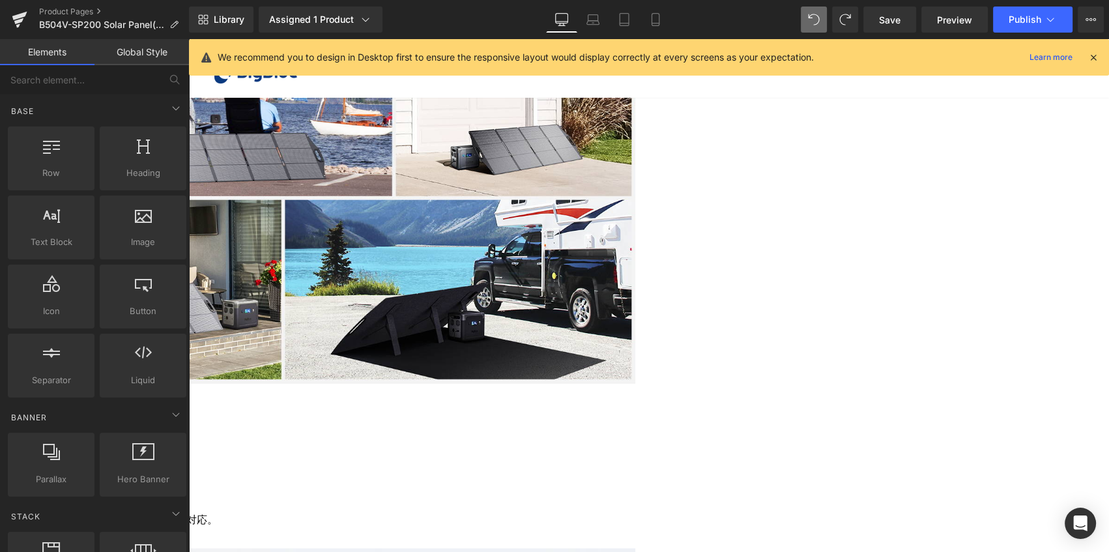
scroll to position [2299, 0]
drag, startPoint x: 886, startPoint y: 15, endPoint x: 875, endPoint y: 27, distance: 16.1
click at [886, 15] on span "Save" at bounding box center [890, 20] width 22 height 14
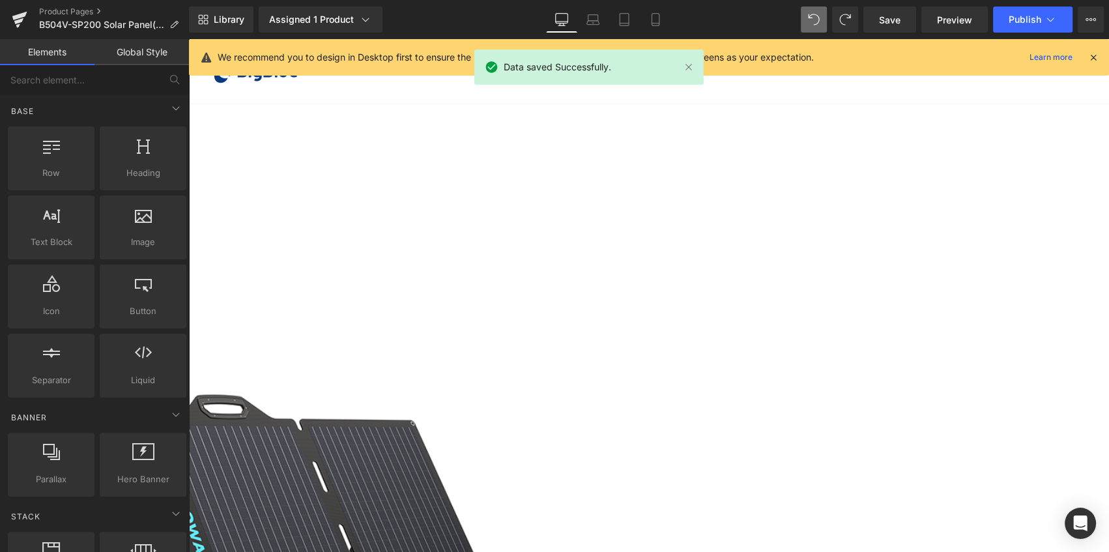
scroll to position [0, 0]
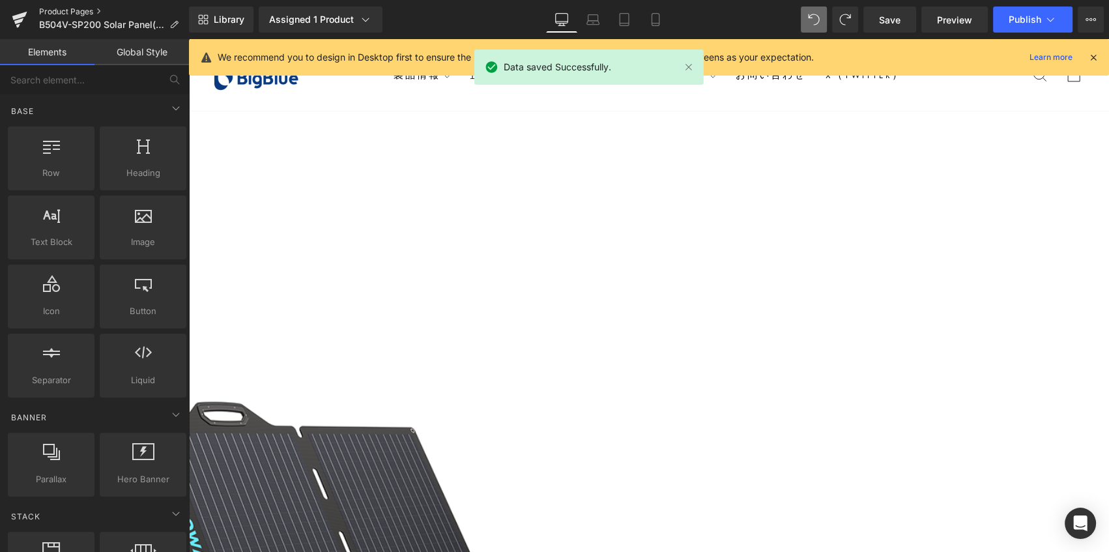
click at [85, 12] on link "Product Pages" at bounding box center [114, 12] width 150 height 10
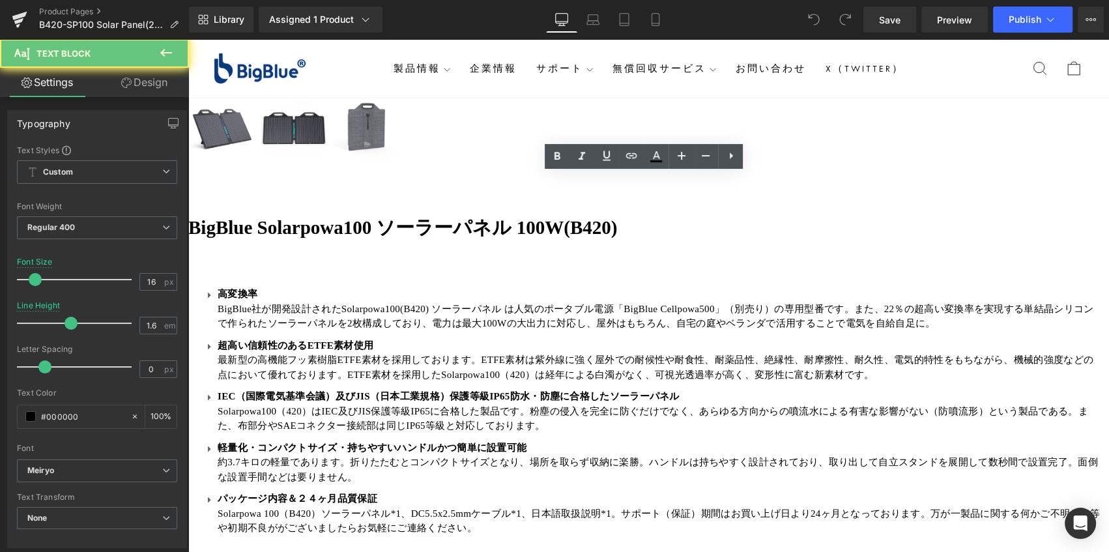
drag, startPoint x: 892, startPoint y: 198, endPoint x: 338, endPoint y: 174, distance: 555.2
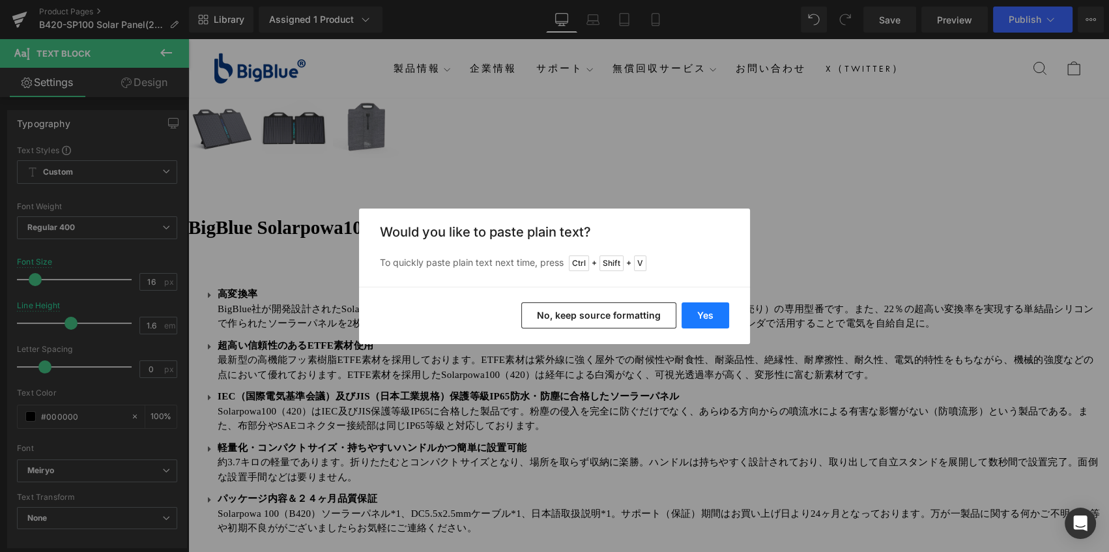
click at [718, 313] on button "Yes" at bounding box center [706, 315] width 48 height 26
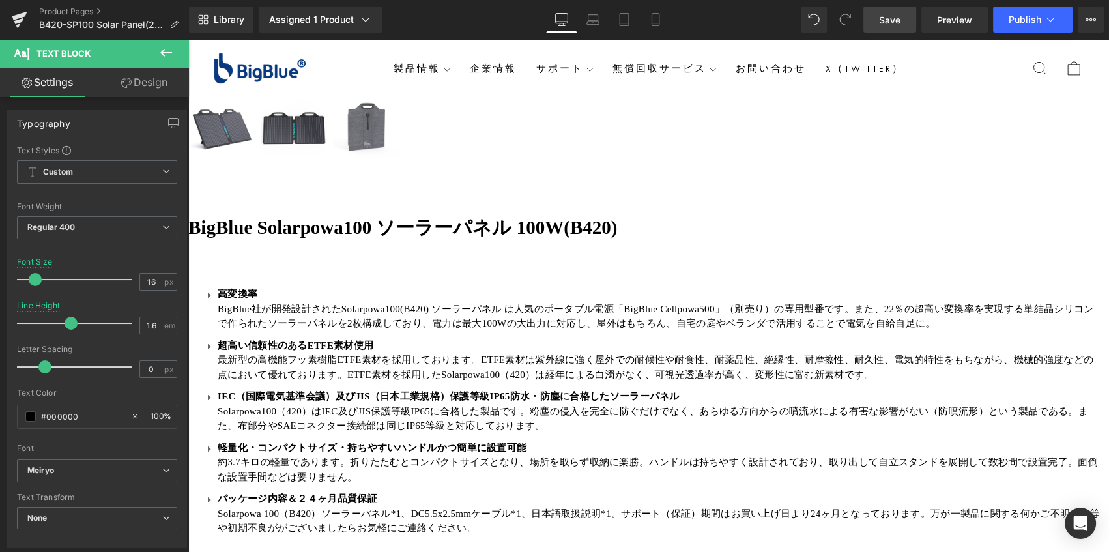
click at [878, 20] on link "Save" at bounding box center [890, 20] width 53 height 26
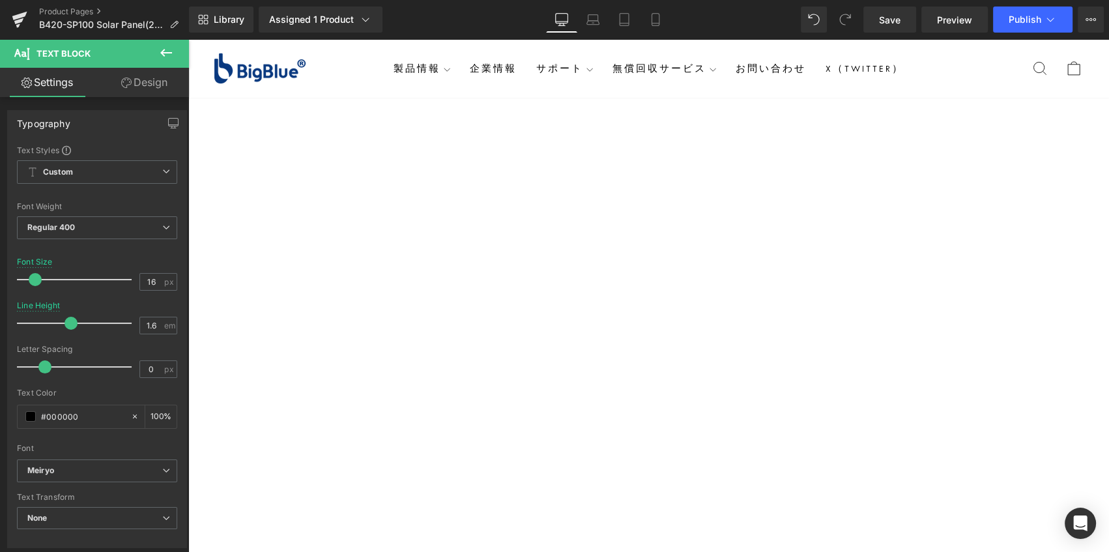
scroll to position [3555, 0]
